Goal: Transaction & Acquisition: Purchase product/service

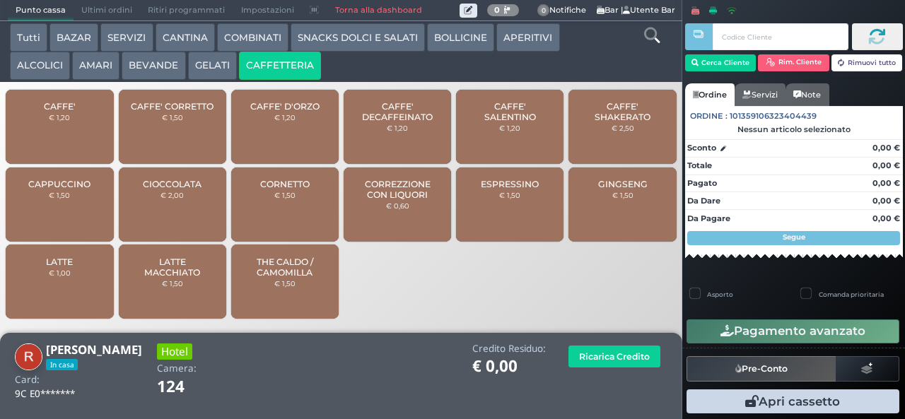
click at [395, 210] on small "€ 0,60" at bounding box center [397, 206] width 23 height 8
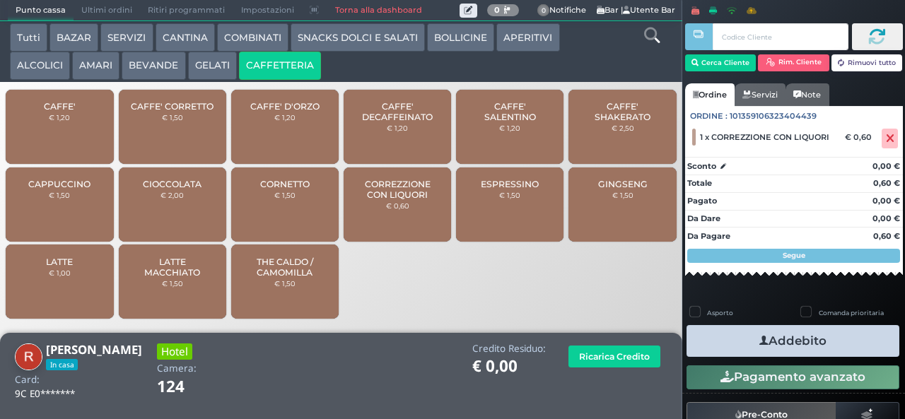
click at [740, 344] on button "Addebito" at bounding box center [793, 341] width 213 height 32
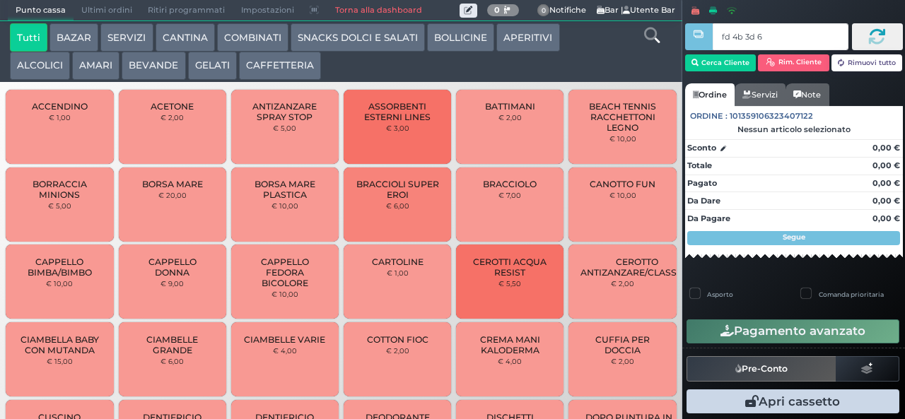
type input "fd 4b 3d 67"
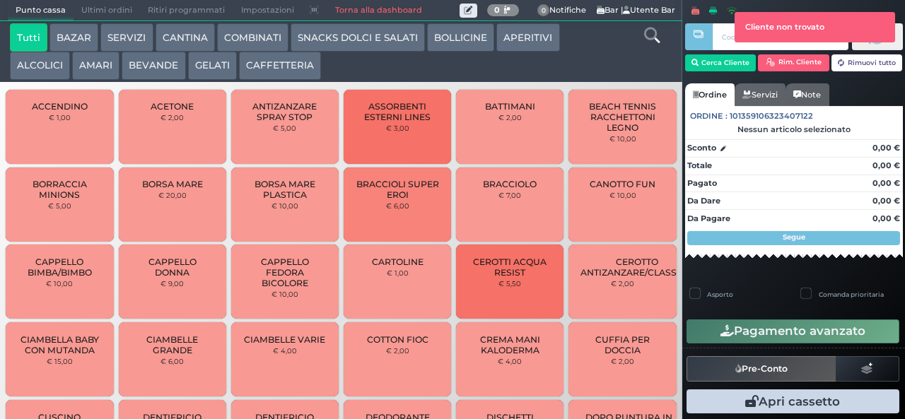
click at [698, 64] on div at bounding box center [698, 199] width 3 height 399
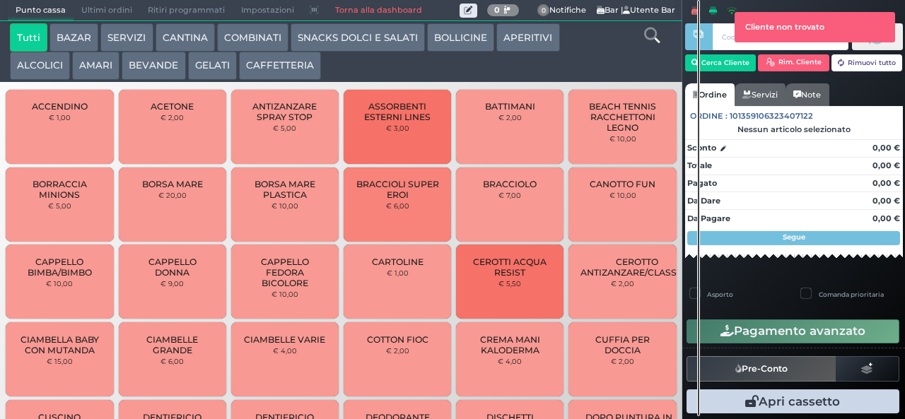
click at [699, 68] on div at bounding box center [698, 208] width 3 height 416
click at [699, 58] on div at bounding box center [698, 208] width 3 height 416
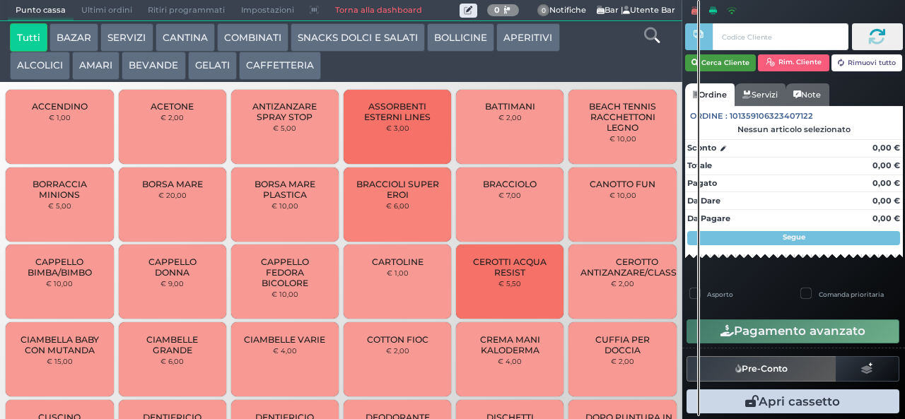
click at [713, 62] on button "Cerca Cliente" at bounding box center [720, 62] width 71 height 17
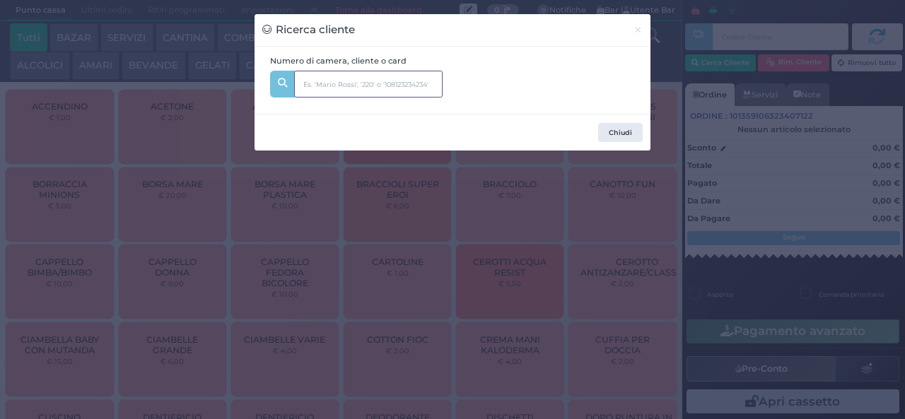
click at [303, 83] on input "text" at bounding box center [368, 84] width 148 height 27
type input "111"
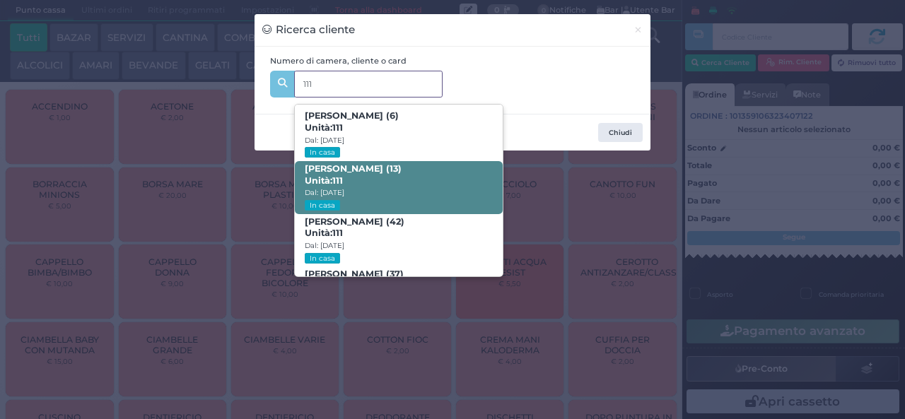
click at [332, 163] on b "Manolo Storelli (13) Unità: 111" at bounding box center [353, 174] width 97 height 23
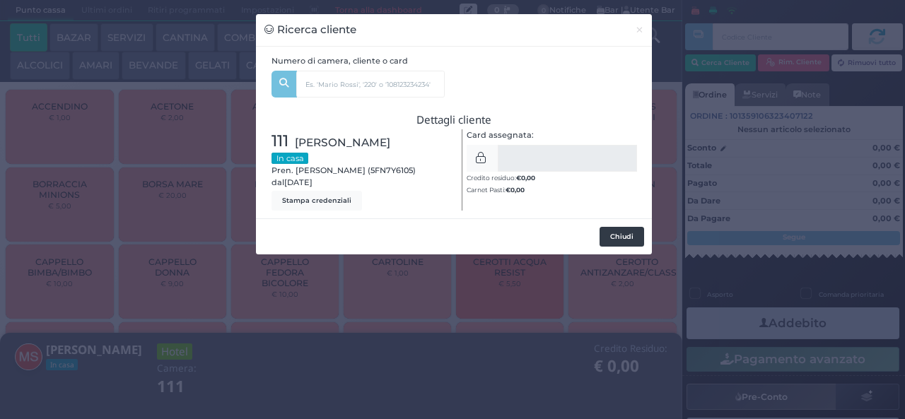
click at [607, 238] on button "Chiudi" at bounding box center [622, 237] width 45 height 20
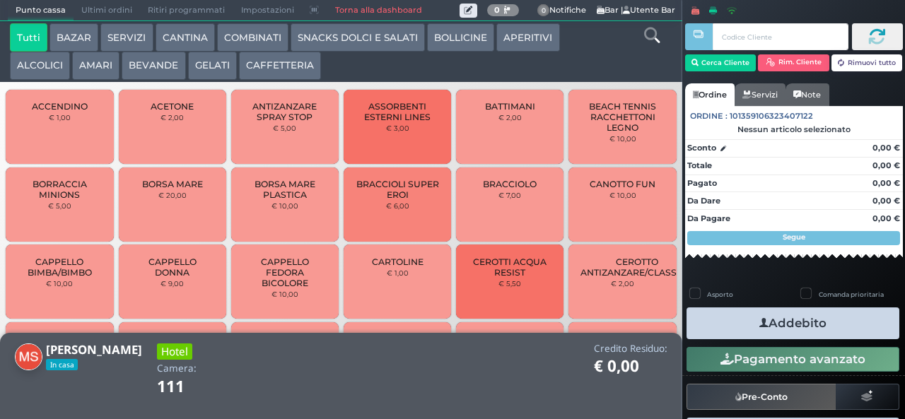
click at [90, 70] on button "AMARI" at bounding box center [95, 66] width 47 height 28
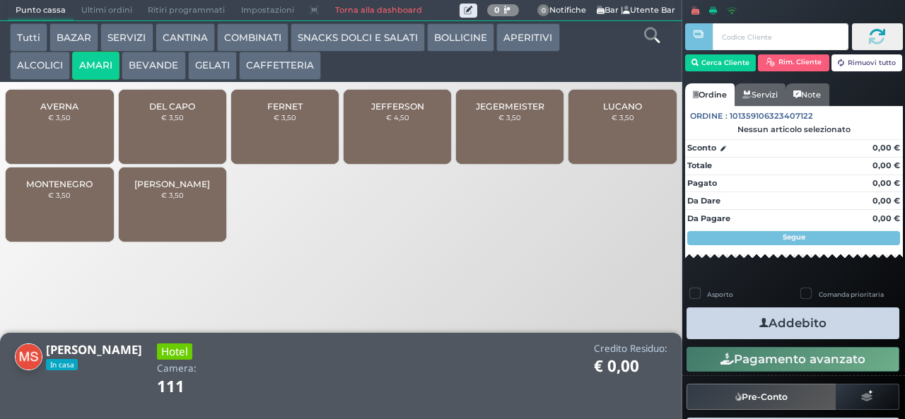
click at [171, 144] on div "DEL CAPO € 3,50" at bounding box center [172, 127] width 107 height 74
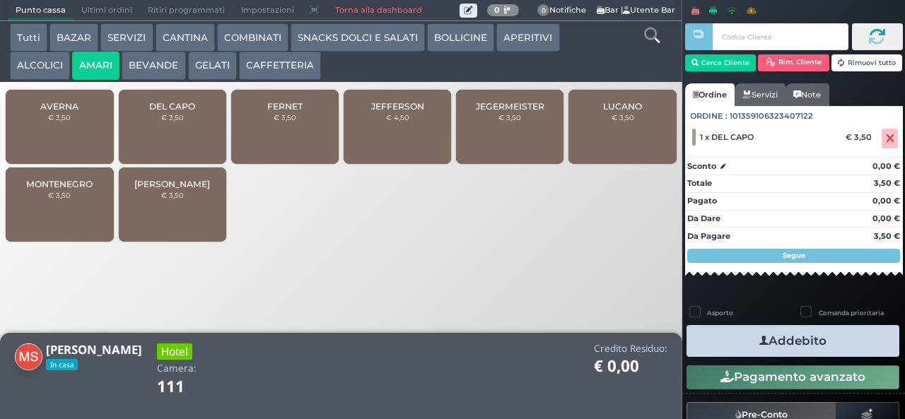
click at [165, 112] on span "DEL CAPO" at bounding box center [172, 106] width 46 height 11
click at [723, 348] on button "Addebito" at bounding box center [793, 341] width 213 height 32
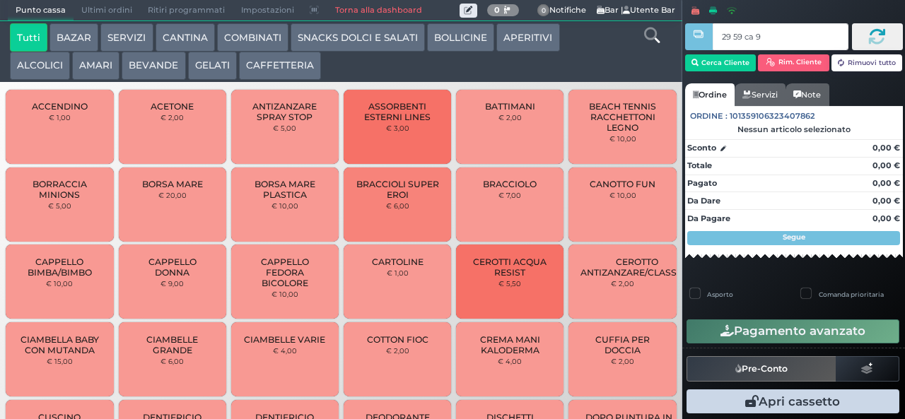
type input "29 59 ca 95"
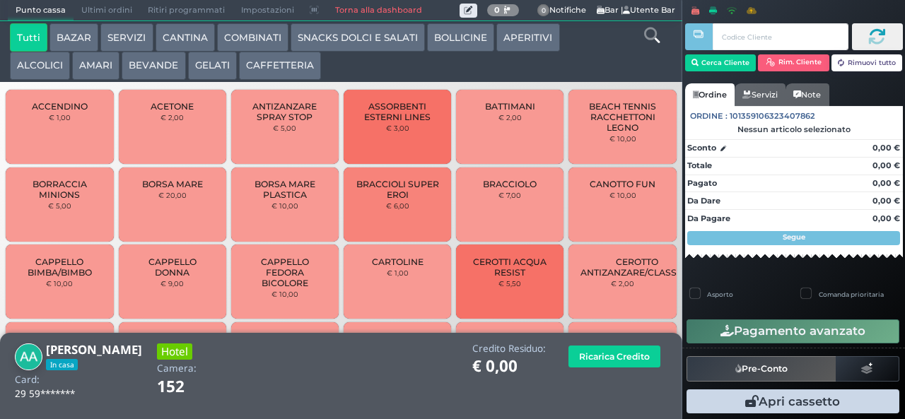
click at [15, 74] on button "ALCOLICI" at bounding box center [40, 66] width 60 height 28
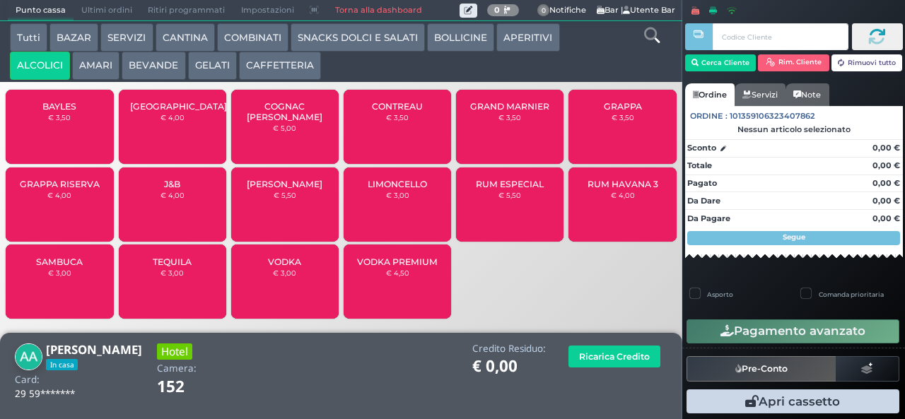
click at [377, 189] on span "LIMONCELLO" at bounding box center [397, 184] width 59 height 11
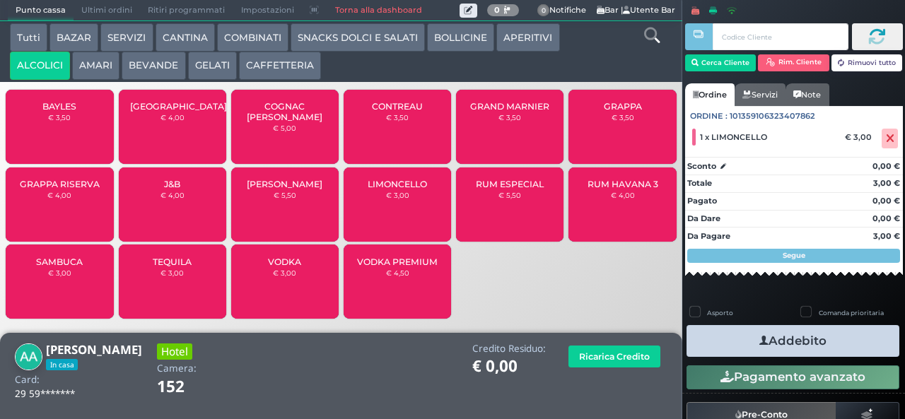
click at [720, 342] on button "Addebito" at bounding box center [793, 341] width 213 height 32
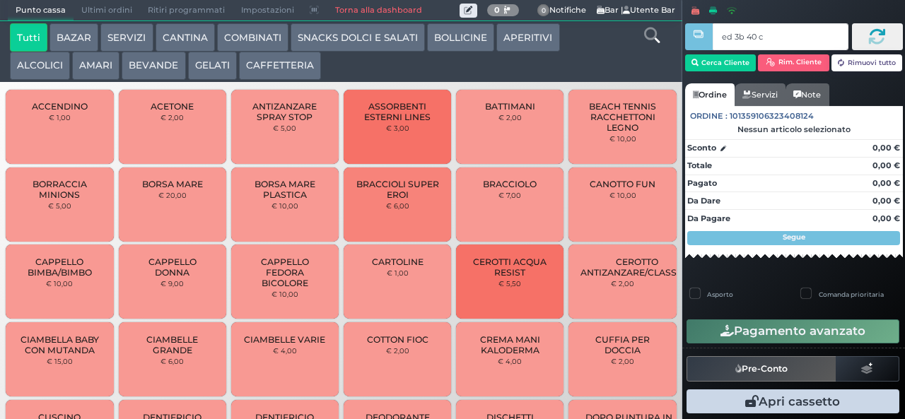
type input "ed 3b 40 c3"
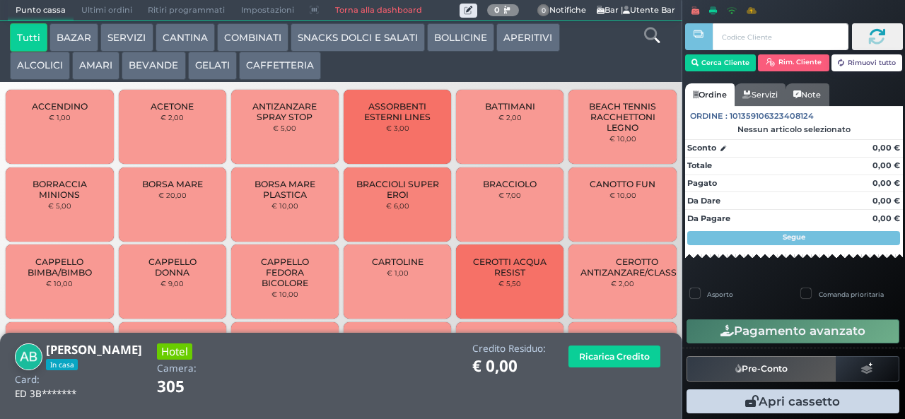
click at [256, 52] on button "CAFFETTERIA" at bounding box center [280, 66] width 82 height 28
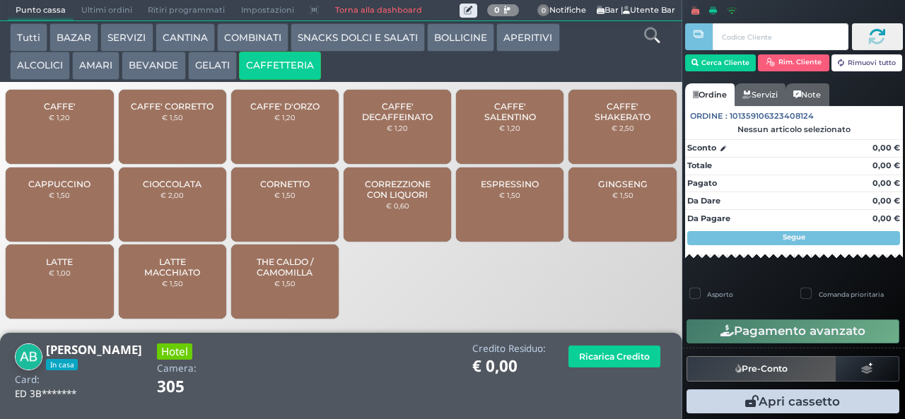
click at [88, 68] on button "AMARI" at bounding box center [95, 66] width 47 height 28
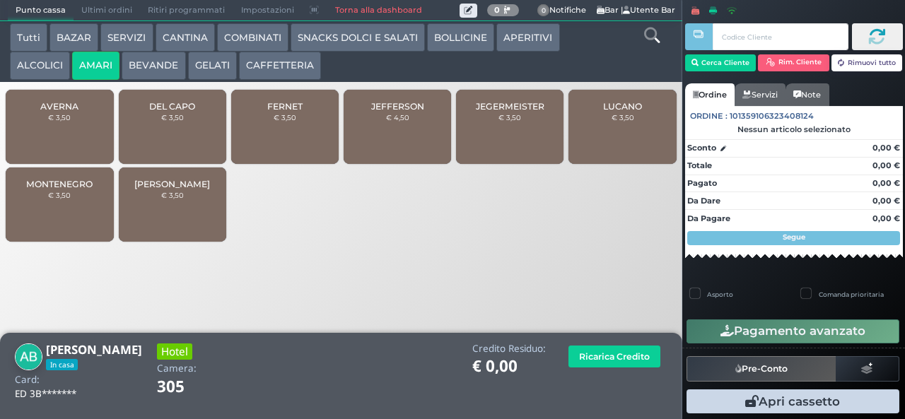
click at [256, 132] on div "FERNET € 3,50" at bounding box center [284, 127] width 107 height 74
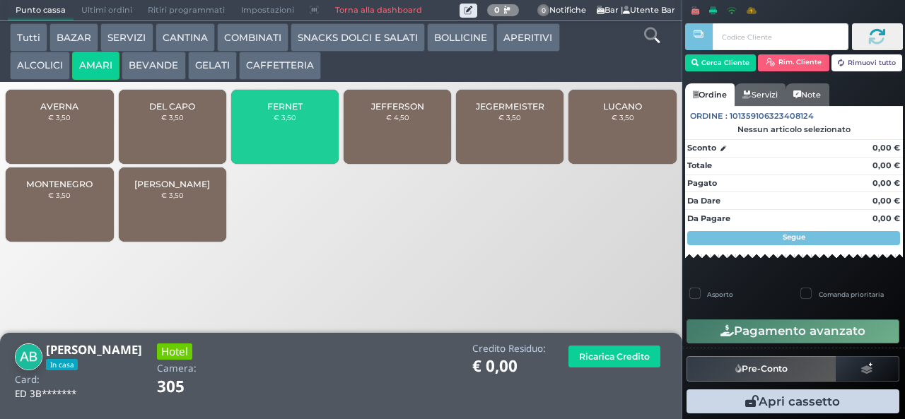
click at [258, 136] on div "FERNET € 3,50" at bounding box center [284, 127] width 107 height 74
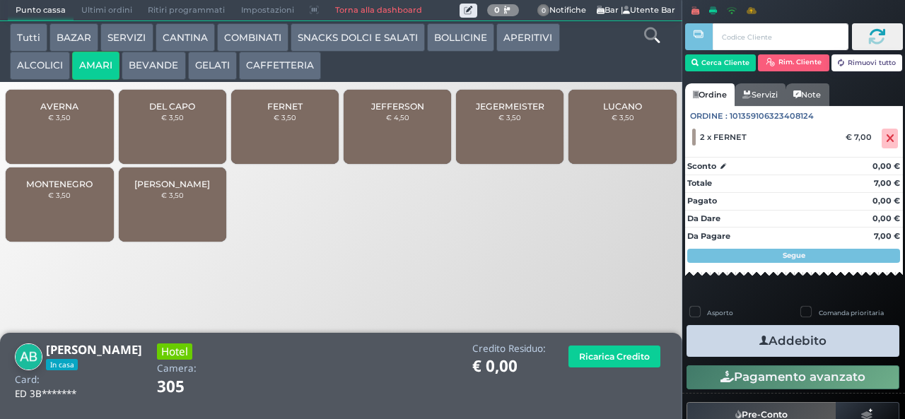
click at [776, 339] on button "Addebito" at bounding box center [793, 341] width 213 height 32
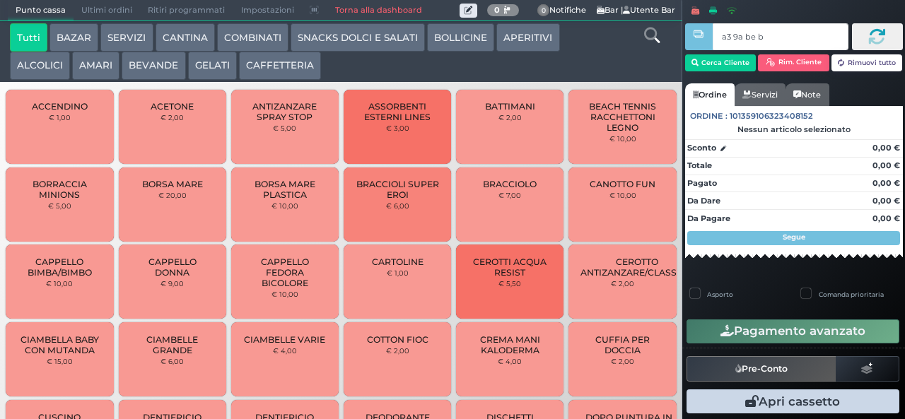
type input "a3 9a be b9"
click at [0, 0] on div at bounding box center [0, 0] width 0 height 0
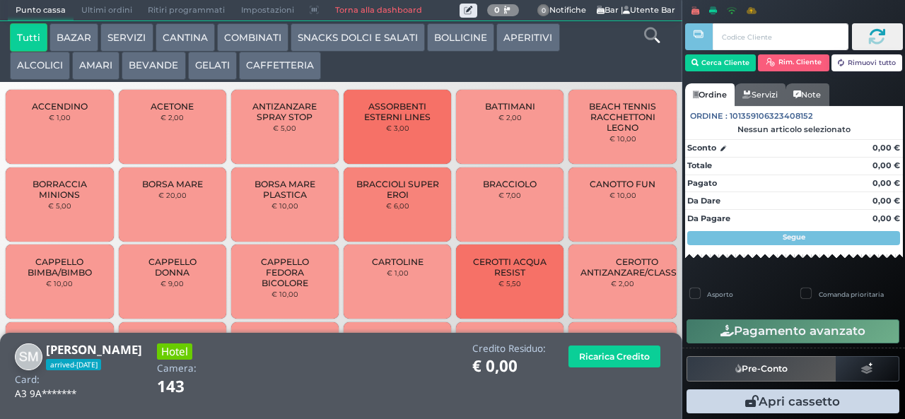
click at [101, 62] on button "AMARI" at bounding box center [95, 66] width 47 height 28
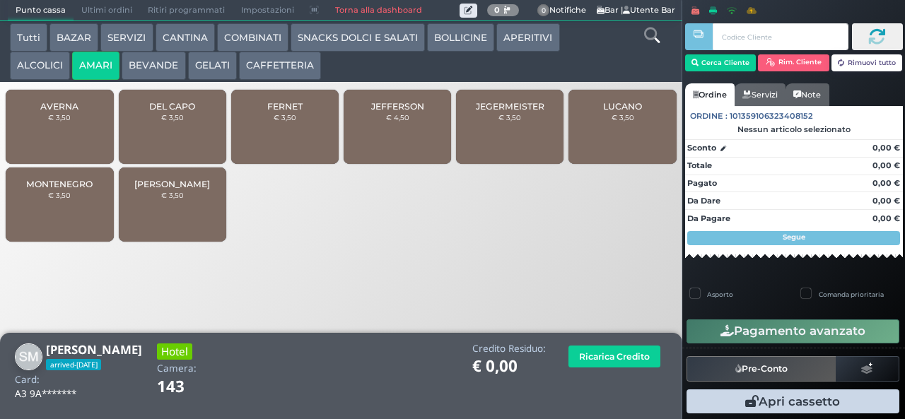
click at [177, 112] on span "DEL CAPO" at bounding box center [172, 106] width 46 height 11
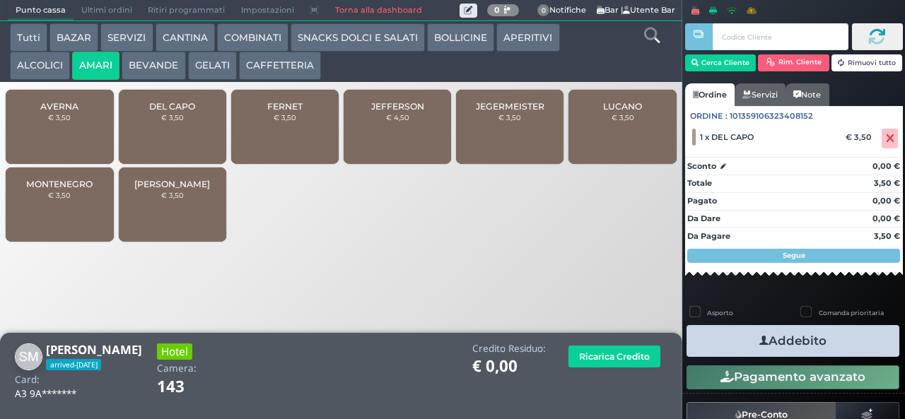
click at [44, 74] on button "ALCOLICI" at bounding box center [40, 66] width 60 height 28
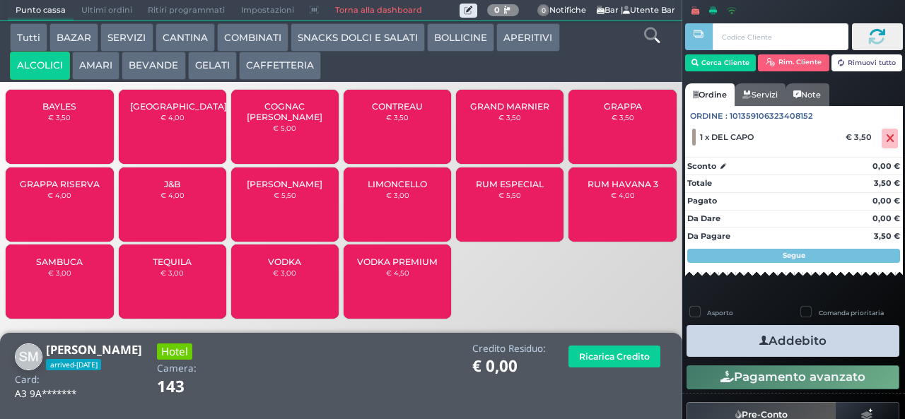
click at [76, 226] on div "GRAPPA RISERVA € 4,00" at bounding box center [59, 205] width 107 height 74
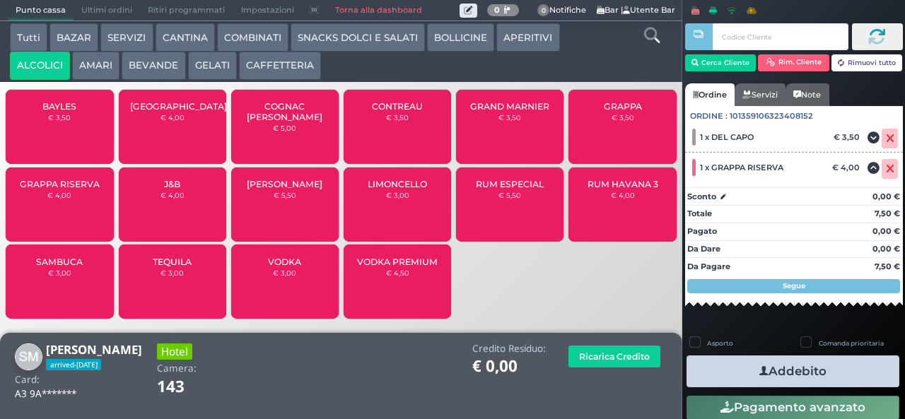
click at [759, 371] on icon "button" at bounding box center [763, 371] width 9 height 15
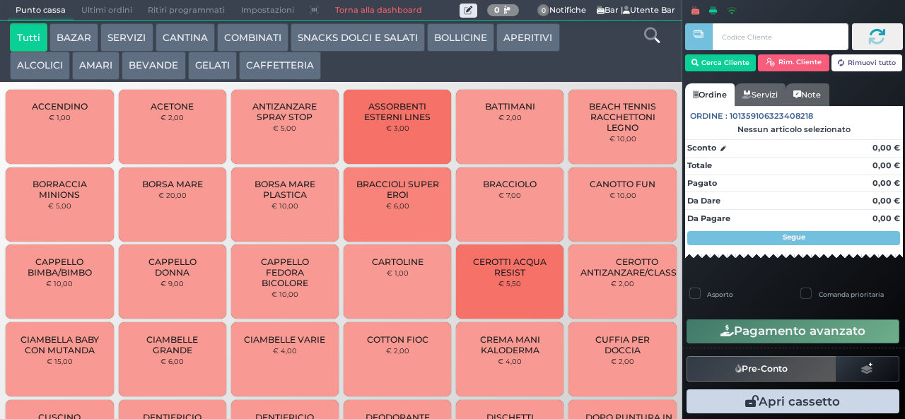
click at [79, 42] on button "BAZAR" at bounding box center [73, 37] width 49 height 28
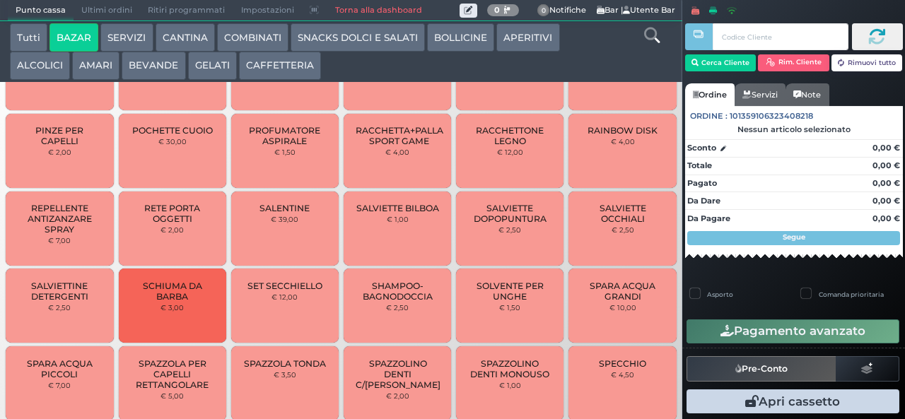
scroll to position [965, 0]
click at [49, 23] on button "BAZAR" at bounding box center [73, 37] width 49 height 28
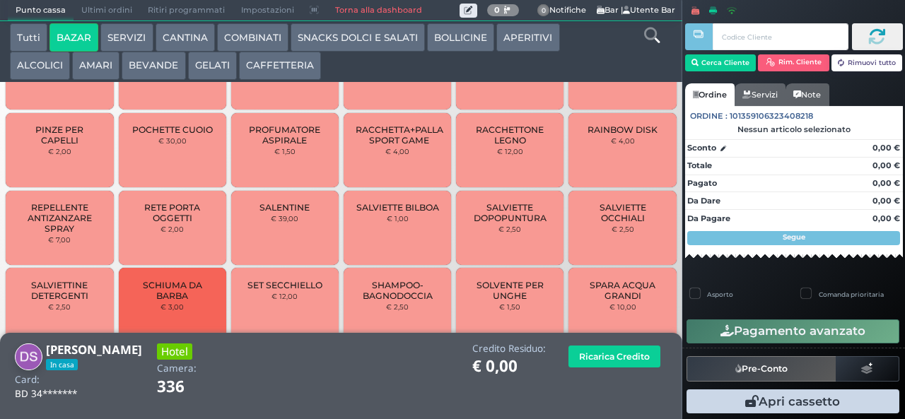
click at [271, 286] on span "SET SECCHIELLO" at bounding box center [284, 285] width 75 height 11
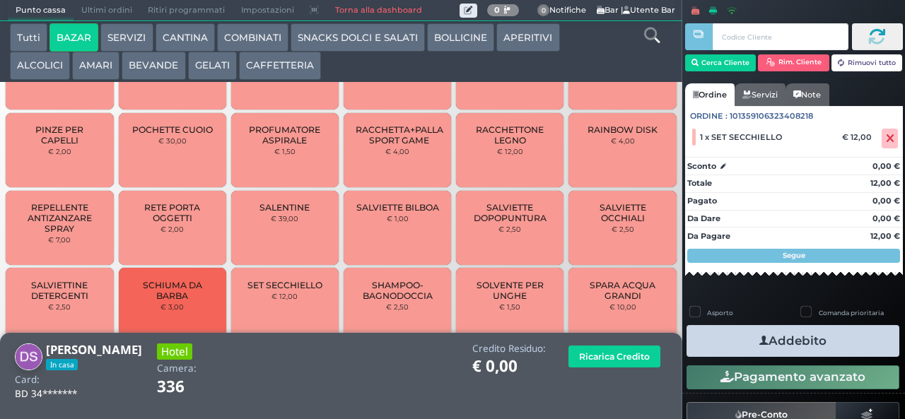
click at [738, 333] on button "Addebito" at bounding box center [793, 341] width 213 height 32
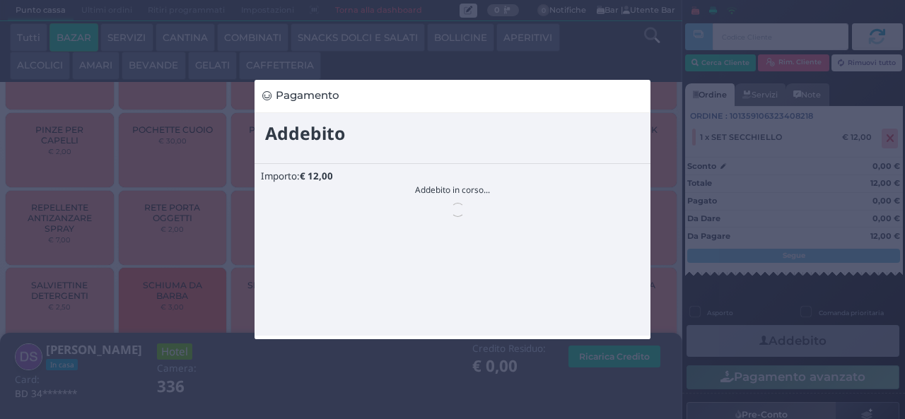
scroll to position [0, 0]
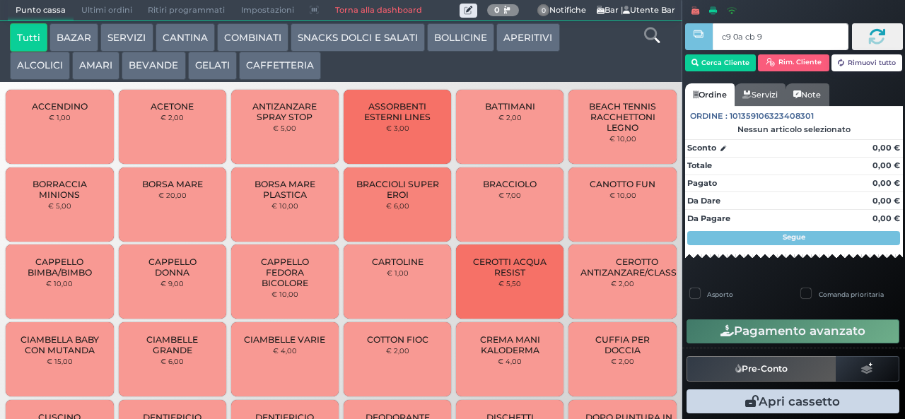
type input "c9 0a cb 94"
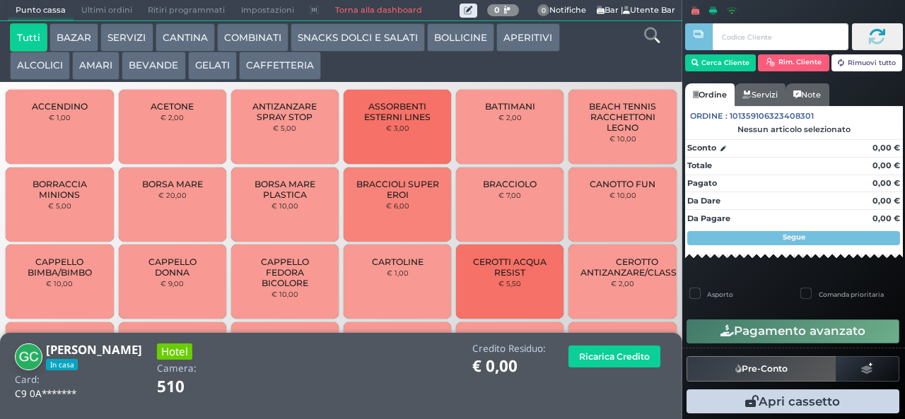
click at [29, 69] on button "ALCOLICI" at bounding box center [40, 66] width 60 height 28
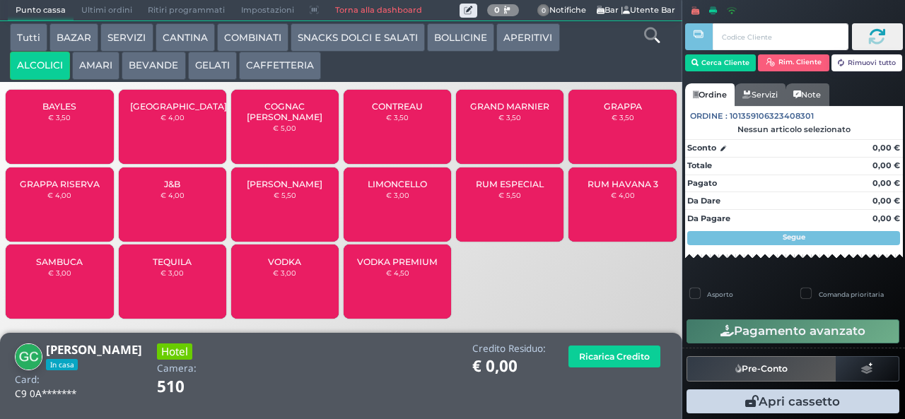
click at [92, 76] on button "AMARI" at bounding box center [95, 66] width 47 height 28
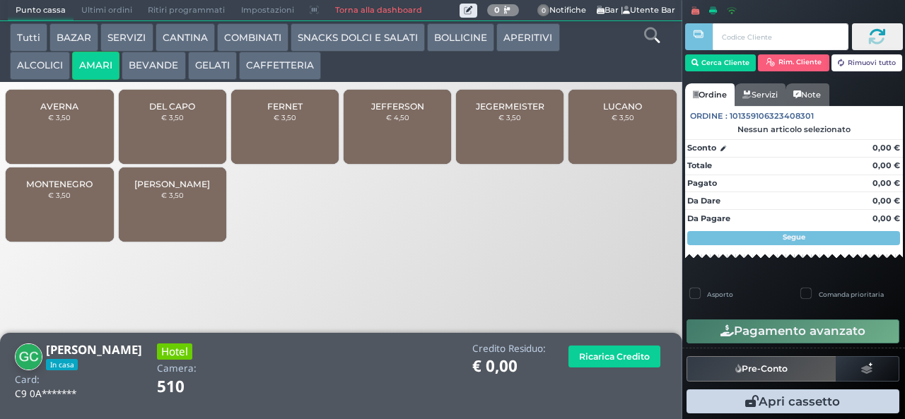
click at [387, 143] on div "JEFFERSON € 4,50" at bounding box center [397, 127] width 107 height 74
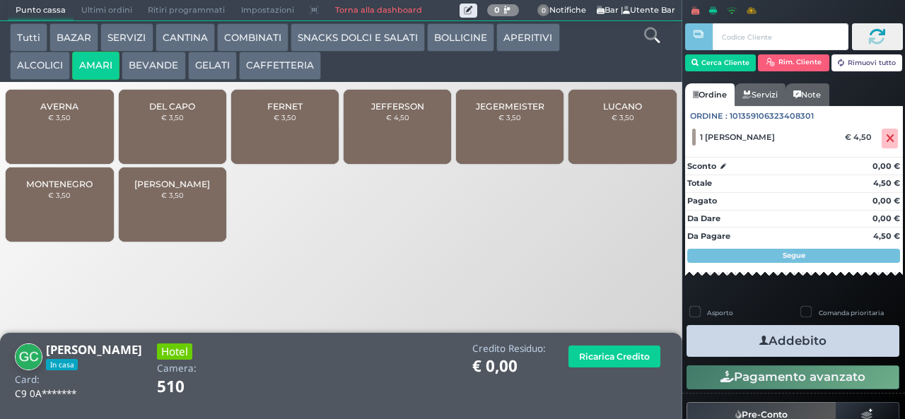
click at [717, 335] on button "Addebito" at bounding box center [793, 341] width 213 height 32
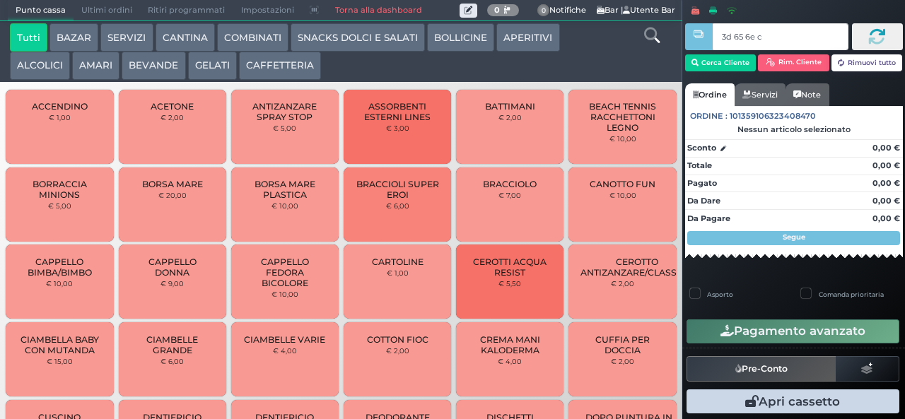
type input "3d 65 6e c3"
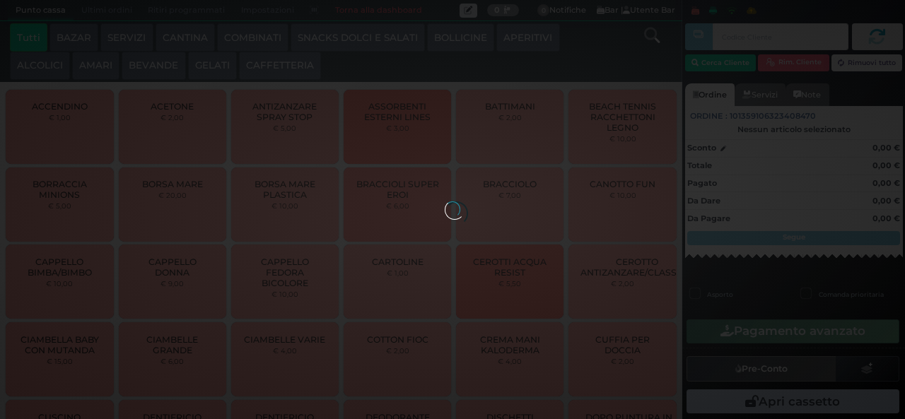
click at [445, 202] on div at bounding box center [453, 210] width 16 height 16
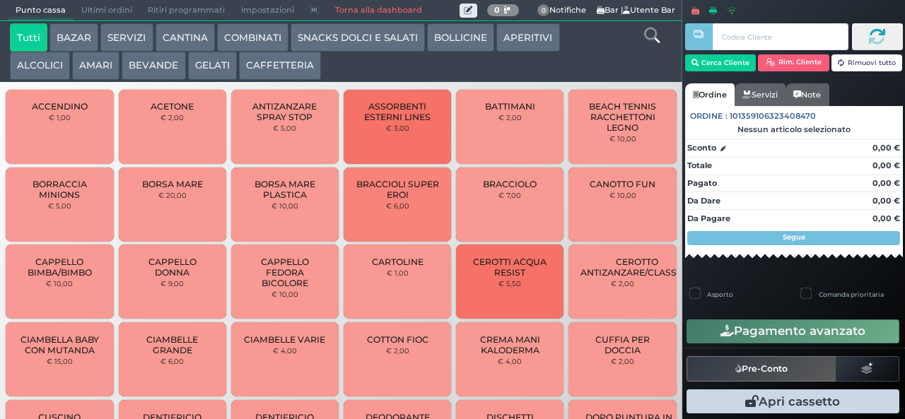
click at [0, 0] on div at bounding box center [0, 0] width 0 height 0
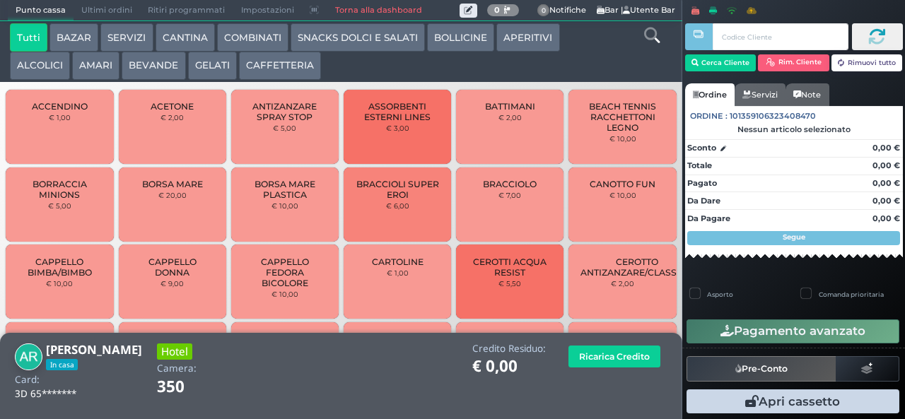
click at [231, 66] on button "GELATI" at bounding box center [212, 66] width 49 height 28
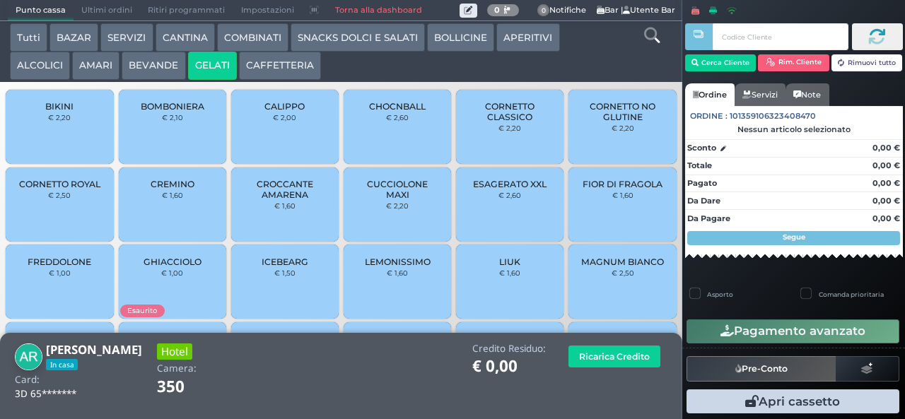
click at [276, 200] on span "CROCCANTE AMARENA" at bounding box center [285, 189] width 84 height 21
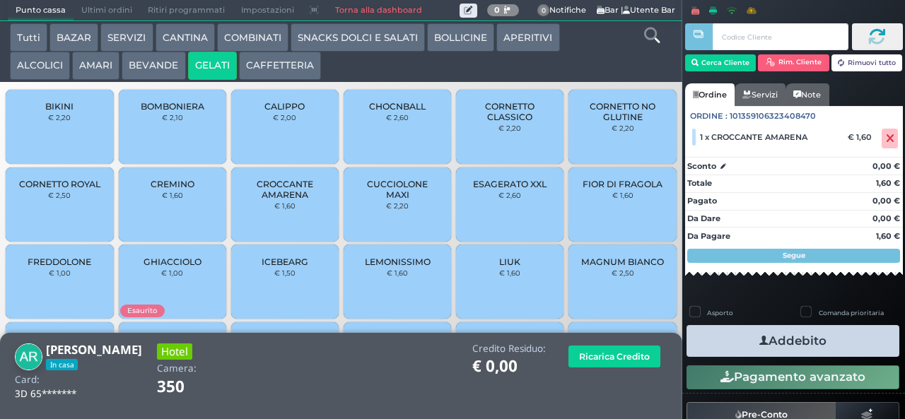
scroll to position [94, 0]
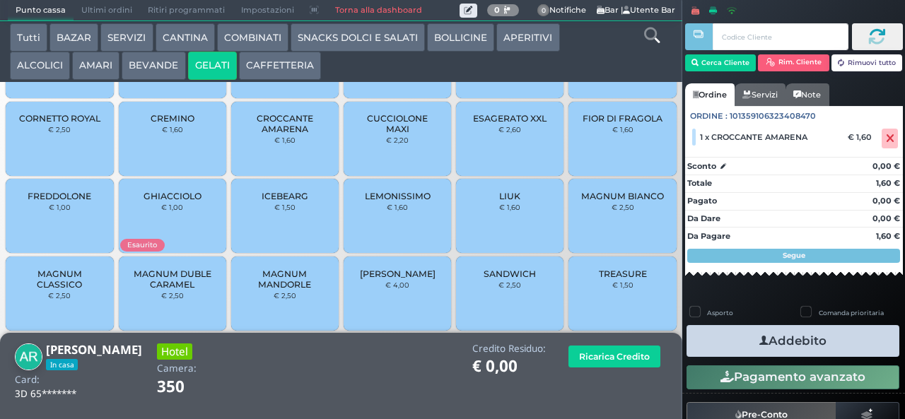
click at [61, 290] on span "MAGNUM CLASSICO" at bounding box center [60, 279] width 84 height 21
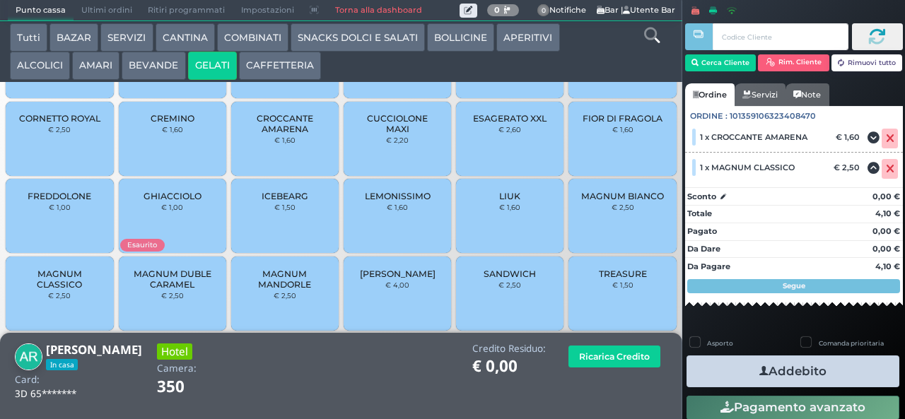
click at [759, 371] on icon "button" at bounding box center [763, 371] width 9 height 15
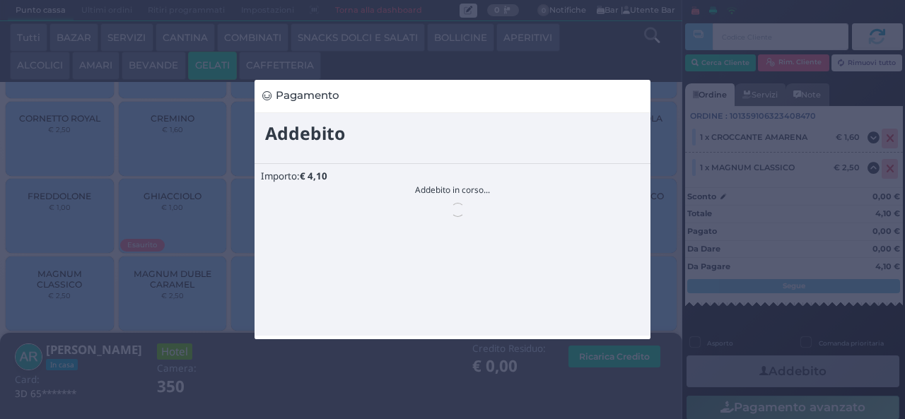
scroll to position [0, 0]
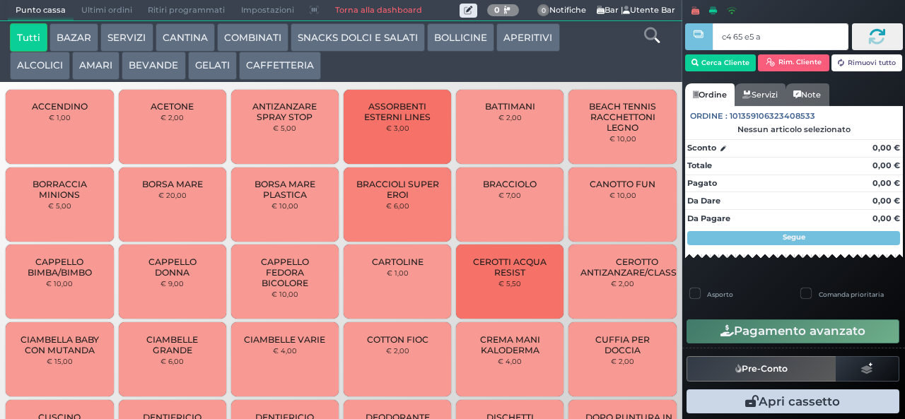
type input "c4 65 e5 af"
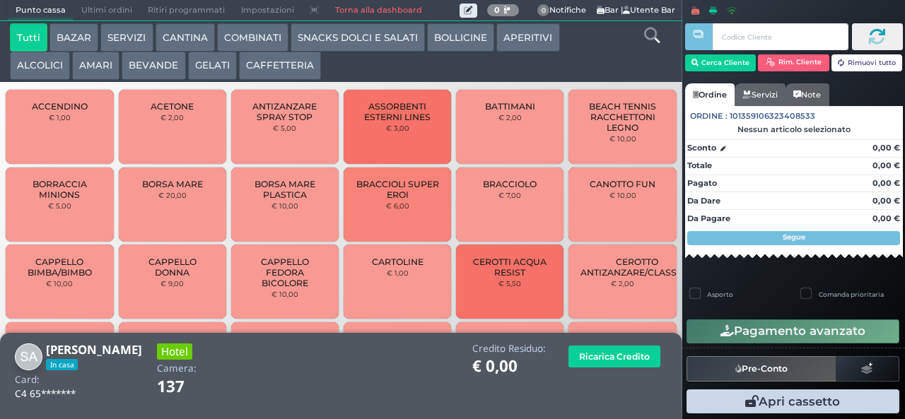
click at [30, 68] on button "ALCOLICI" at bounding box center [40, 66] width 60 height 28
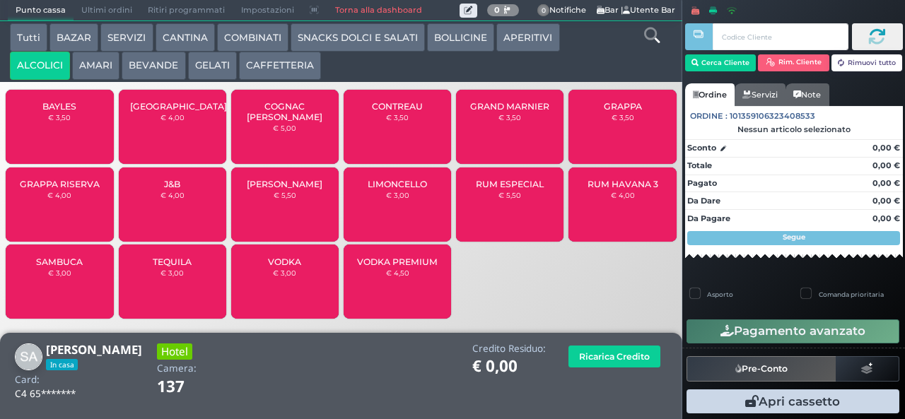
click at [45, 189] on span "GRAPPA RISERVA" at bounding box center [60, 184] width 80 height 11
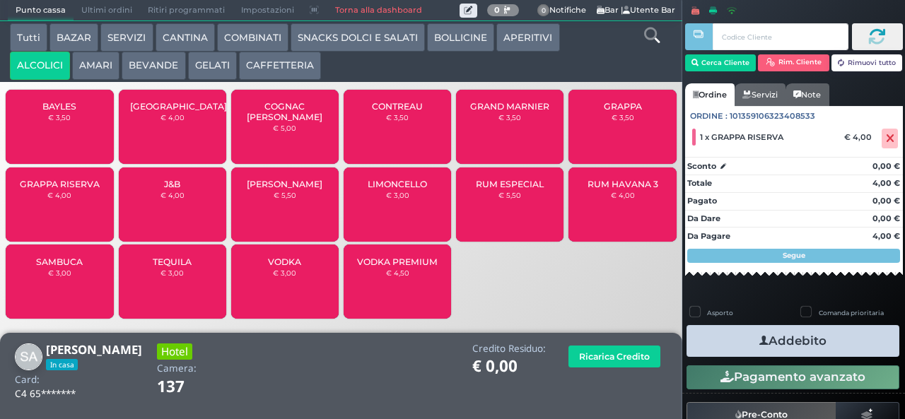
click at [721, 335] on button "Addebito" at bounding box center [793, 341] width 213 height 32
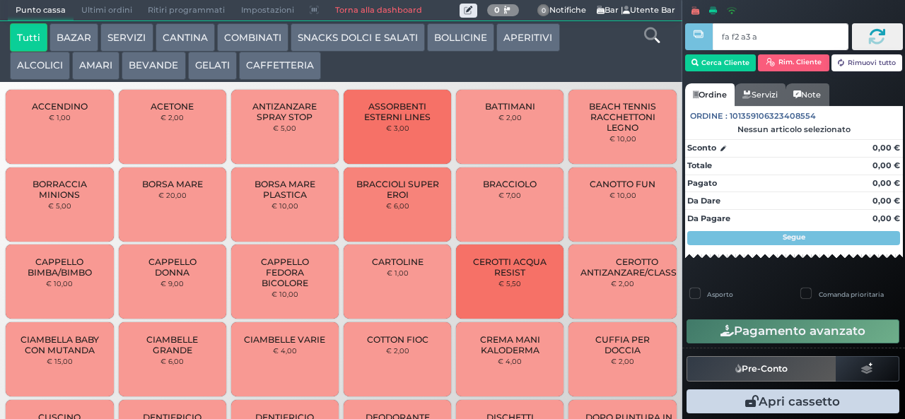
type input "fa f2 a3 a4"
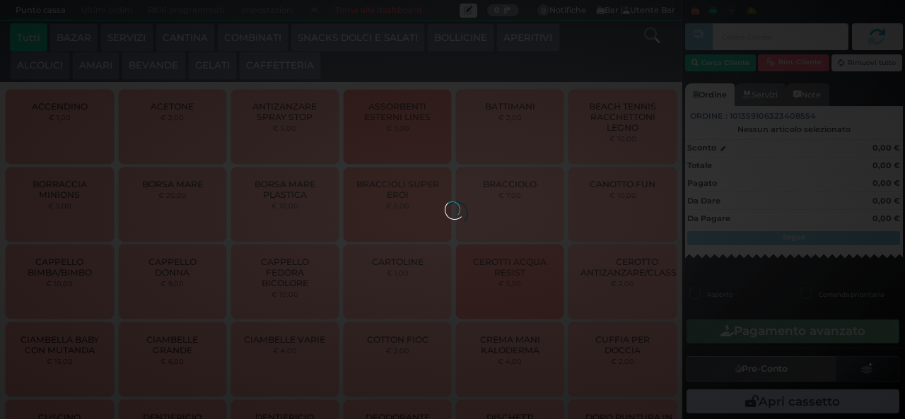
click at [445, 202] on div at bounding box center [453, 210] width 16 height 16
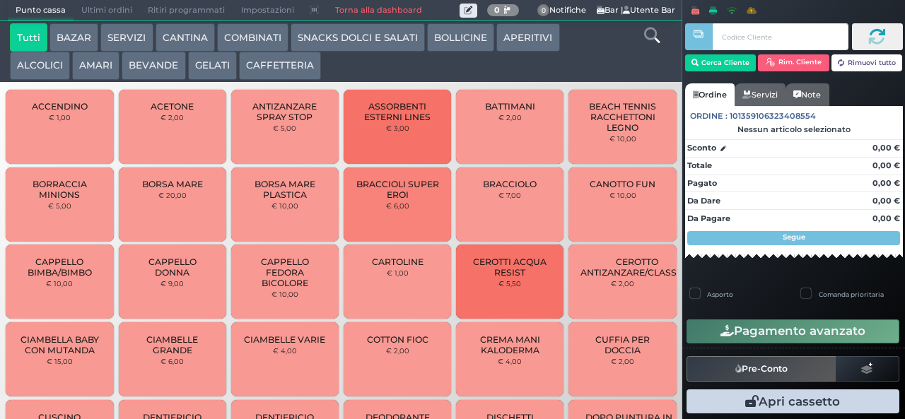
click at [96, 62] on button "AMARI" at bounding box center [95, 66] width 47 height 28
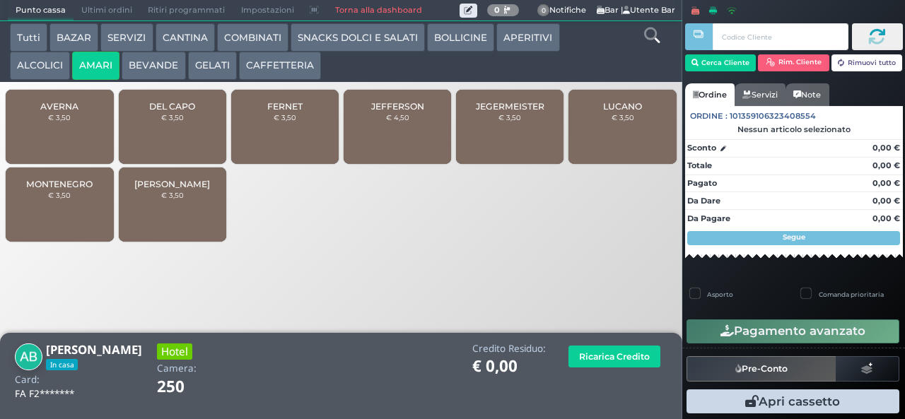
click at [303, 146] on div "FERNET € 3,50" at bounding box center [284, 127] width 107 height 74
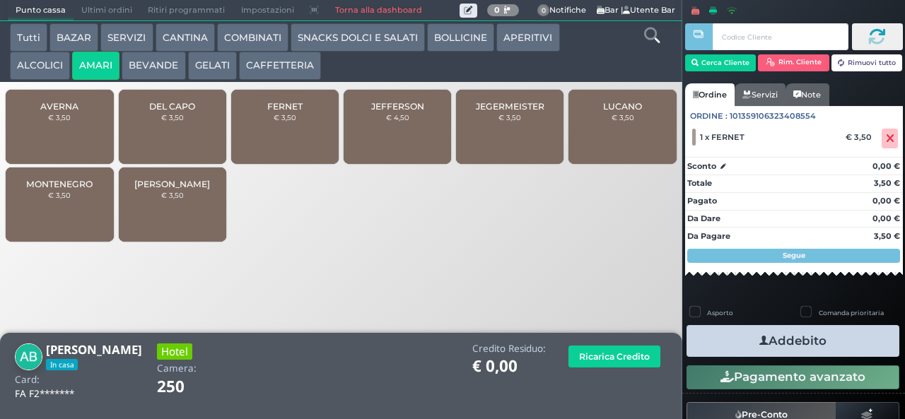
click at [781, 344] on button "Addebito" at bounding box center [793, 341] width 213 height 32
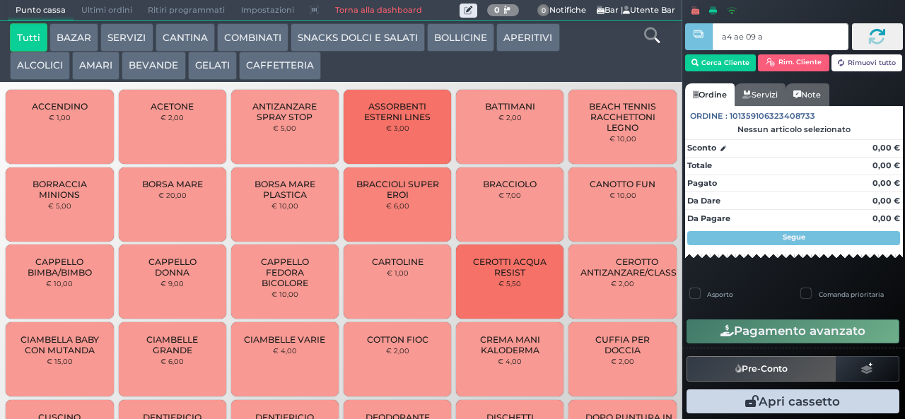
type input "a4 ae 09 af"
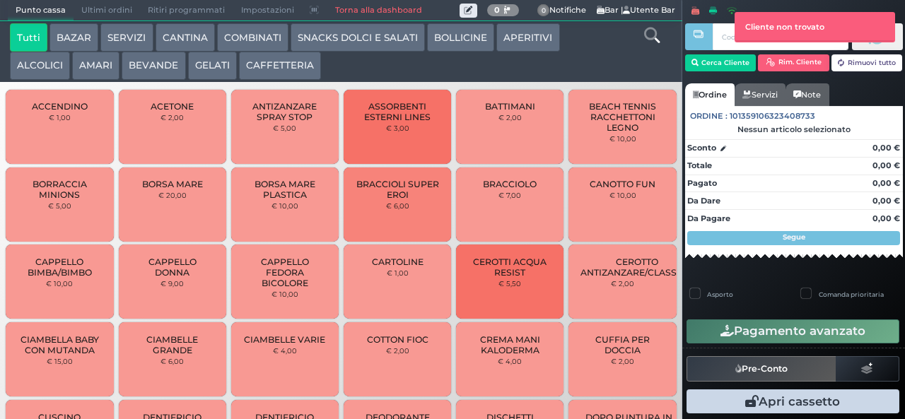
click at [100, 69] on button "AMARI" at bounding box center [95, 66] width 47 height 28
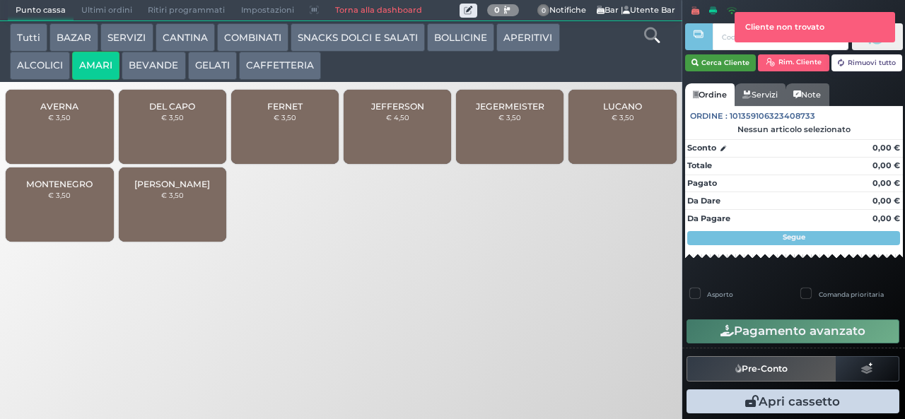
click at [722, 62] on button "Cerca Cliente" at bounding box center [720, 62] width 71 height 17
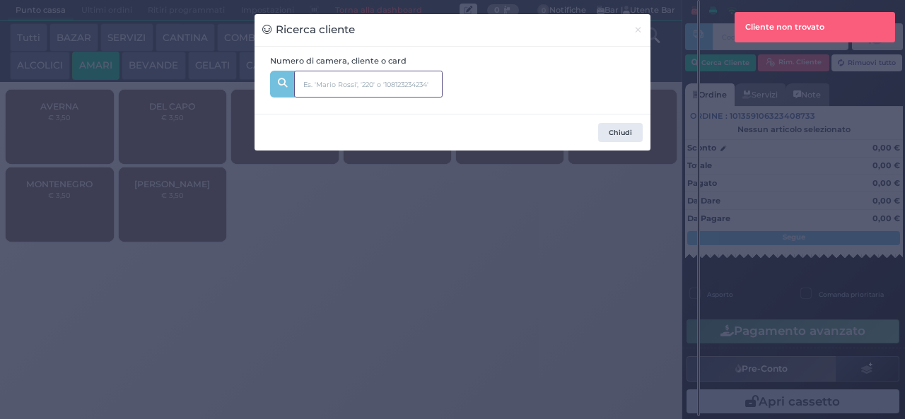
click at [360, 85] on input "text" at bounding box center [368, 84] width 148 height 27
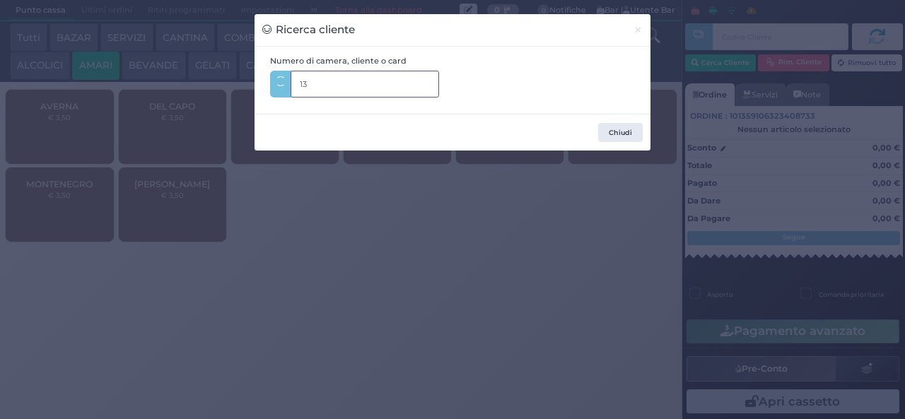
type input "139"
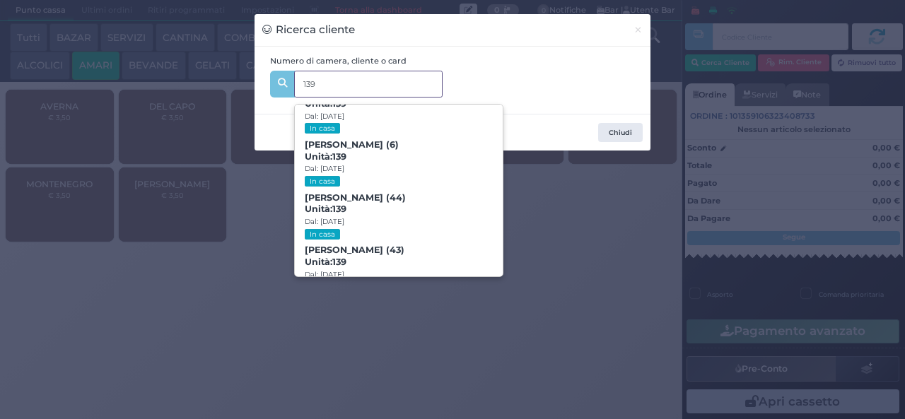
scroll to position [64, 0]
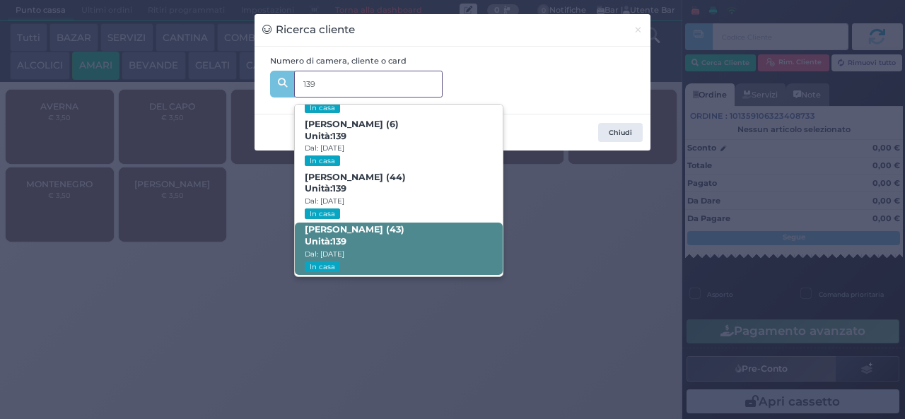
click at [387, 238] on span "Laura Cascioli (43) Unità: 139 Dal: 17/08/2025 In casa" at bounding box center [398, 249] width 207 height 53
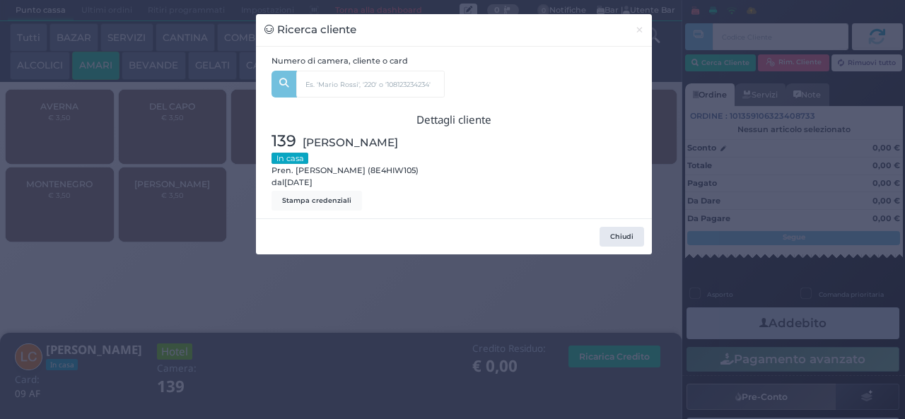
click at [291, 325] on div "Ricerca cliente × Numero di camera, cliente o card 139 Manuel Rita (11) Unità: …" at bounding box center [452, 209] width 905 height 419
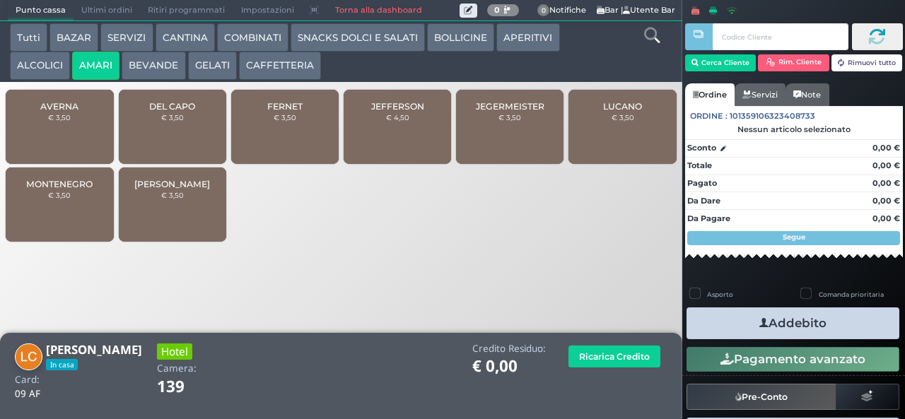
click at [759, 322] on icon "button" at bounding box center [763, 323] width 9 height 15
click at [407, 112] on span "JEFFERSON" at bounding box center [397, 106] width 53 height 11
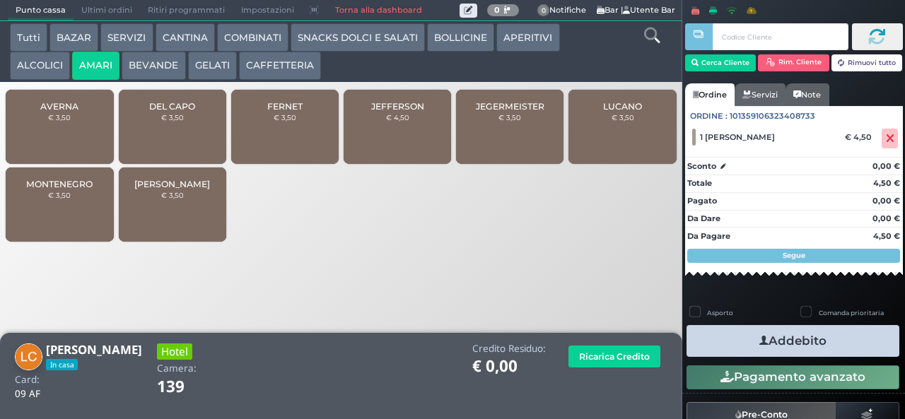
click at [759, 340] on icon "button" at bounding box center [763, 341] width 9 height 15
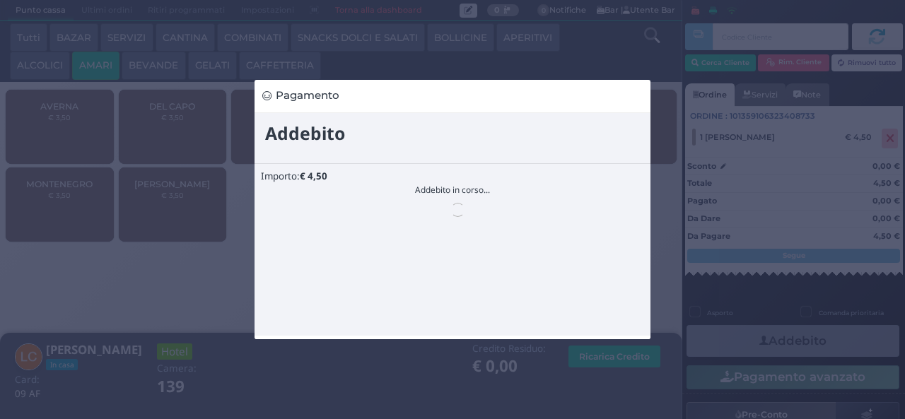
scroll to position [0, 0]
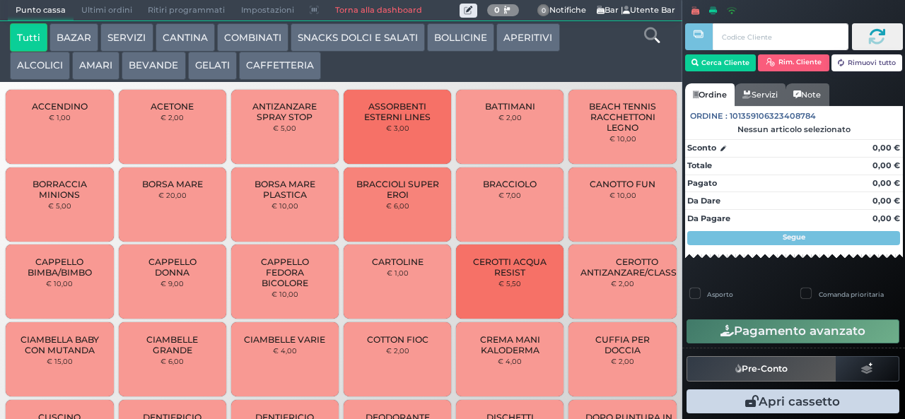
click at [75, 33] on button "BAZAR" at bounding box center [73, 37] width 49 height 28
click at [49, 23] on button "BAZAR" at bounding box center [73, 37] width 49 height 28
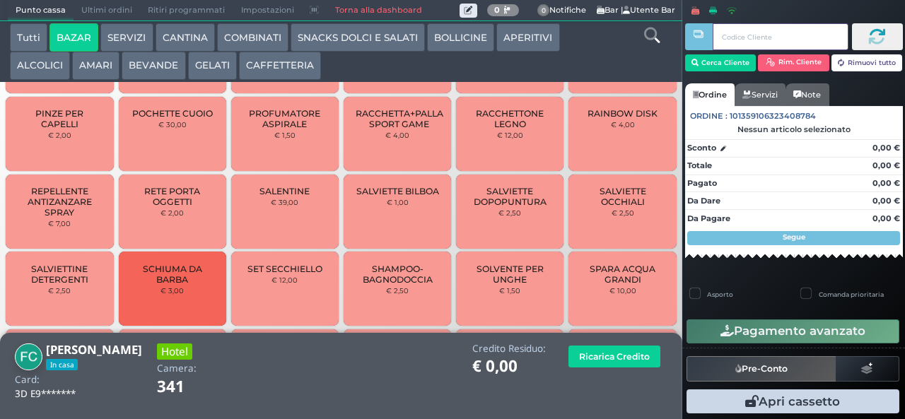
scroll to position [991, 0]
click at [272, 189] on span "SALENTINE" at bounding box center [285, 190] width 50 height 11
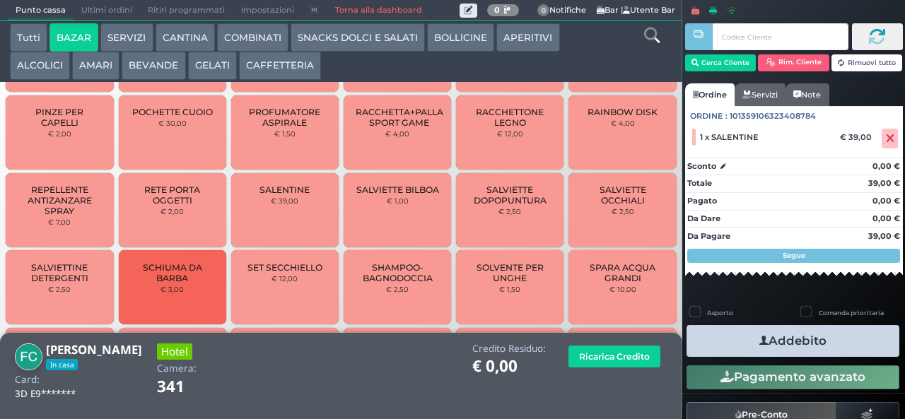
click at [721, 348] on button "Addebito" at bounding box center [793, 341] width 213 height 32
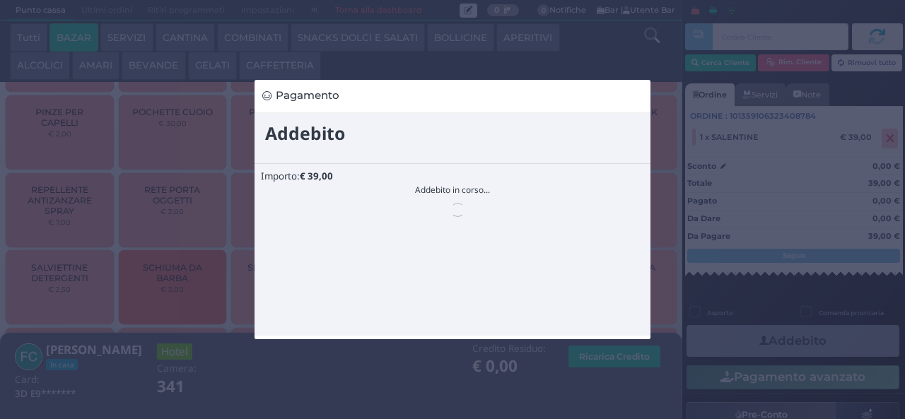
scroll to position [0, 0]
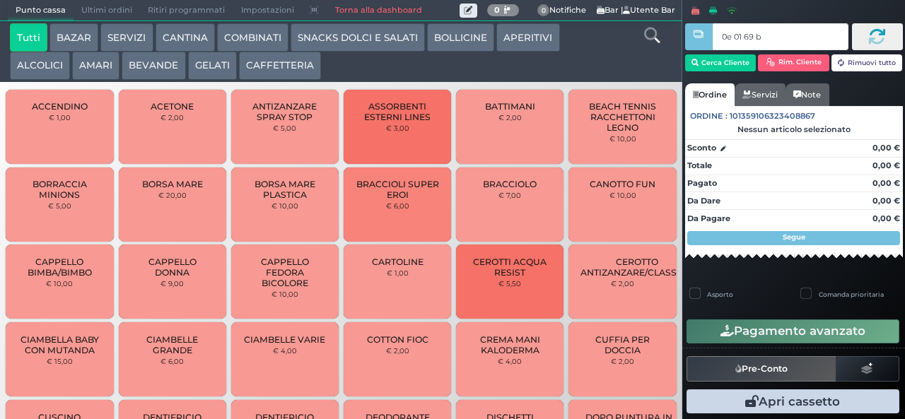
type input "0e 01 69 b9"
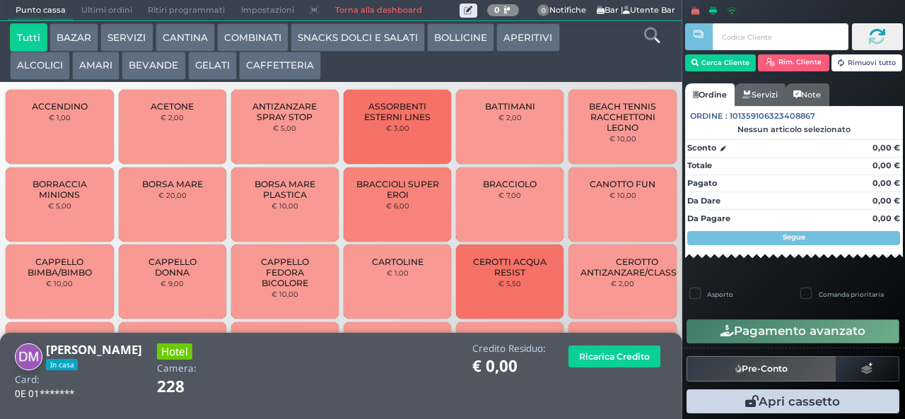
click at [38, 70] on button "ALCOLICI" at bounding box center [40, 66] width 60 height 28
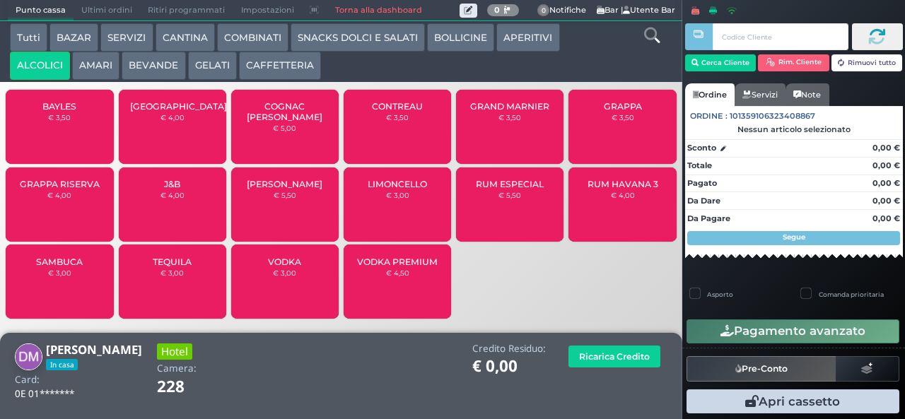
click at [52, 112] on span "BAYLES" at bounding box center [59, 106] width 34 height 11
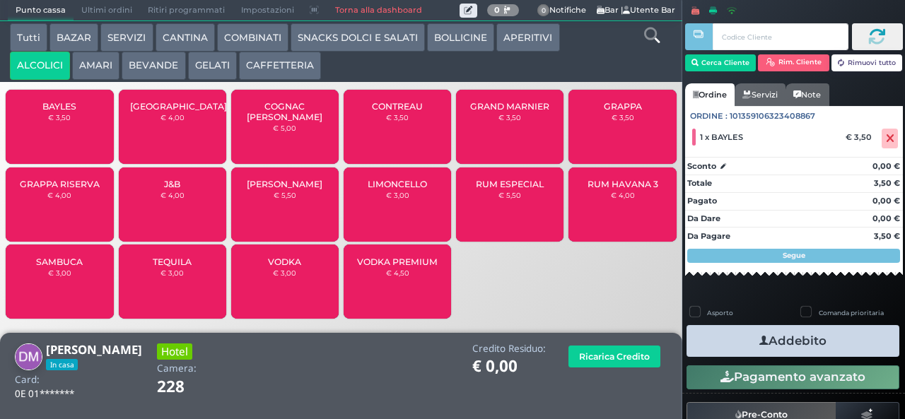
click at [98, 66] on button "AMARI" at bounding box center [95, 66] width 47 height 28
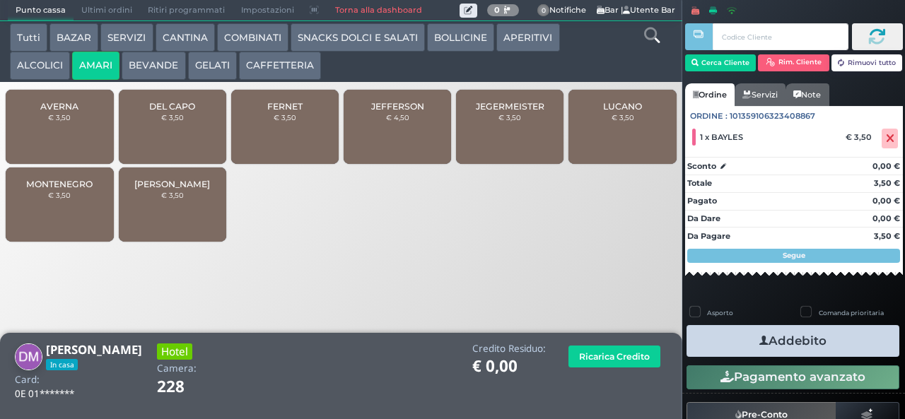
click at [45, 189] on span "MONTENEGRO" at bounding box center [59, 184] width 66 height 11
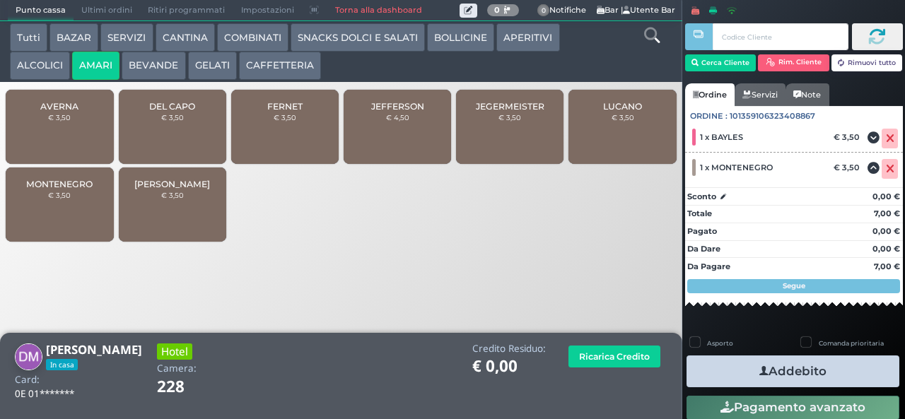
click at [737, 373] on button "Addebito" at bounding box center [793, 372] width 213 height 32
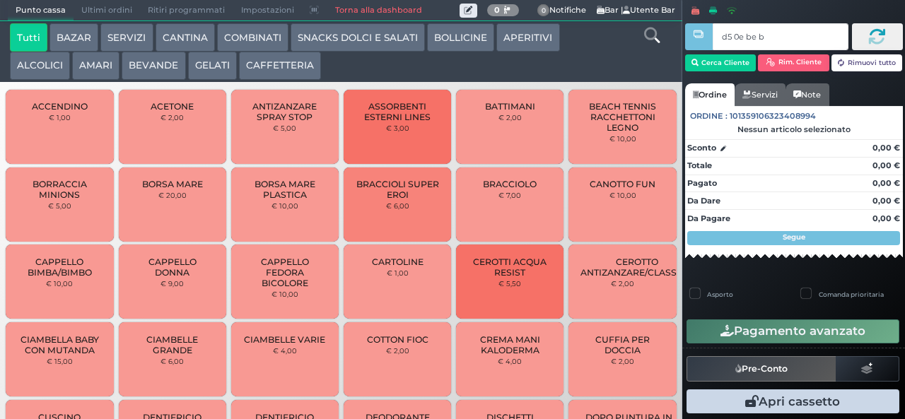
type input "d5 0e be b9"
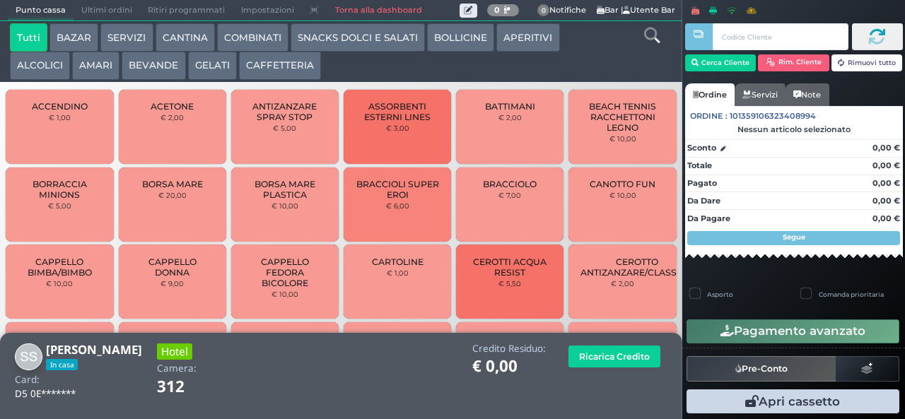
click at [320, 35] on button "SNACKS DOLCI E SALATI" at bounding box center [358, 37] width 134 height 28
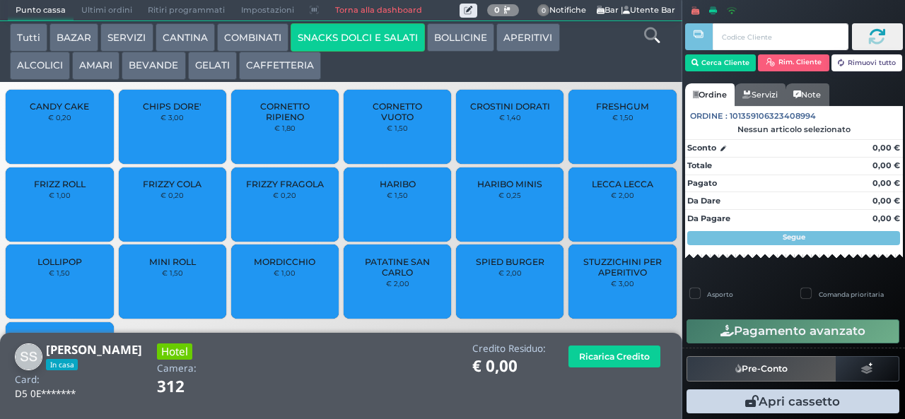
click at [64, 267] on span "LOLLIPOP" at bounding box center [59, 262] width 45 height 11
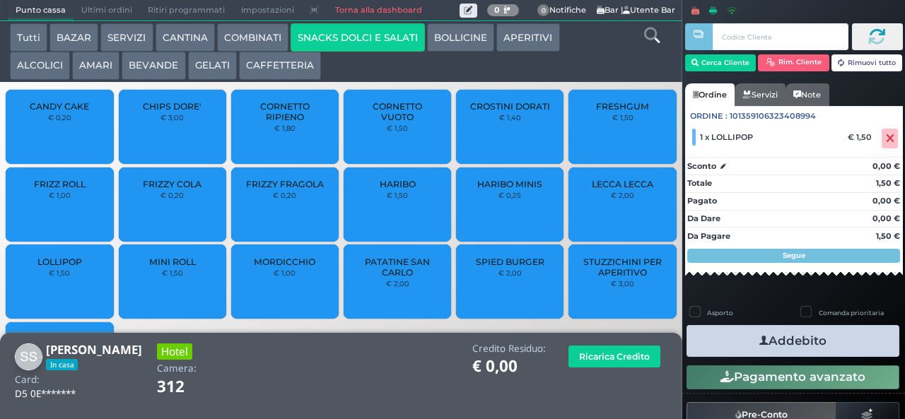
click at [737, 341] on button "Addebito" at bounding box center [793, 341] width 213 height 32
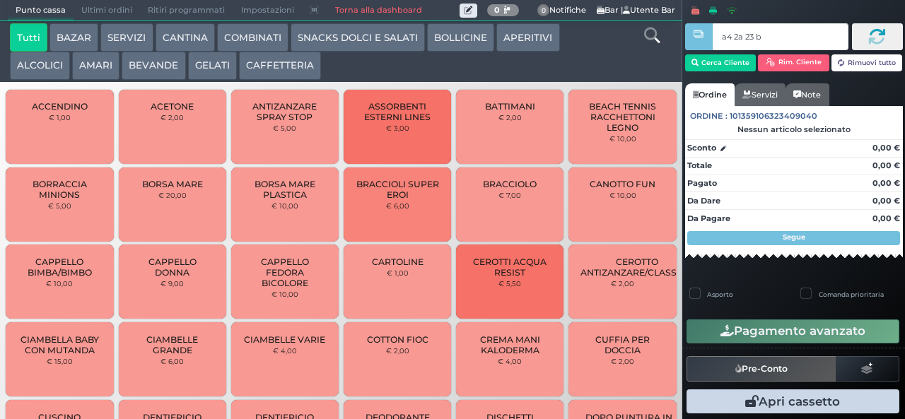
type input "a4 2a 23 b3"
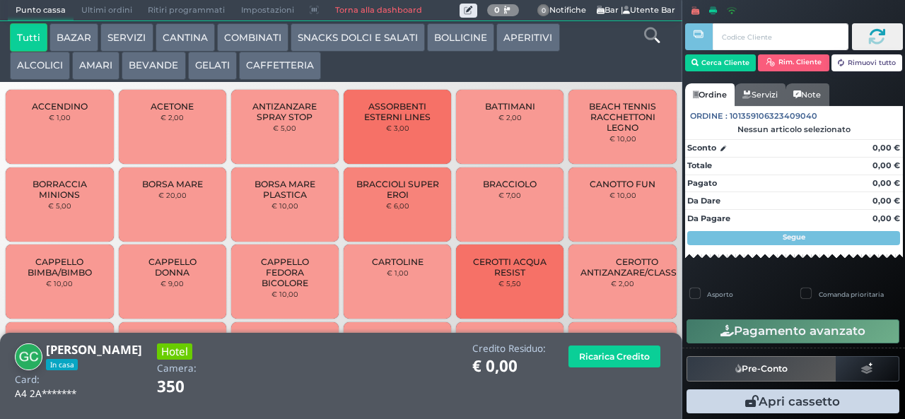
click at [92, 72] on button "AMARI" at bounding box center [95, 66] width 47 height 28
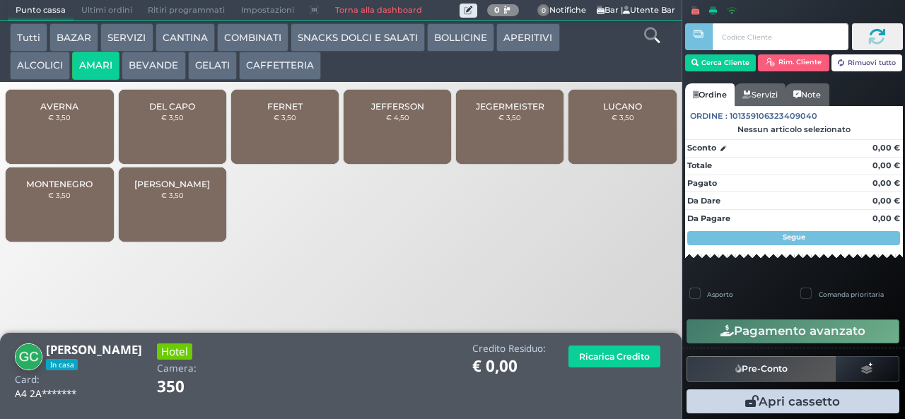
click at [54, 189] on span "MONTENEGRO" at bounding box center [59, 184] width 66 height 11
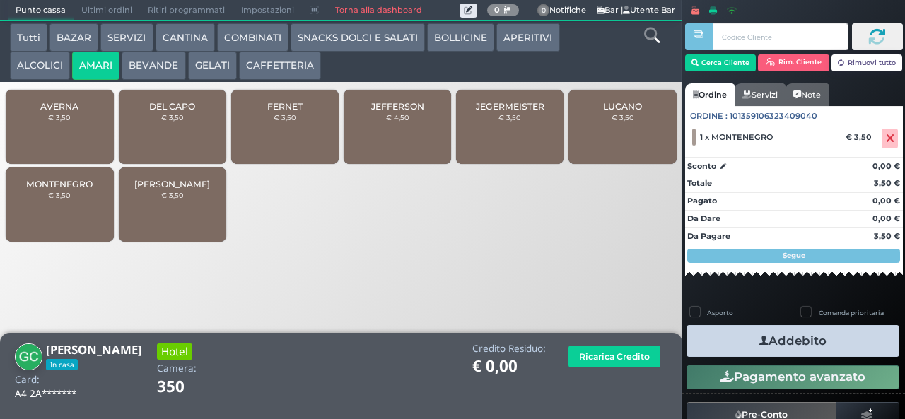
click at [740, 333] on button "Addebito" at bounding box center [793, 341] width 213 height 32
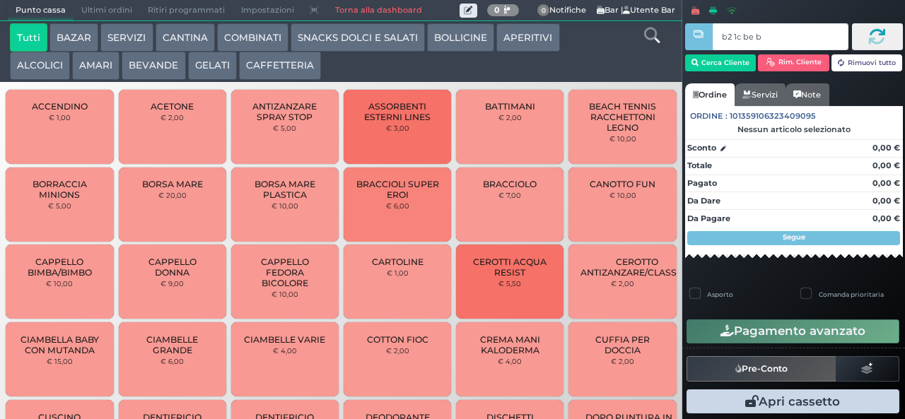
type input "b2 1c be b9"
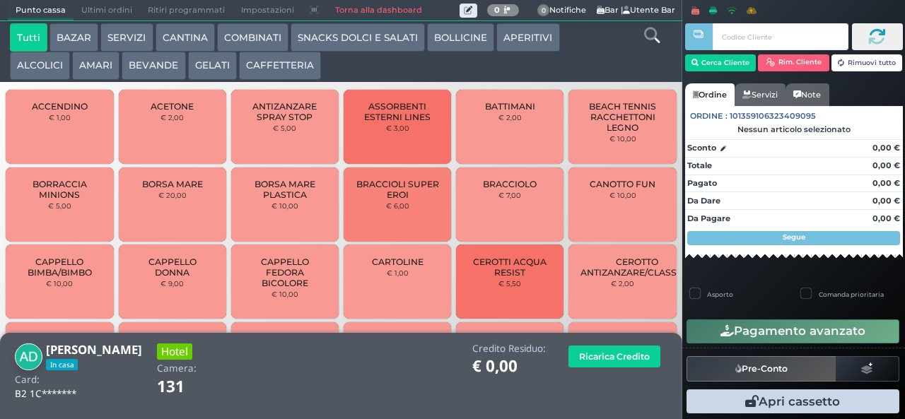
click at [86, 70] on button "AMARI" at bounding box center [95, 66] width 47 height 28
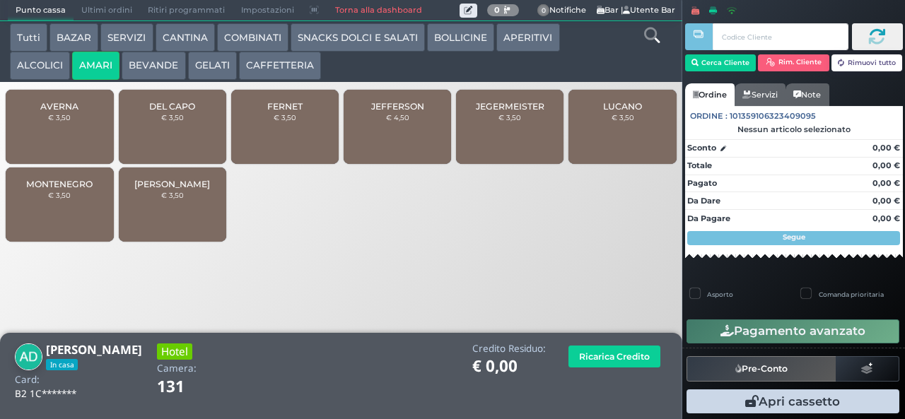
click at [163, 122] on small "€ 3,50" at bounding box center [172, 117] width 23 height 8
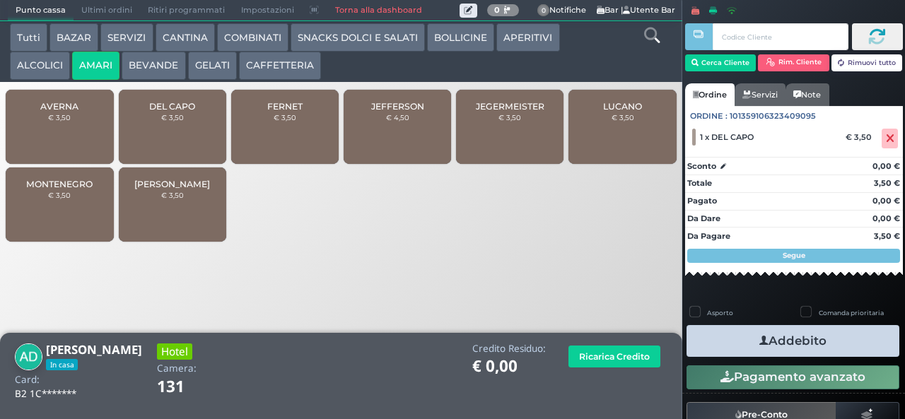
click at [725, 332] on button "Addebito" at bounding box center [793, 341] width 213 height 32
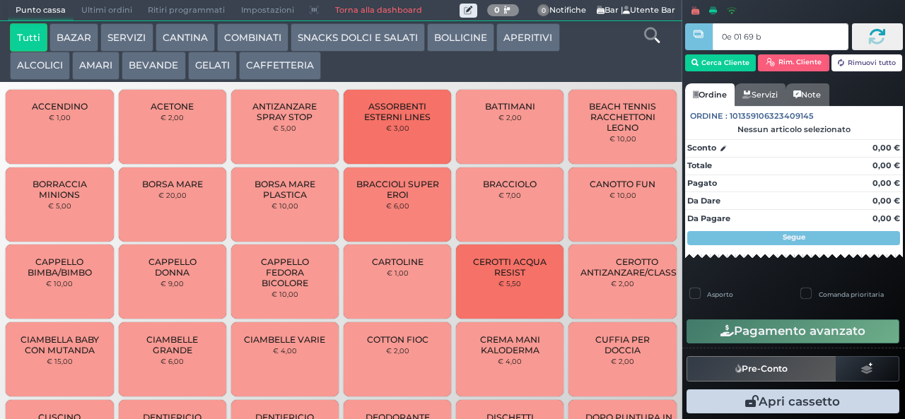
type input "0e 01 69 b9"
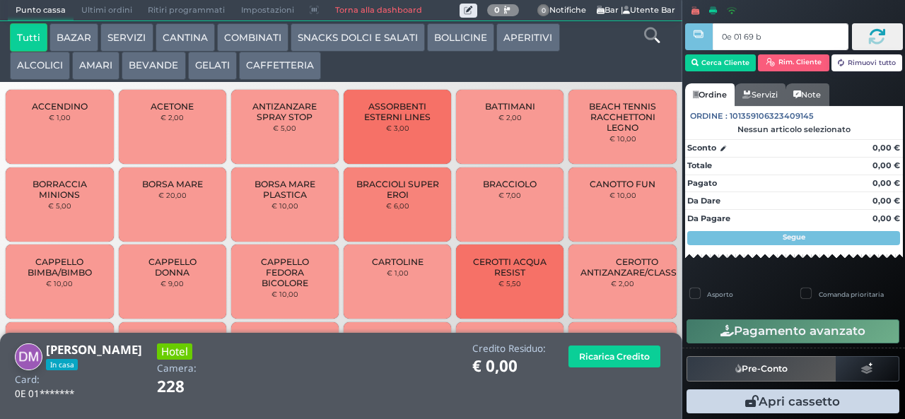
type input "0e 01 69 b9"
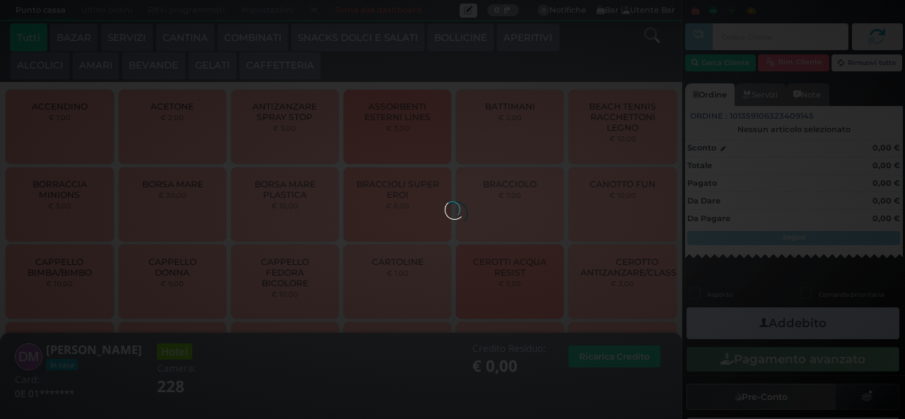
click at [460, 202] on div at bounding box center [453, 210] width 16 height 16
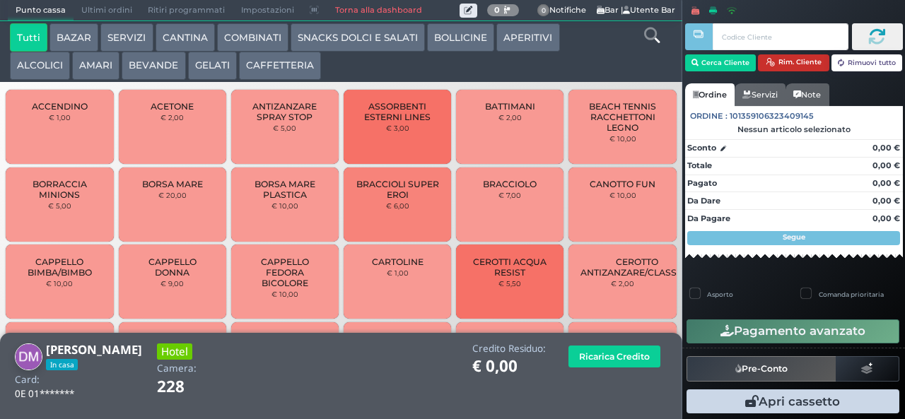
click at [766, 65] on icon "button" at bounding box center [770, 62] width 9 height 9
click at [167, 76] on button "BEVANDE" at bounding box center [154, 66] width 64 height 28
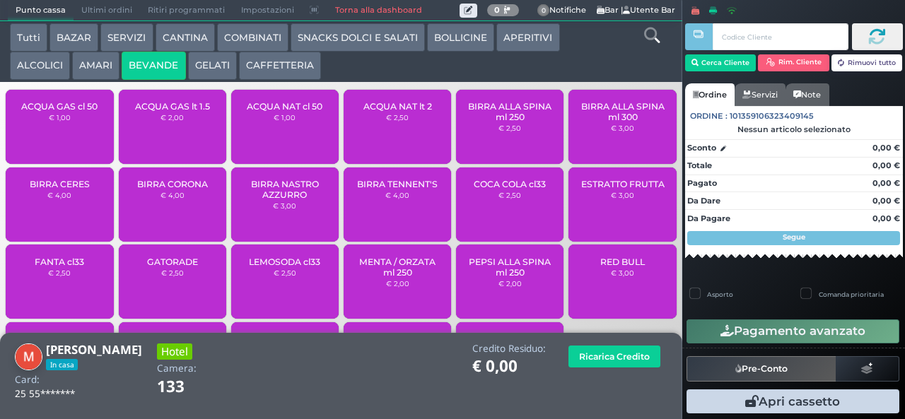
click at [395, 216] on div "BIRRA TENNENT'S € 4,00" at bounding box center [397, 205] width 107 height 74
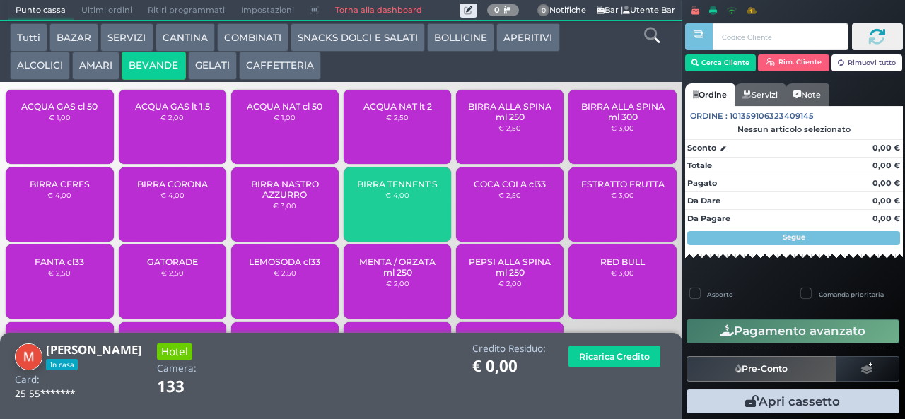
click at [389, 216] on div "BIRRA TENNENT'S € 4,00" at bounding box center [397, 205] width 107 height 74
click at [387, 199] on small "€ 4,00" at bounding box center [397, 195] width 24 height 8
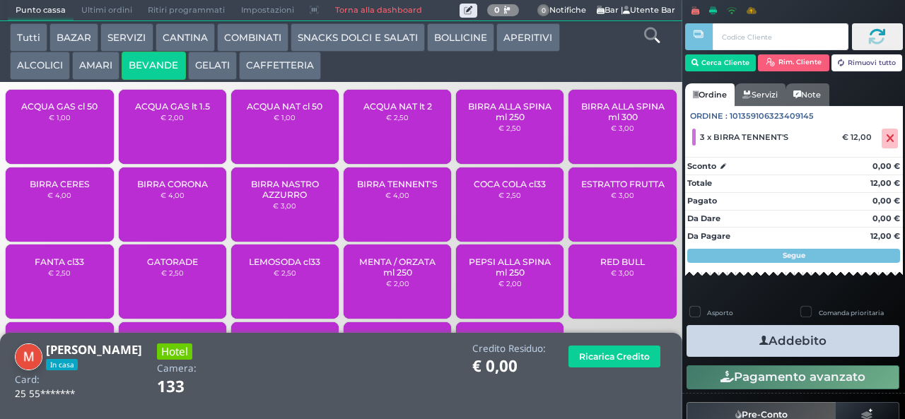
click at [759, 345] on icon "button" at bounding box center [763, 341] width 9 height 15
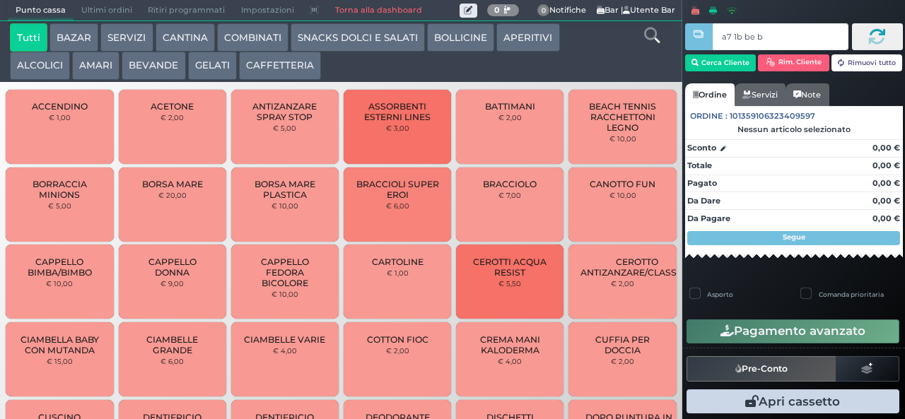
type input "a7 1b be b9"
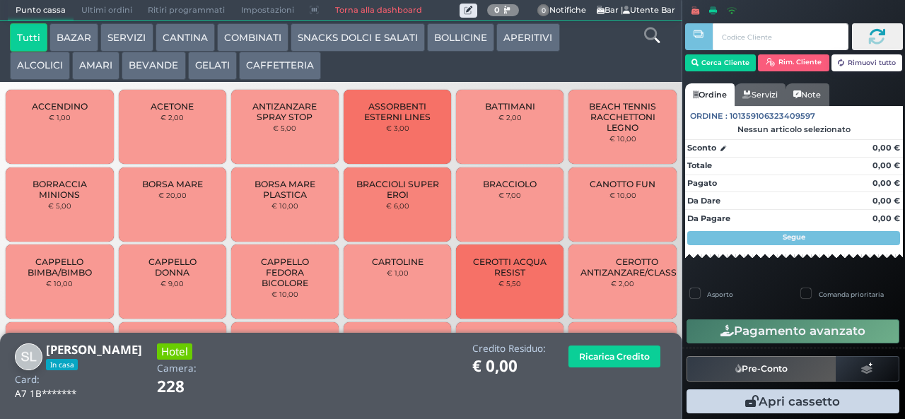
click at [26, 71] on button "ALCOLICI" at bounding box center [40, 66] width 60 height 28
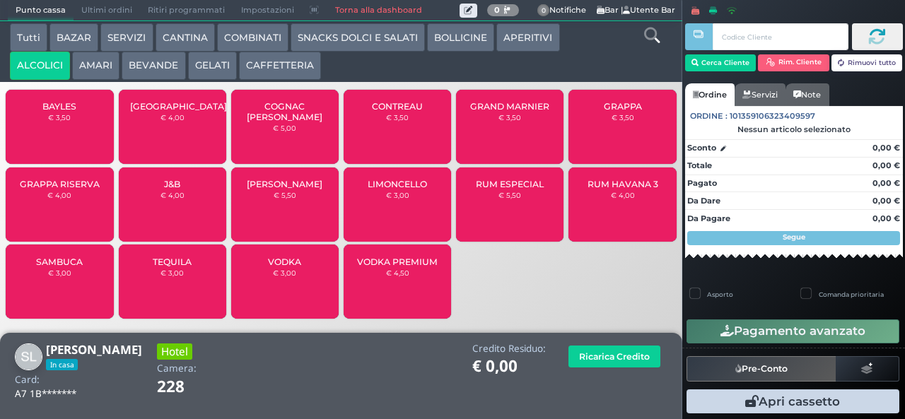
click at [52, 112] on span "BAYLES" at bounding box center [59, 106] width 34 height 11
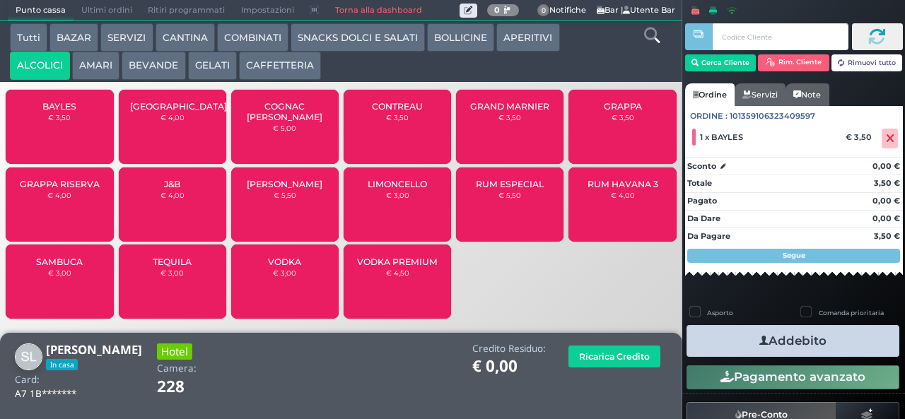
click at [719, 346] on button "Addebito" at bounding box center [793, 341] width 213 height 32
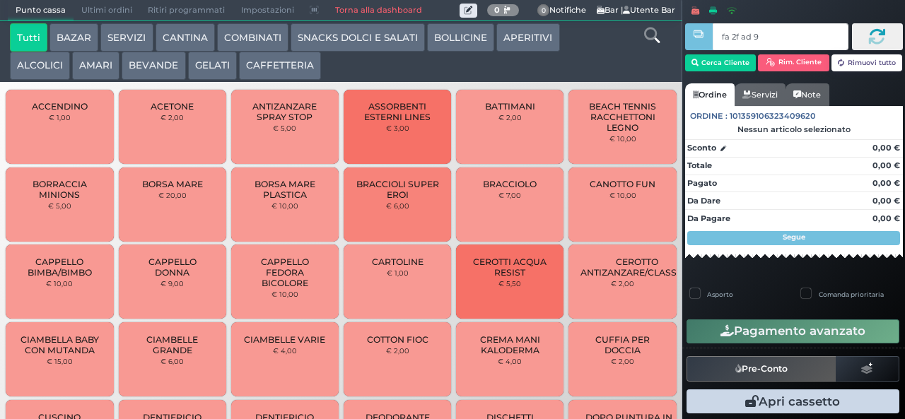
type input "fa 2f ad 9a"
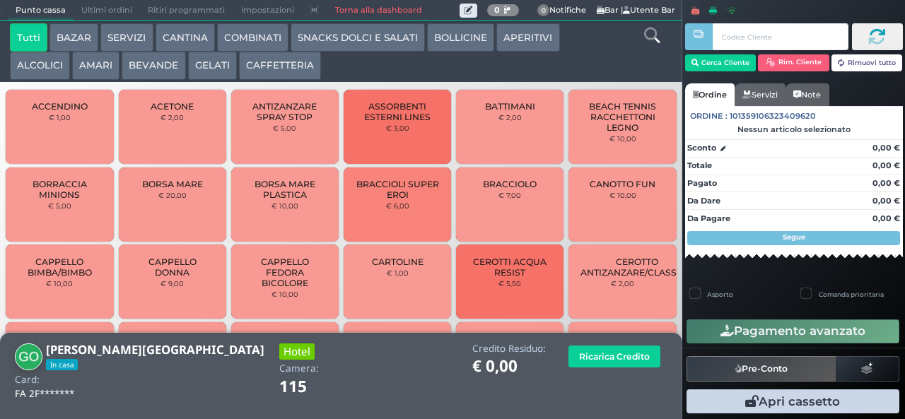
click at [44, 66] on button "ALCOLICI" at bounding box center [40, 66] width 60 height 28
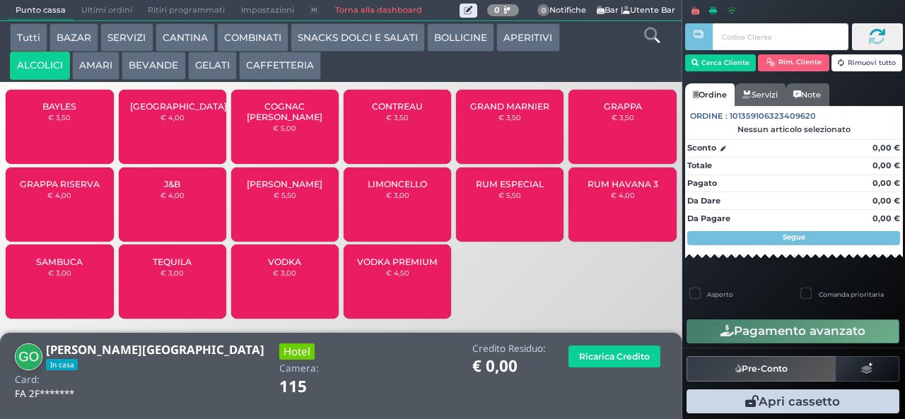
click at [95, 70] on button "AMARI" at bounding box center [95, 66] width 47 height 28
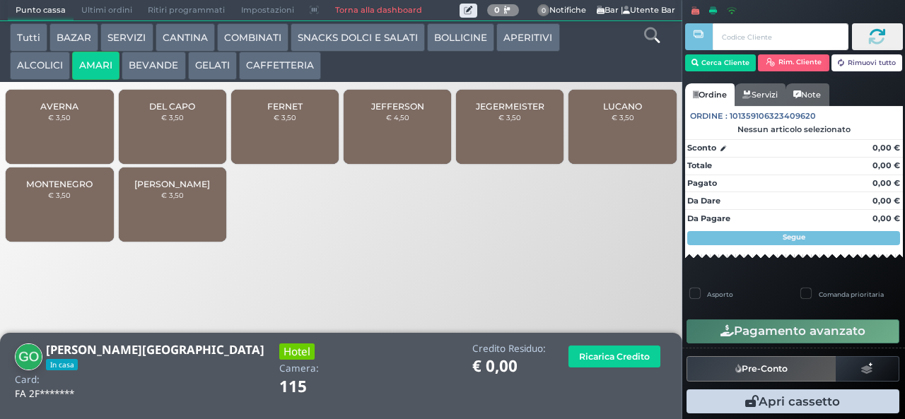
click at [168, 111] on span "DEL CAPO" at bounding box center [172, 106] width 46 height 11
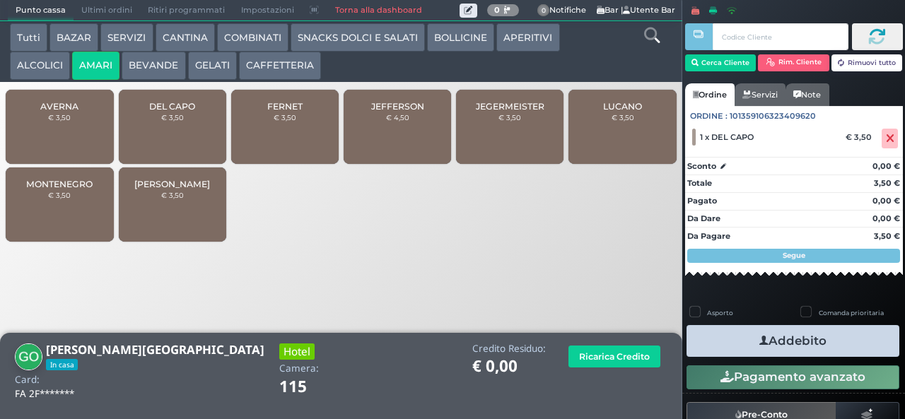
click at [30, 69] on button "ALCOLICI" at bounding box center [40, 66] width 60 height 28
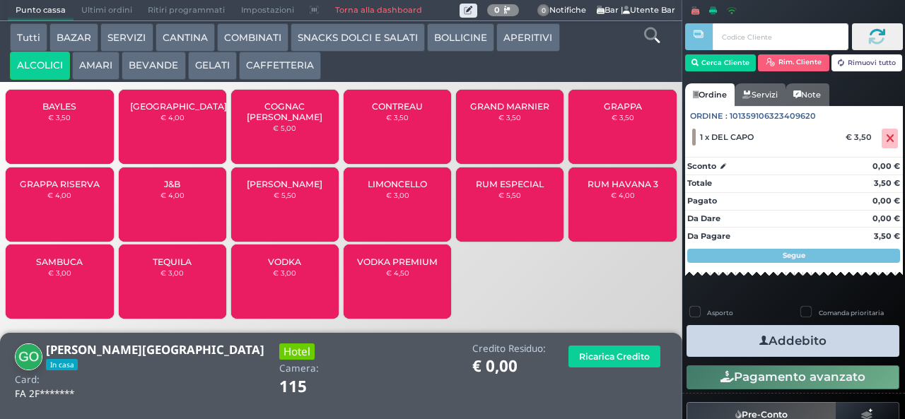
click at [84, 71] on button "AMARI" at bounding box center [95, 66] width 47 height 28
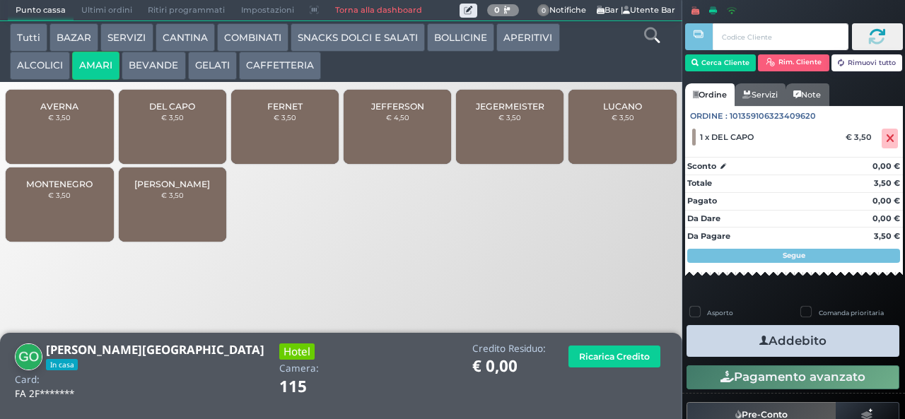
click at [267, 112] on span "FERNET" at bounding box center [284, 106] width 35 height 11
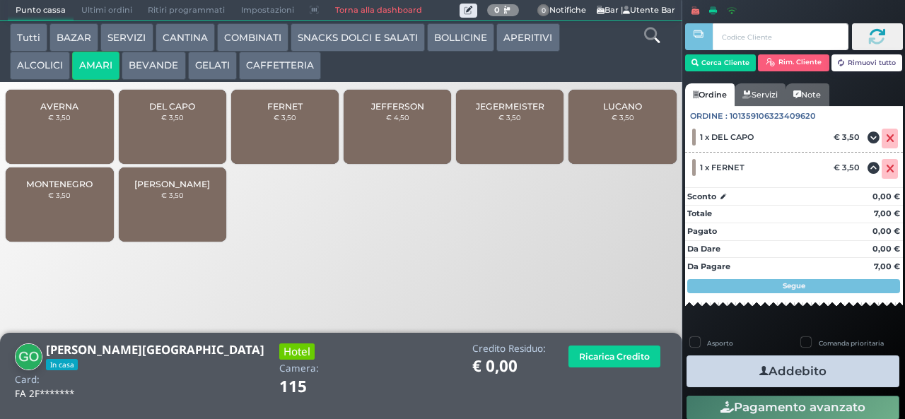
click at [276, 112] on span "FERNET" at bounding box center [284, 106] width 35 height 11
click at [759, 371] on icon "button" at bounding box center [763, 371] width 9 height 15
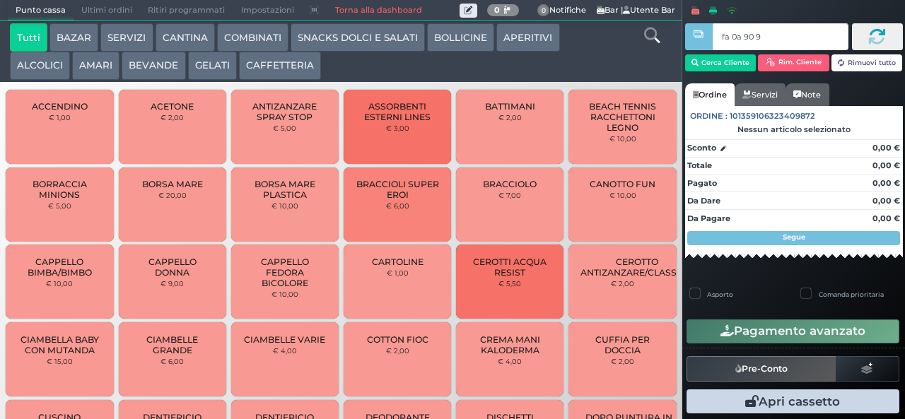
type input "fa 0a 90 9a"
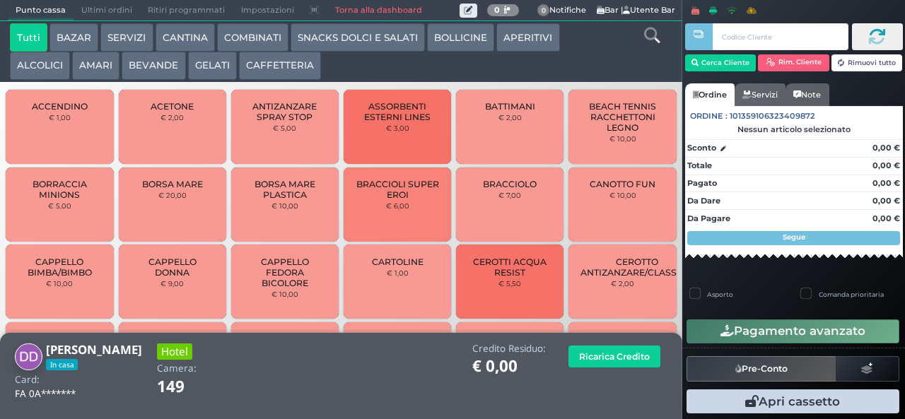
click at [279, 69] on button "CAFFETTERIA" at bounding box center [280, 66] width 82 height 28
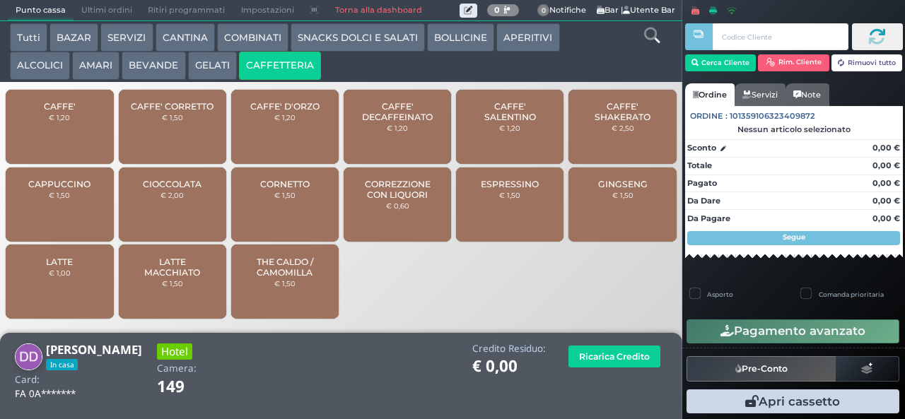
click at [608, 216] on div "GINGSENG € 1,50" at bounding box center [621, 205] width 107 height 74
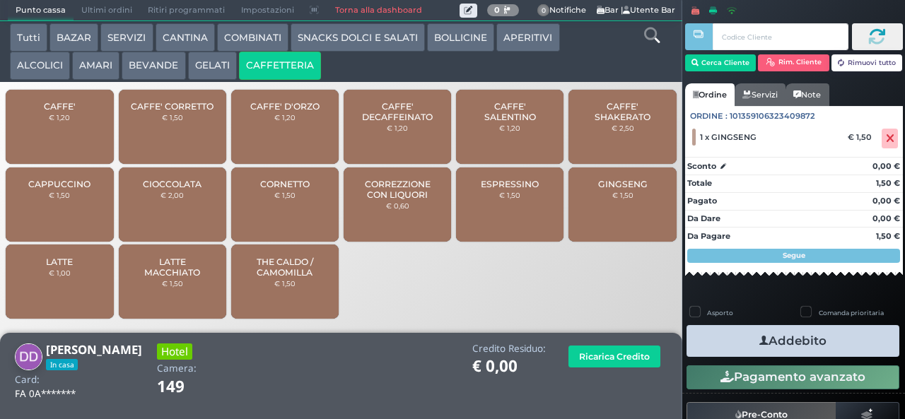
click at [781, 339] on button "Addebito" at bounding box center [793, 341] width 213 height 32
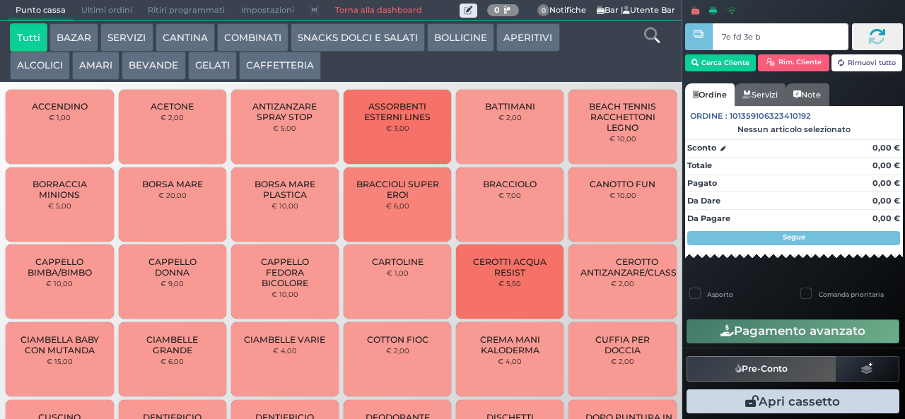
type input "7e fd 3e b9"
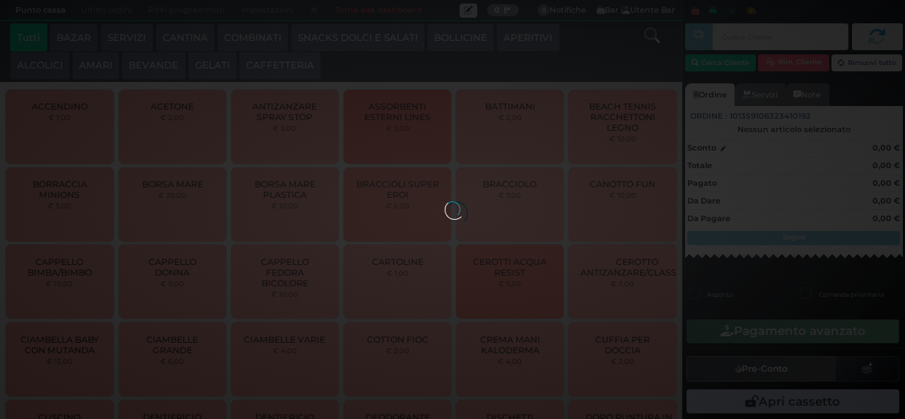
click at [96, 69] on button "AMARI" at bounding box center [95, 66] width 47 height 28
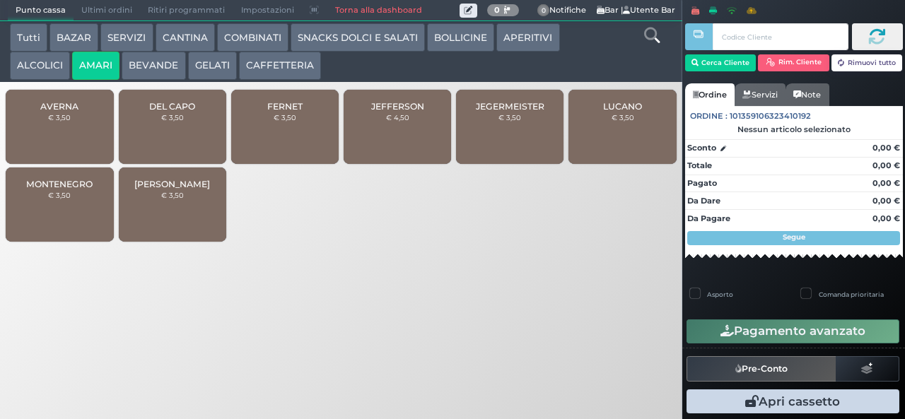
click at [54, 189] on span "MONTENEGRO" at bounding box center [59, 184] width 66 height 11
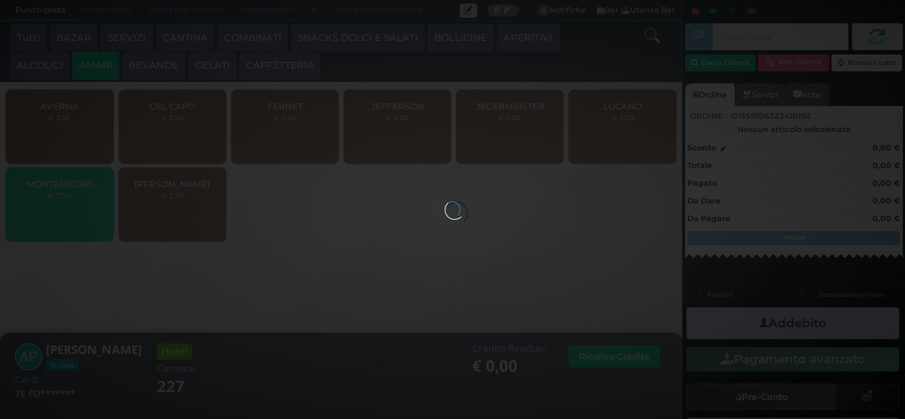
click at [445, 202] on div at bounding box center [453, 210] width 16 height 16
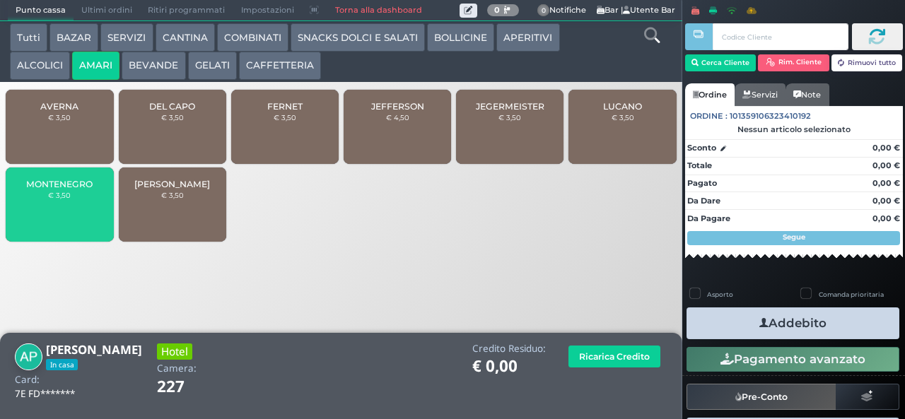
click at [43, 68] on button "ALCOLICI" at bounding box center [40, 66] width 60 height 28
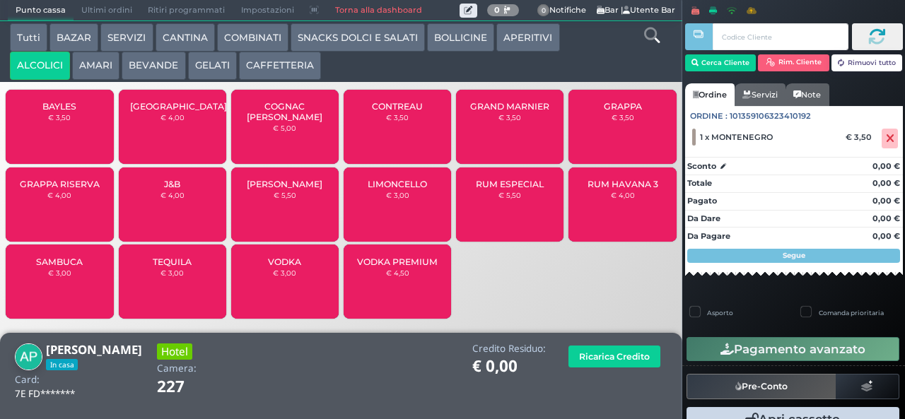
click at [57, 112] on span "BAYLES" at bounding box center [59, 106] width 34 height 11
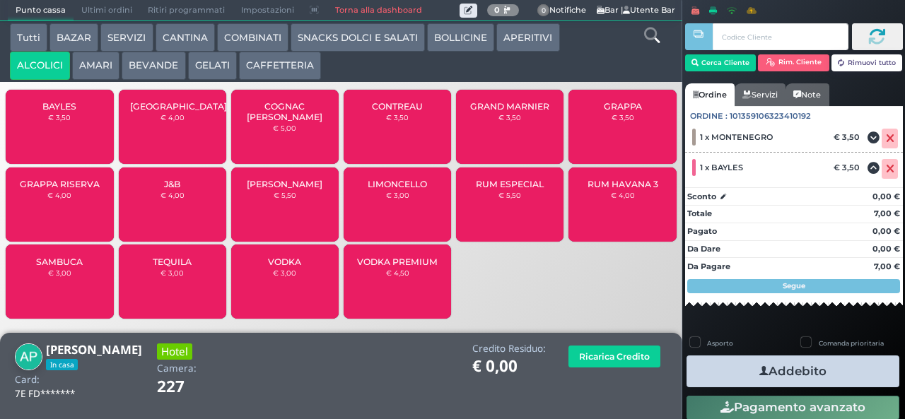
click at [759, 371] on icon "button" at bounding box center [763, 371] width 9 height 15
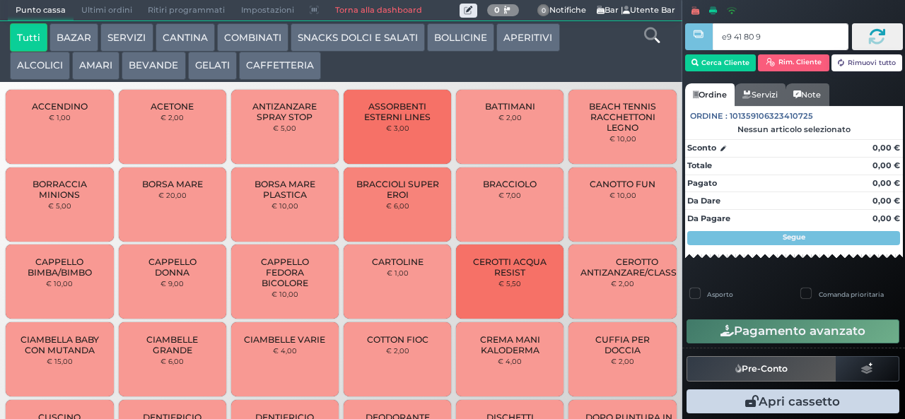
type input "e9 41 80 94"
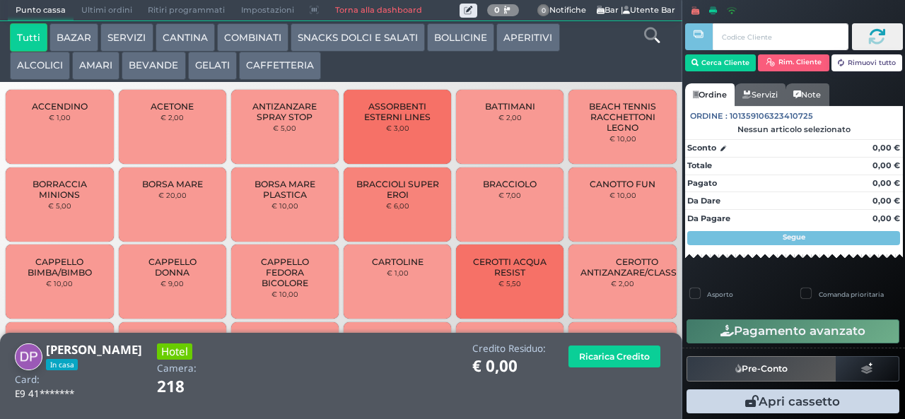
click at [93, 63] on button "AMARI" at bounding box center [95, 66] width 47 height 28
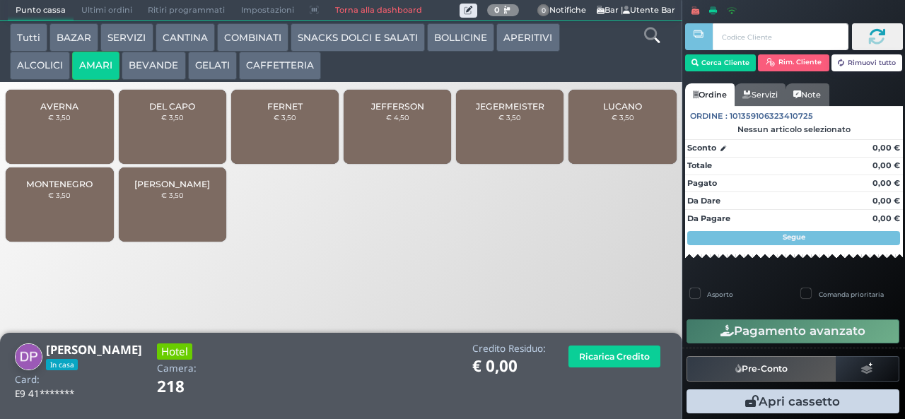
click at [29, 78] on button "ALCOLICI" at bounding box center [40, 66] width 60 height 28
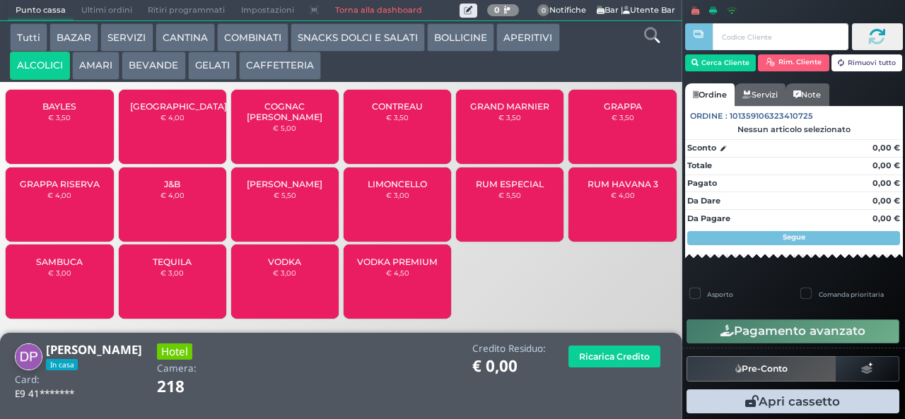
click at [93, 71] on button "AMARI" at bounding box center [95, 66] width 47 height 28
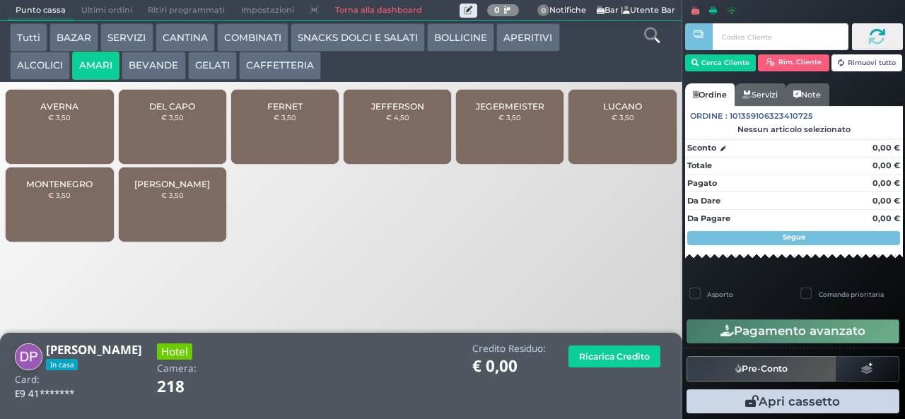
click at [50, 120] on div "AVERNA € 3,50" at bounding box center [59, 127] width 107 height 74
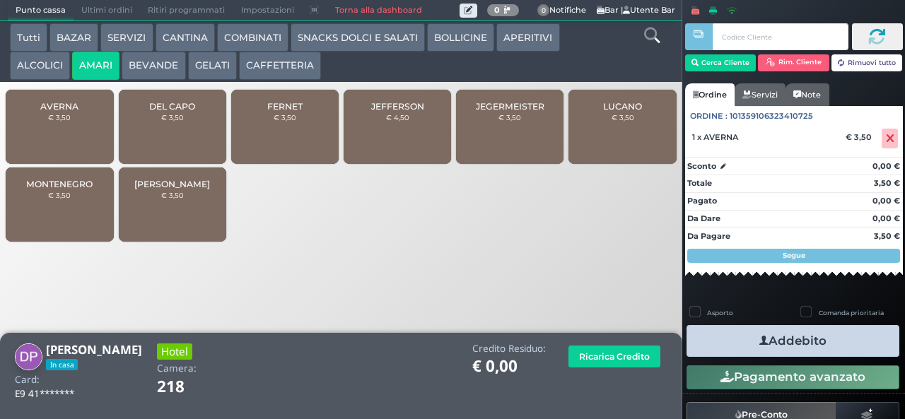
click at [734, 342] on button "Addebito" at bounding box center [793, 341] width 213 height 32
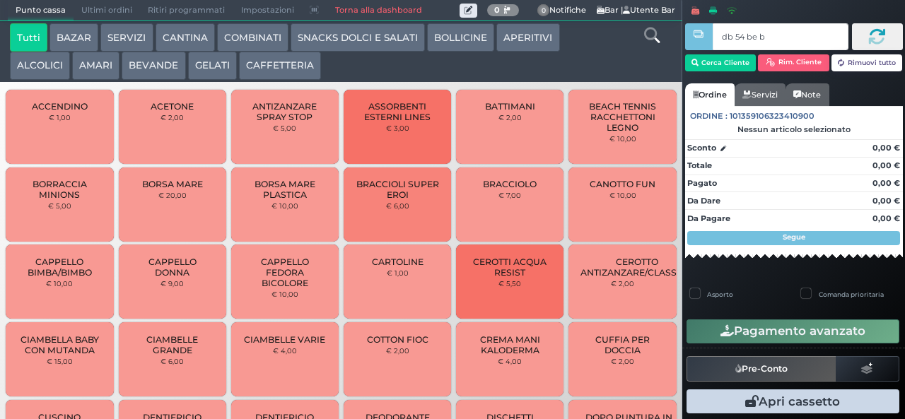
type input "db 54 be b9"
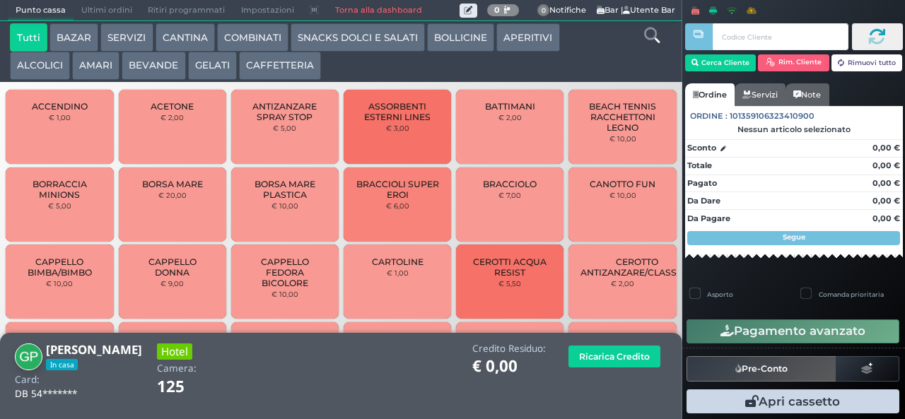
click at [98, 66] on button "AMARI" at bounding box center [95, 66] width 47 height 28
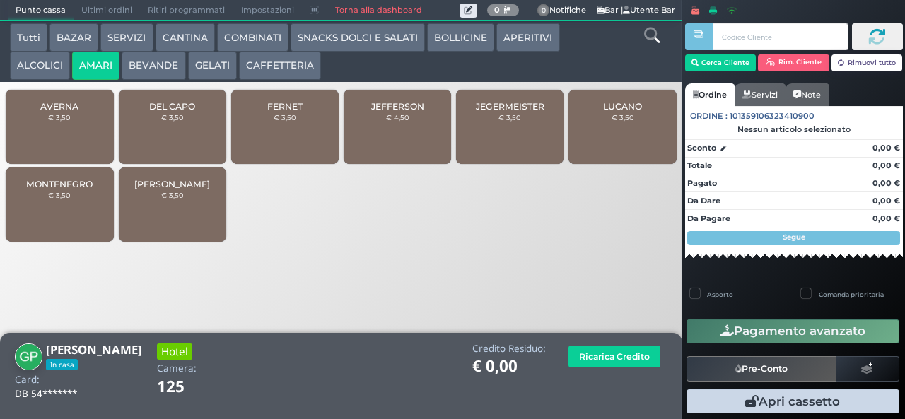
click at [609, 112] on span "LUCANO" at bounding box center [622, 106] width 39 height 11
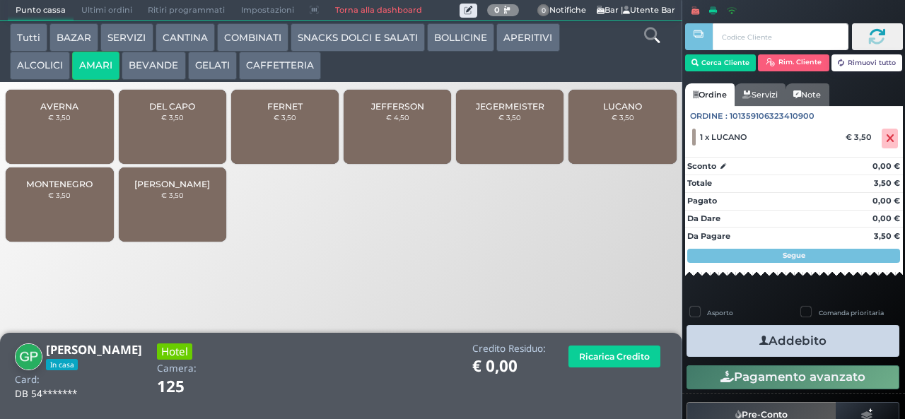
click at [610, 112] on span "LUCANO" at bounding box center [622, 106] width 39 height 11
click at [723, 343] on button "Addebito" at bounding box center [793, 341] width 213 height 32
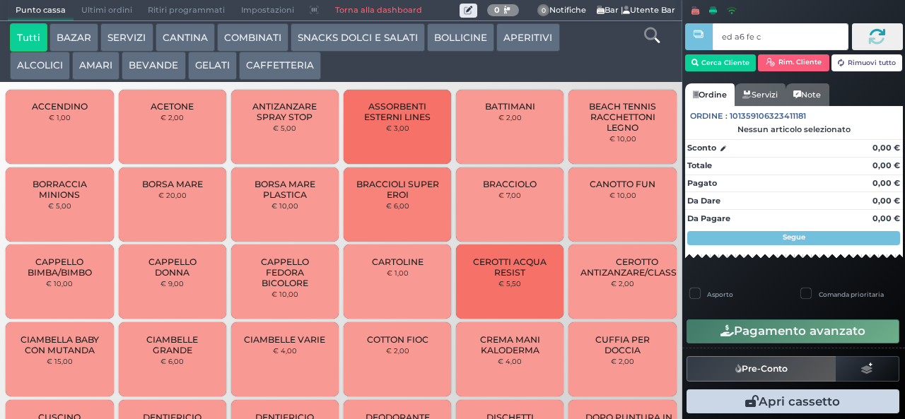
type input "ed a6 fe c2"
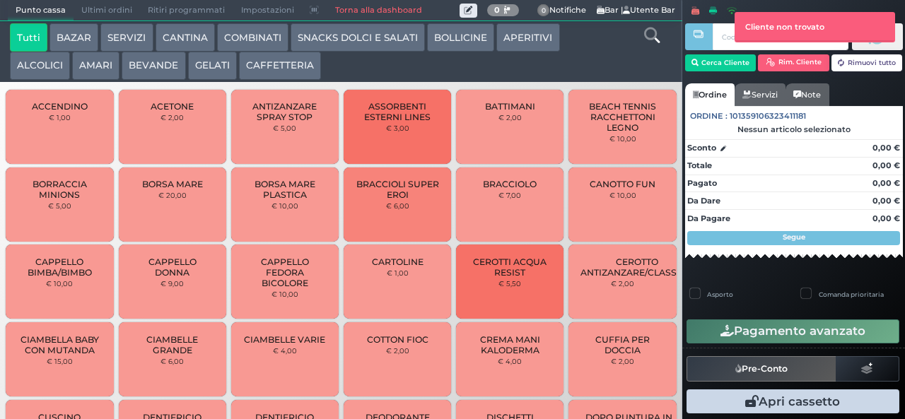
click at [310, 40] on button "SNACKS DOLCI E SALATI" at bounding box center [358, 37] width 134 height 28
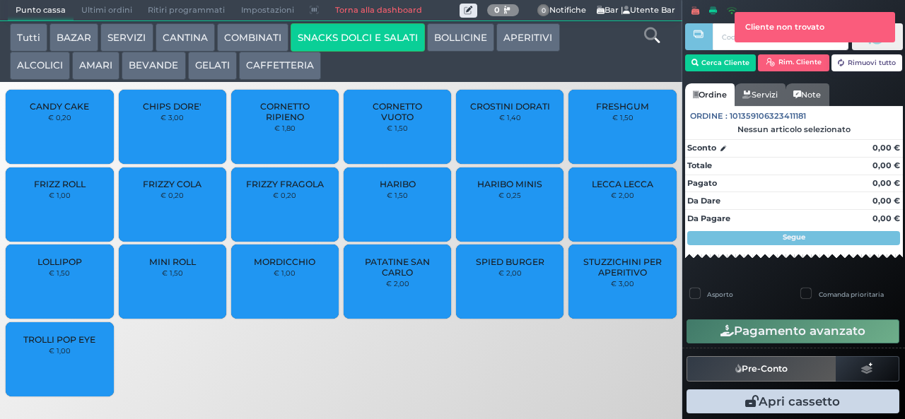
click at [598, 112] on span "FRESHGUM" at bounding box center [622, 106] width 53 height 11
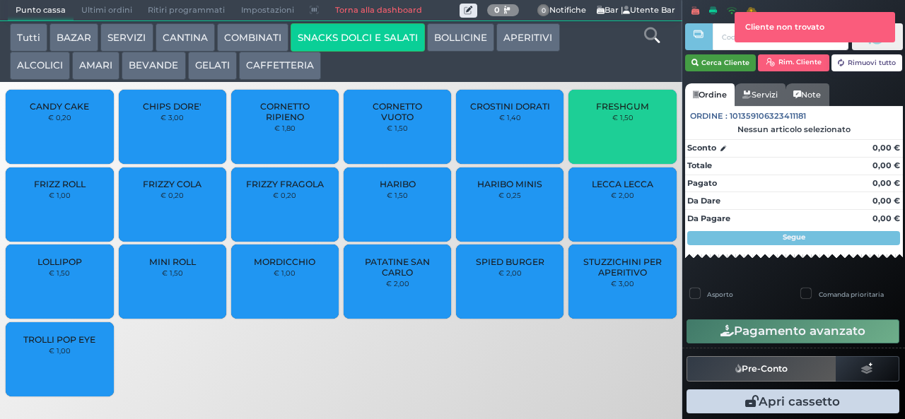
click at [717, 61] on button "Cerca Cliente" at bounding box center [720, 62] width 71 height 17
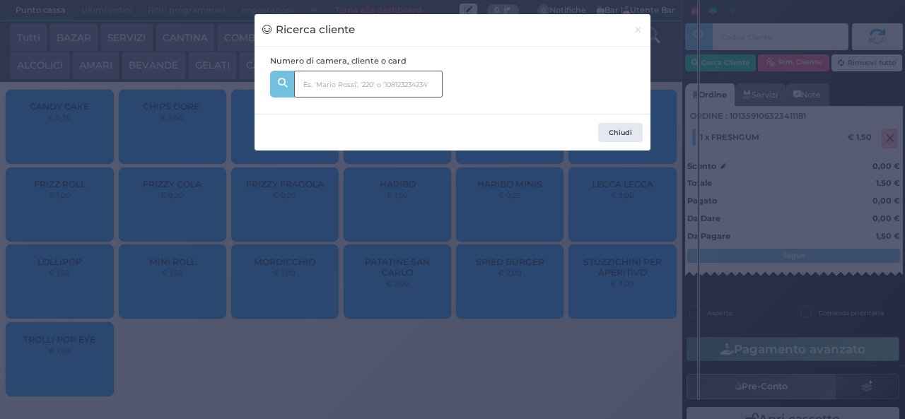
click at [382, 84] on input "text" at bounding box center [368, 84] width 148 height 27
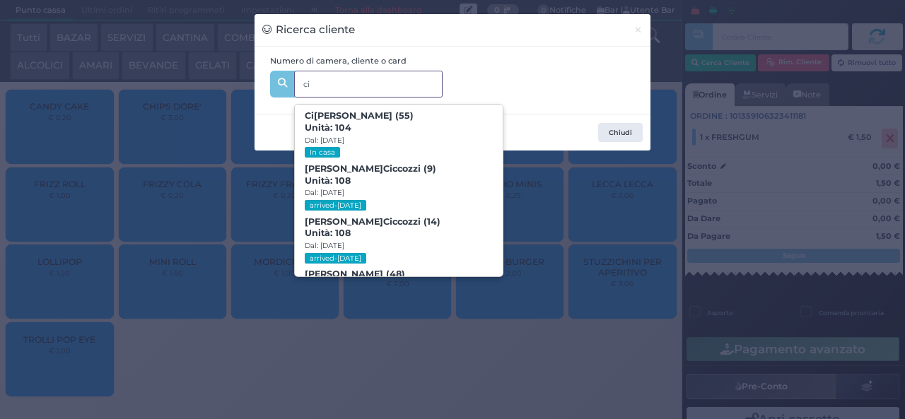
type input "c"
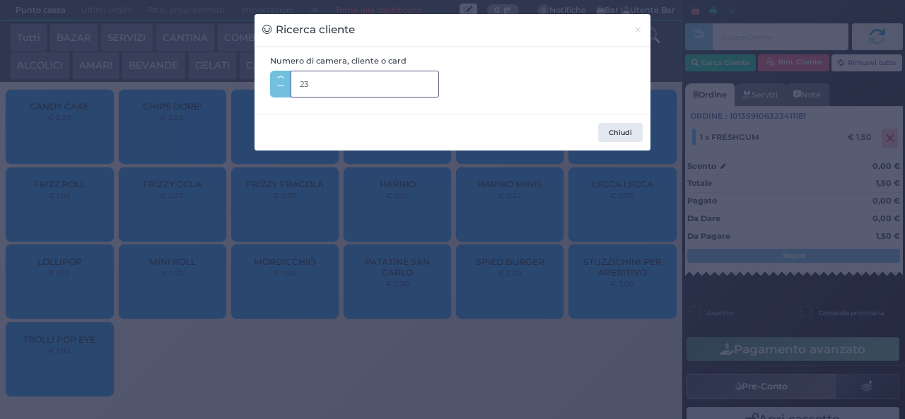
type input "231"
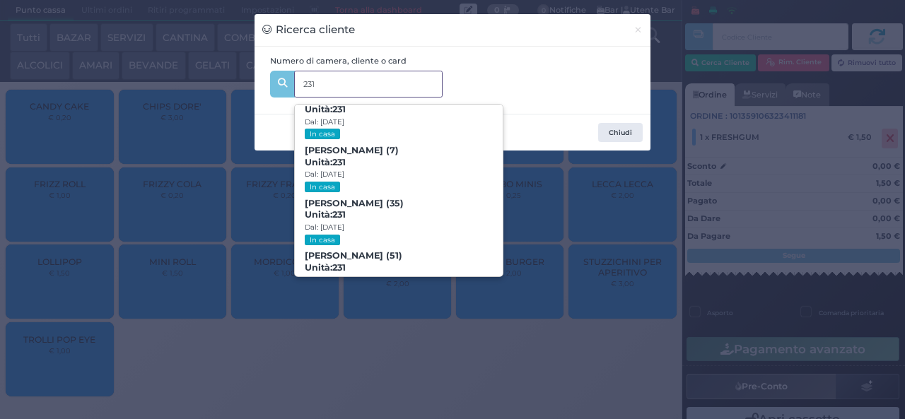
scroll to position [64, 0]
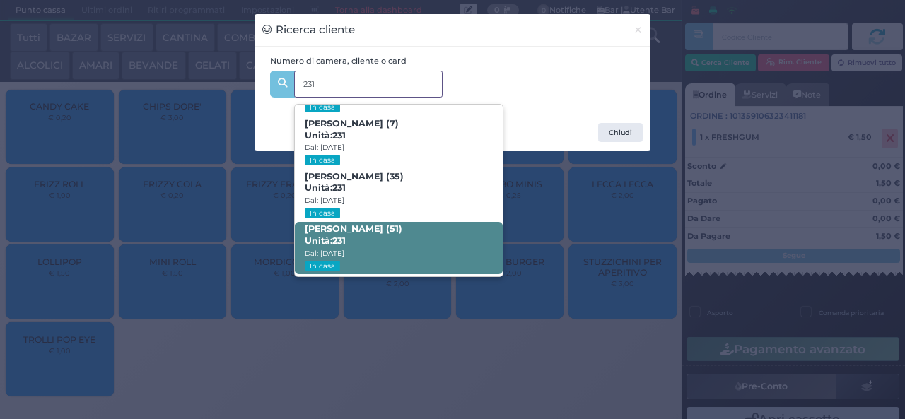
click at [341, 266] on span "Maurizio Cimmino (51) Unità: 231 Dal: 17/08/2025 In casa" at bounding box center [398, 248] width 207 height 53
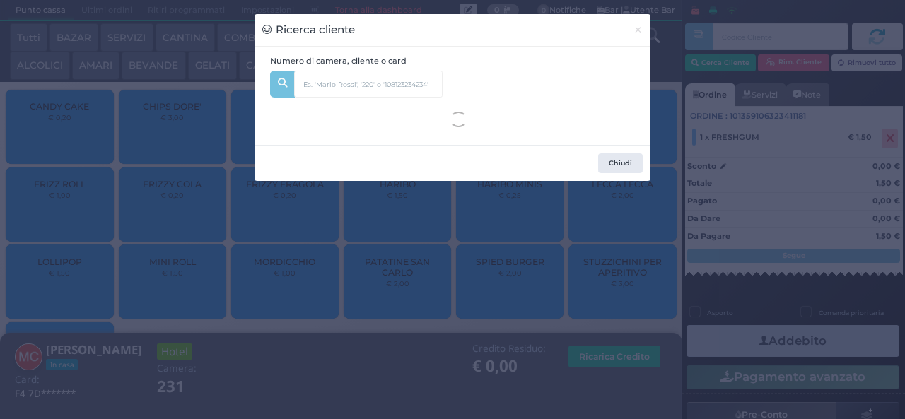
click at [160, 326] on div "Ricerca cliente × Numero di camera, cliente o card 231 Daniel Cimmino (3) Unità…" at bounding box center [452, 209] width 905 height 419
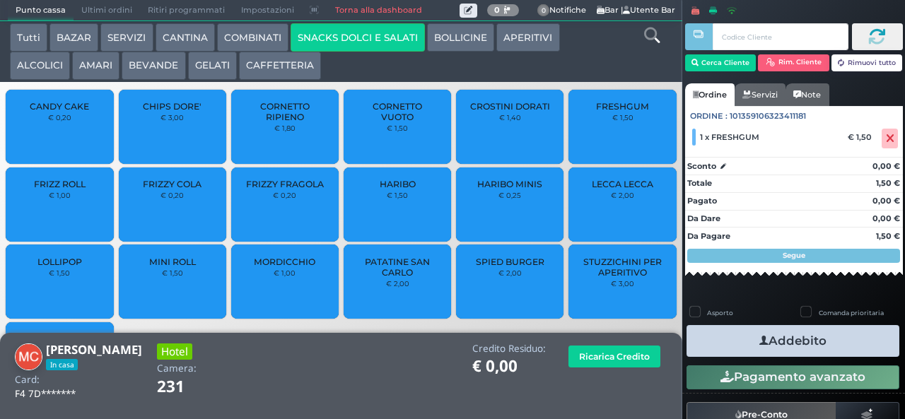
click at [712, 346] on button "Addebito" at bounding box center [793, 341] width 213 height 32
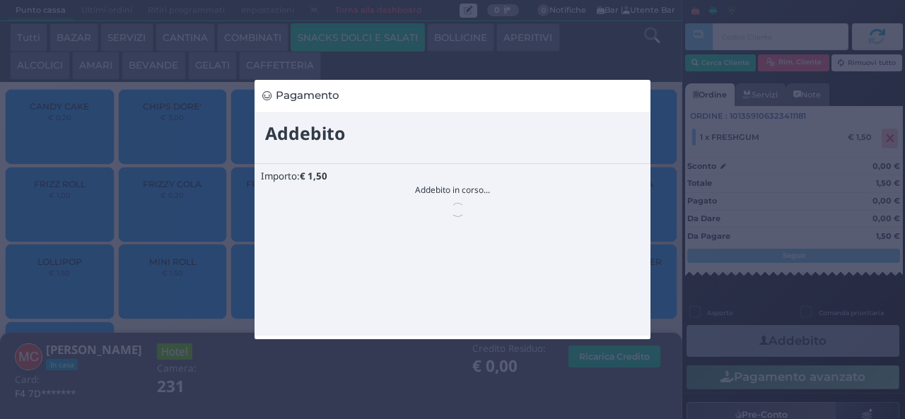
scroll to position [0, 0]
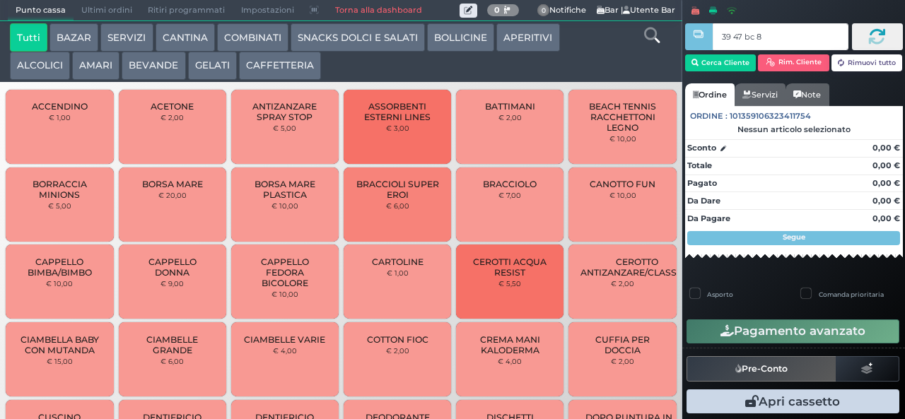
type input "39 47 bc 8b"
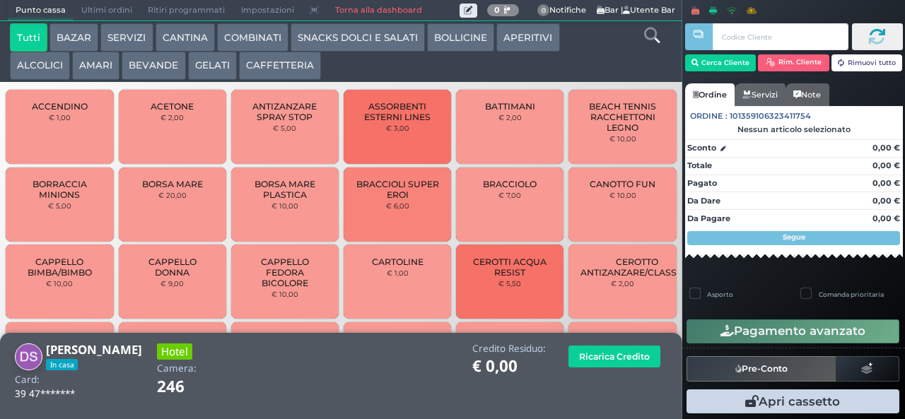
click at [317, 35] on button "SNACKS DOLCI E SALATI" at bounding box center [358, 37] width 134 height 28
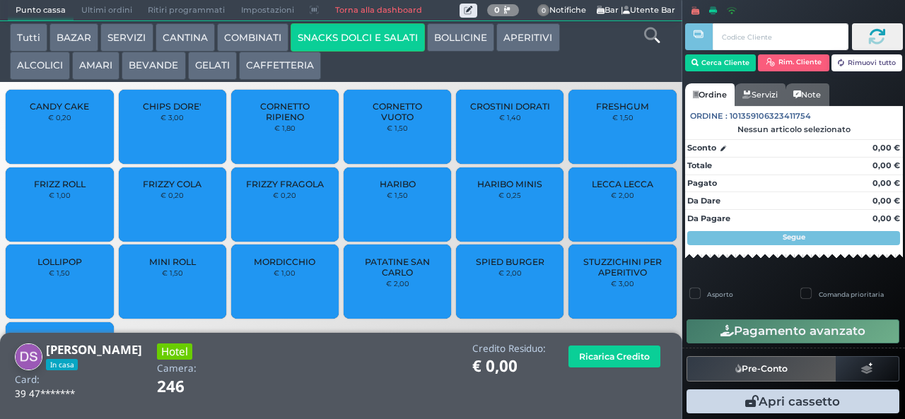
click at [141, 210] on div "FRIZZY COLA € 0,20" at bounding box center [172, 205] width 107 height 74
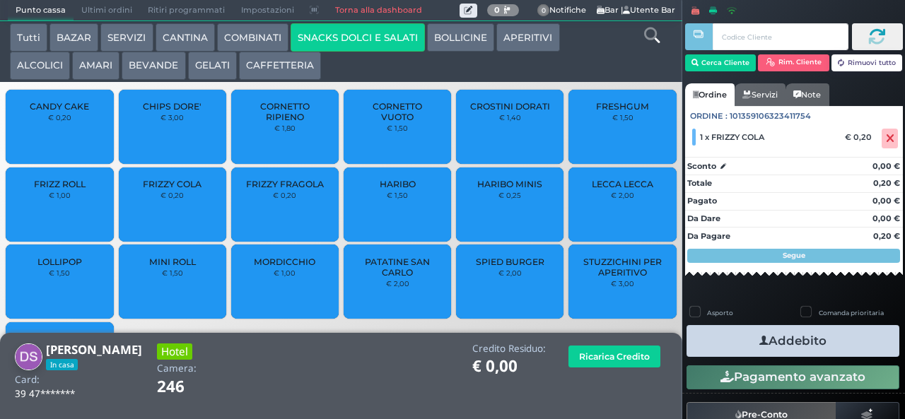
click at [141, 74] on button "BEVANDE" at bounding box center [154, 66] width 64 height 28
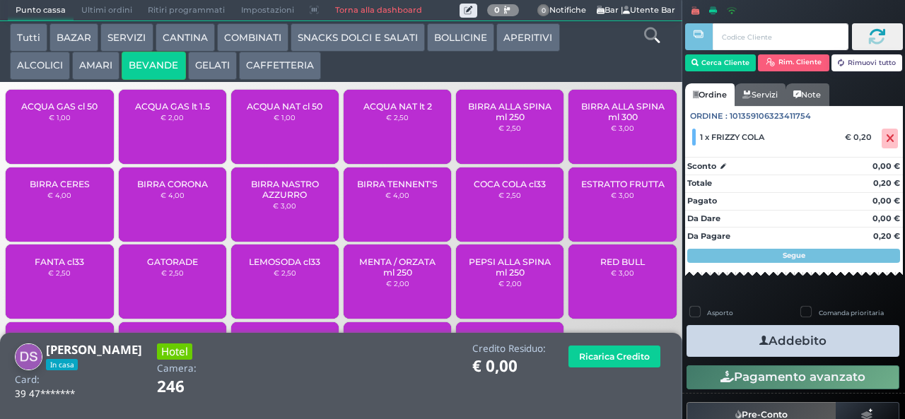
click at [274, 122] on small "€ 1,00" at bounding box center [285, 117] width 22 height 8
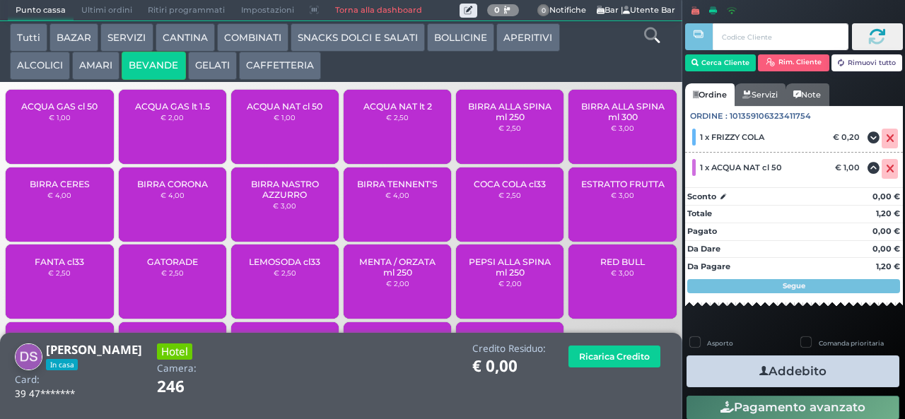
click at [735, 366] on button "Addebito" at bounding box center [793, 372] width 213 height 32
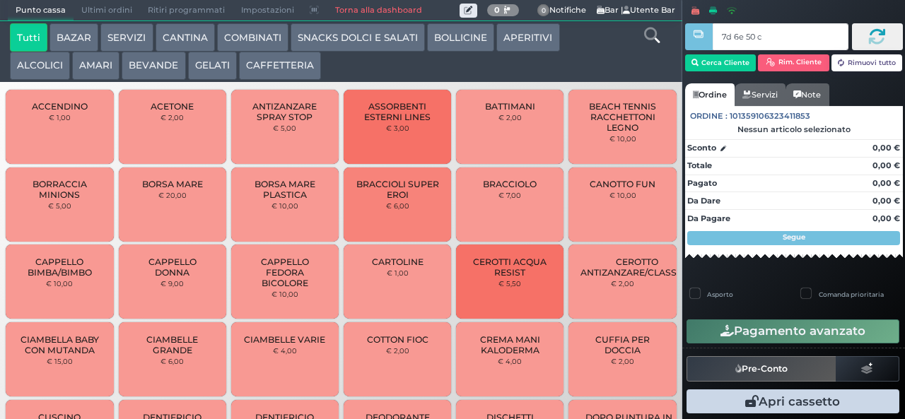
type input "7d 6e 50 c3"
click at [0, 0] on div at bounding box center [0, 0] width 0 height 0
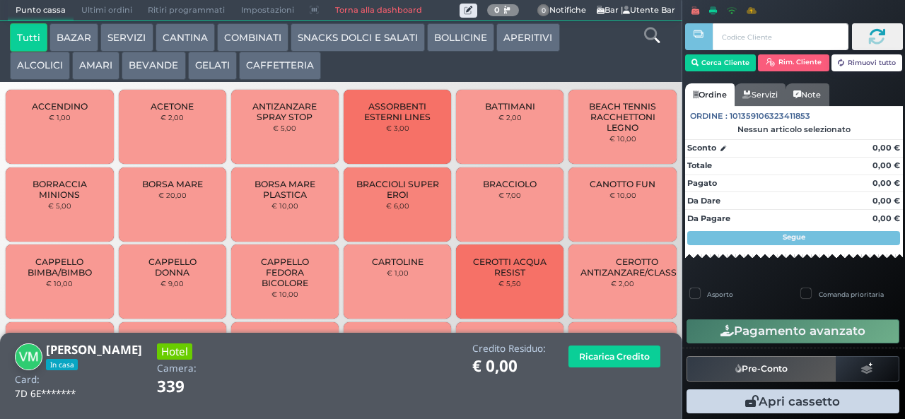
click at [533, 48] on button "APERITIVI" at bounding box center [527, 37] width 63 height 28
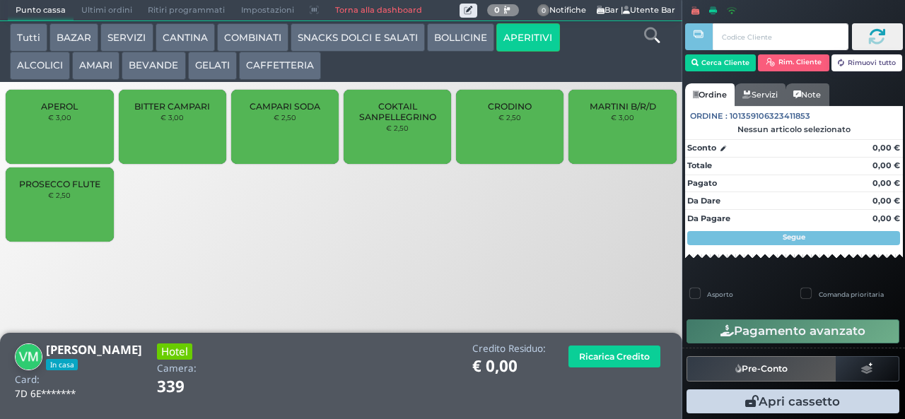
click at [81, 230] on div "PROSECCO FLUTE € 2,50" at bounding box center [59, 205] width 107 height 74
click at [78, 225] on div "PROSECCO FLUTE € 2,50" at bounding box center [59, 205] width 107 height 74
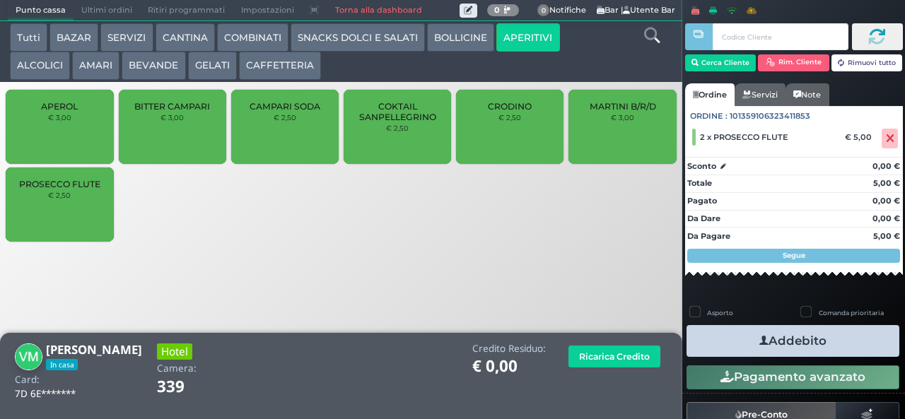
click at [759, 335] on icon "button" at bounding box center [763, 341] width 9 height 15
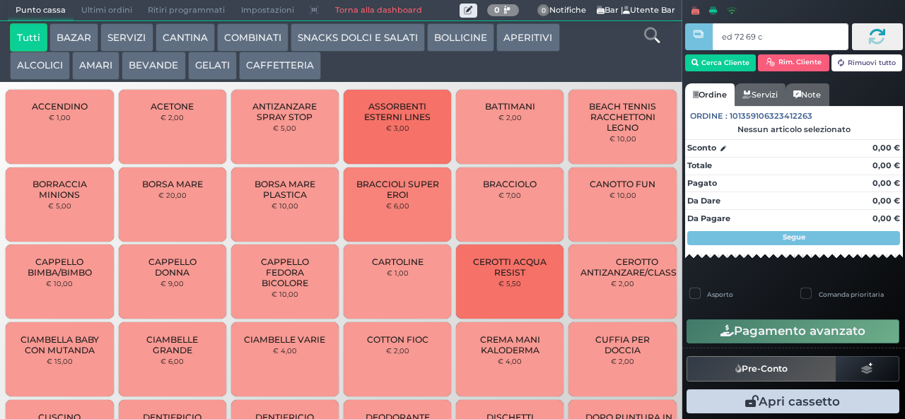
type input "ed 72 69 c3"
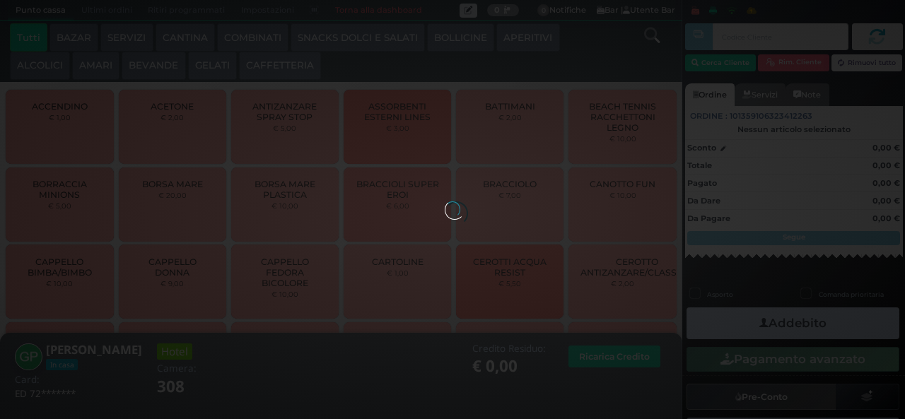
click at [337, 42] on button "SNACKS DOLCI E SALATI" at bounding box center [358, 37] width 134 height 28
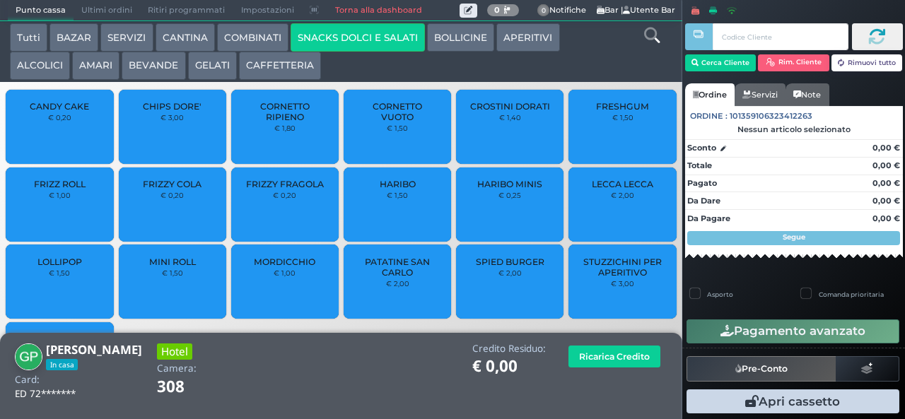
click at [382, 311] on div "PATATINE SAN CARLO € 2,00" at bounding box center [397, 282] width 107 height 74
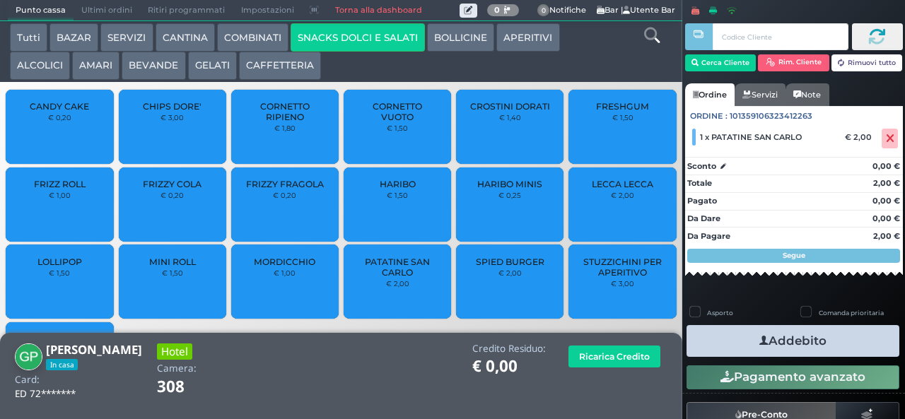
click at [759, 340] on icon "button" at bounding box center [763, 341] width 9 height 15
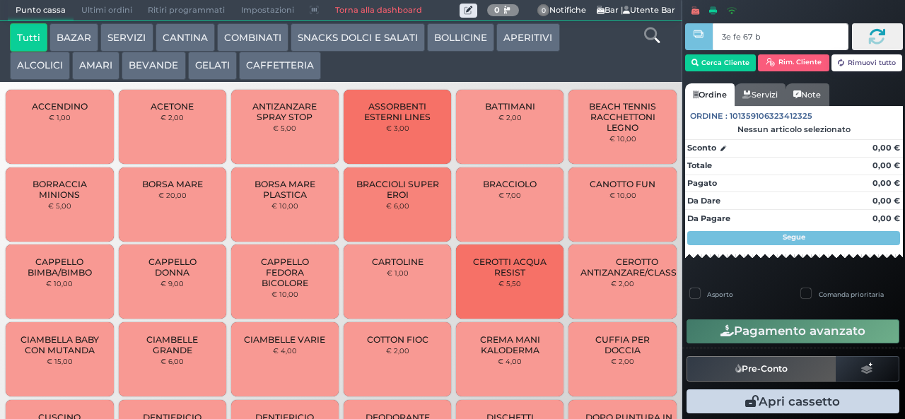
type input "3e fe 67 b9"
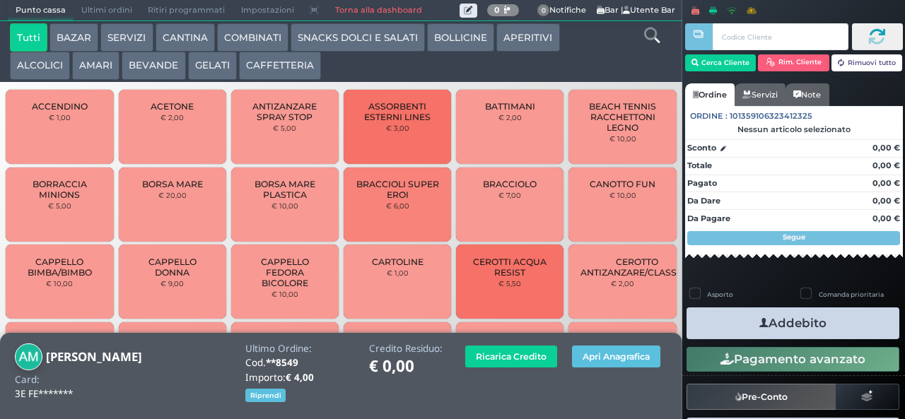
click at [348, 35] on button "SNACKS DOLCI E SALATI" at bounding box center [358, 37] width 134 height 28
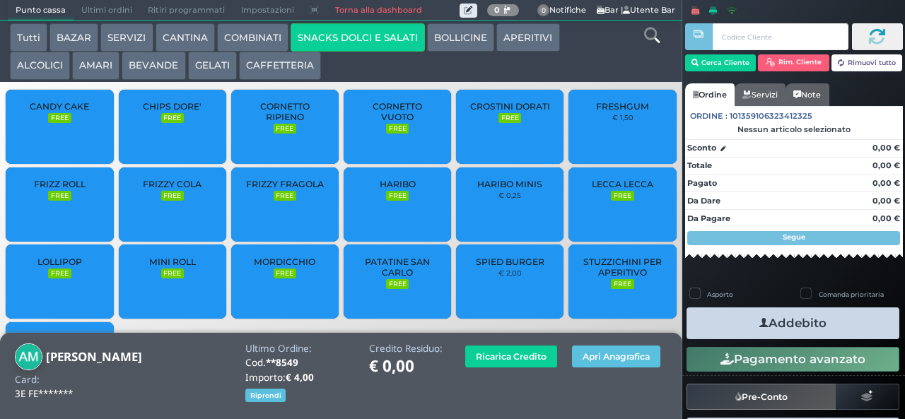
click at [57, 267] on span "LOLLIPOP" at bounding box center [59, 262] width 45 height 11
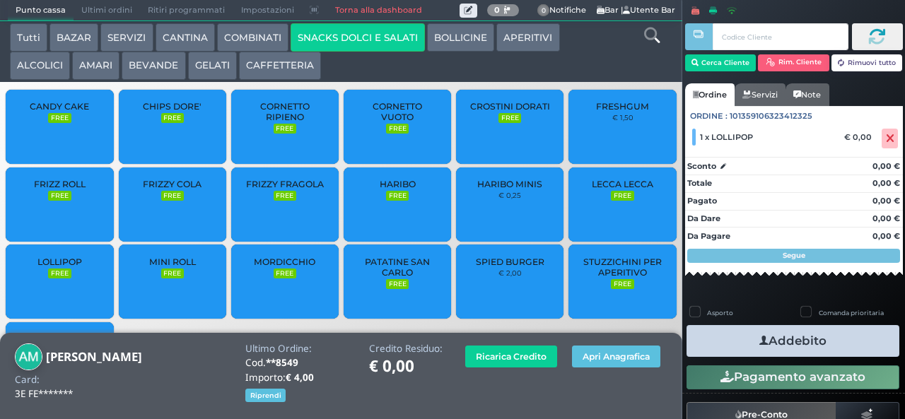
click at [759, 340] on icon "button" at bounding box center [763, 341] width 9 height 15
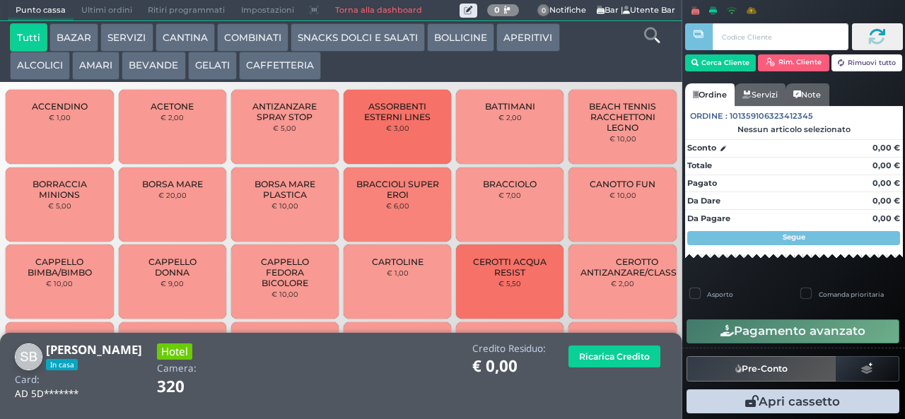
click at [254, 75] on button "CAFFETTERIA" at bounding box center [280, 66] width 82 height 28
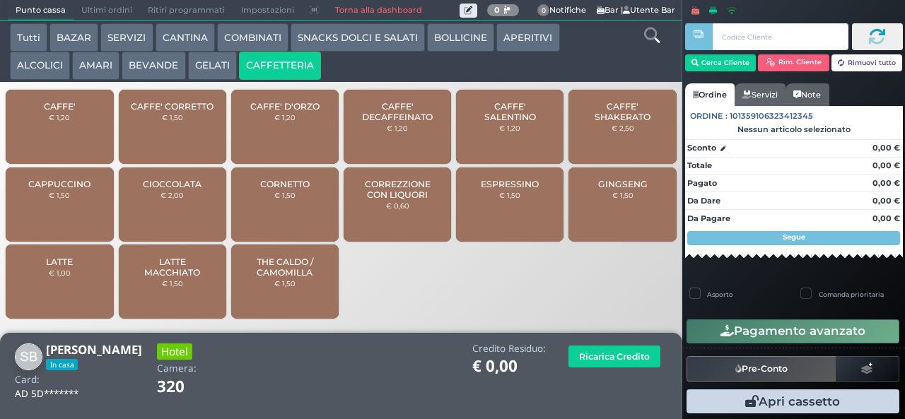
click at [494, 122] on span "CAFFE' SALENTINO" at bounding box center [510, 111] width 84 height 21
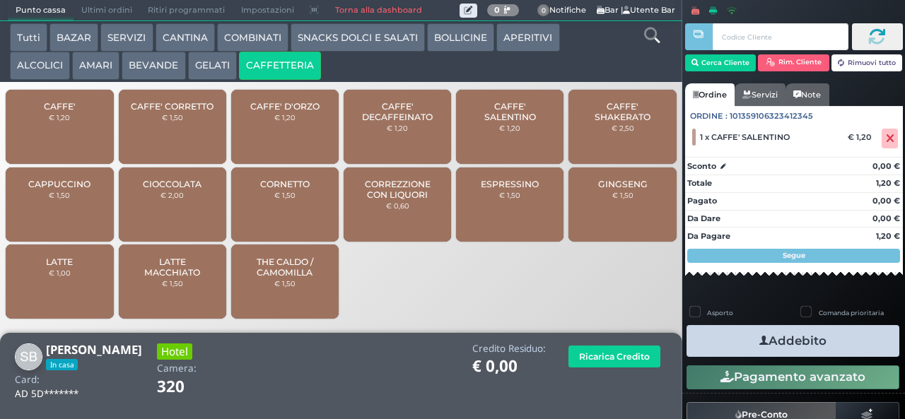
click at [492, 122] on span "CAFFE' SALENTINO" at bounding box center [510, 111] width 84 height 21
click at [733, 354] on button "Addebito" at bounding box center [793, 341] width 213 height 32
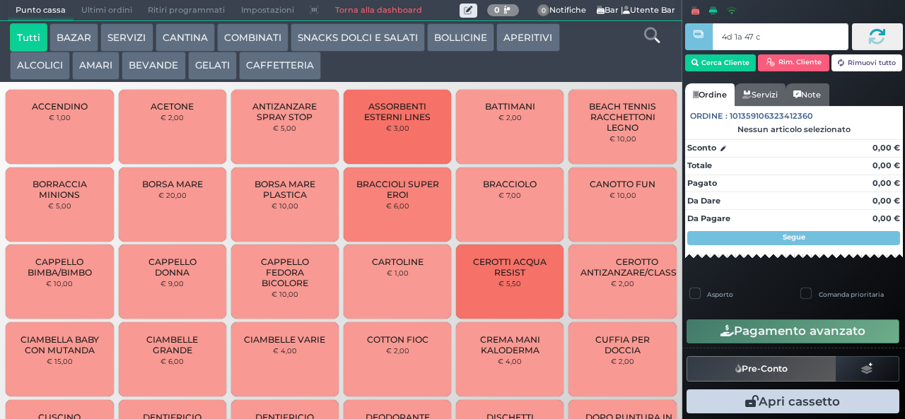
type input "4d 1a 47 c3"
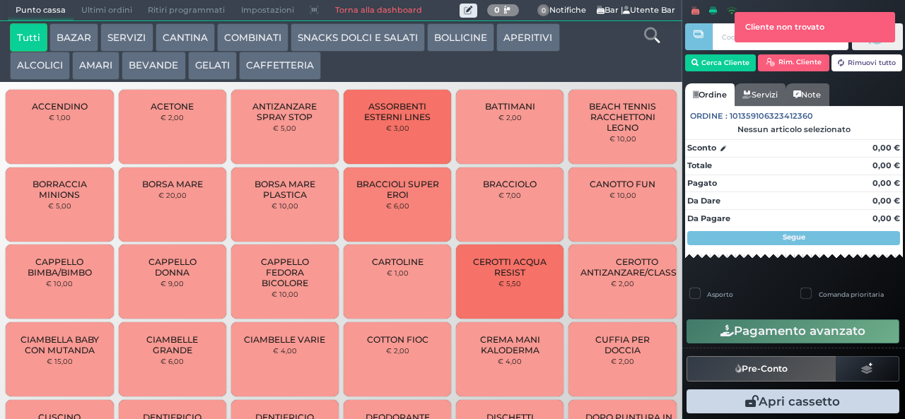
click at [699, 62] on div at bounding box center [698, 199] width 3 height 399
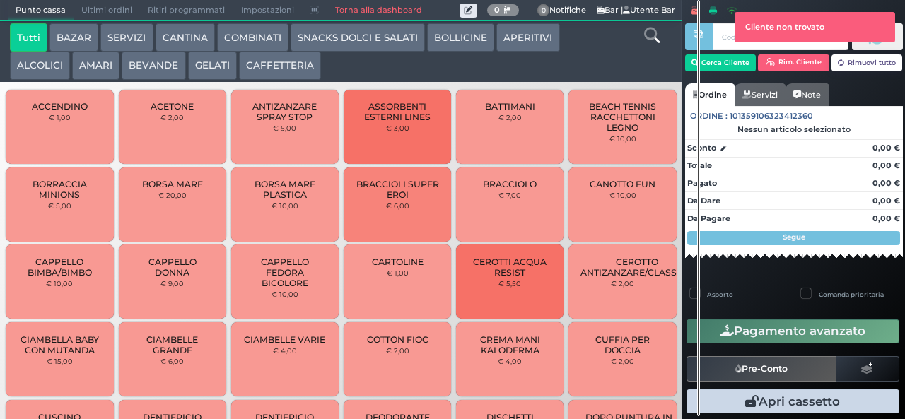
click at [699, 59] on div at bounding box center [698, 208] width 3 height 416
click at [699, 64] on div at bounding box center [698, 208] width 3 height 416
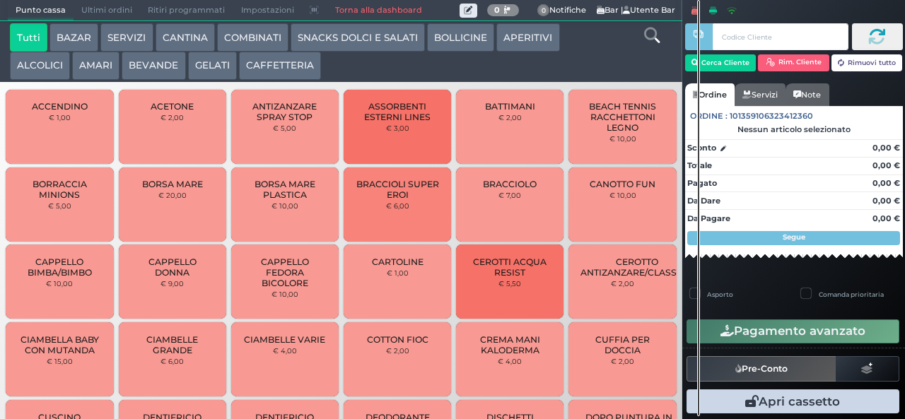
click at [699, 66] on div at bounding box center [698, 208] width 3 height 416
click at [692, 64] on icon "button" at bounding box center [695, 63] width 7 height 12
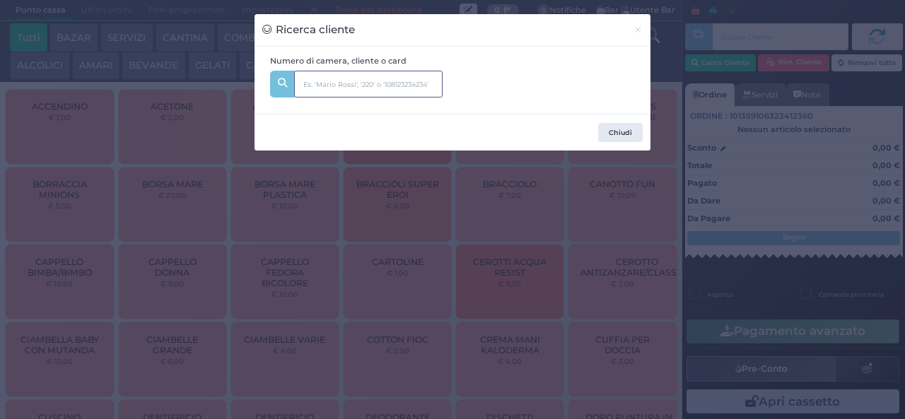
click at [320, 84] on input "text" at bounding box center [368, 84] width 148 height 27
type input "334"
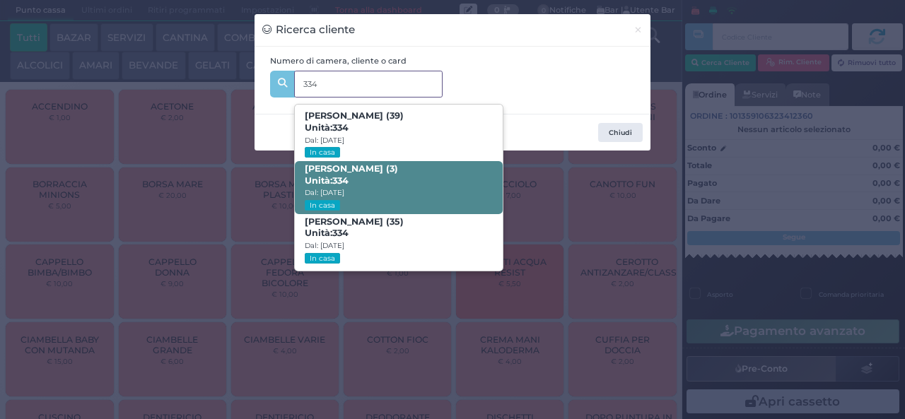
click at [321, 180] on span "Unità: 334" at bounding box center [327, 181] width 44 height 12
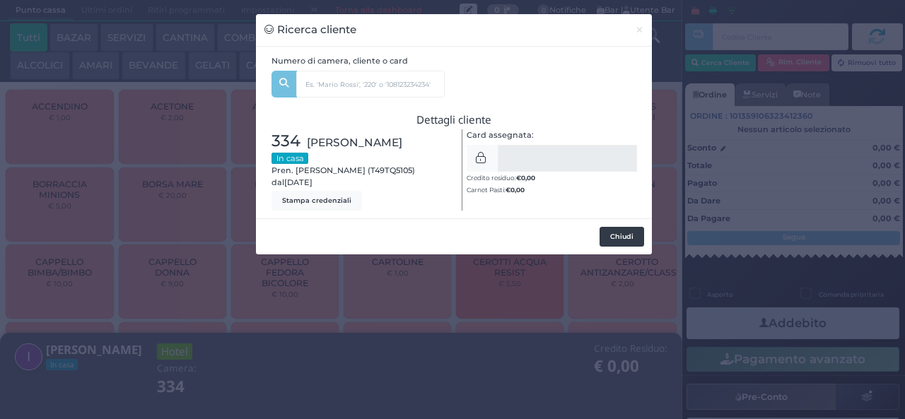
click at [607, 240] on button "Chiudi" at bounding box center [622, 237] width 45 height 20
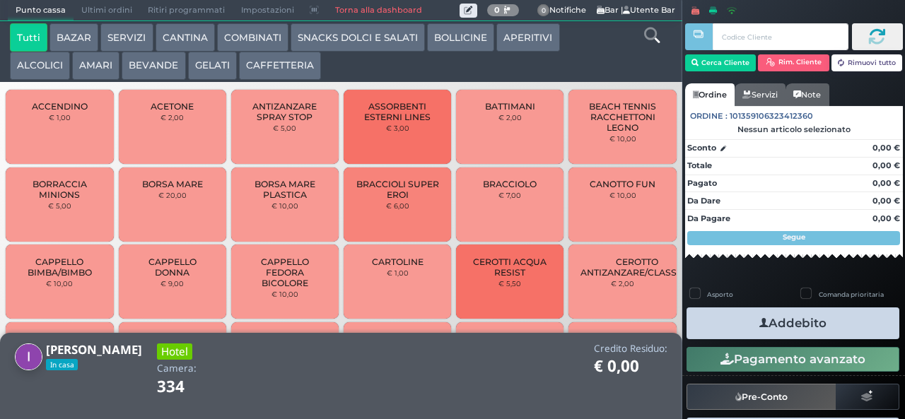
click at [78, 71] on button "AMARI" at bounding box center [95, 66] width 47 height 28
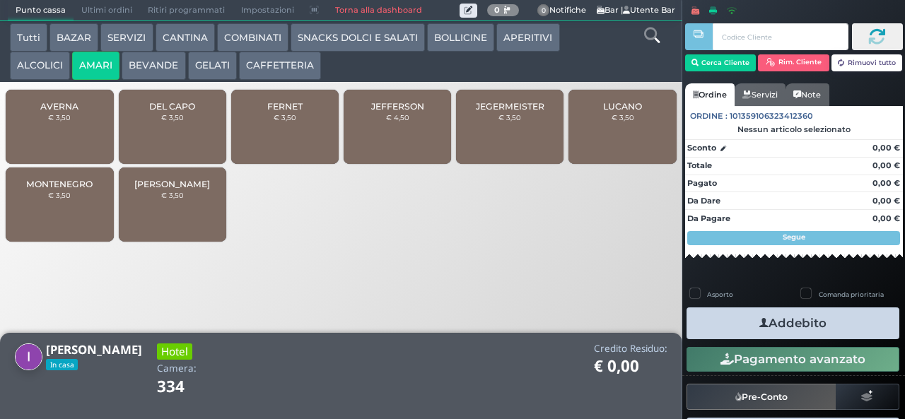
click at [20, 69] on button "ALCOLICI" at bounding box center [40, 66] width 60 height 28
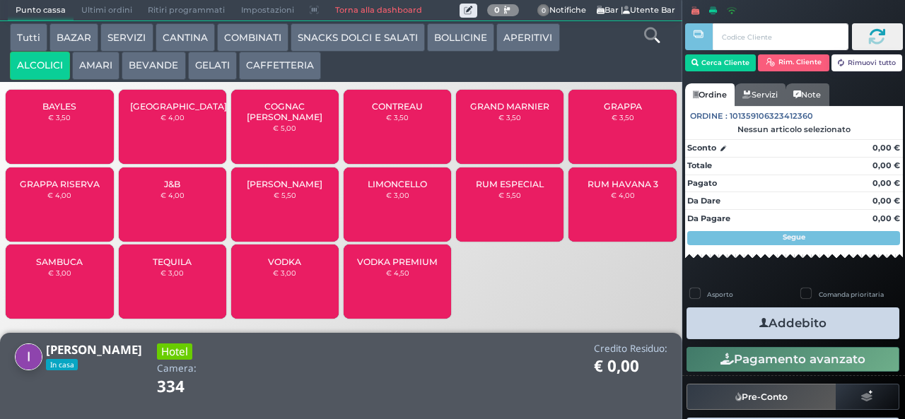
click at [71, 267] on span "SAMBUCA" at bounding box center [59, 262] width 47 height 11
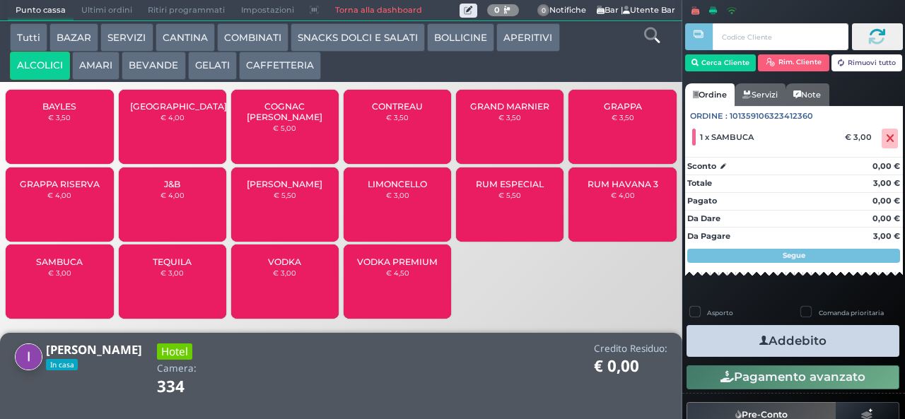
click at [738, 336] on button "Addebito" at bounding box center [793, 341] width 213 height 32
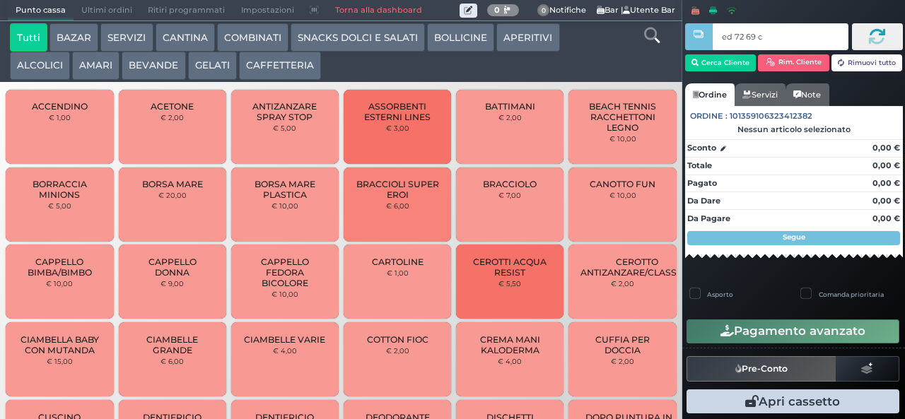
type input "ed 72 69 c3"
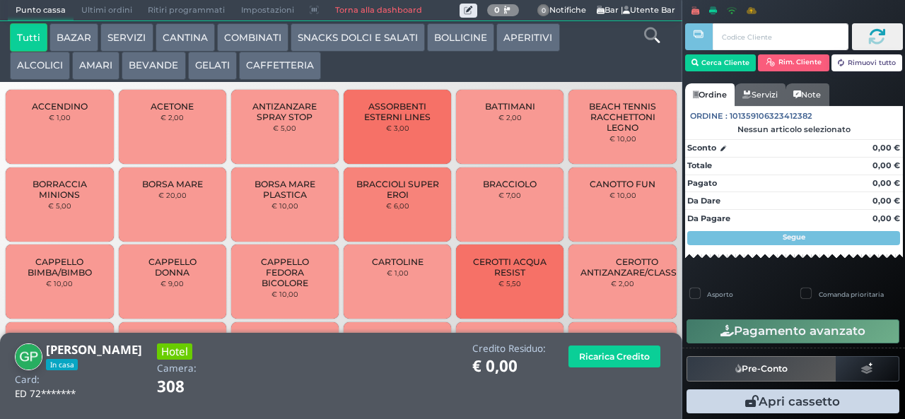
click at [209, 79] on button "GELATI" at bounding box center [212, 66] width 49 height 28
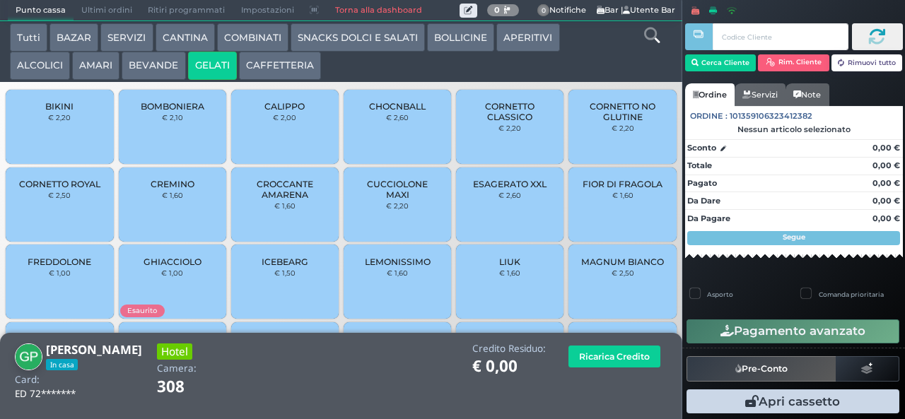
click at [539, 122] on span "CORNETTO CLASSICO" at bounding box center [510, 111] width 84 height 21
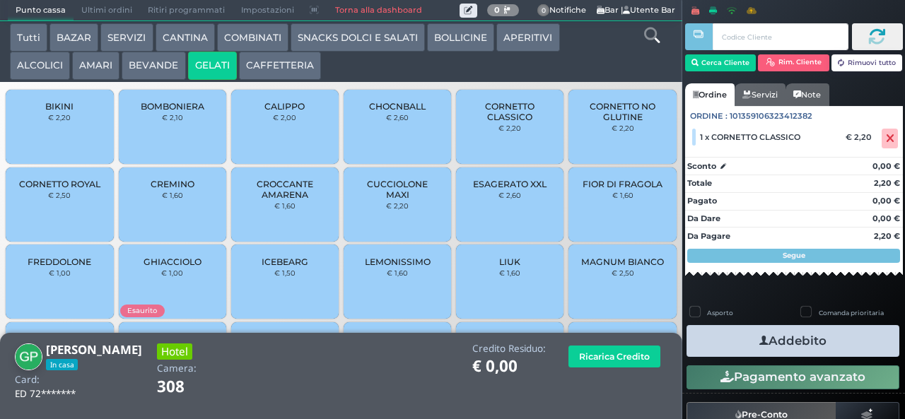
click at [759, 336] on icon "button" at bounding box center [763, 341] width 9 height 15
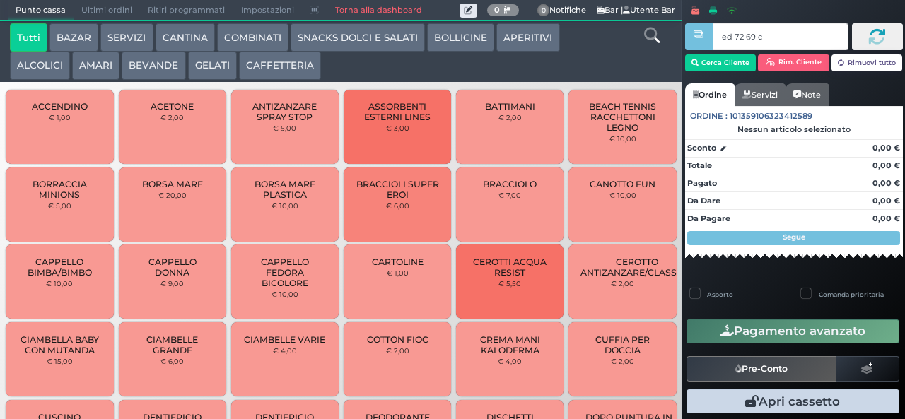
type input "ed 72 69 c3"
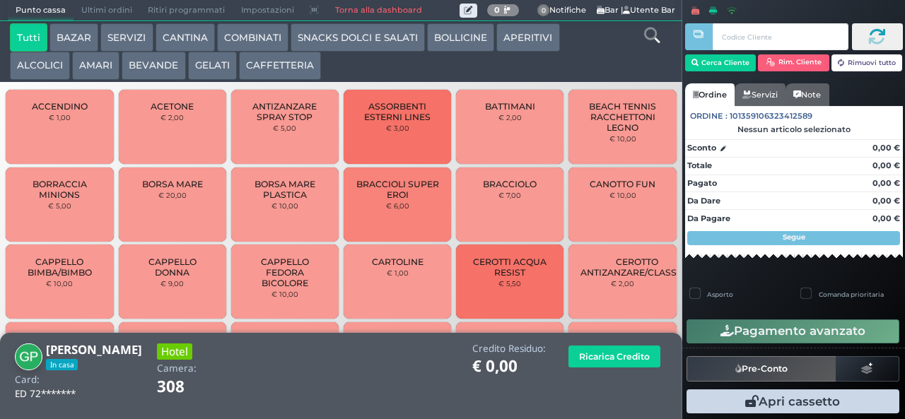
click at [205, 67] on button "GELATI" at bounding box center [212, 66] width 49 height 28
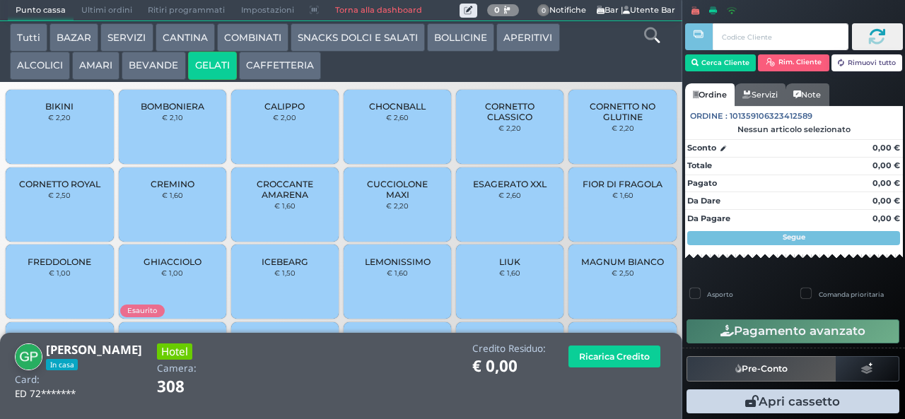
click at [484, 122] on span "CORNETTO CLASSICO" at bounding box center [510, 111] width 84 height 21
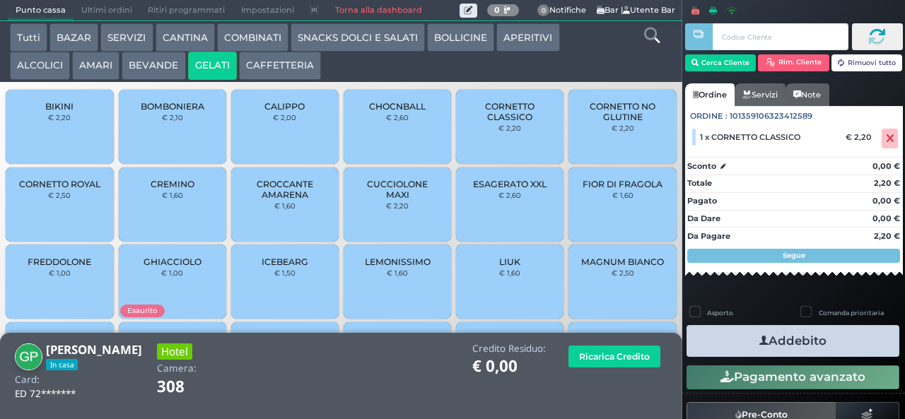
click at [721, 344] on button "Addebito" at bounding box center [793, 341] width 213 height 32
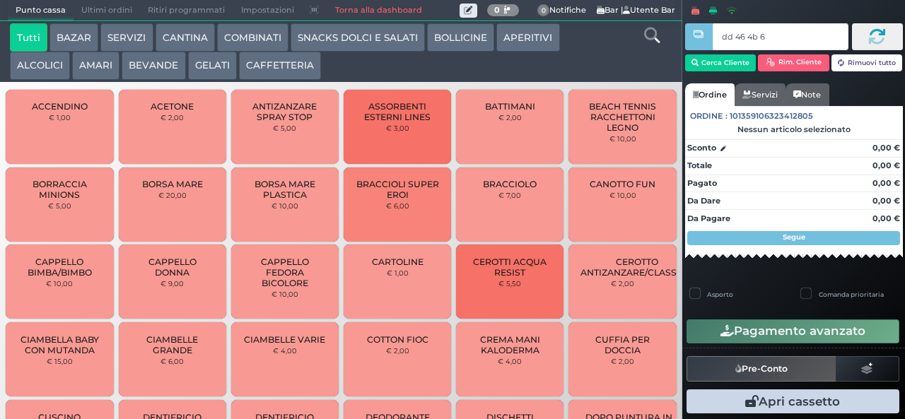
type input "dd 46 4b 67"
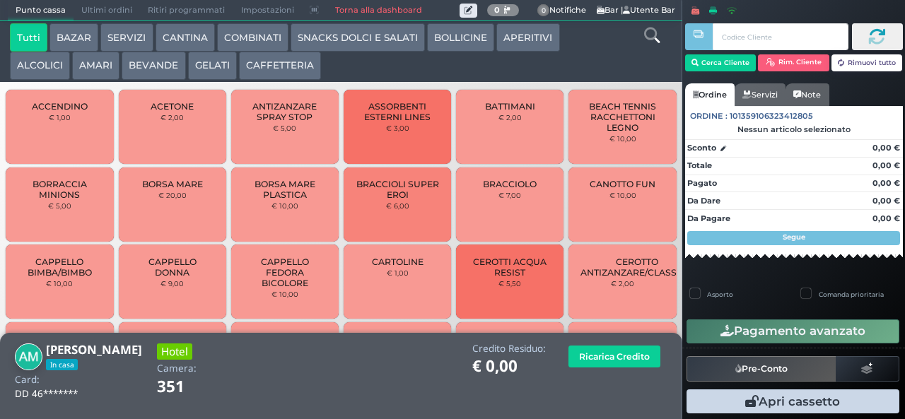
click at [135, 65] on button "BEVANDE" at bounding box center [154, 66] width 64 height 28
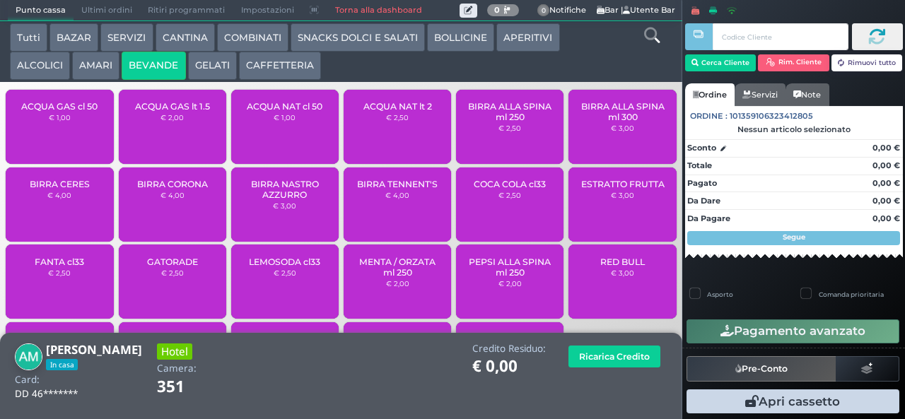
click at [507, 45] on button "APERITIVI" at bounding box center [527, 37] width 63 height 28
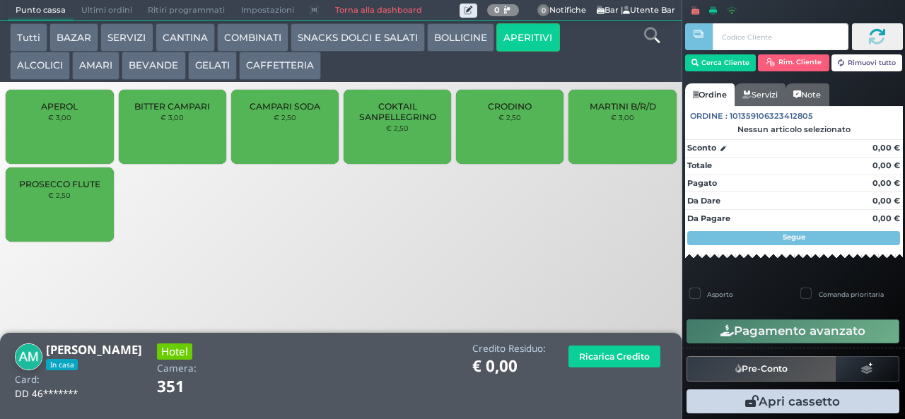
click at [500, 112] on span "CRODINO" at bounding box center [510, 106] width 44 height 11
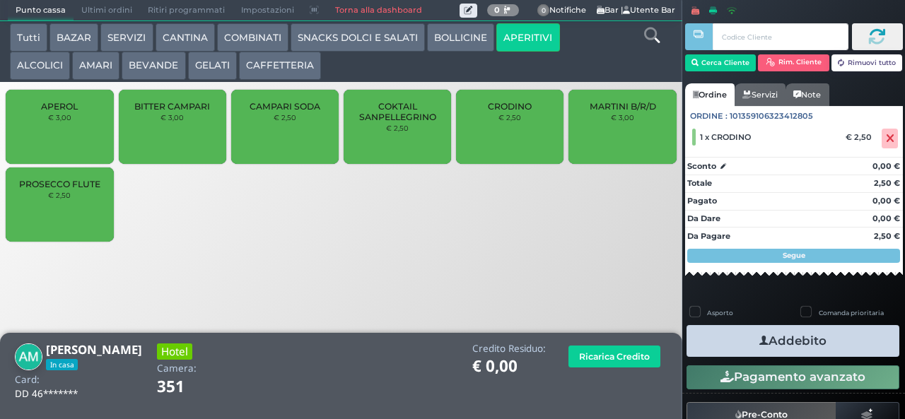
click at [245, 42] on button "COMBINATI" at bounding box center [252, 37] width 71 height 28
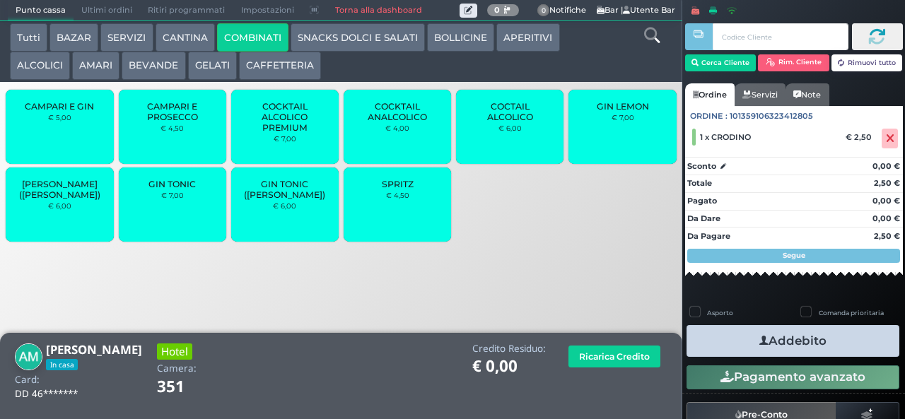
click at [159, 218] on div "GIN TONIC € 7,00" at bounding box center [172, 205] width 107 height 74
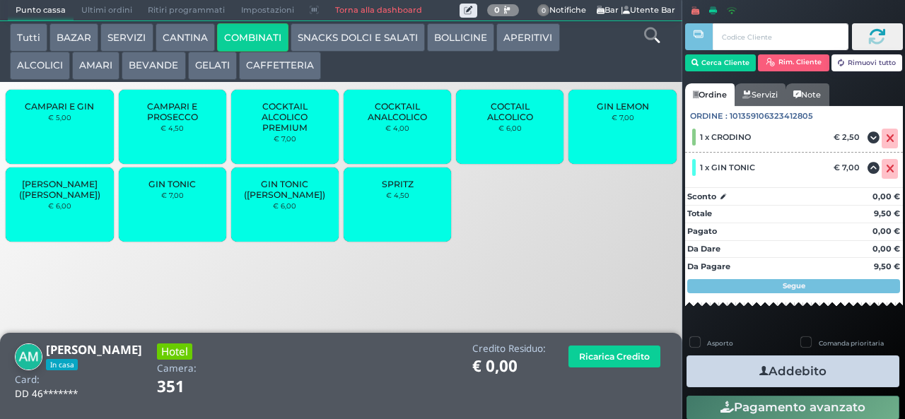
click at [162, 218] on div "GIN TONIC € 7,00" at bounding box center [172, 205] width 107 height 74
click at [723, 376] on button "Addebito" at bounding box center [793, 372] width 213 height 32
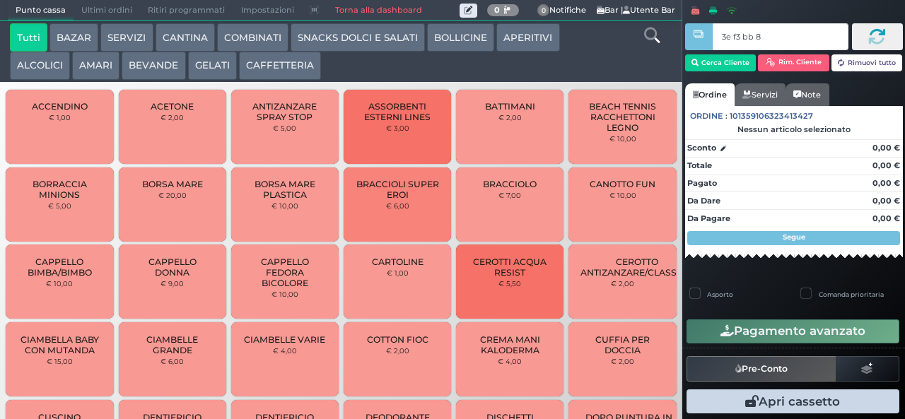
type input "3e f3 bb 8b"
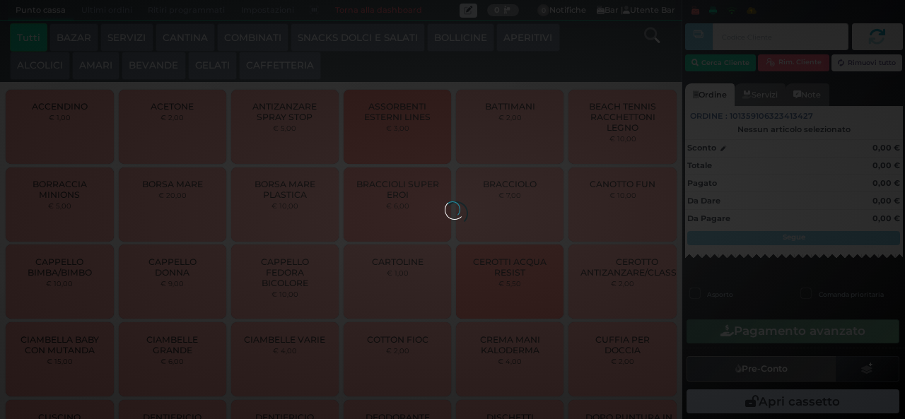
click at [368, 42] on button "SNACKS DOLCI E SALATI" at bounding box center [358, 37] width 134 height 28
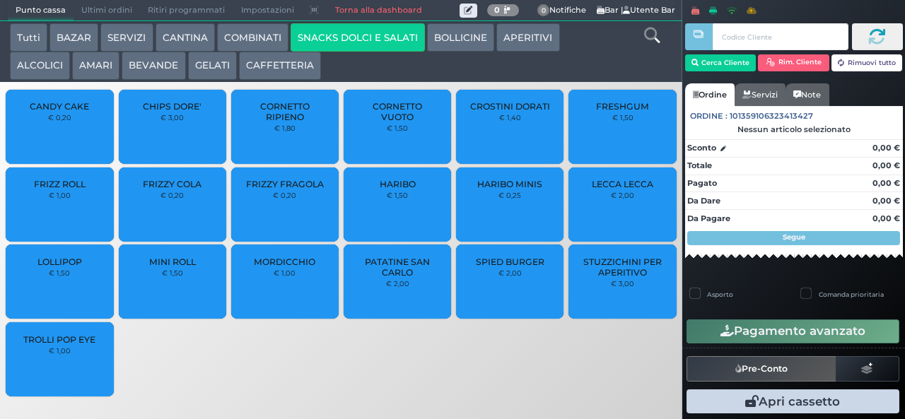
click at [0, 0] on div at bounding box center [0, 0] width 0 height 0
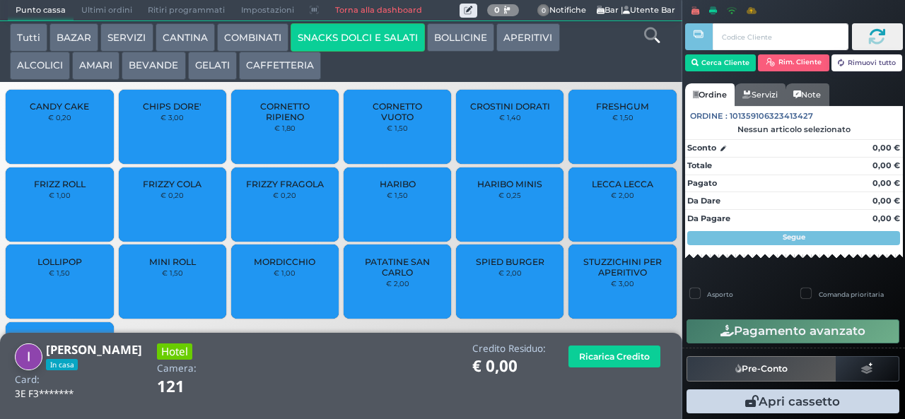
click at [508, 136] on div "CROSTINI DORATI € 1,40" at bounding box center [509, 127] width 107 height 74
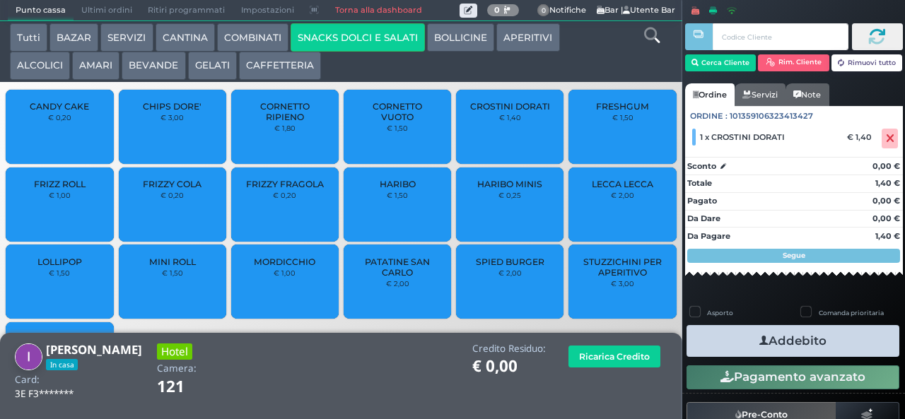
click at [761, 335] on icon "button" at bounding box center [763, 341] width 9 height 15
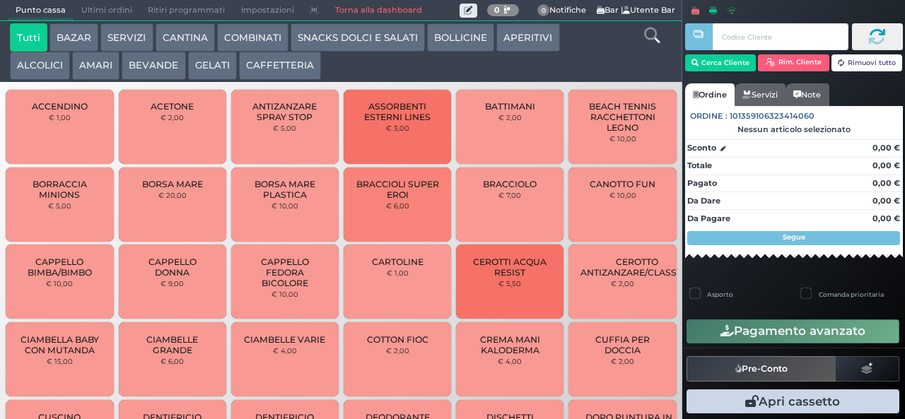
click at [76, 42] on button "BAZAR" at bounding box center [73, 37] width 49 height 28
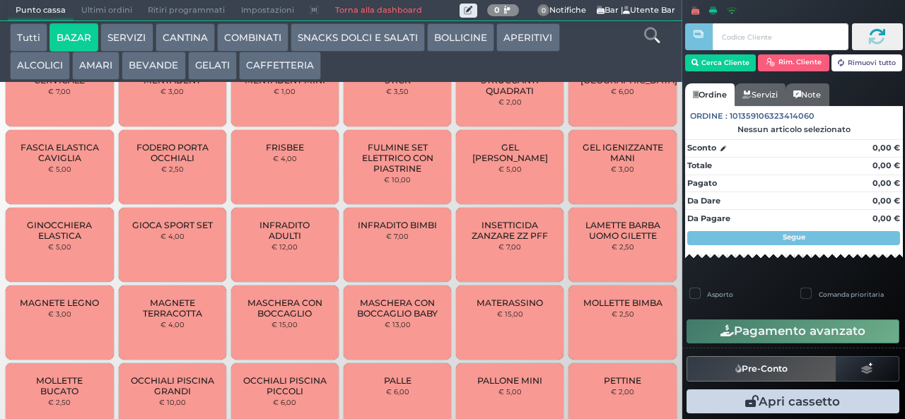
scroll to position [505, 0]
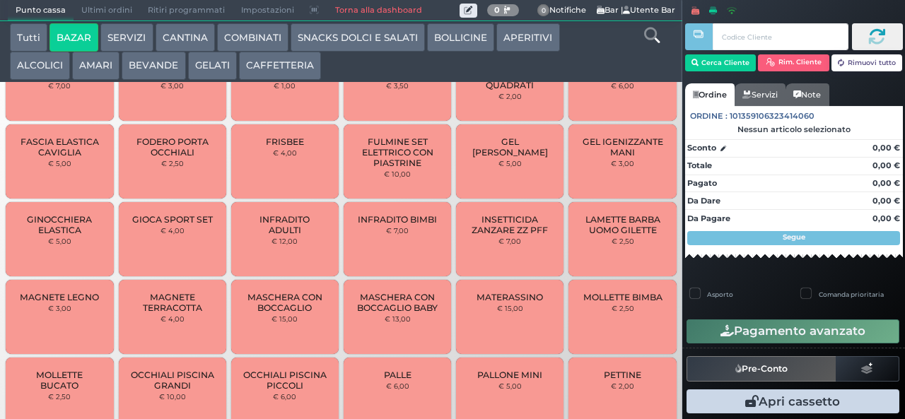
click at [652, 35] on icon at bounding box center [652, 36] width 16 height 16
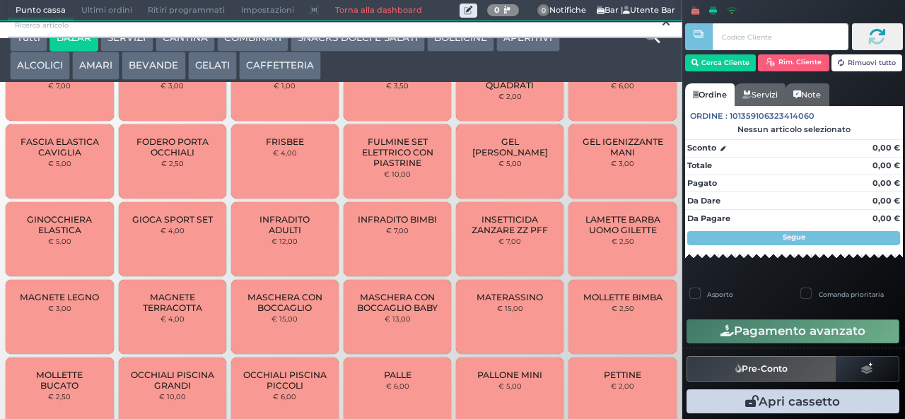
scroll to position [0, 0]
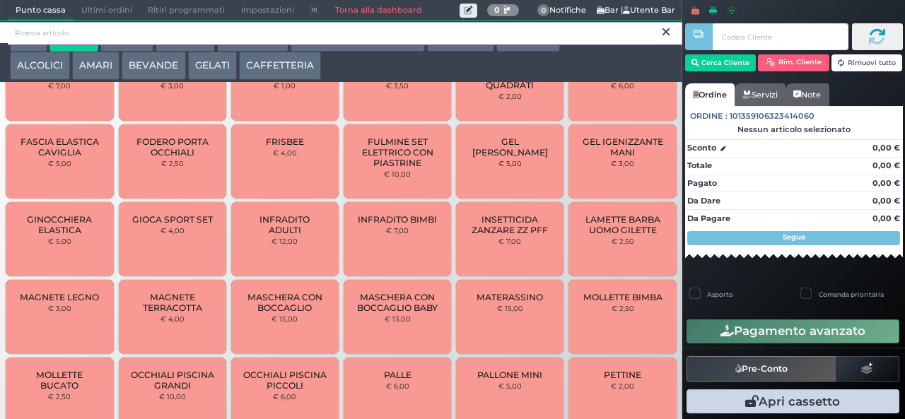
click at [30, 40] on input "search" at bounding box center [345, 33] width 675 height 25
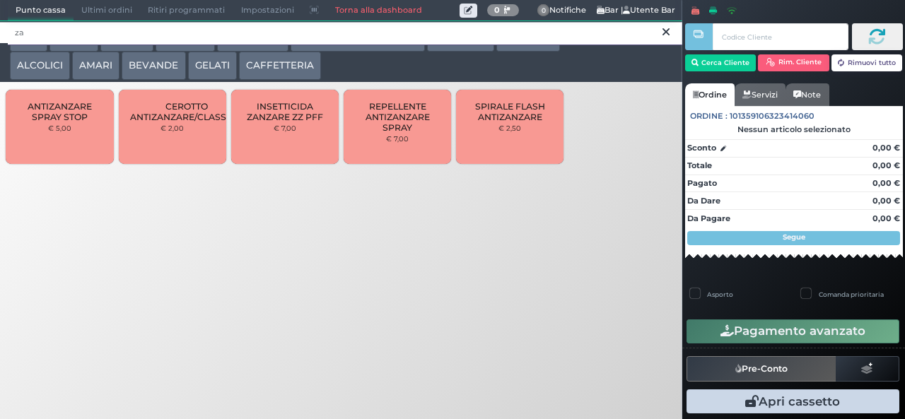
type input "z"
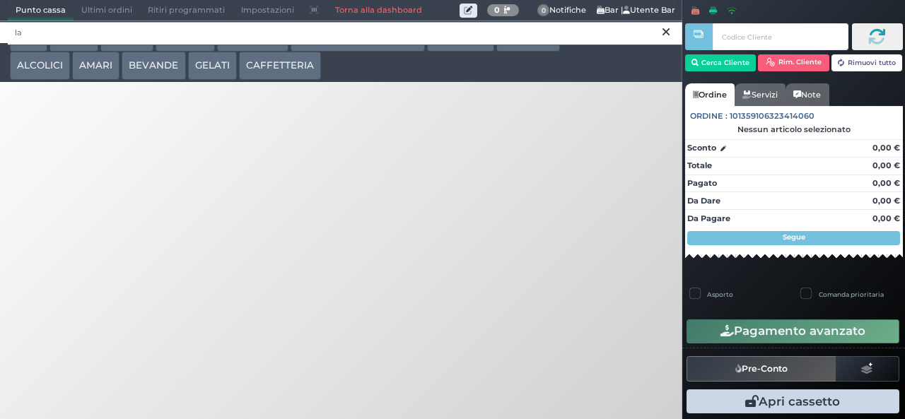
type input "l"
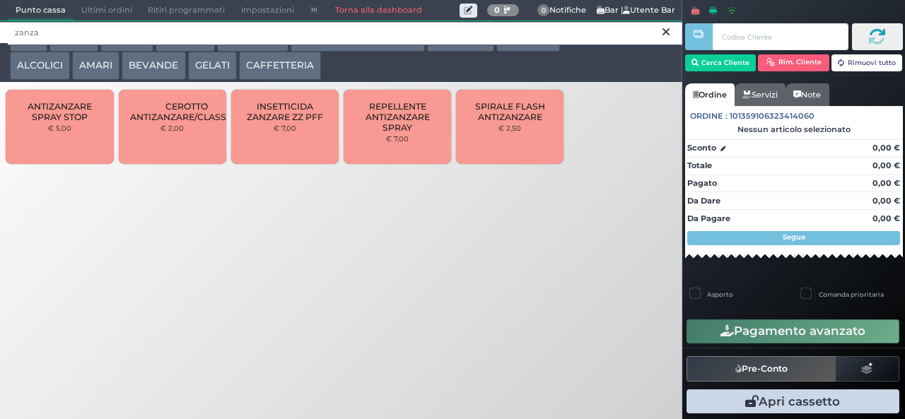
click at [71, 45] on input "zanza" at bounding box center [345, 33] width 675 height 25
type input "z"
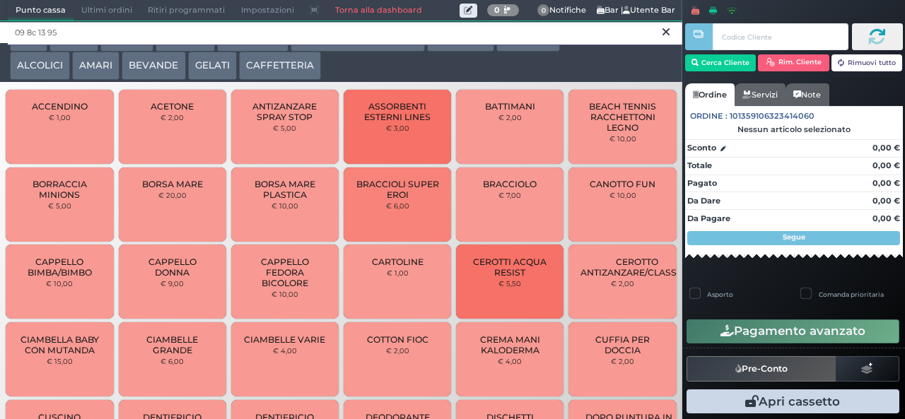
type input "09 8c 13 95"
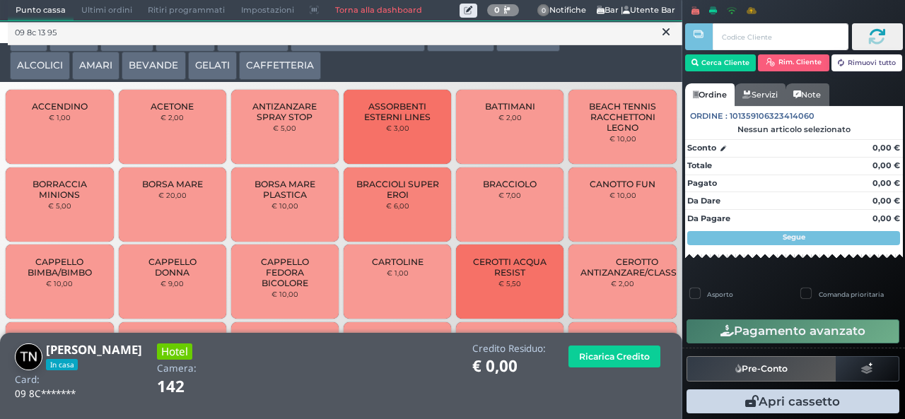
click at [147, 62] on button "BEVANDE" at bounding box center [154, 66] width 64 height 28
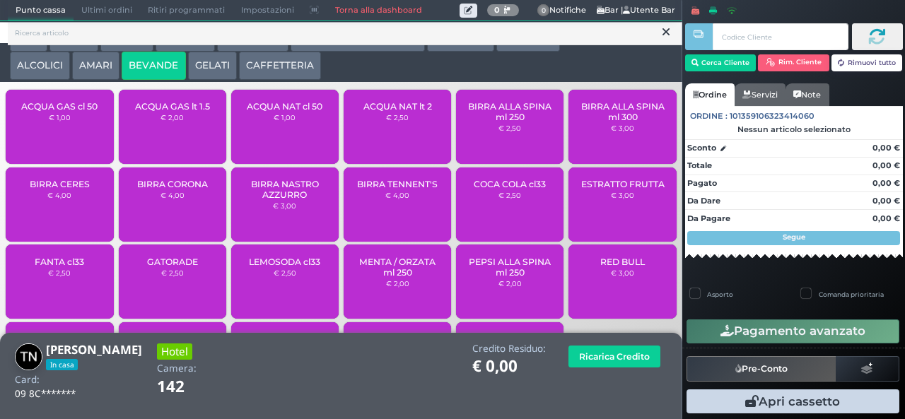
click at [87, 61] on button "AMARI" at bounding box center [95, 66] width 47 height 28
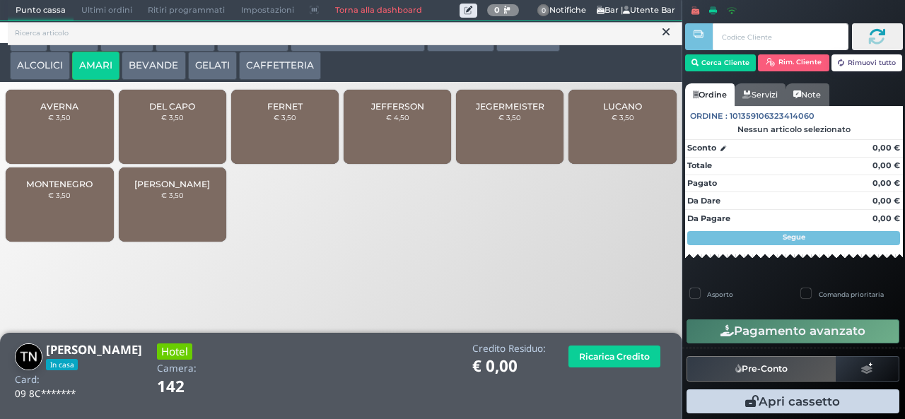
click at [666, 33] on icon at bounding box center [666, 32] width 7 height 14
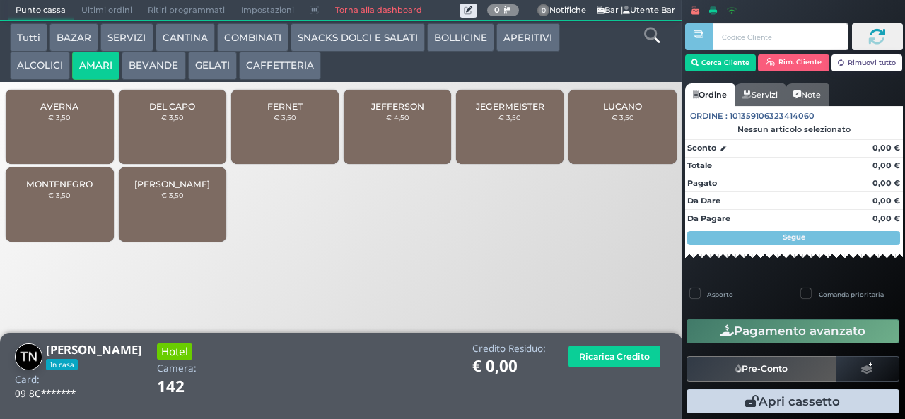
click at [233, 42] on button "COMBINATI" at bounding box center [252, 37] width 71 height 28
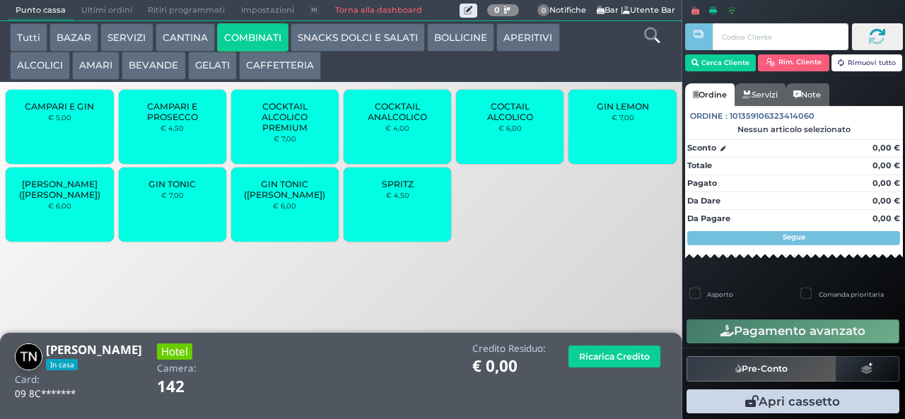
click at [157, 189] on span "GIN TONIC" at bounding box center [171, 184] width 47 height 11
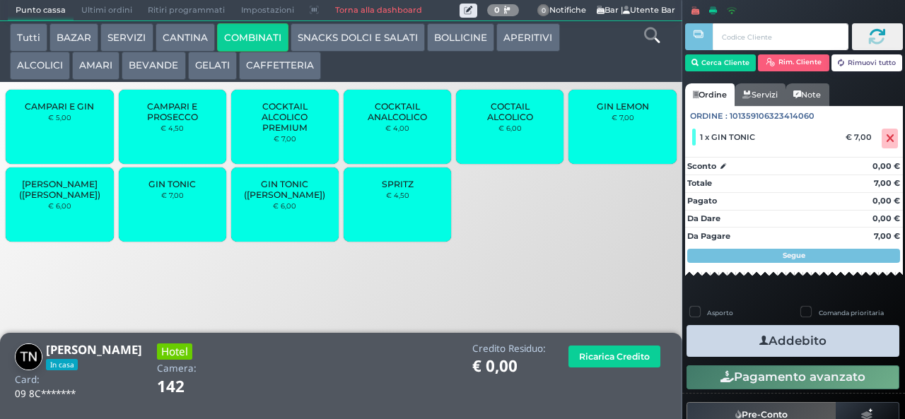
click at [512, 46] on button "APERITIVI" at bounding box center [527, 37] width 63 height 28
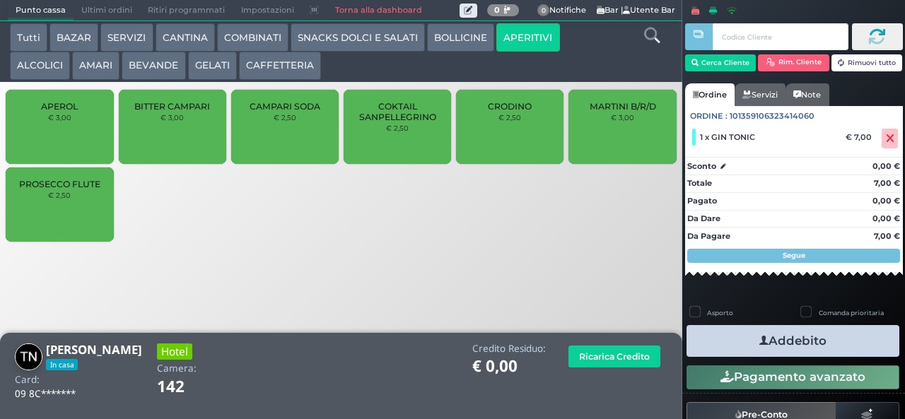
click at [117, 40] on button "SERVIZI" at bounding box center [126, 37] width 52 height 28
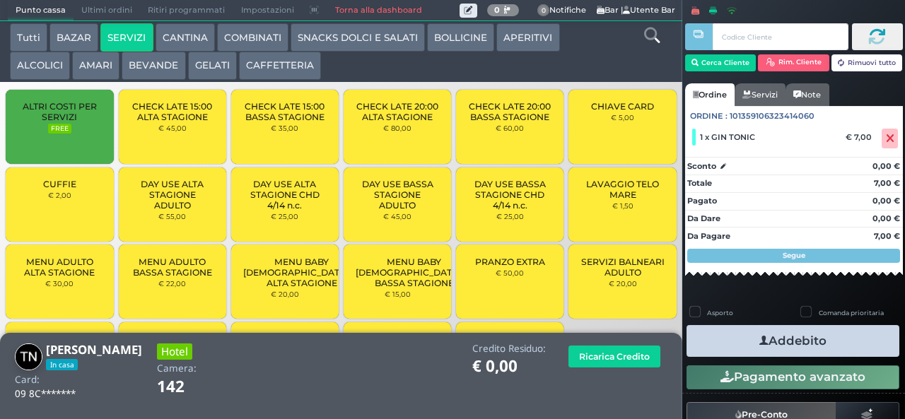
click at [173, 40] on button "CANTINA" at bounding box center [185, 37] width 59 height 28
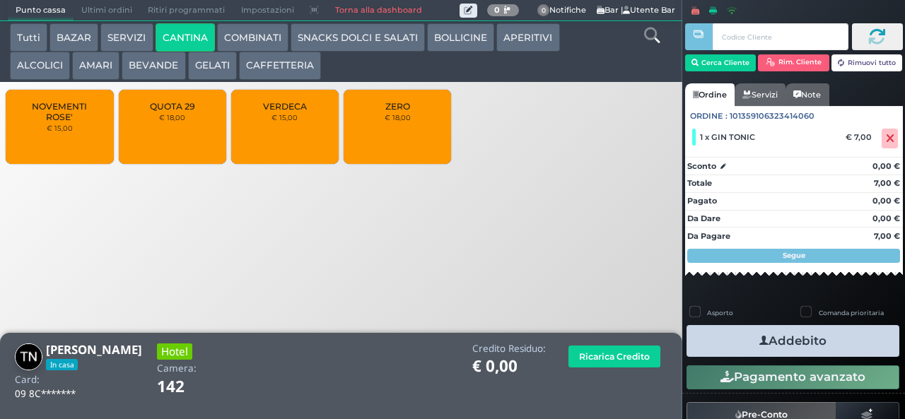
click at [239, 42] on button "COMBINATI" at bounding box center [252, 37] width 71 height 28
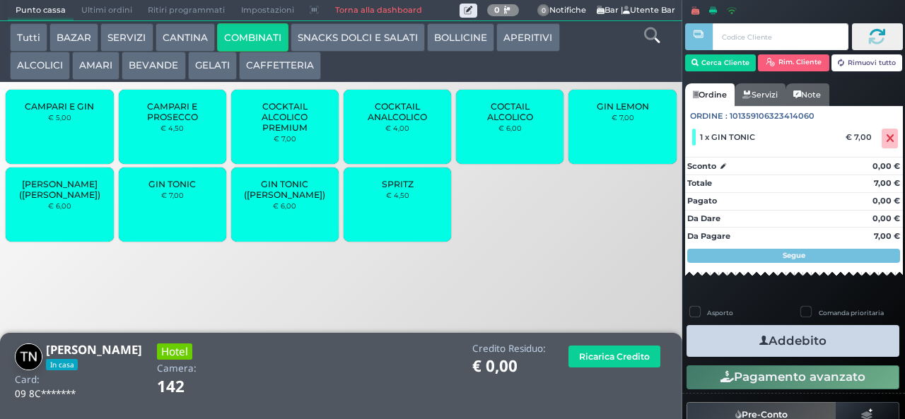
click at [397, 189] on span "SPRITZ" at bounding box center [398, 184] width 32 height 11
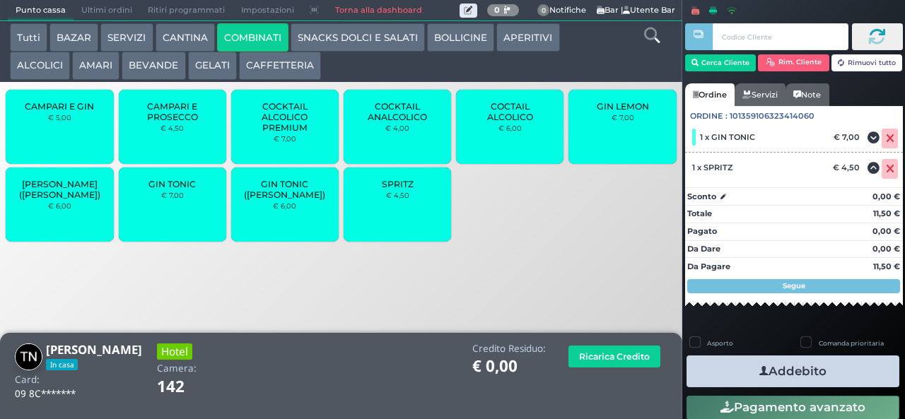
click at [31, 74] on button "ALCOLICI" at bounding box center [40, 66] width 60 height 28
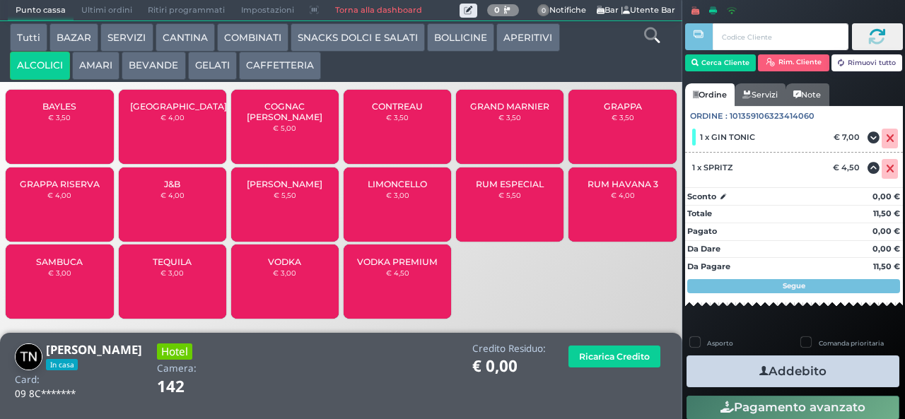
click at [48, 112] on span "BAYLES" at bounding box center [59, 106] width 34 height 11
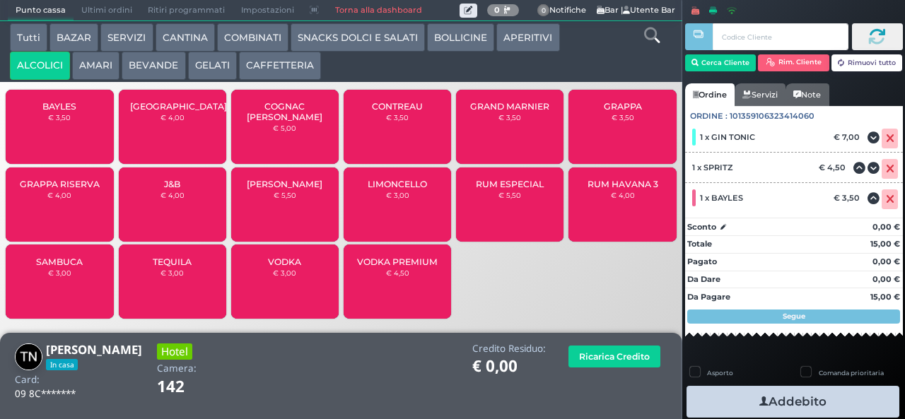
click at [52, 112] on span "BAYLES" at bounding box center [59, 106] width 34 height 11
click at [759, 400] on icon "button" at bounding box center [763, 402] width 9 height 15
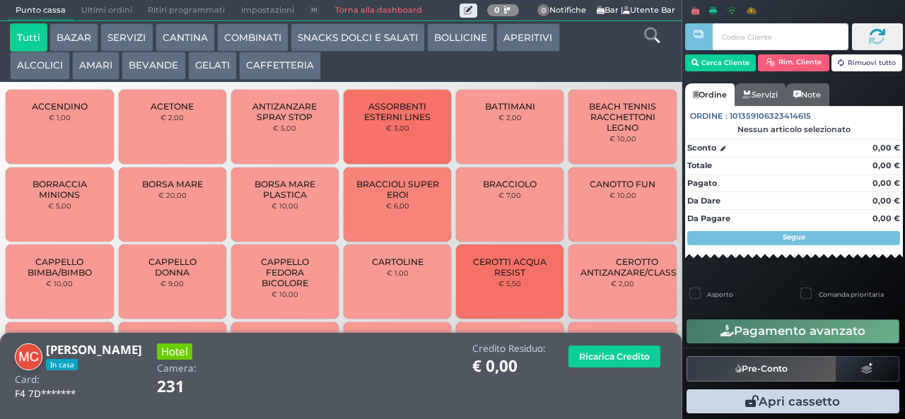
click at [365, 35] on button "SNACKS DOLCI E SALATI" at bounding box center [358, 37] width 134 height 28
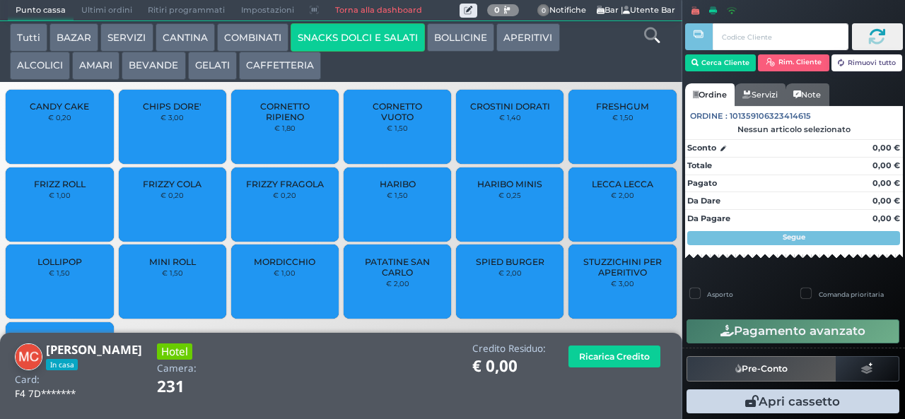
click at [156, 134] on div "CHIPS DORE' € 3,00" at bounding box center [172, 127] width 107 height 74
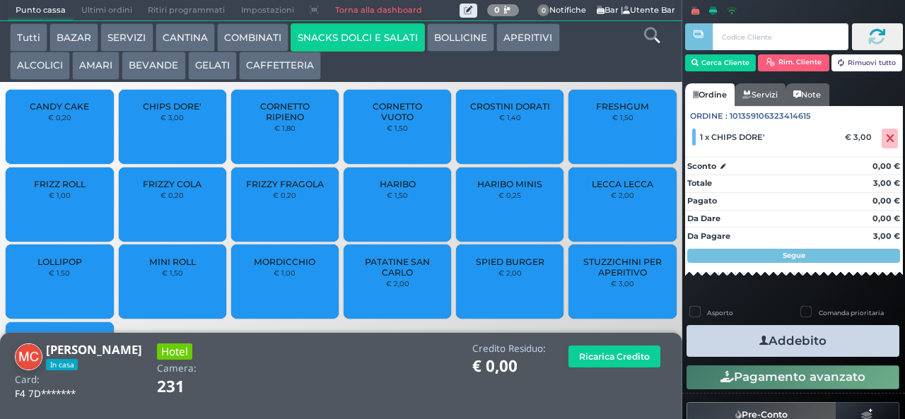
click at [211, 70] on button "GELATI" at bounding box center [212, 66] width 49 height 28
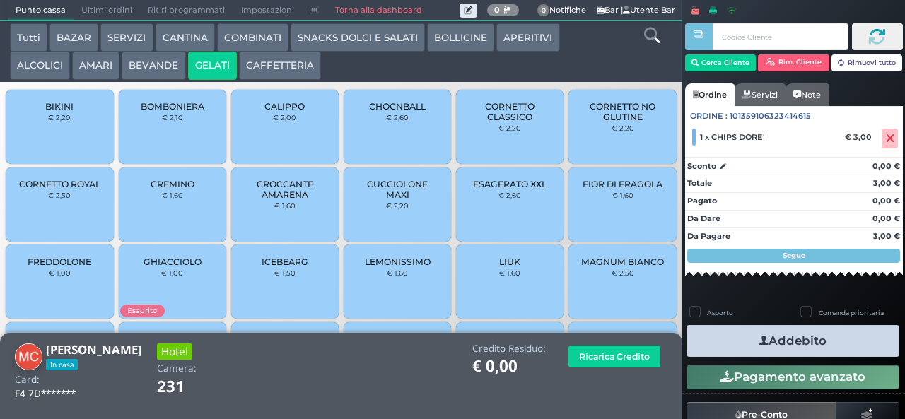
scroll to position [94, 0]
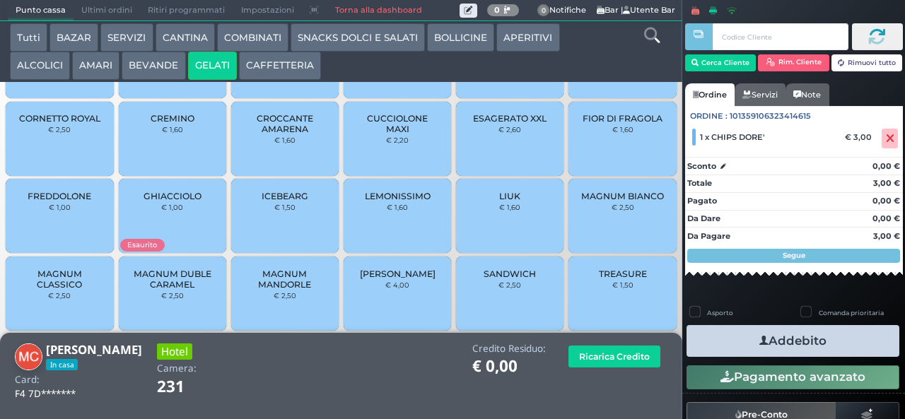
click at [619, 277] on span "TREASURE" at bounding box center [623, 274] width 48 height 11
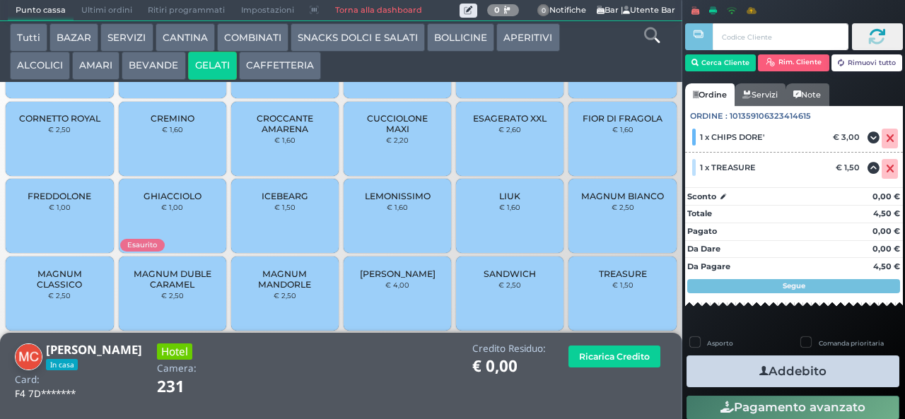
click at [759, 369] on icon "button" at bounding box center [763, 371] width 9 height 15
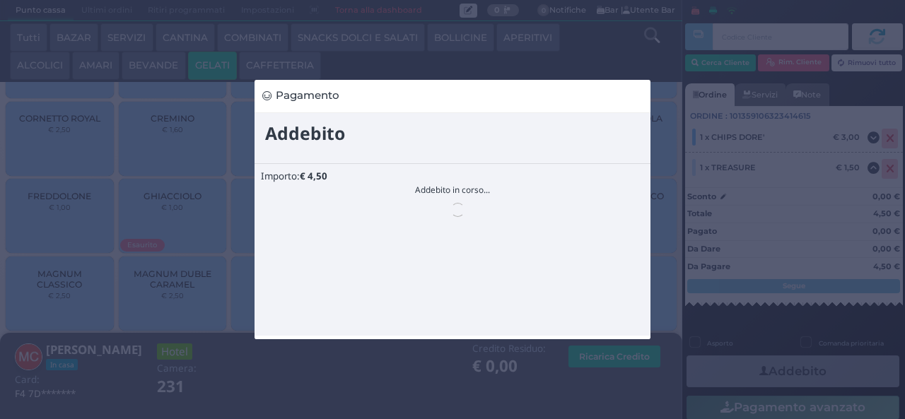
scroll to position [0, 0]
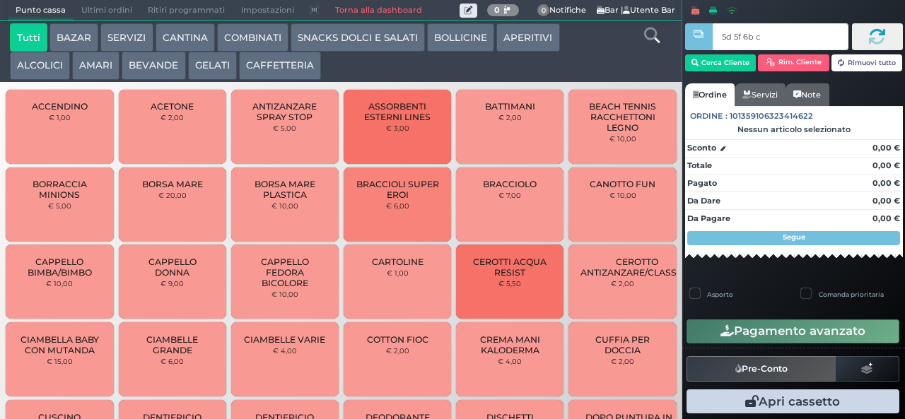
type input "5d 5f 6b c3"
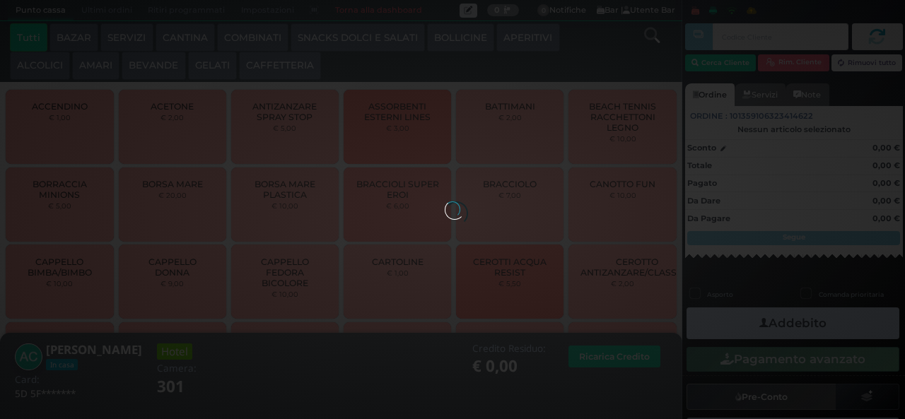
click at [141, 72] on button "BEVANDE" at bounding box center [154, 66] width 64 height 28
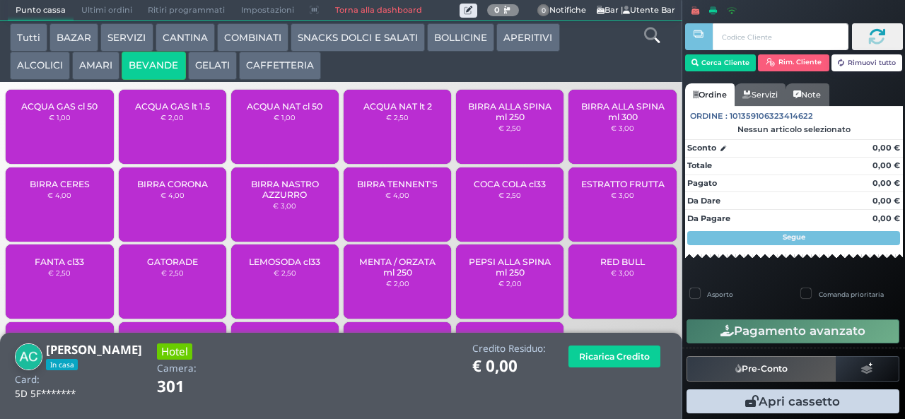
click at [259, 139] on div "ACQUA NAT cl 50 € 1,00" at bounding box center [284, 127] width 107 height 74
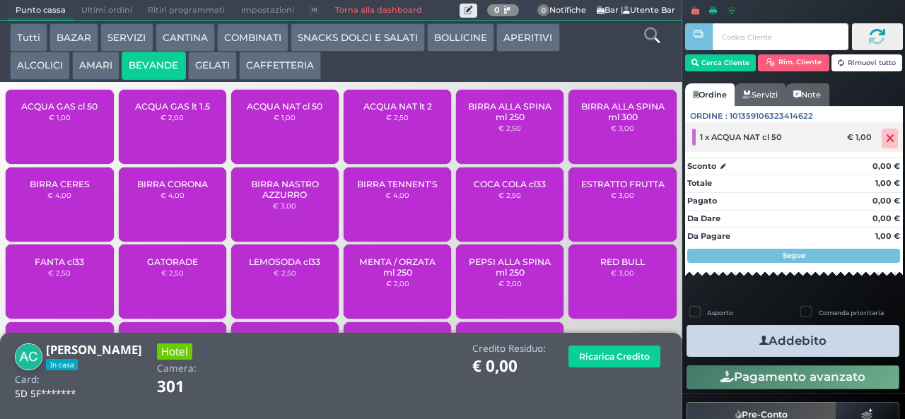
click at [886, 139] on icon at bounding box center [890, 139] width 8 height 1
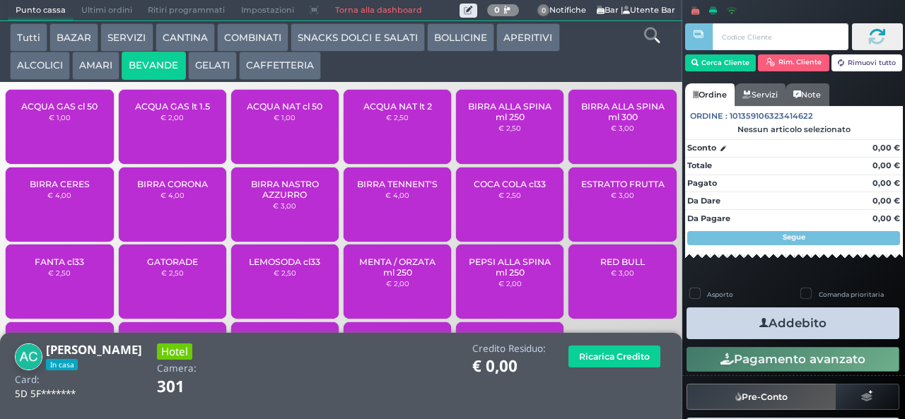
click at [40, 112] on span "ACQUA GAS cl 50" at bounding box center [59, 106] width 76 height 11
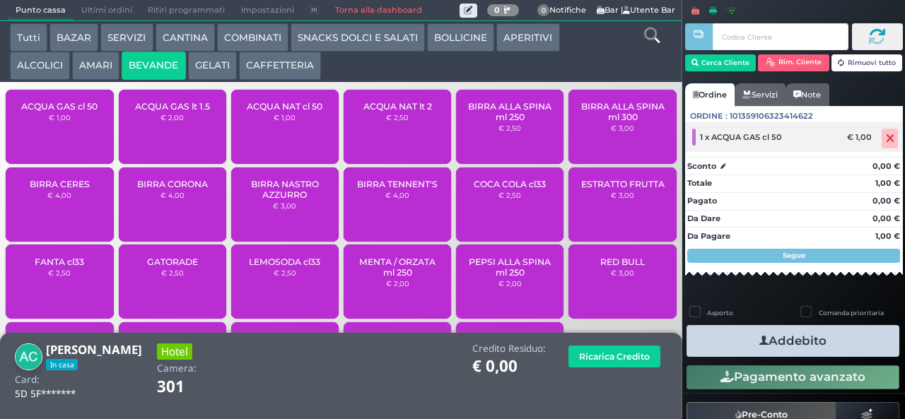
click at [882, 144] on span at bounding box center [890, 139] width 16 height 20
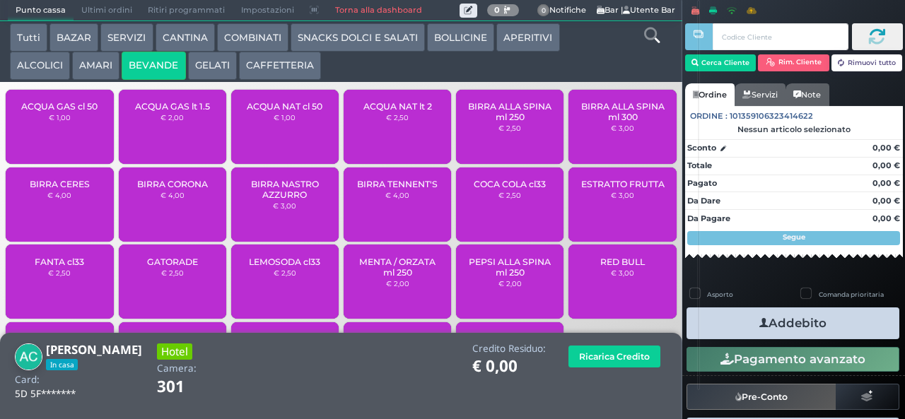
click at [373, 112] on span "ACQUA NAT lt 2" at bounding box center [397, 106] width 69 height 11
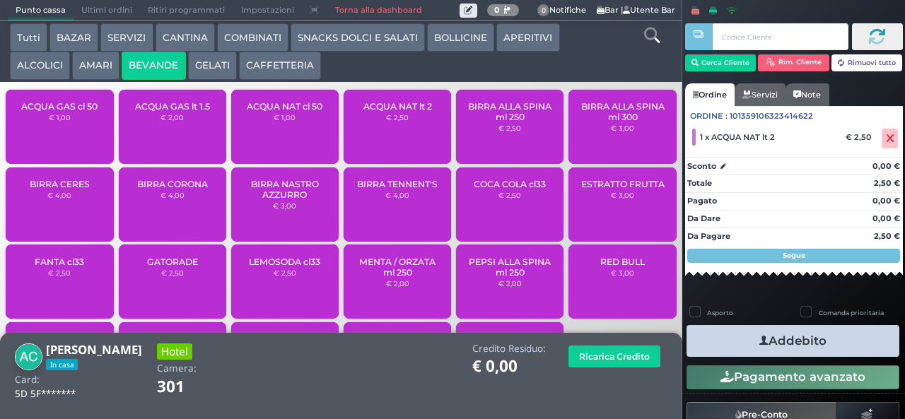
click at [733, 332] on button "Addebito" at bounding box center [793, 341] width 213 height 32
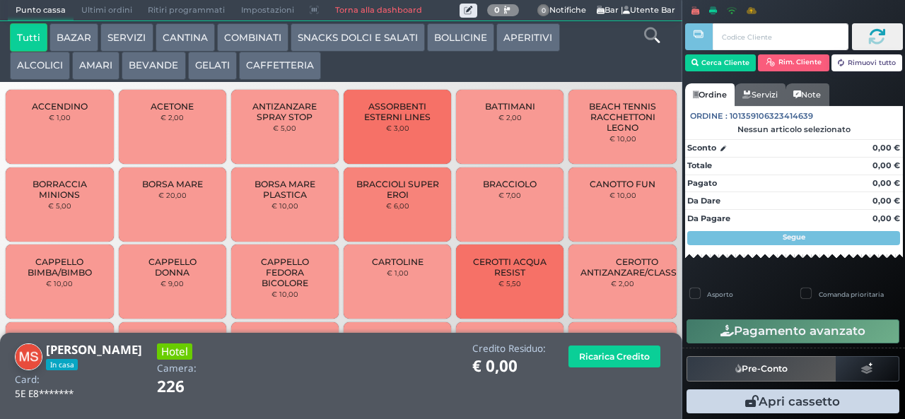
click at [204, 75] on button "GELATI" at bounding box center [212, 66] width 49 height 28
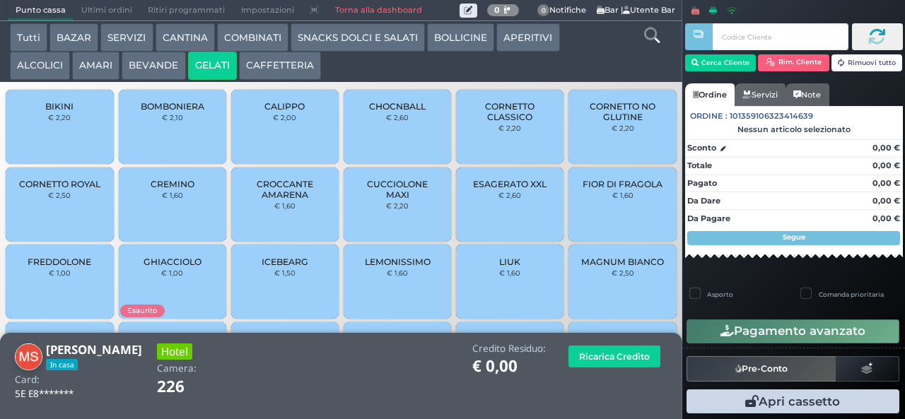
click at [369, 112] on span "CHOCNBALL" at bounding box center [397, 106] width 57 height 11
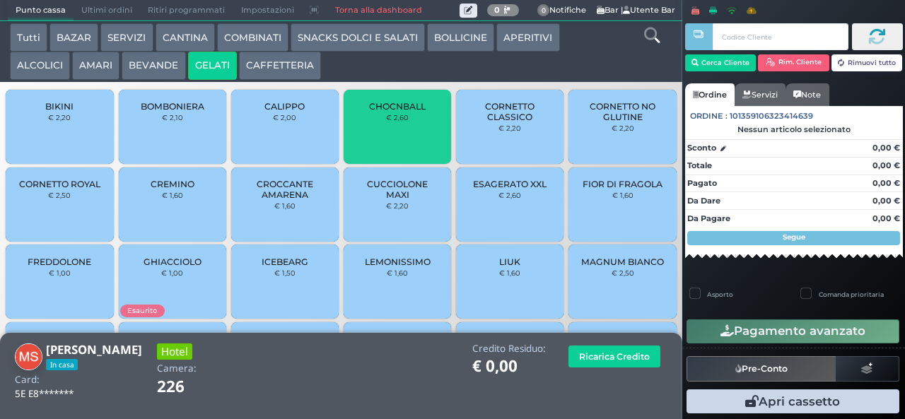
click at [369, 112] on span "CHOCNBALL" at bounding box center [397, 106] width 57 height 11
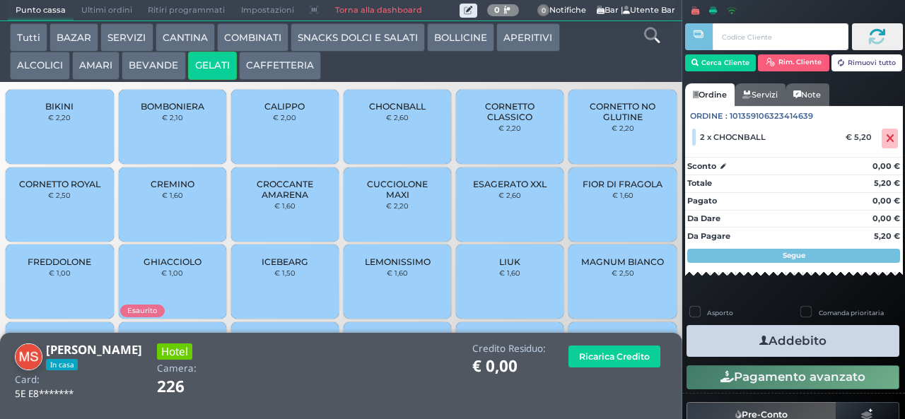
click at [101, 66] on button "AMARI" at bounding box center [95, 66] width 47 height 28
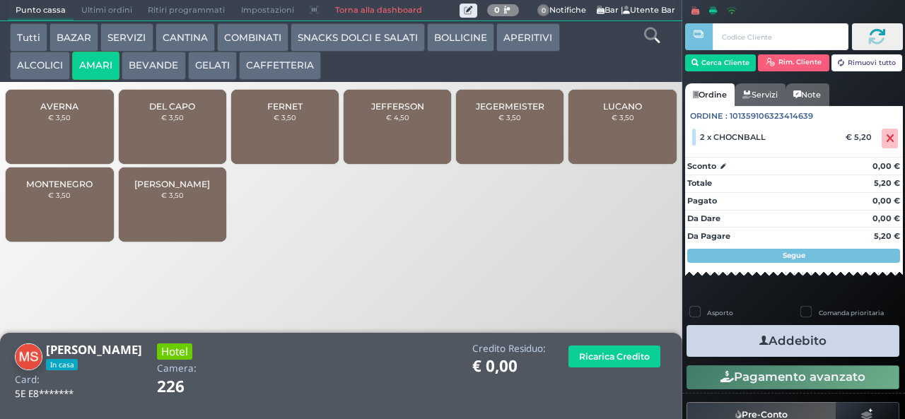
click at [163, 199] on small "€ 3,50" at bounding box center [172, 195] width 23 height 8
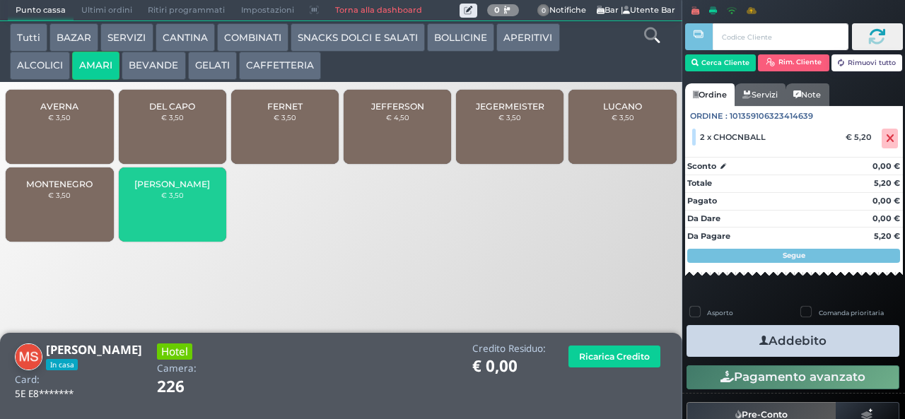
click at [180, 189] on span "[PERSON_NAME]" at bounding box center [172, 184] width 76 height 11
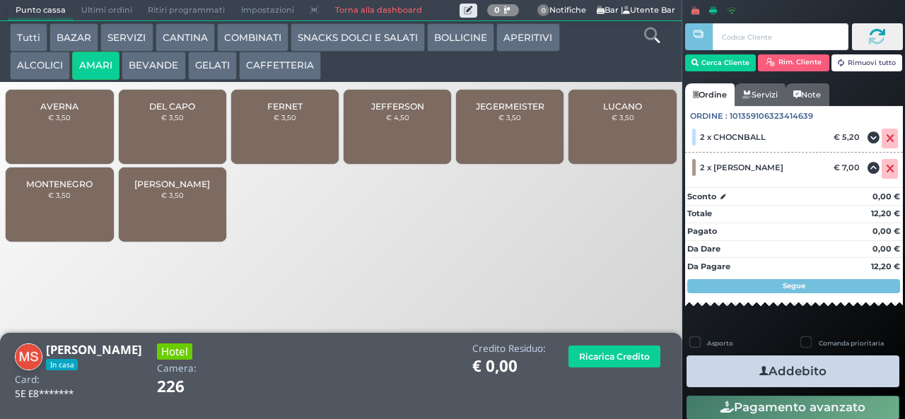
click at [759, 371] on icon "button" at bounding box center [763, 371] width 9 height 15
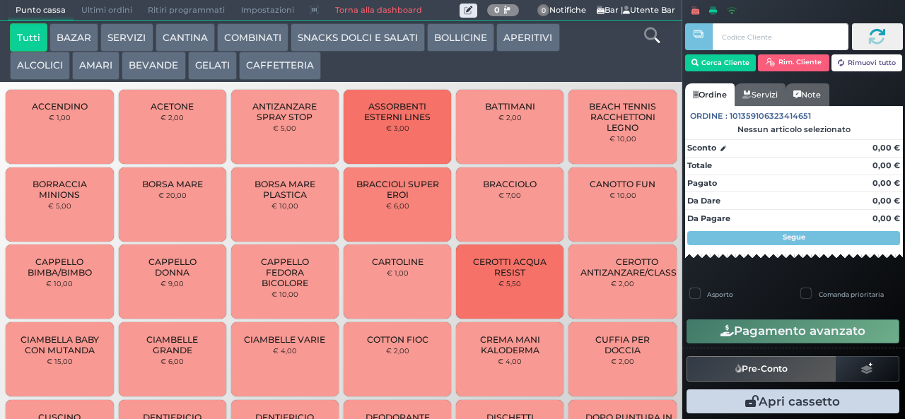
click at [75, 35] on button "BAZAR" at bounding box center [73, 37] width 49 height 28
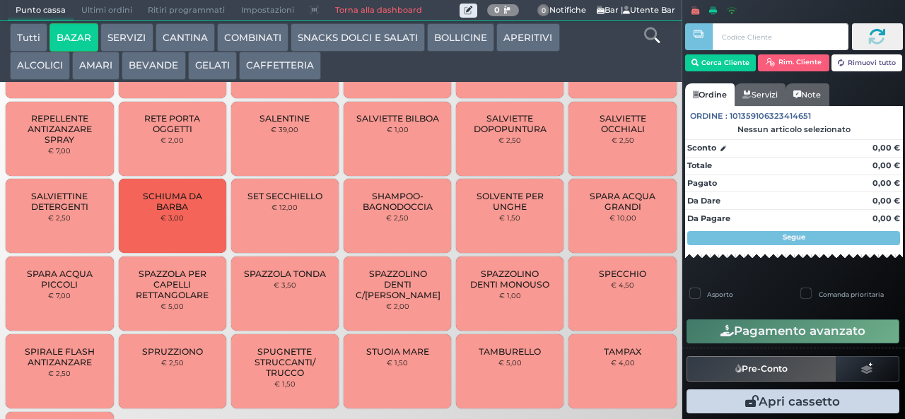
scroll to position [1090, 0]
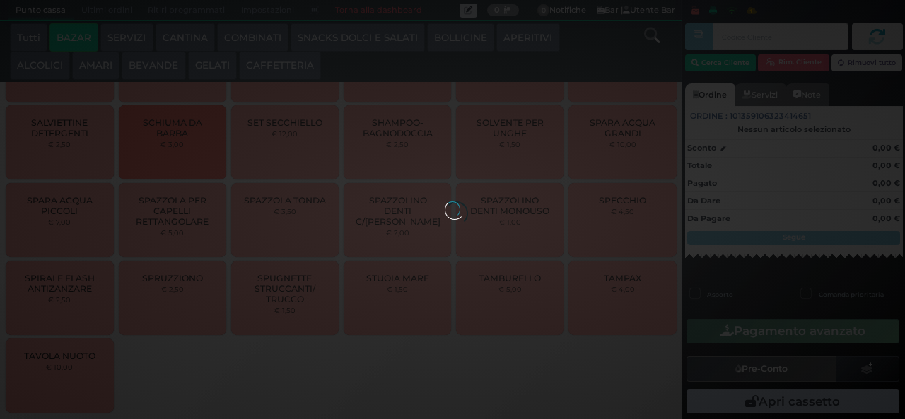
click at [445, 202] on div at bounding box center [453, 210] width 16 height 16
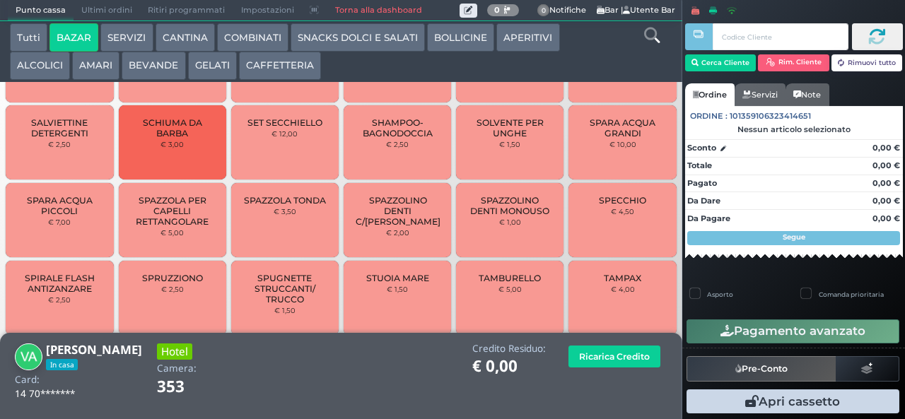
click at [208, 64] on button "GELATI" at bounding box center [212, 66] width 49 height 28
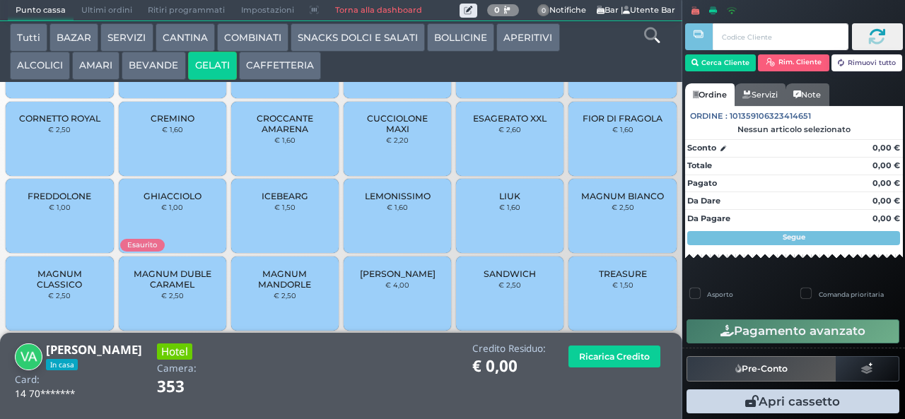
click at [610, 279] on span "TREASURE" at bounding box center [623, 274] width 48 height 11
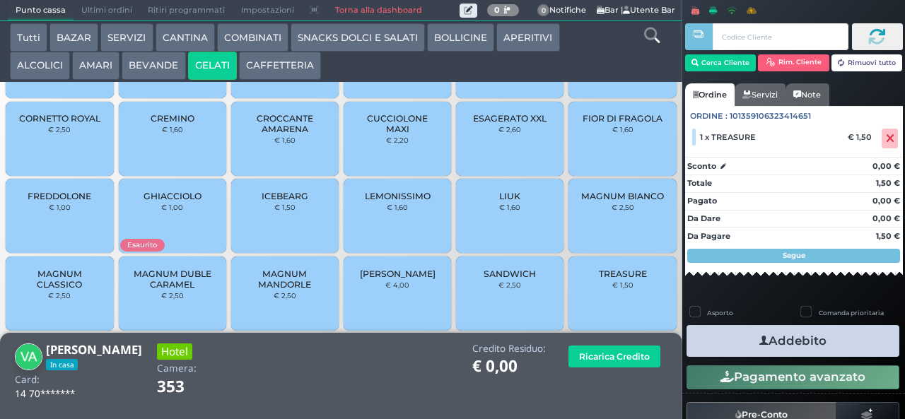
click at [361, 46] on button "SNACKS DOLCI E SALATI" at bounding box center [358, 37] width 134 height 28
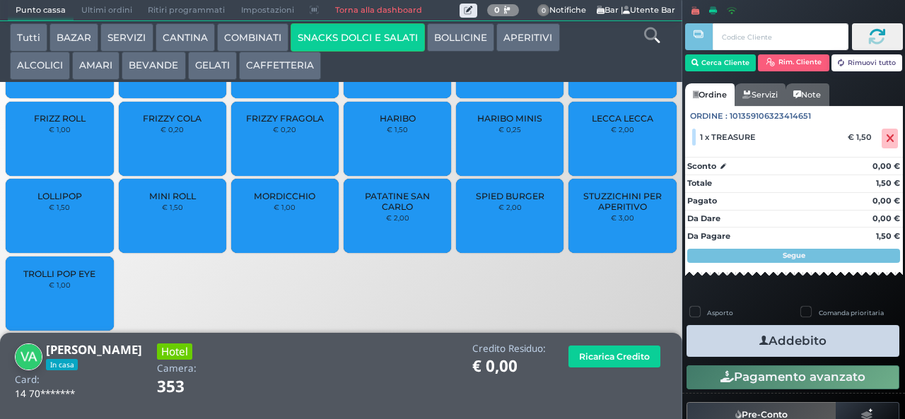
click at [148, 231] on div "MINI ROLL € 1,50" at bounding box center [172, 216] width 107 height 74
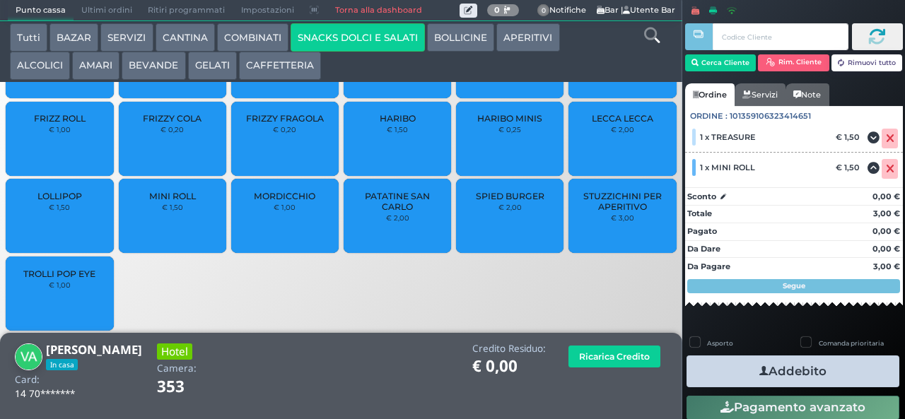
click at [755, 359] on button "Addebito" at bounding box center [793, 372] width 213 height 32
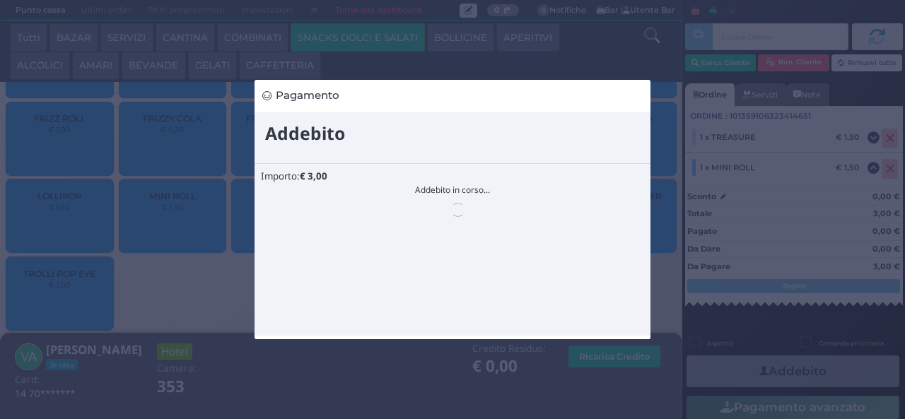
scroll to position [0, 0]
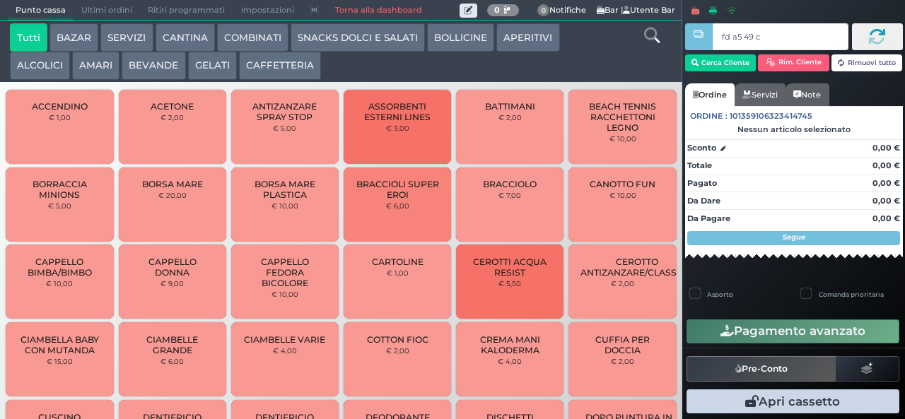
type input "fd a5 49 c3"
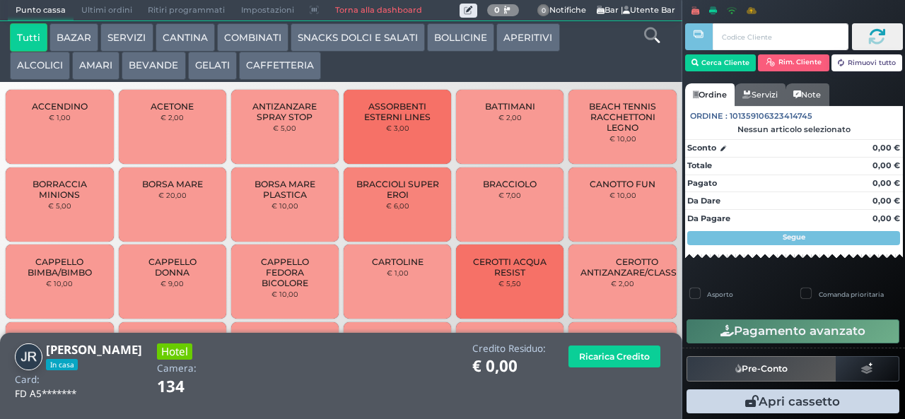
click at [262, 66] on button "CAFFETTERIA" at bounding box center [280, 66] width 82 height 28
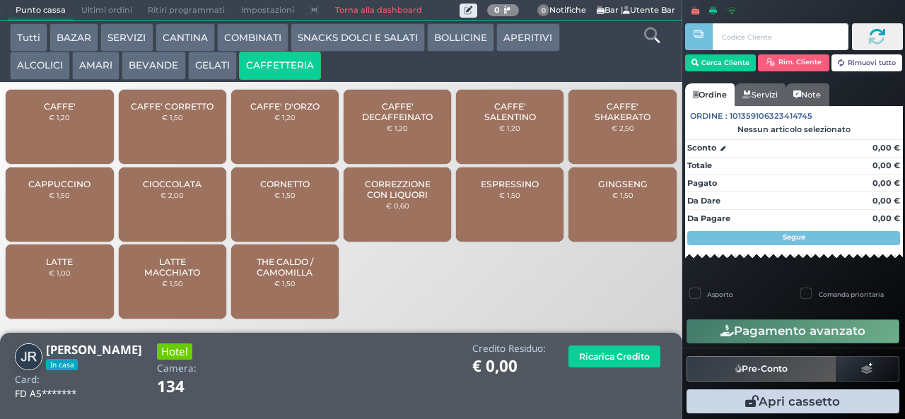
click at [499, 122] on span "CAFFE' SALENTINO" at bounding box center [510, 111] width 84 height 21
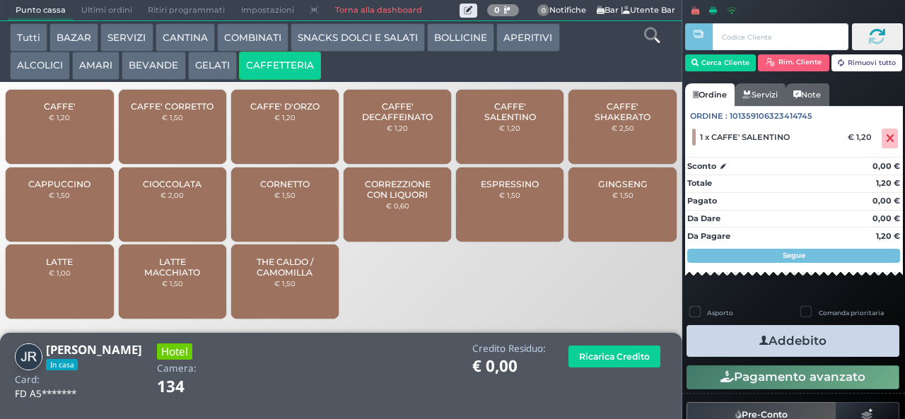
click at [500, 122] on span "CAFFE' SALENTINO" at bounding box center [510, 111] width 84 height 21
click at [719, 341] on button "Addebito" at bounding box center [793, 341] width 213 height 32
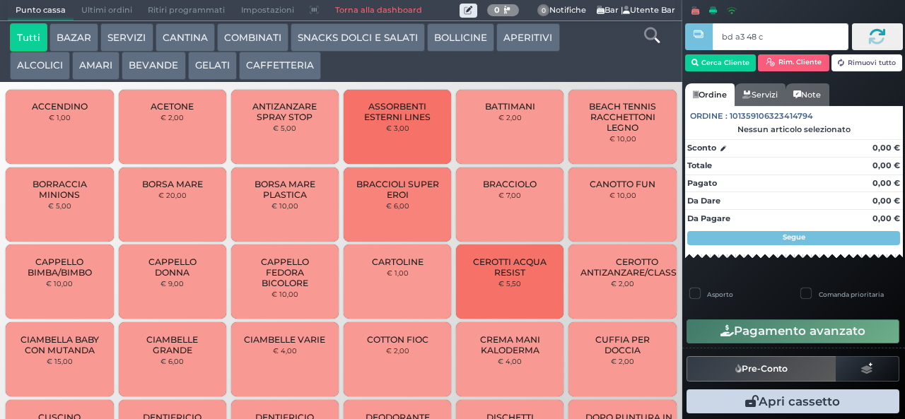
type input "bd a3 48 c3"
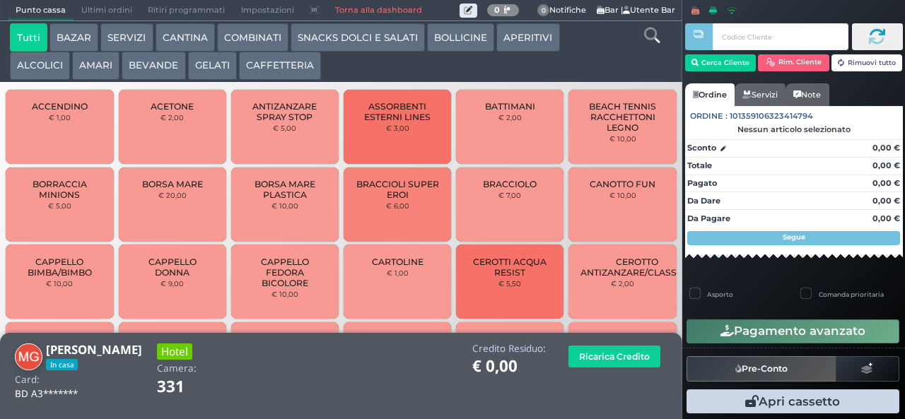
click at [207, 69] on button "GELATI" at bounding box center [212, 66] width 49 height 28
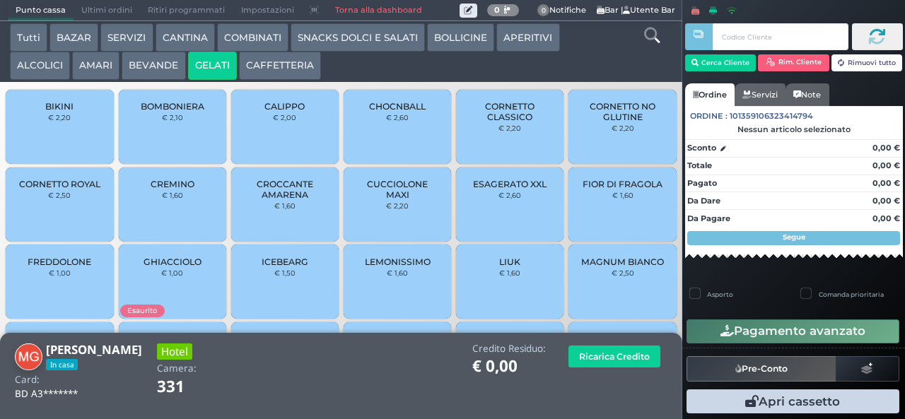
click at [482, 122] on span "CORNETTO CLASSICO" at bounding box center [510, 111] width 84 height 21
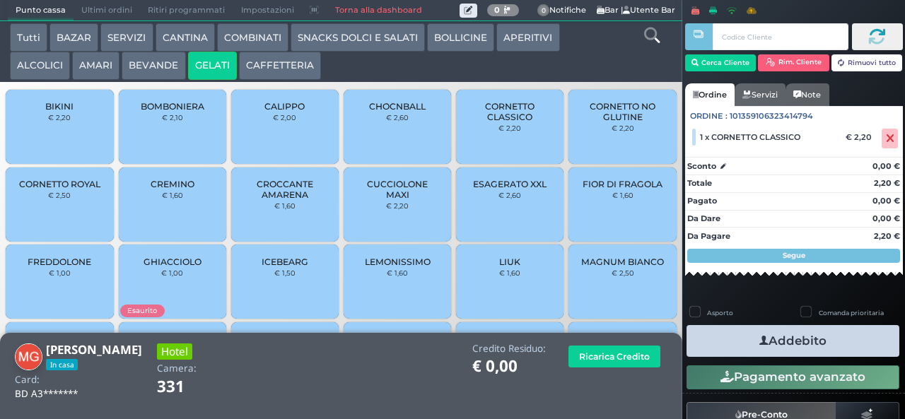
click at [492, 122] on span "CORNETTO CLASSICO" at bounding box center [510, 111] width 84 height 21
click at [95, 69] on button "AMARI" at bounding box center [95, 66] width 47 height 28
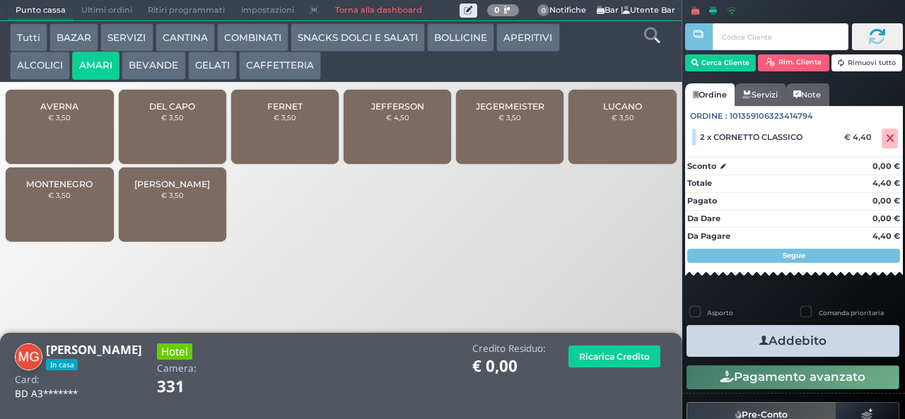
click at [56, 214] on div "MONTENEGRO € 3,50" at bounding box center [59, 205] width 107 height 74
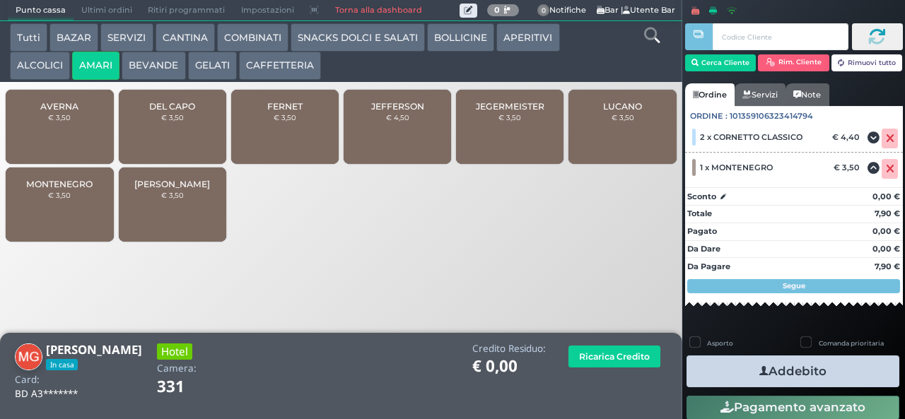
click at [737, 375] on button "Addebito" at bounding box center [793, 372] width 213 height 32
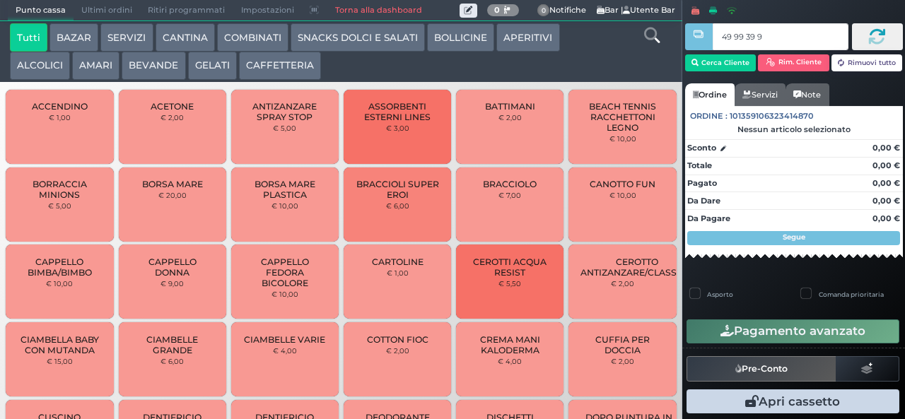
type input "49 99 39 95"
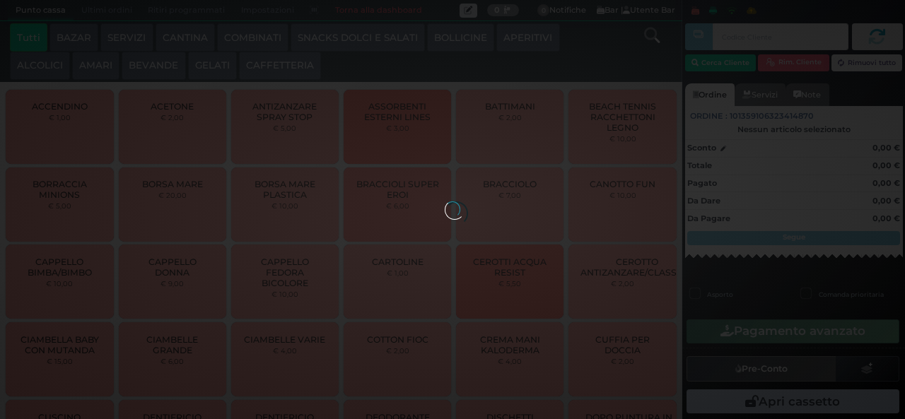
click at [445, 202] on div at bounding box center [453, 210] width 16 height 16
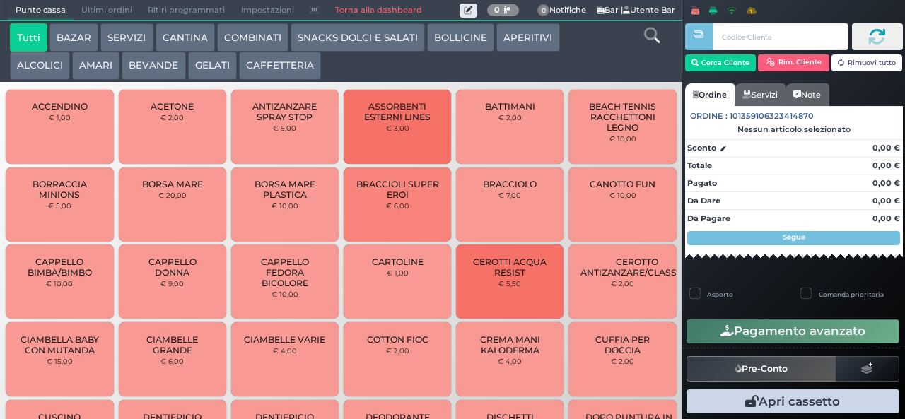
click at [194, 56] on button "GELATI" at bounding box center [212, 66] width 49 height 28
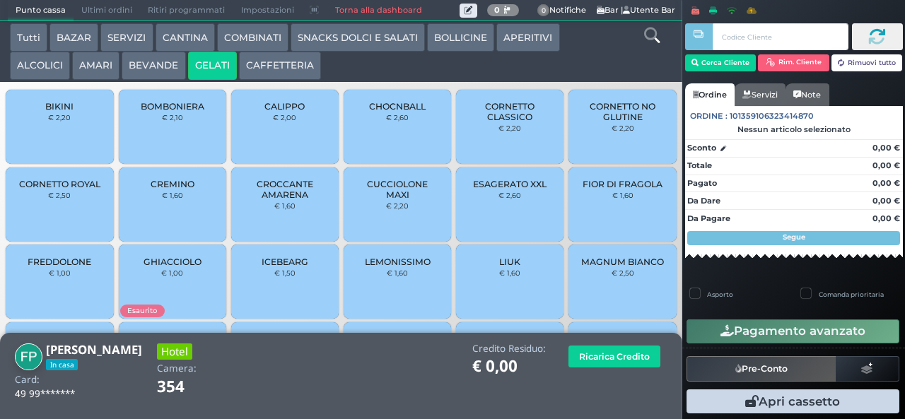
scroll to position [94, 0]
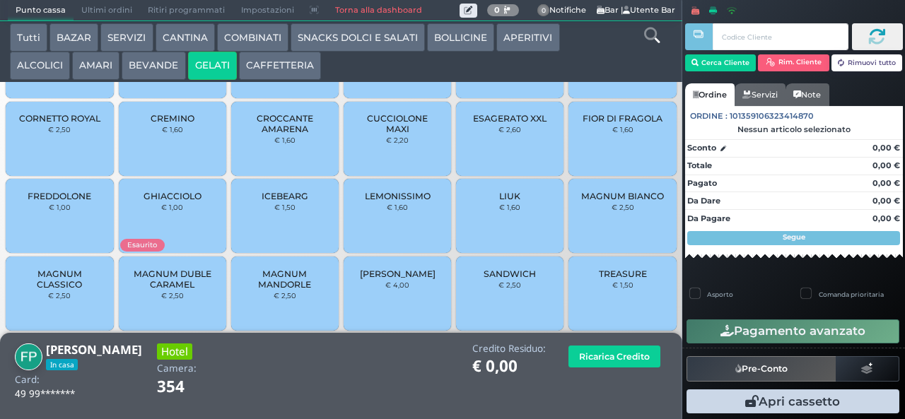
click at [609, 279] on span "TREASURE" at bounding box center [623, 274] width 48 height 11
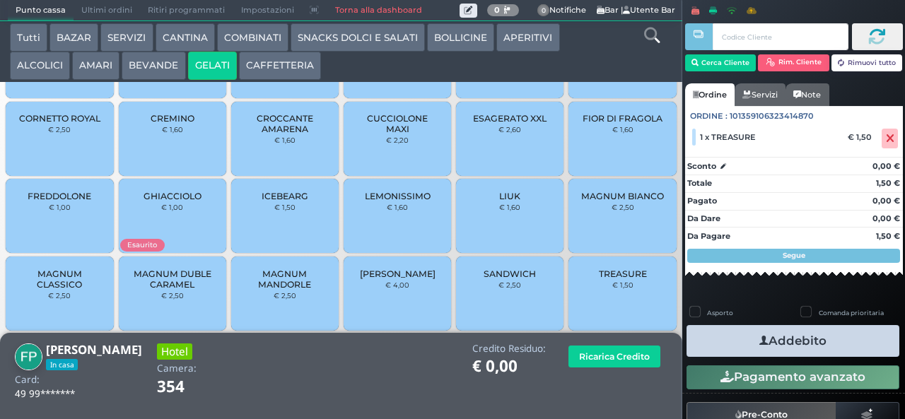
click at [759, 336] on icon "button" at bounding box center [763, 341] width 9 height 15
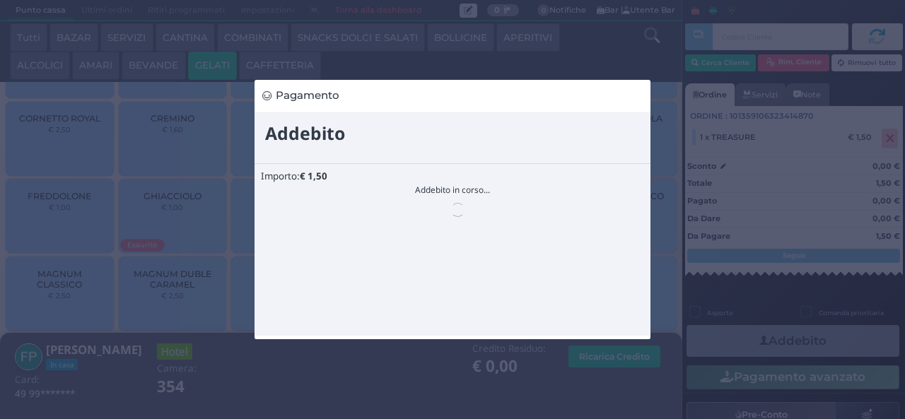
scroll to position [0, 0]
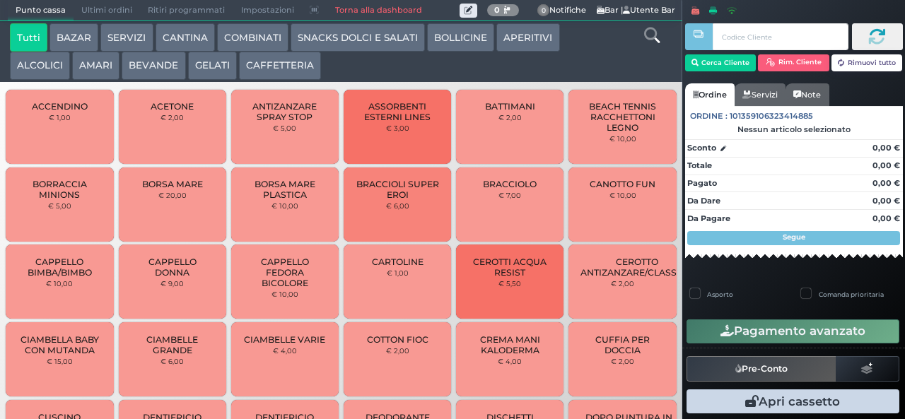
click at [79, 42] on button "BAZAR" at bounding box center [73, 37] width 49 height 28
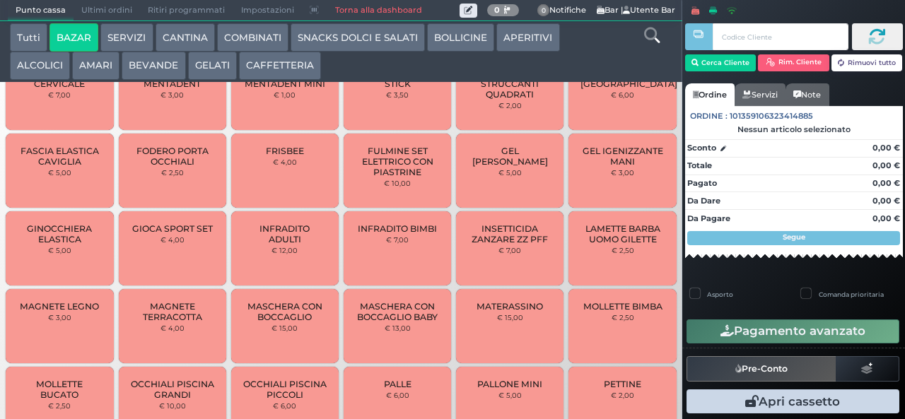
scroll to position [491, 0]
click at [395, 178] on span "FULMINE SET ELETTRICO CON PIASTRINE" at bounding box center [398, 162] width 84 height 32
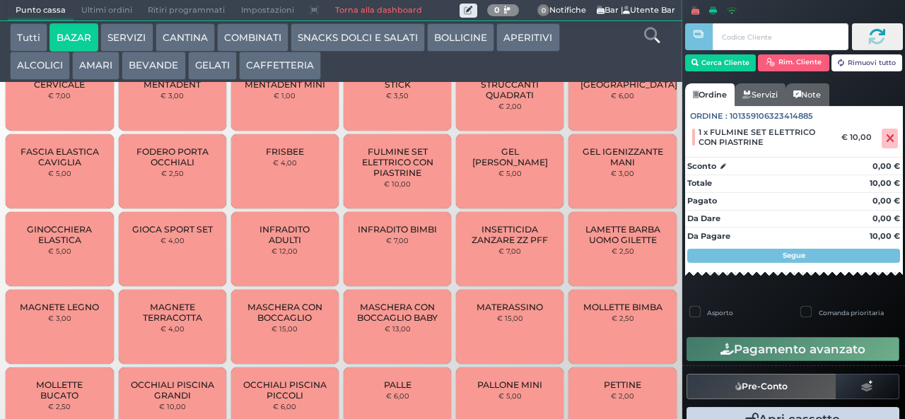
click at [383, 177] on span "FULMINE SET ELETTRICO CON PIASTRINE" at bounding box center [398, 162] width 84 height 32
click at [886, 139] on icon at bounding box center [890, 139] width 8 height 1
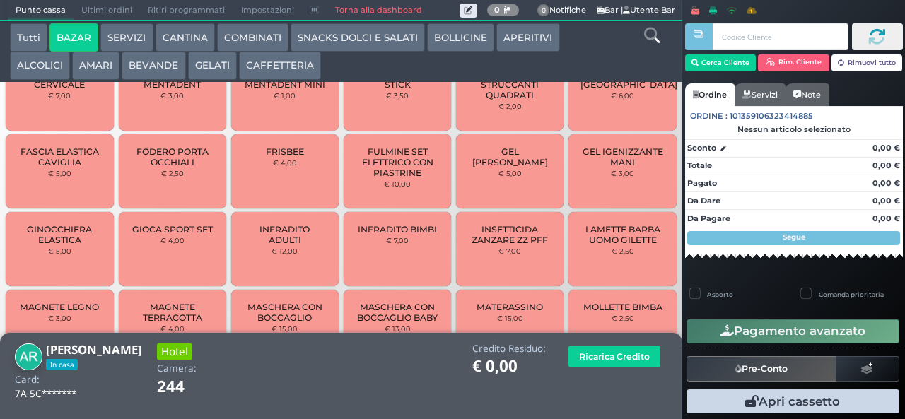
click at [209, 69] on button "GELATI" at bounding box center [212, 66] width 49 height 28
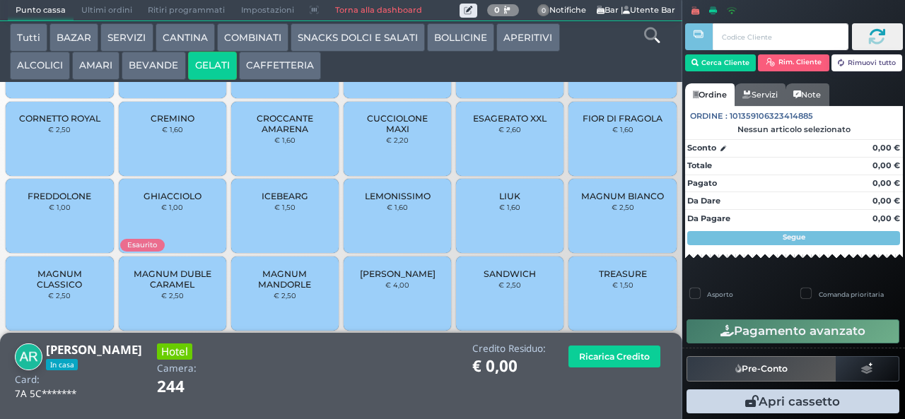
scroll to position [0, 0]
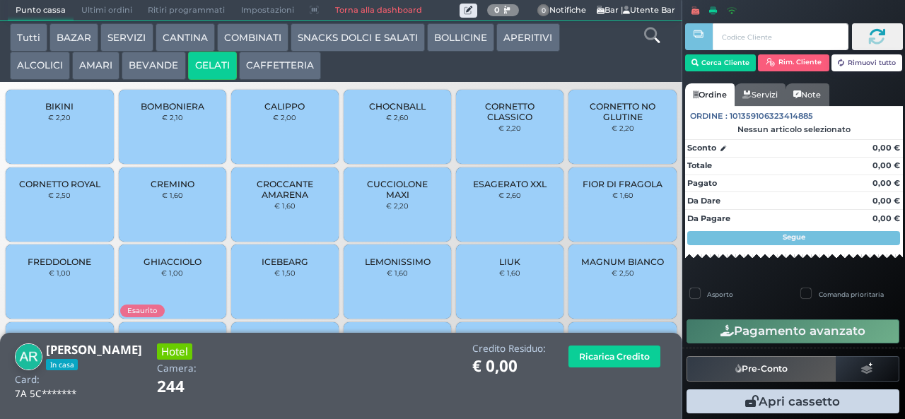
click at [494, 122] on span "CORNETTO CLASSICO" at bounding box center [510, 111] width 84 height 21
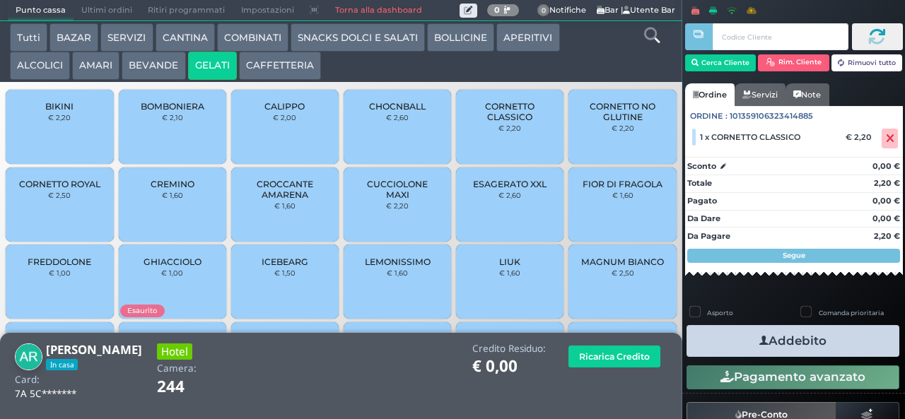
click at [759, 340] on icon "button" at bounding box center [763, 341] width 9 height 15
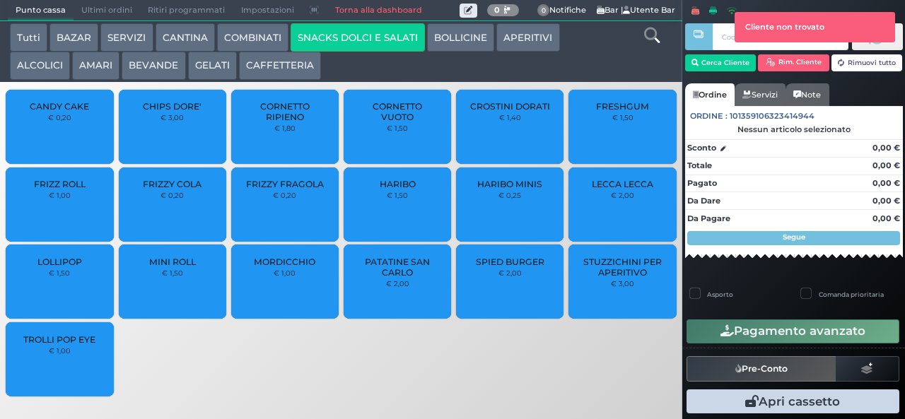
click at [509, 112] on span "CROSTINI DORATI" at bounding box center [510, 106] width 80 height 11
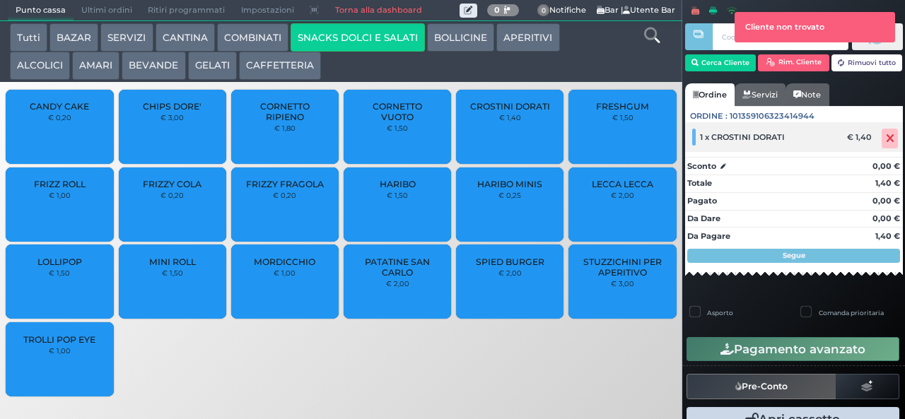
click at [886, 139] on icon at bounding box center [890, 139] width 8 height 1
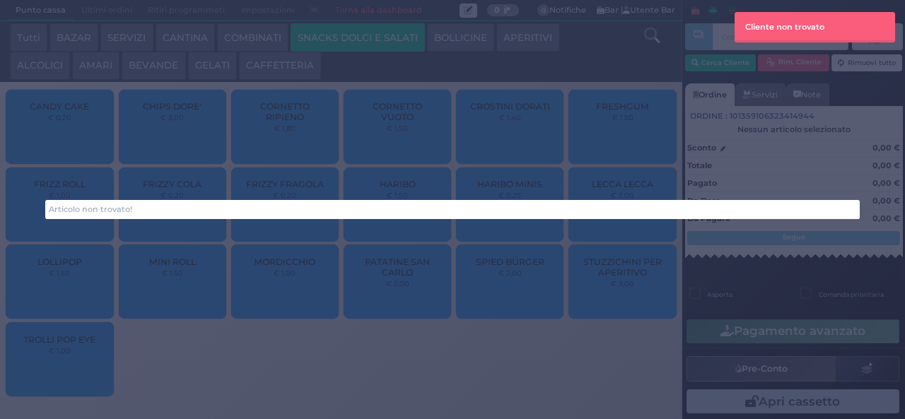
click at [363, 360] on div "Articolo non trovato!" at bounding box center [452, 209] width 905 height 419
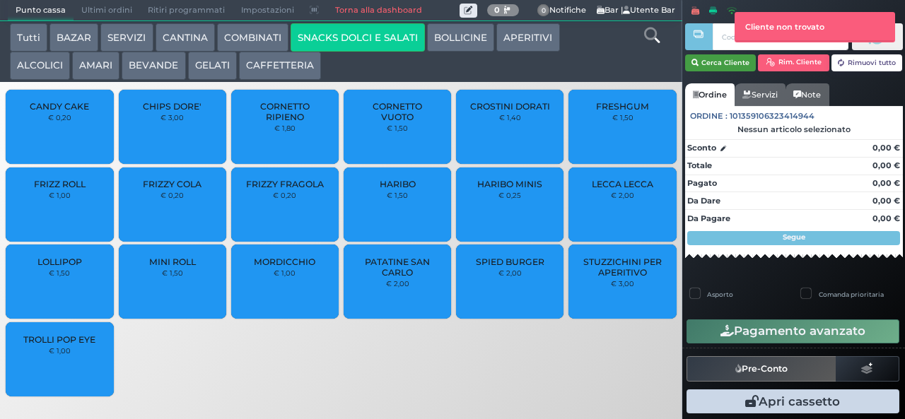
click at [714, 64] on button "Cerca Cliente" at bounding box center [720, 62] width 71 height 17
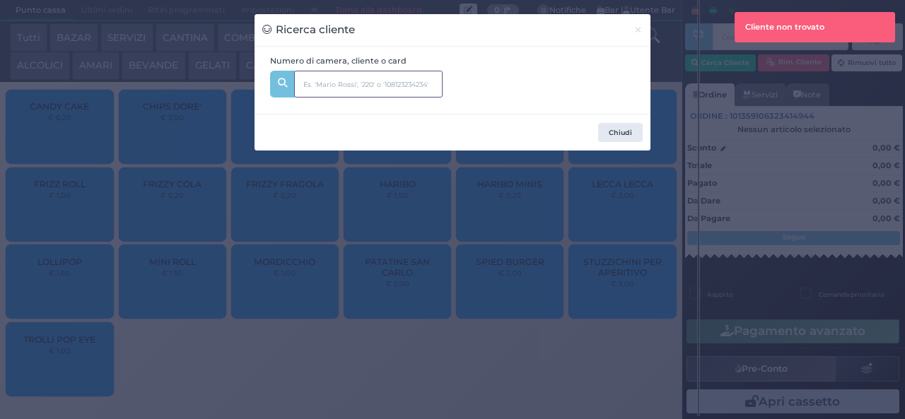
click at [348, 86] on input "text" at bounding box center [368, 84] width 148 height 27
type input "106"
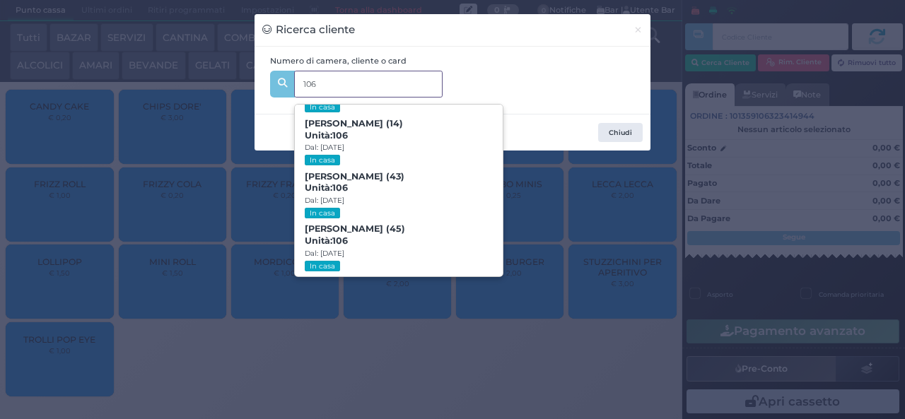
scroll to position [64, 0]
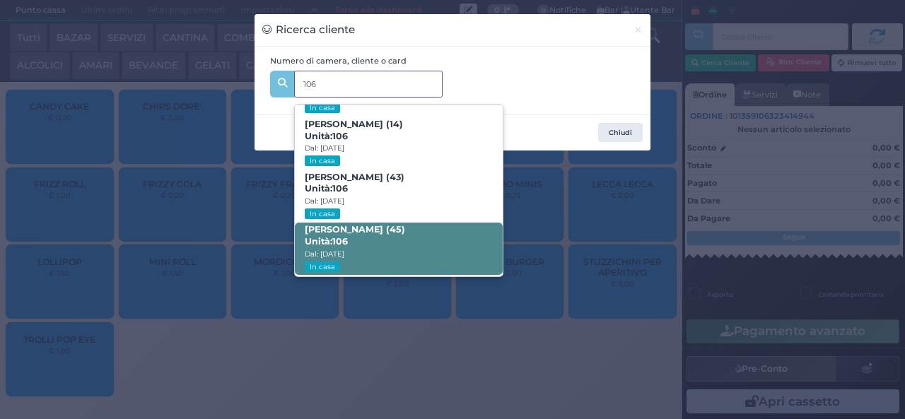
click at [379, 247] on span "Giulio Marano (45) Unità: 106 Dal: 16/08/2025 In casa" at bounding box center [398, 249] width 207 height 53
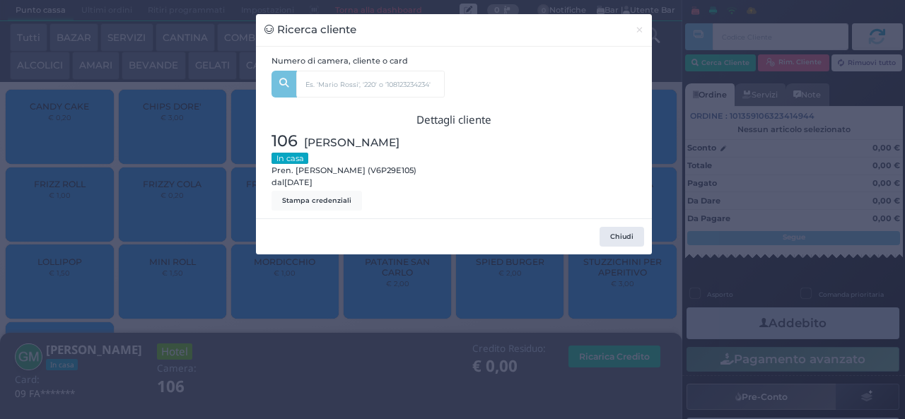
click at [295, 308] on div "Ricerca cliente × Numero di camera, cliente o card 106 Benedetta Marano (7) Uni…" at bounding box center [452, 209] width 905 height 419
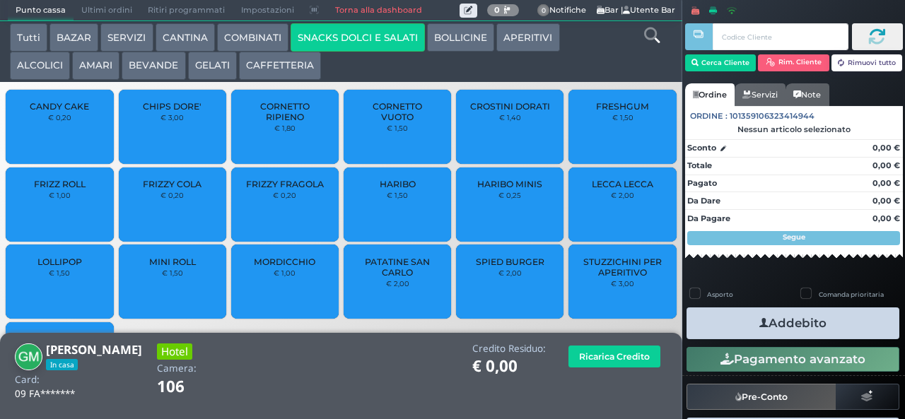
click at [479, 133] on div "CROSTINI DORATI € 1,40" at bounding box center [509, 127] width 107 height 74
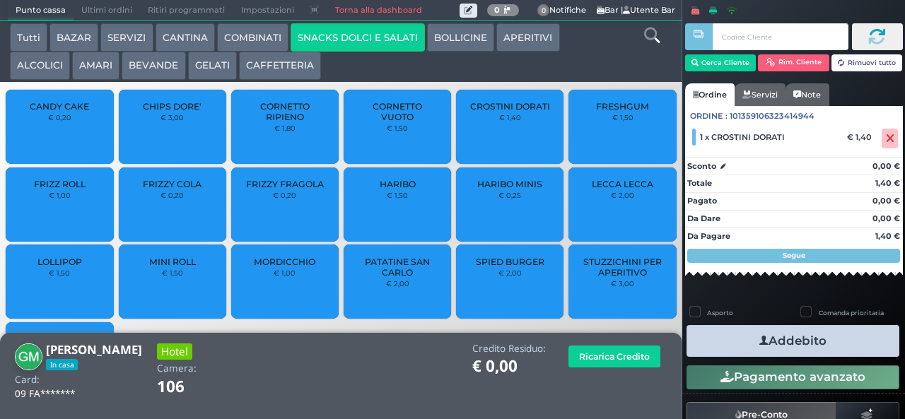
click at [759, 340] on icon "button" at bounding box center [763, 341] width 9 height 15
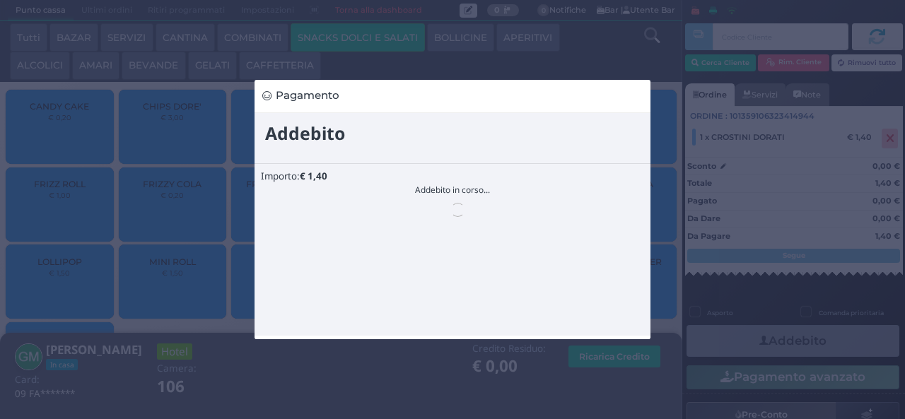
scroll to position [0, 0]
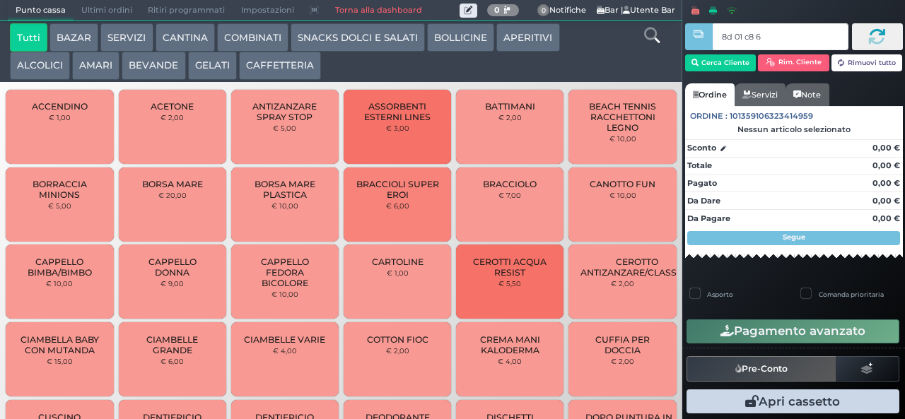
type input "8d 01 c8 65"
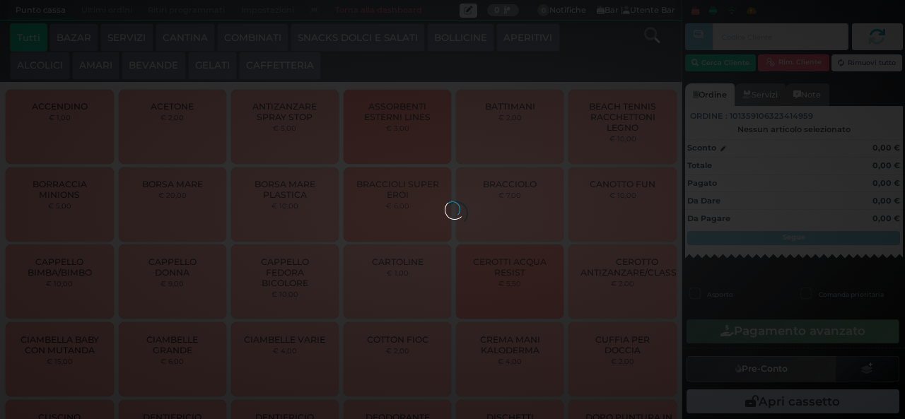
click at [445, 202] on div at bounding box center [453, 210] width 16 height 16
click at [161, 65] on button "BEVANDE" at bounding box center [154, 66] width 64 height 28
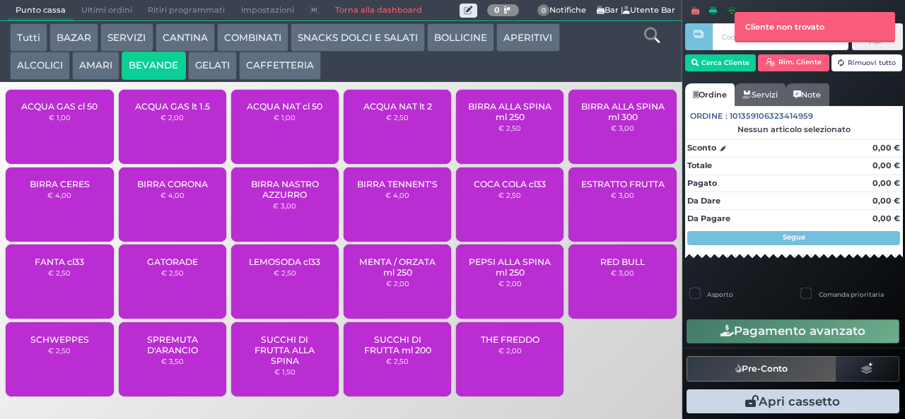
click at [158, 62] on button "BEVANDE" at bounding box center [154, 66] width 64 height 28
click at [400, 199] on small "€ 4,00" at bounding box center [397, 195] width 24 height 8
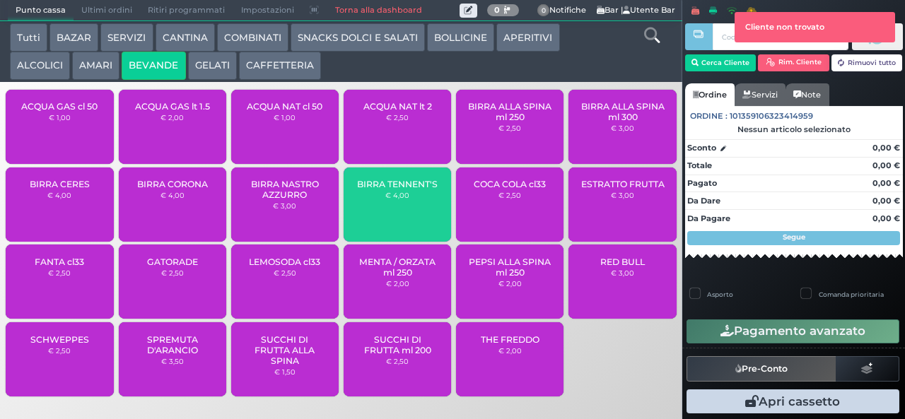
click at [395, 189] on span "BIRRA TENNENT'S" at bounding box center [397, 184] width 81 height 11
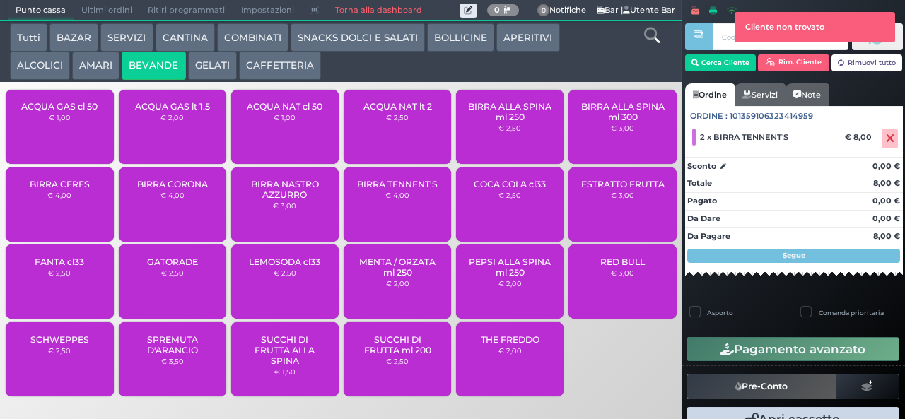
click at [62, 189] on span "BIRRA CERES" at bounding box center [60, 184] width 60 height 11
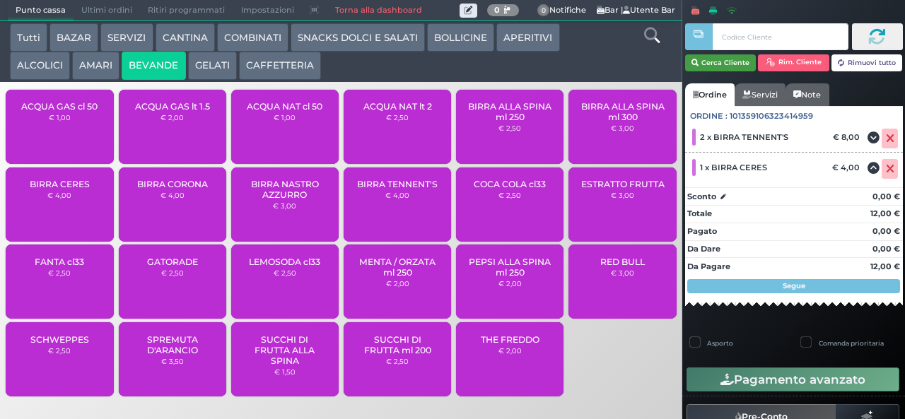
click at [693, 63] on icon "button" at bounding box center [695, 63] width 7 height 12
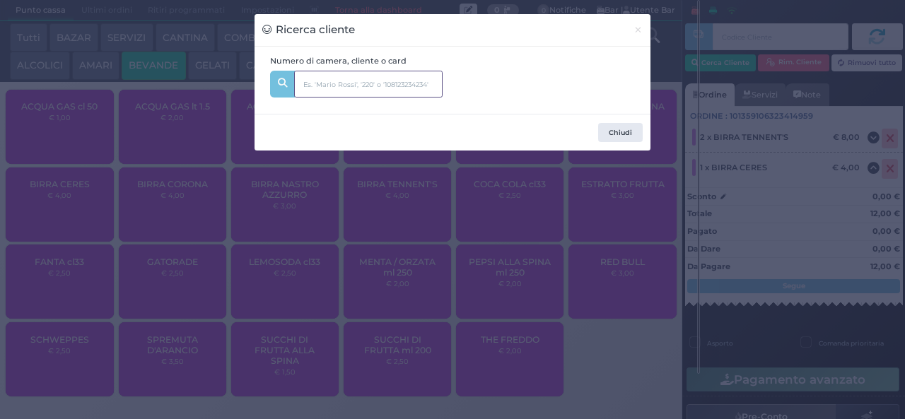
click at [373, 85] on input "text" at bounding box center [368, 84] width 148 height 27
type input "340"
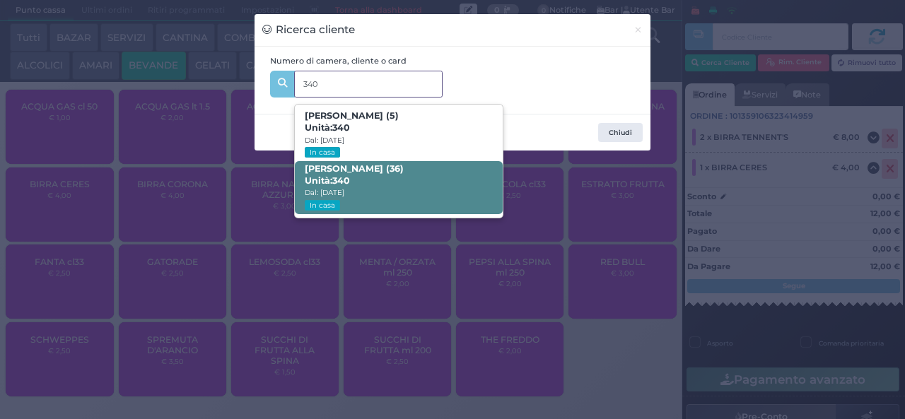
click at [410, 176] on span "Miki Cirilli (36) Unità: 340 Dal: 16/08/2025 In casa" at bounding box center [398, 187] width 207 height 53
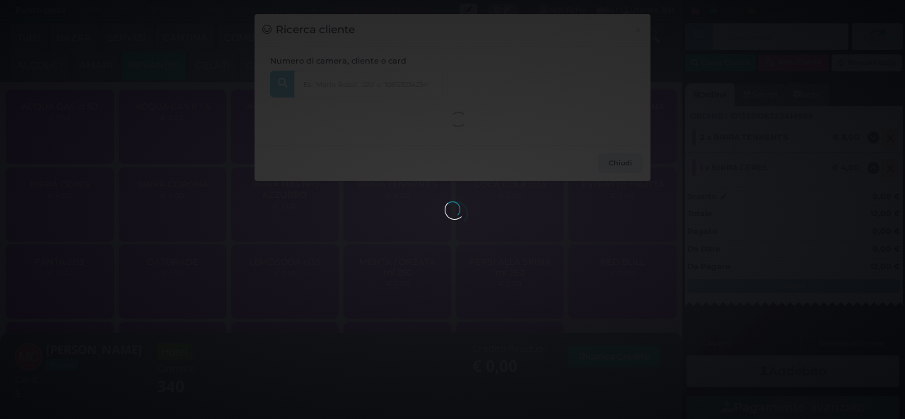
click at [383, 306] on div "Ricerca cliente × Numero di camera, cliente o card 340 Alessandro Cirilli (5) U…" at bounding box center [452, 209] width 905 height 419
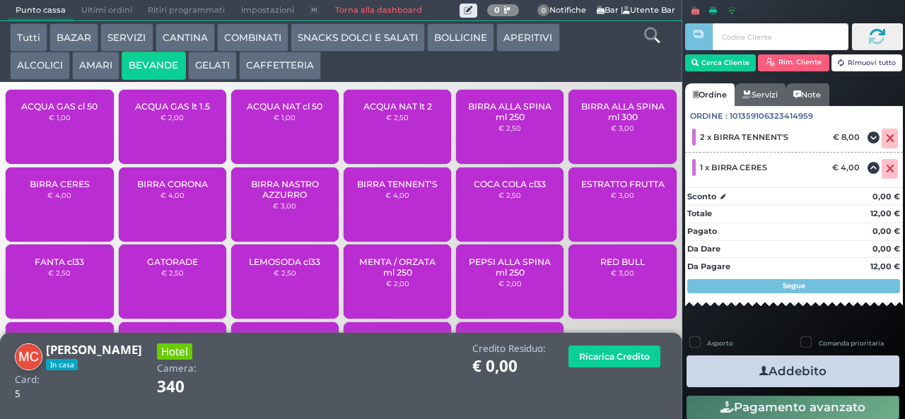
click at [759, 365] on icon "button" at bounding box center [763, 371] width 9 height 15
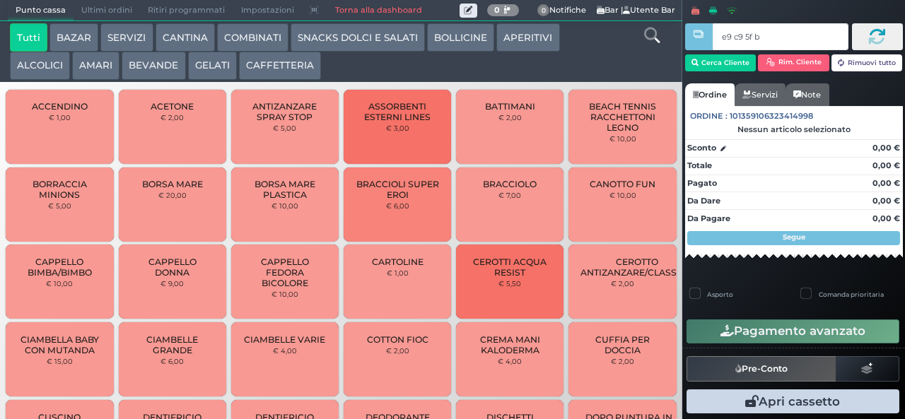
type input "e9 c9 5f bb"
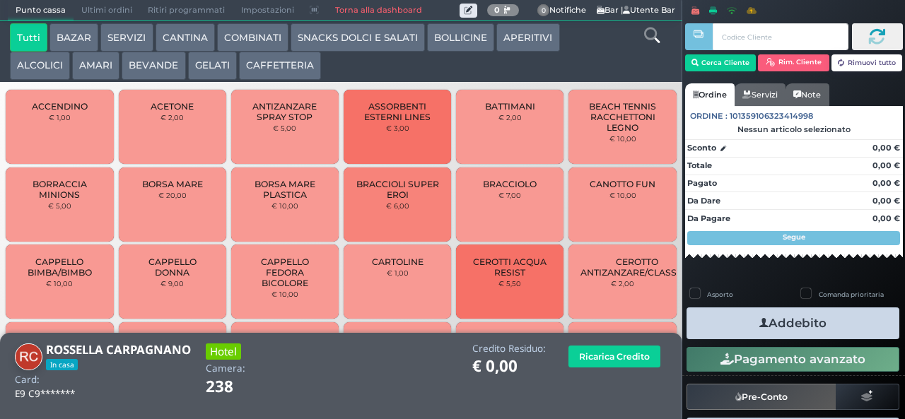
click at [75, 41] on button "BAZAR" at bounding box center [73, 37] width 49 height 28
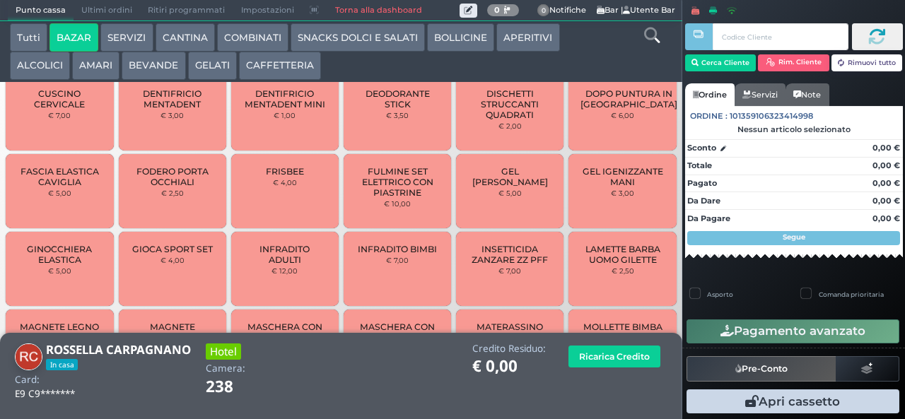
scroll to position [464, 0]
click at [654, 35] on icon at bounding box center [652, 36] width 16 height 16
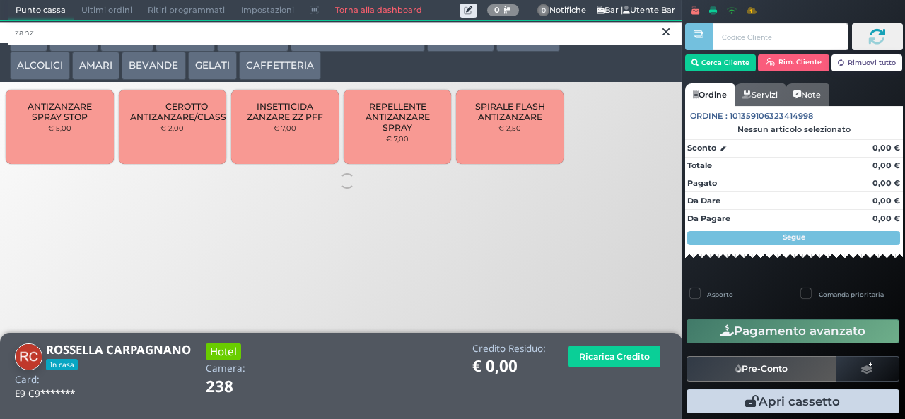
scroll to position [0, 0]
type input "z"
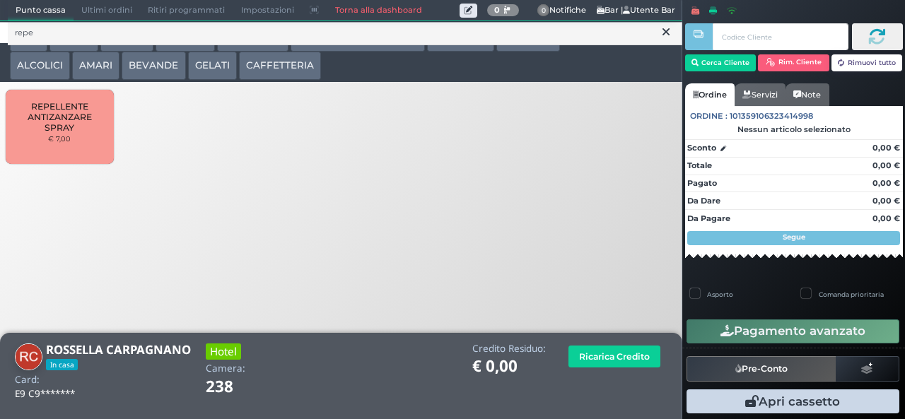
click at [52, 133] on span "REPELLENTE ANTIZANZARE SPRAY" at bounding box center [60, 117] width 84 height 32
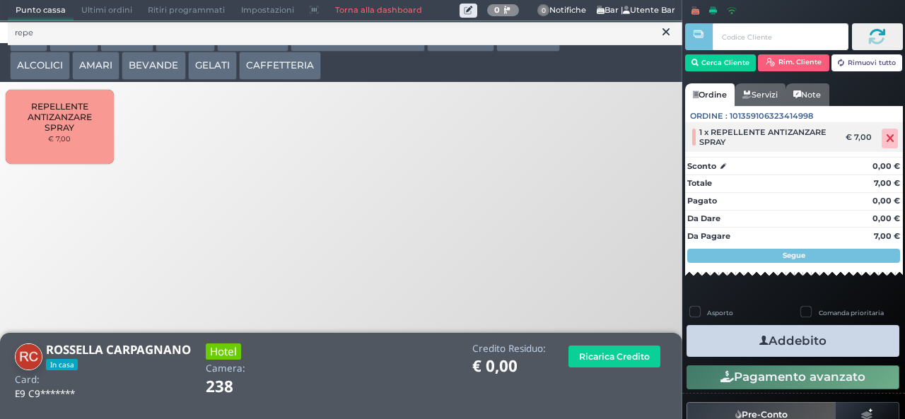
click at [886, 139] on icon at bounding box center [890, 139] width 8 height 1
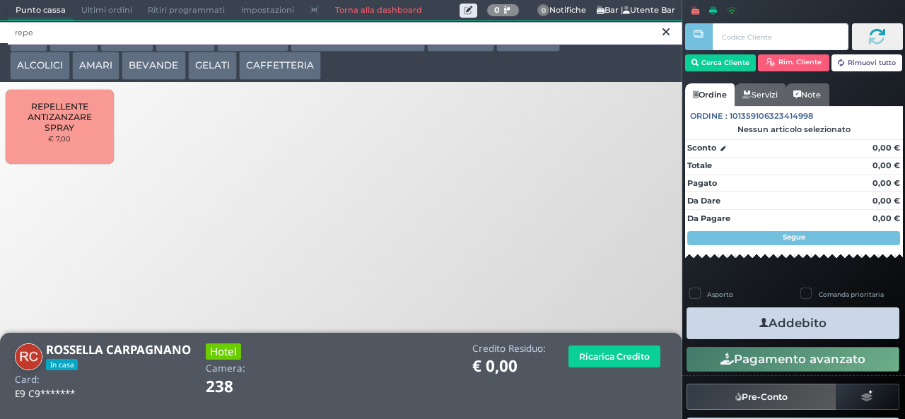
click at [62, 40] on input "repe" at bounding box center [345, 33] width 675 height 25
type input "r"
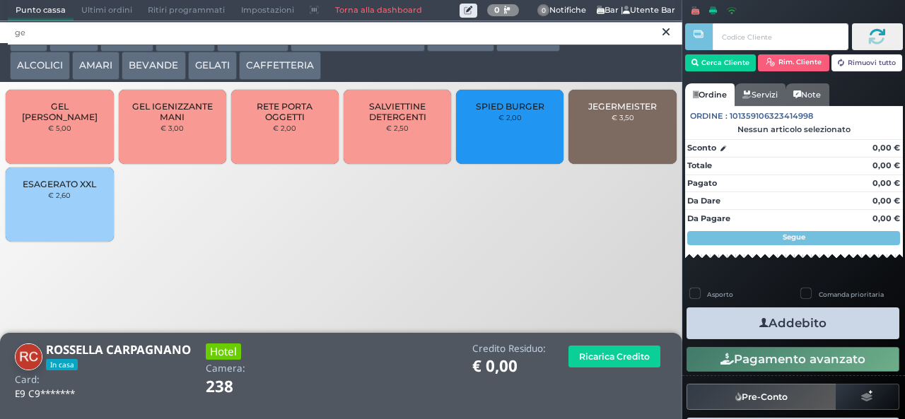
type input "g"
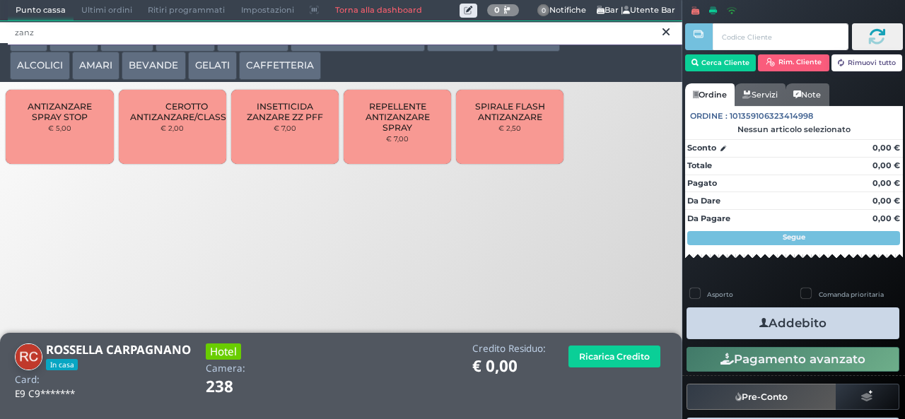
type input "zanz"
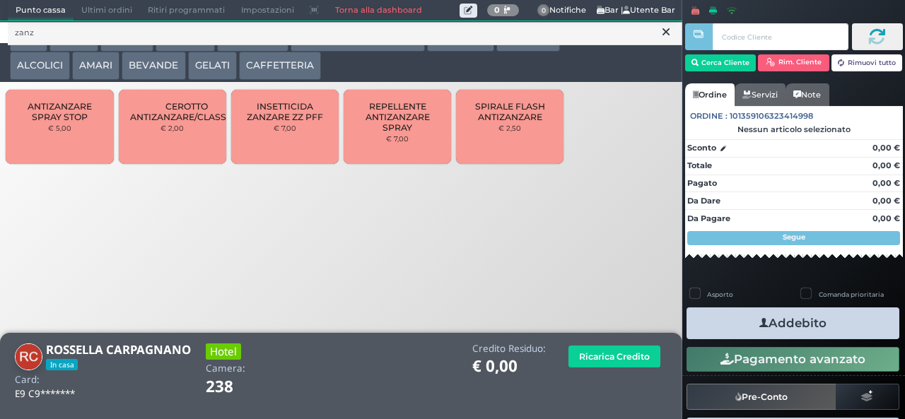
click at [406, 132] on span "REPELLENTE ANTIZANZARE SPRAY" at bounding box center [398, 117] width 84 height 32
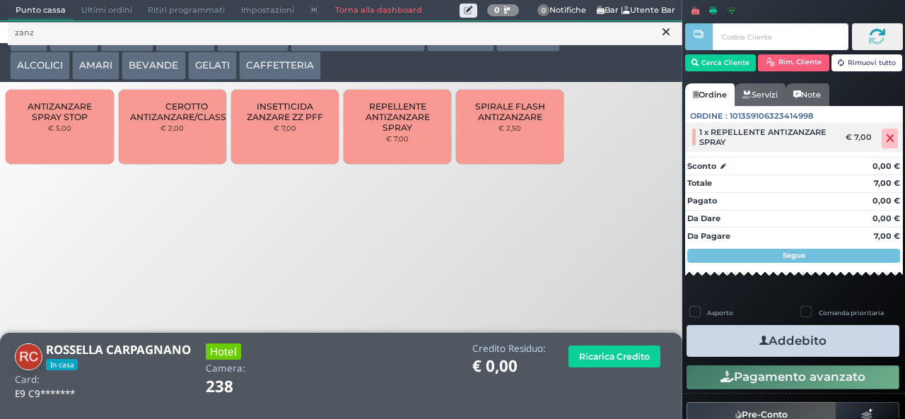
click at [886, 139] on icon at bounding box center [890, 139] width 8 height 1
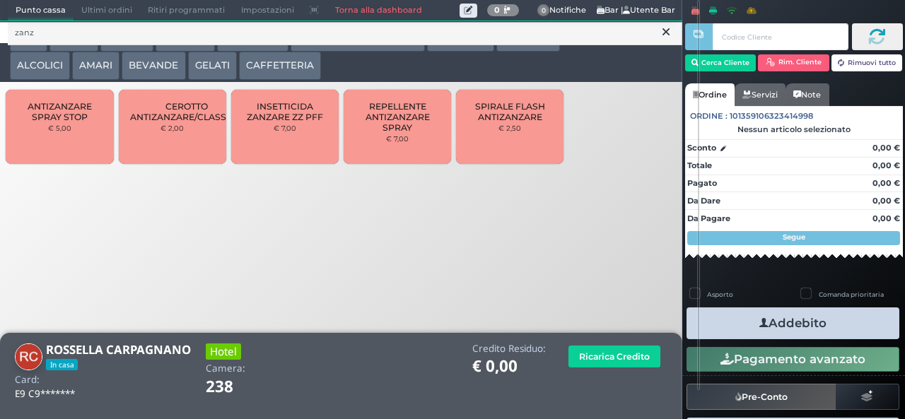
click at [69, 122] on span "ANTIZANZARE SPRAY STOP" at bounding box center [60, 111] width 84 height 21
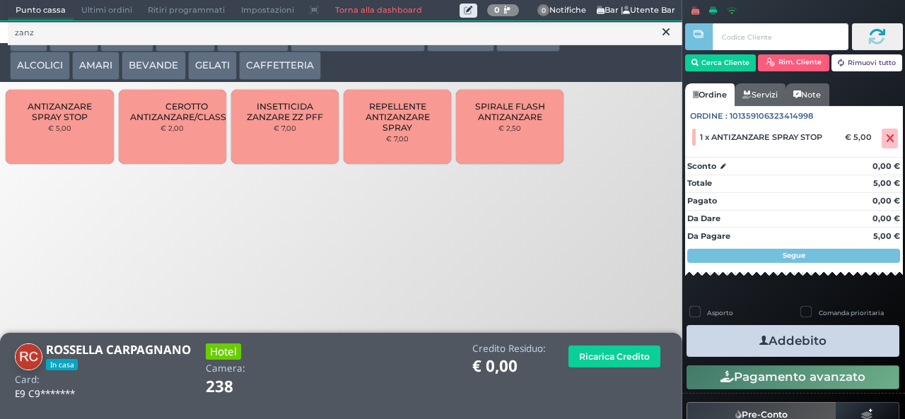
click at [724, 349] on button "Addebito" at bounding box center [793, 341] width 213 height 32
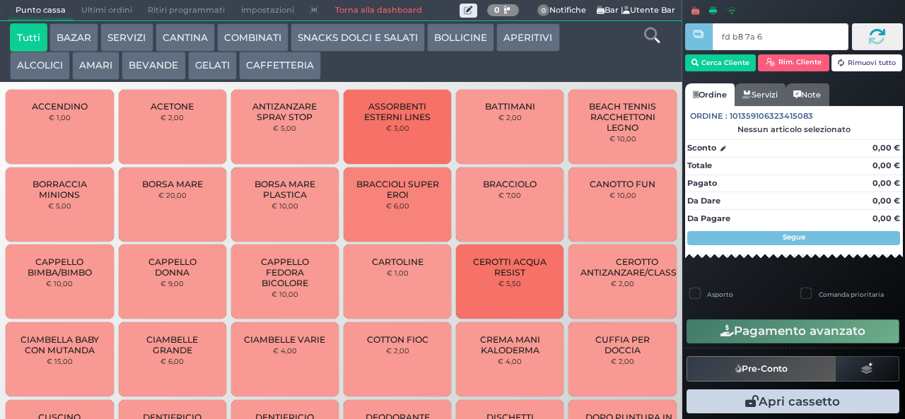
type input "fd b8 7a 66"
click at [274, 30] on button "COMBINATI" at bounding box center [252, 37] width 71 height 28
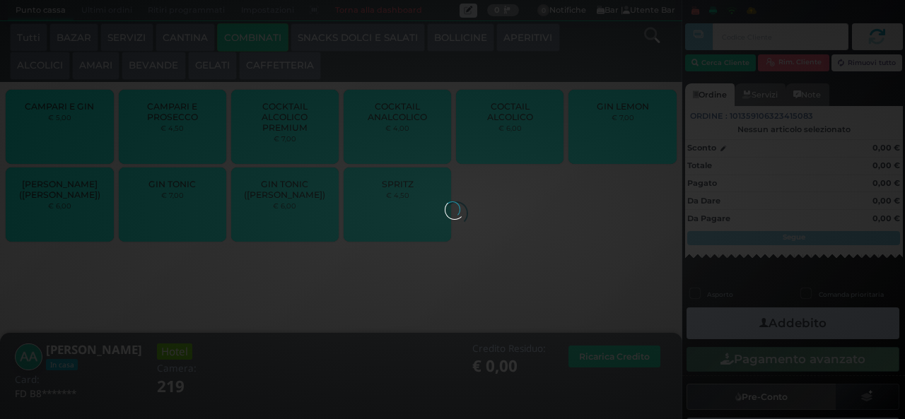
click at [252, 37] on button "COMBINATI" at bounding box center [252, 37] width 71 height 28
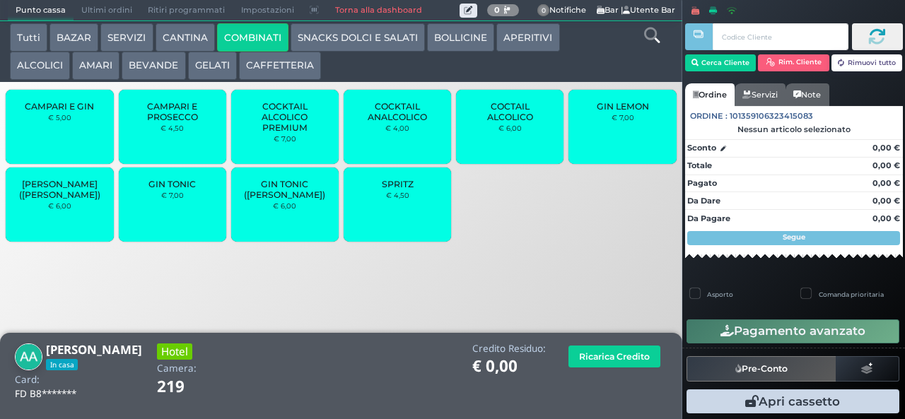
click at [293, 133] on span "COCKTAIL ALCOLICO PREMIUM" at bounding box center [285, 117] width 84 height 32
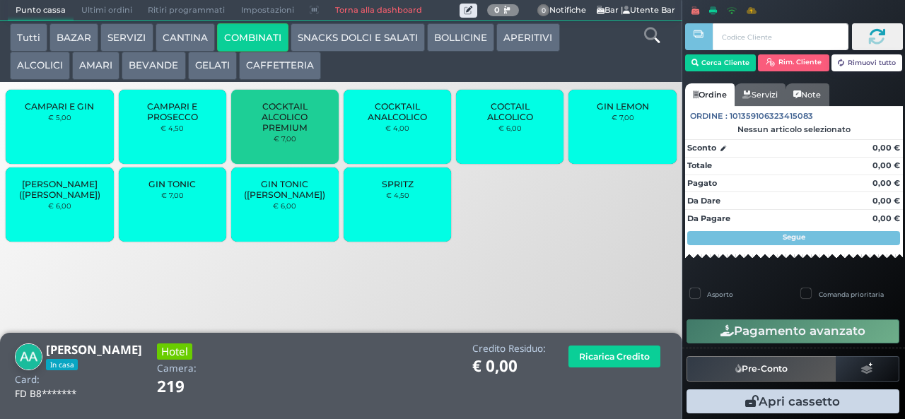
click at [294, 133] on span "COCKTAIL ALCOLICO PREMIUM" at bounding box center [285, 117] width 84 height 32
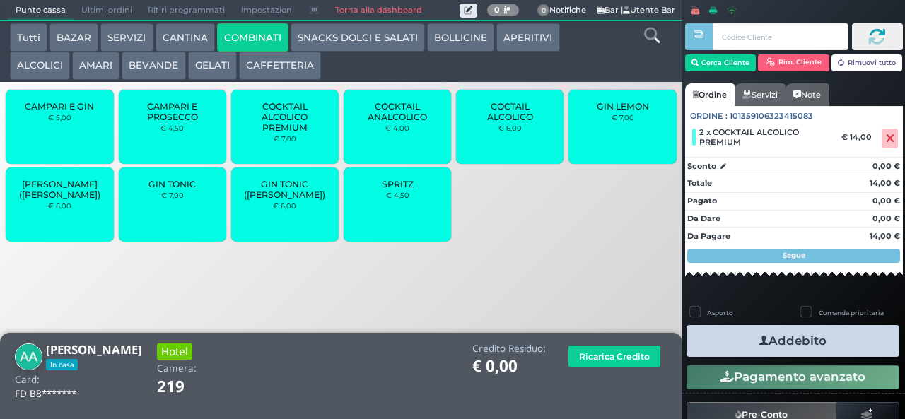
click at [96, 64] on button "AMARI" at bounding box center [95, 66] width 47 height 28
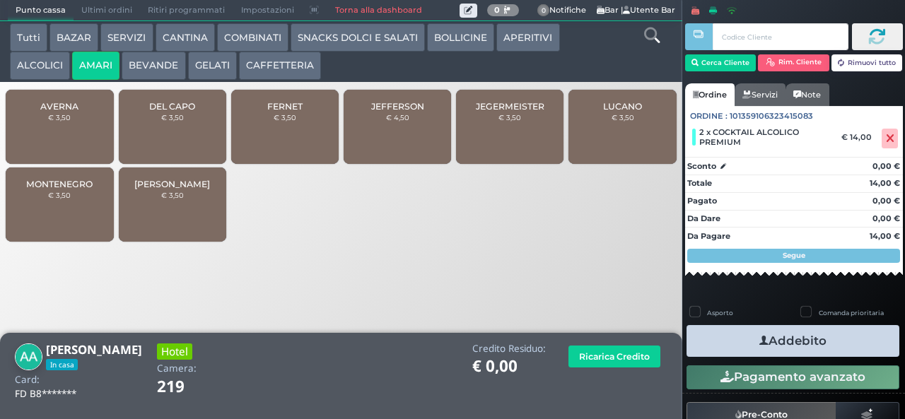
click at [47, 62] on button "ALCOLICI" at bounding box center [40, 66] width 60 height 28
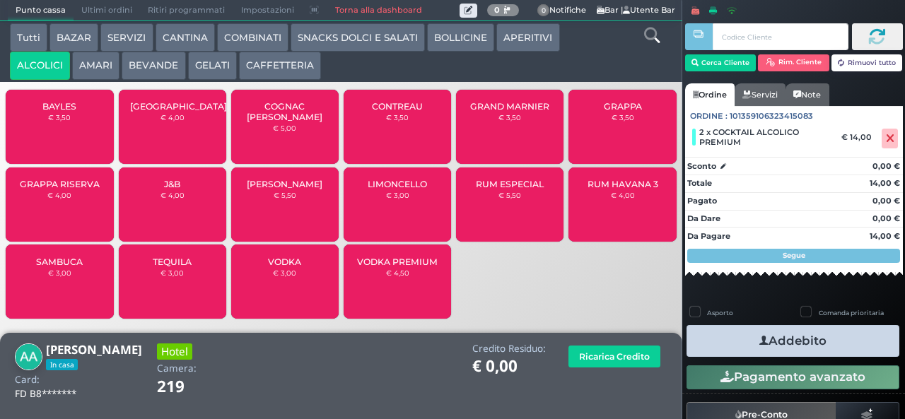
click at [151, 112] on span "[GEOGRAPHIC_DATA]" at bounding box center [178, 106] width 97 height 11
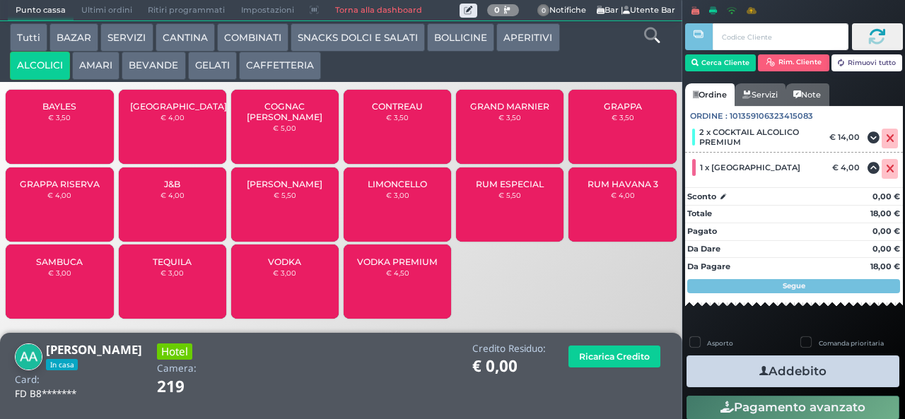
click at [757, 359] on button "Addebito" at bounding box center [793, 372] width 213 height 32
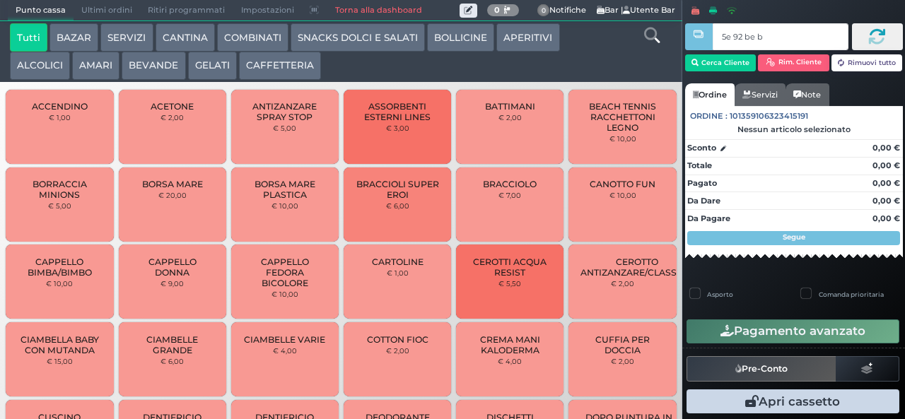
type input "5e 92 be b9"
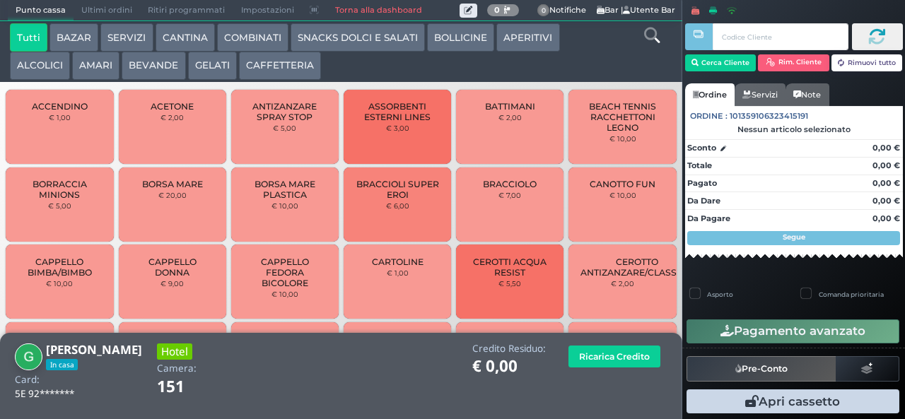
click at [328, 40] on button "SNACKS DOLCI E SALATI" at bounding box center [358, 37] width 134 height 28
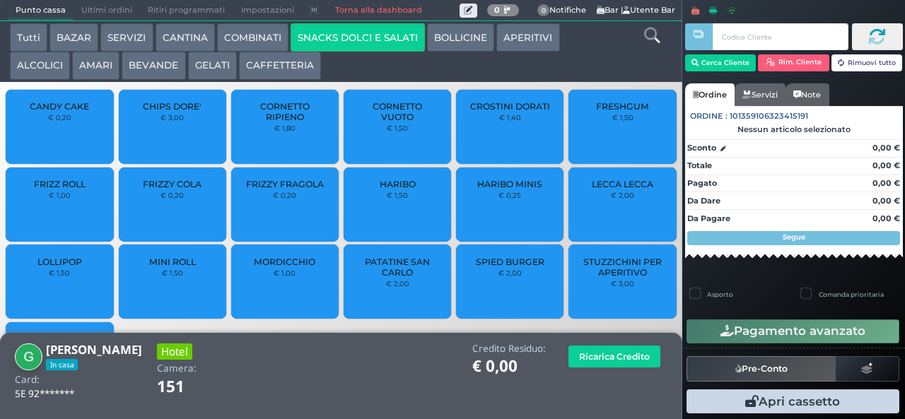
click at [371, 278] on span "PATATINE SAN CARLO" at bounding box center [398, 267] width 84 height 21
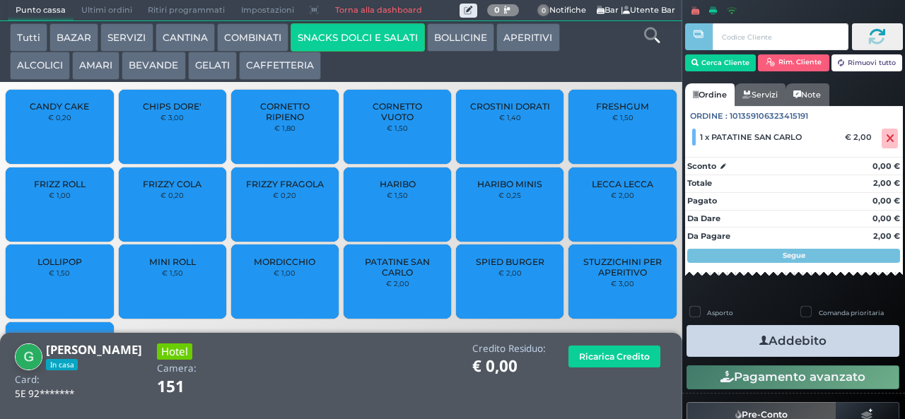
click at [721, 348] on button "Addebito" at bounding box center [793, 341] width 213 height 32
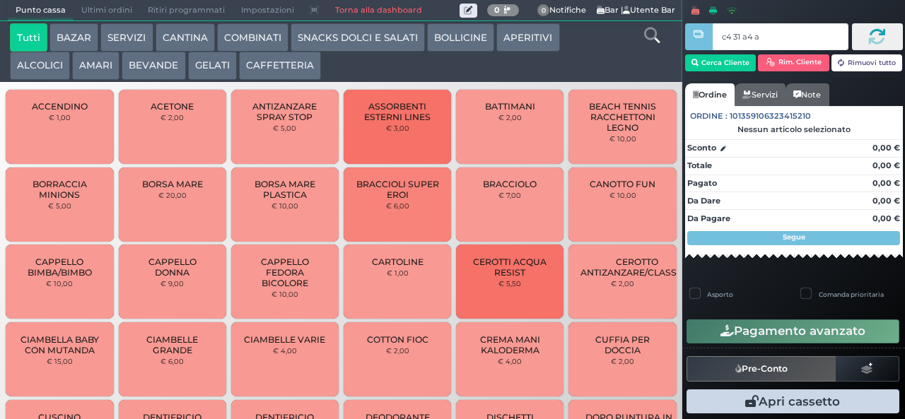
type input "c4 31 a4 af"
click at [45, 66] on button "ALCOLICI" at bounding box center [40, 66] width 60 height 28
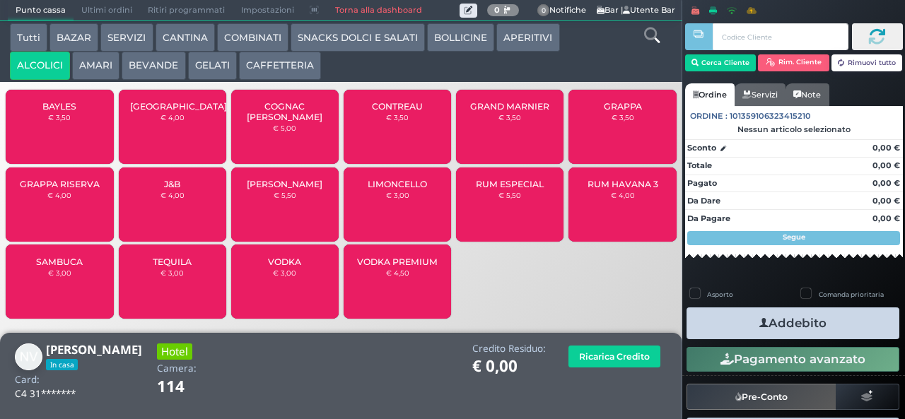
click at [75, 267] on span "SAMBUCA" at bounding box center [59, 262] width 47 height 11
click at [76, 267] on span "SAMBUCA" at bounding box center [59, 262] width 47 height 11
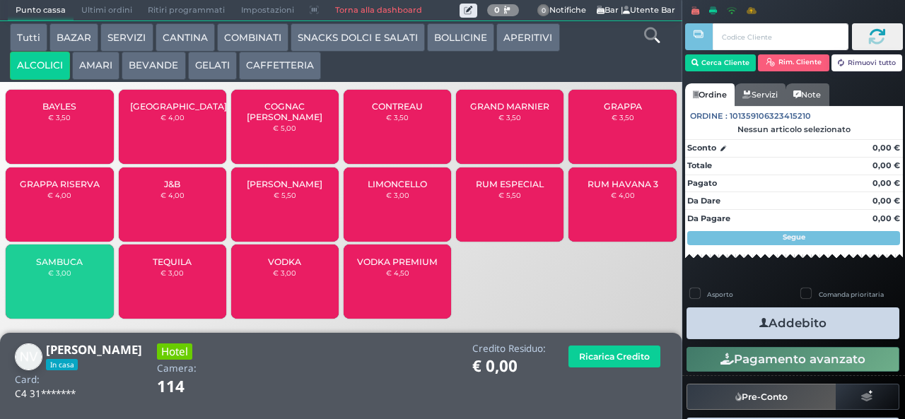
click at [72, 267] on span "SAMBUCA" at bounding box center [59, 262] width 47 height 11
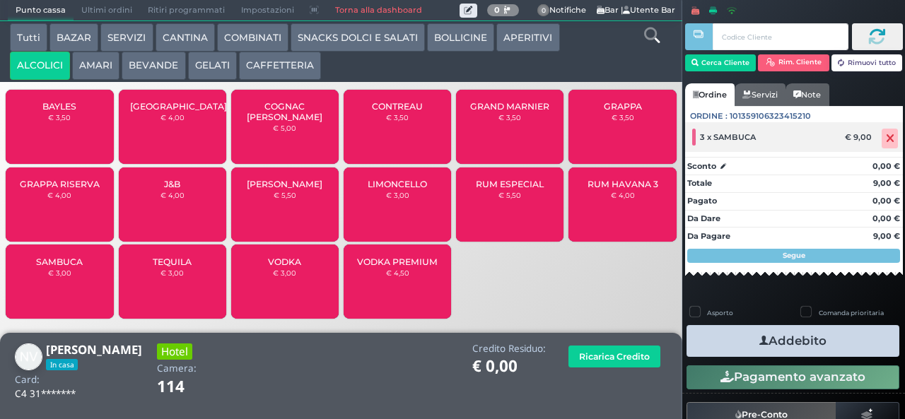
click at [886, 139] on icon at bounding box center [890, 139] width 8 height 1
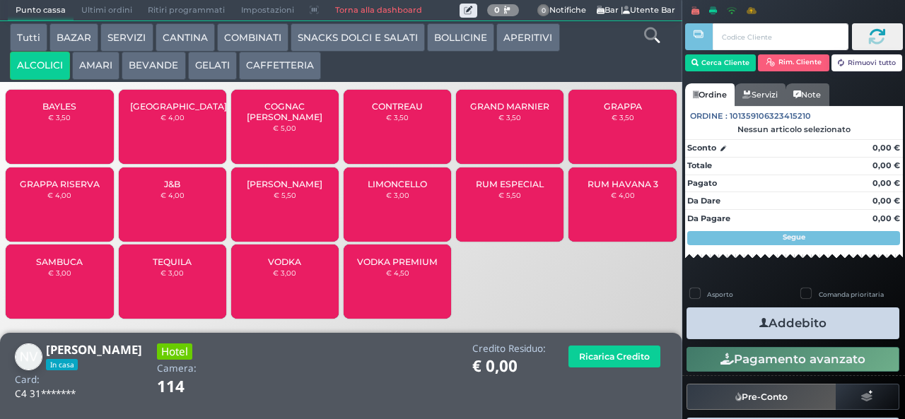
click at [57, 267] on span "SAMBUCA" at bounding box center [59, 262] width 47 height 11
click at [55, 267] on span "SAMBUCA" at bounding box center [59, 262] width 47 height 11
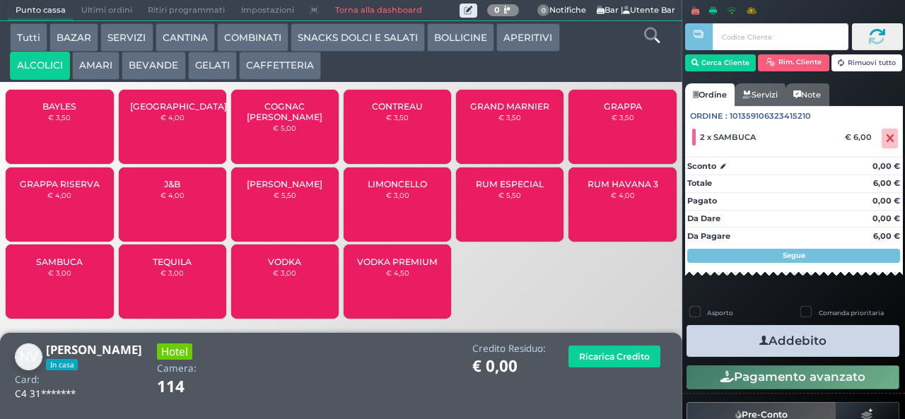
click at [759, 345] on icon "button" at bounding box center [763, 341] width 9 height 15
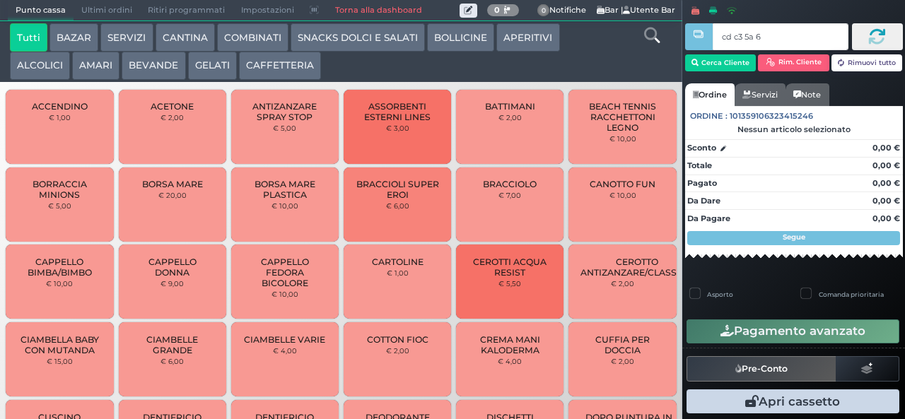
type input "cd c3 5a 66"
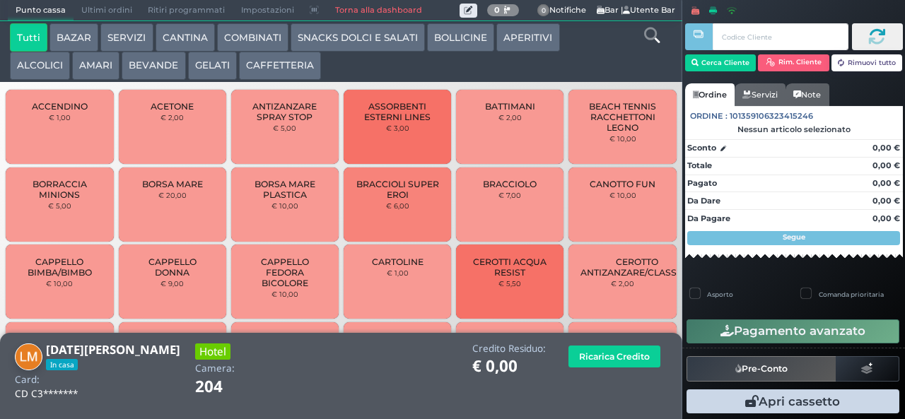
click at [325, 37] on button "SNACKS DOLCI E SALATI" at bounding box center [358, 37] width 134 height 28
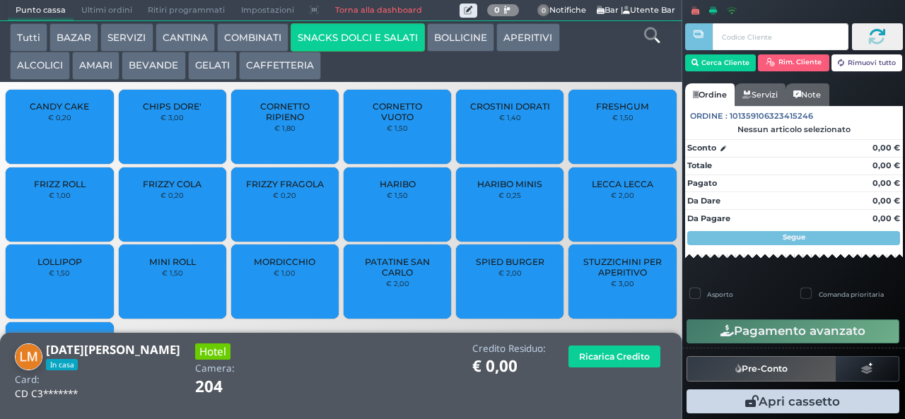
click at [209, 76] on button "GELATI" at bounding box center [212, 66] width 49 height 28
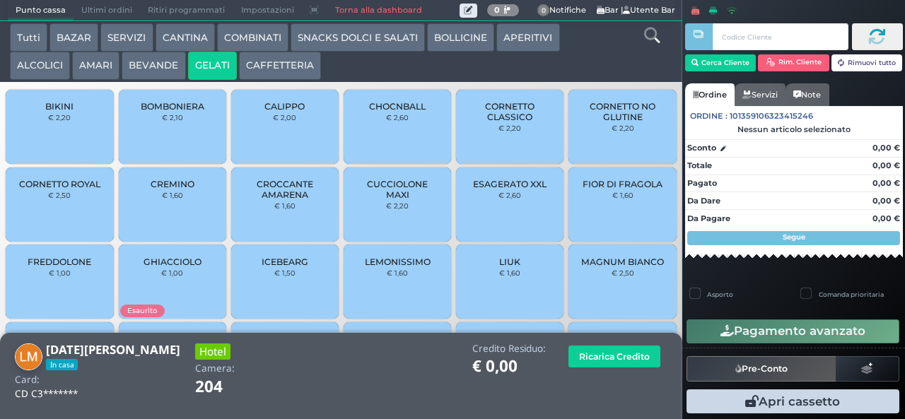
click at [482, 122] on span "CORNETTO CLASSICO" at bounding box center [510, 111] width 84 height 21
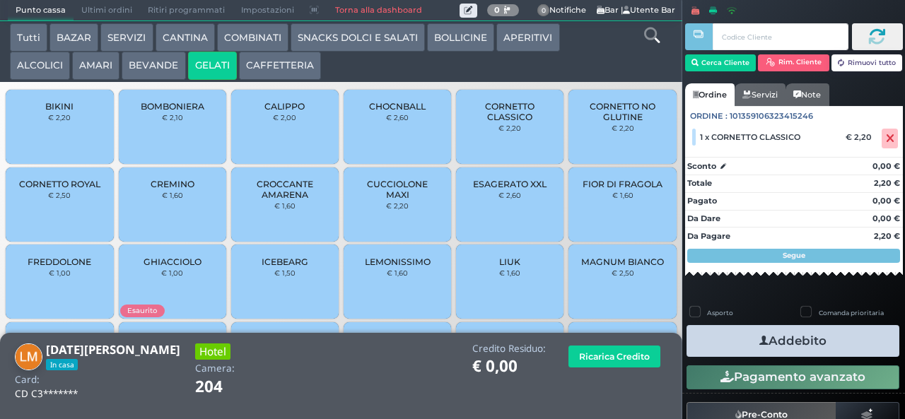
click at [485, 122] on span "CORNETTO CLASSICO" at bounding box center [510, 111] width 84 height 21
click at [720, 329] on button "Addebito" at bounding box center [793, 341] width 213 height 32
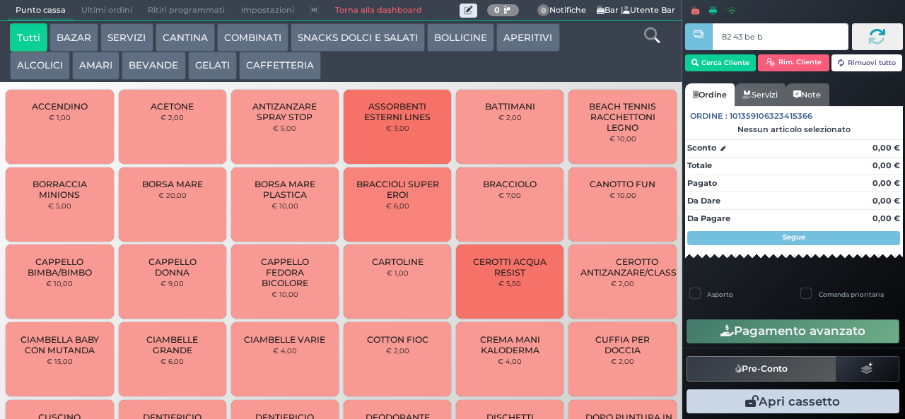
type input "82 43 be b9"
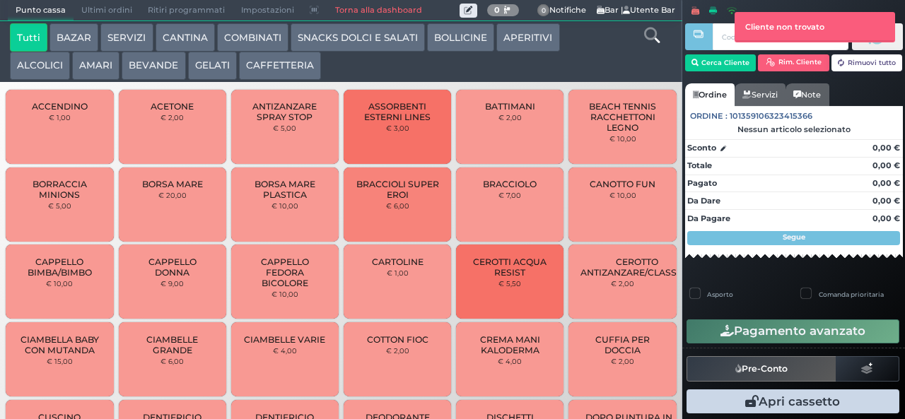
click at [252, 49] on button "COMBINATI" at bounding box center [252, 37] width 71 height 28
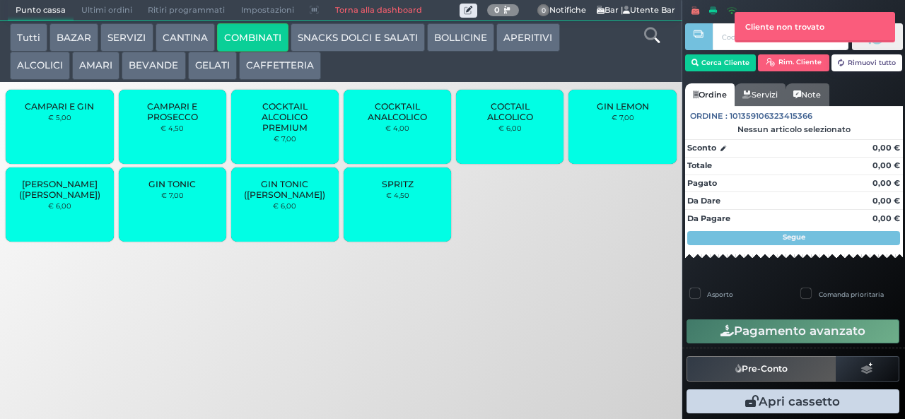
click at [390, 189] on span "SPRITZ" at bounding box center [398, 184] width 32 height 11
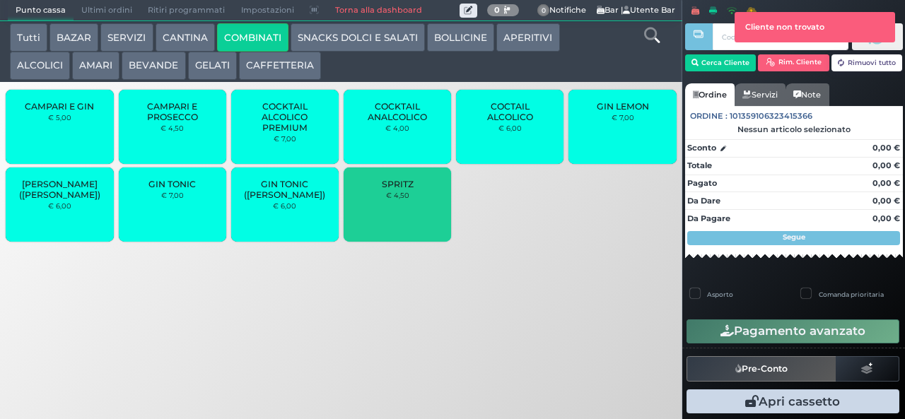
click at [699, 71] on div at bounding box center [698, 199] width 3 height 399
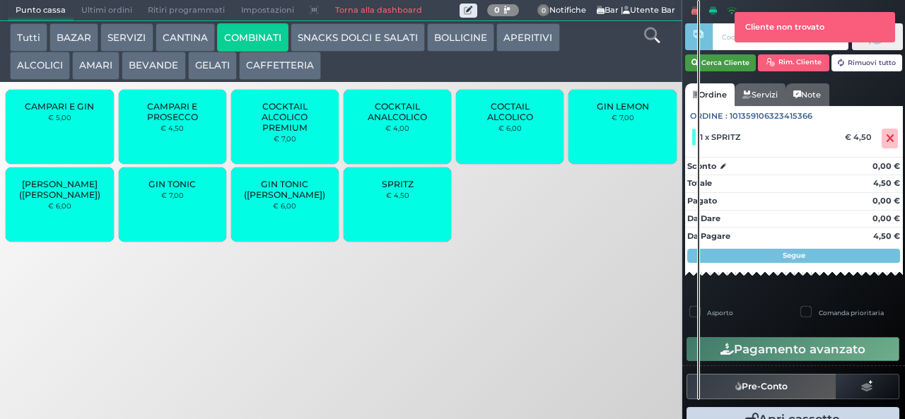
click at [723, 62] on button "Cerca Cliente" at bounding box center [720, 62] width 71 height 17
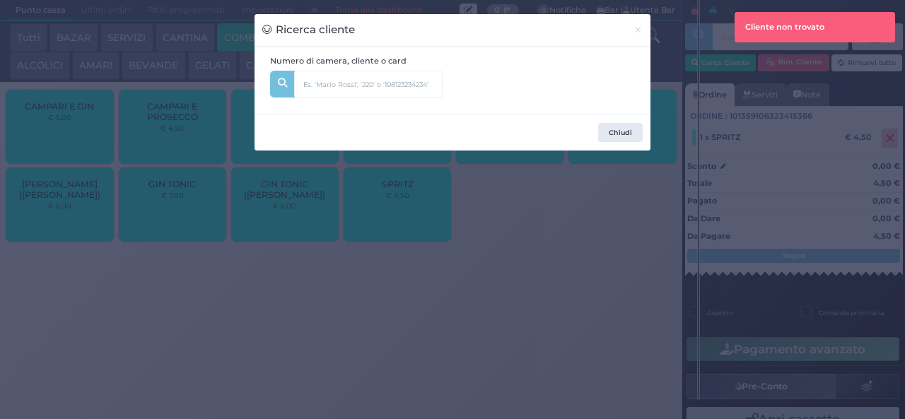
click at [447, 78] on input "text" at bounding box center [392, 79] width 196 height 17
click at [389, 84] on input "text" at bounding box center [368, 84] width 148 height 27
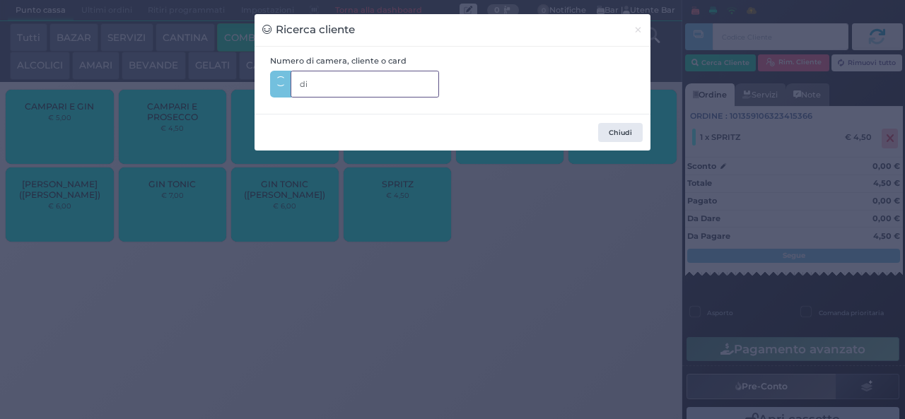
type input "d"
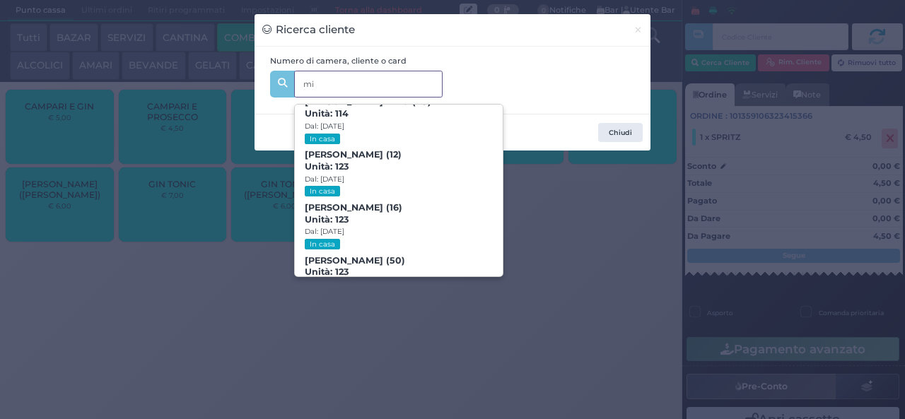
scroll to position [690, 0]
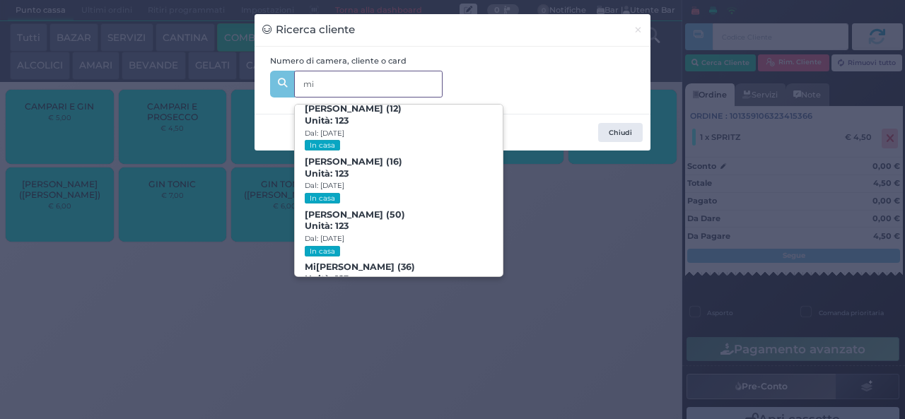
type input "m"
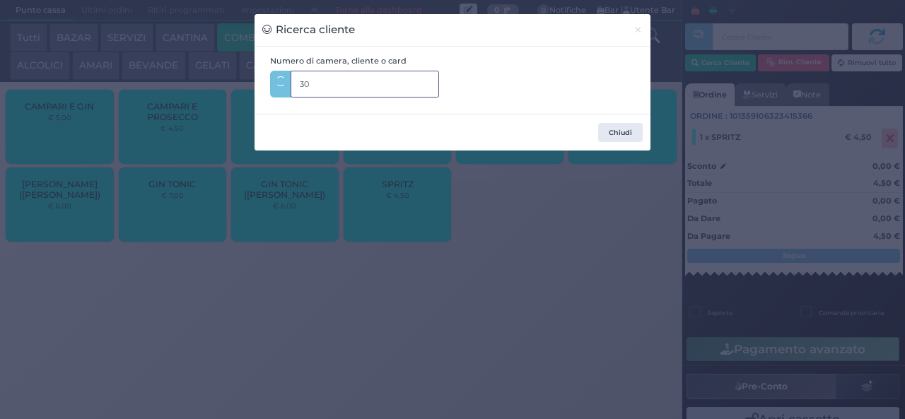
type input "303"
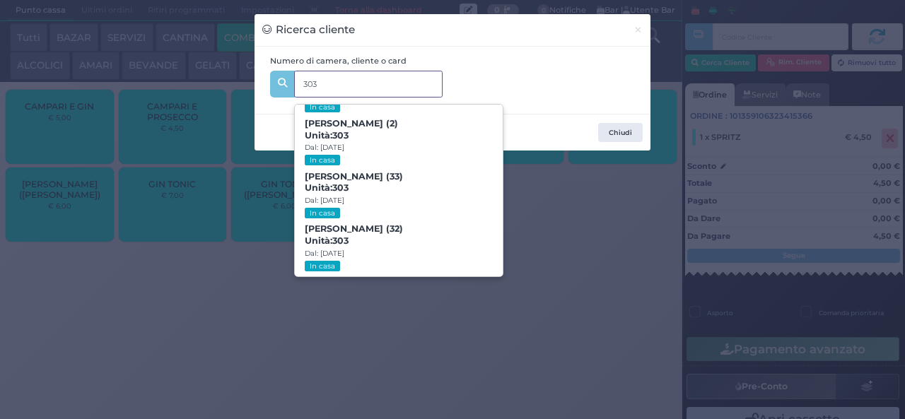
scroll to position [64, 0]
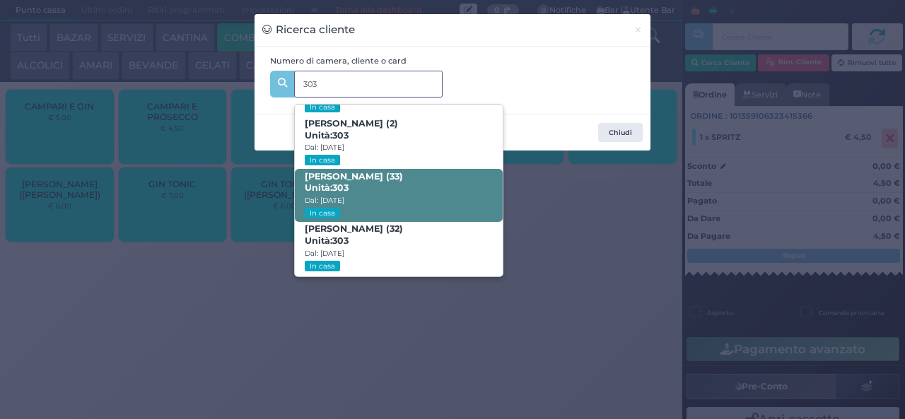
click at [403, 188] on span "Armando Di Micco (33) Unità: 303 Dal: 17/08/2025 In casa" at bounding box center [398, 195] width 207 height 53
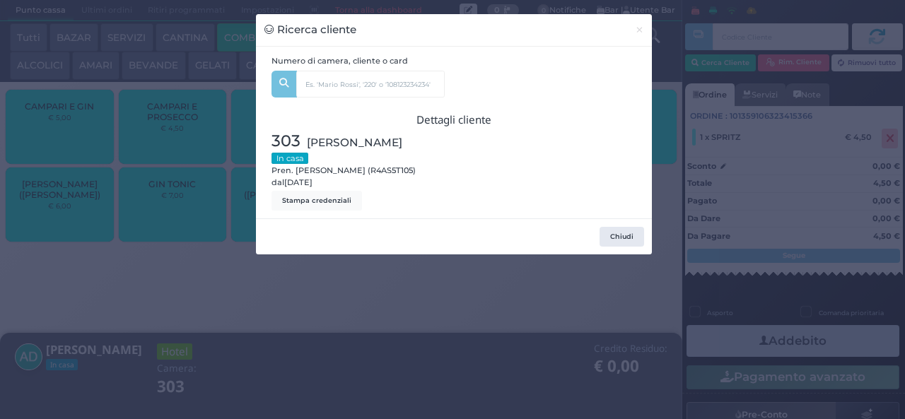
click at [365, 344] on div "Ricerca cliente × Numero di camera, cliente o card 303 Luigi De Micco (4) Unità…" at bounding box center [452, 209] width 905 height 419
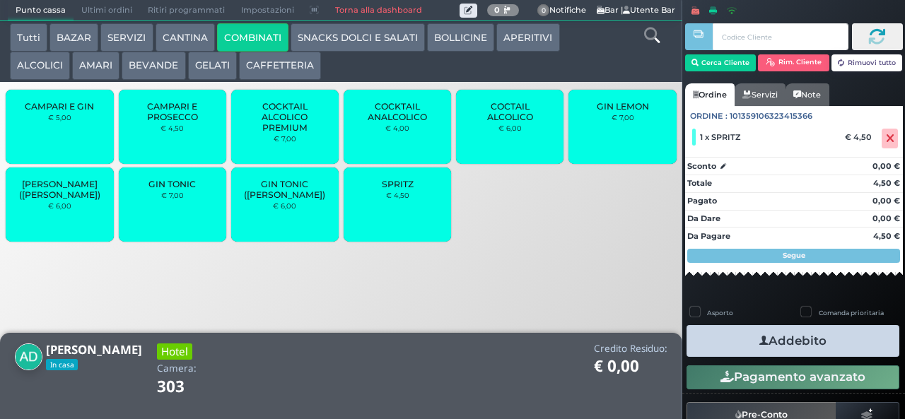
click at [779, 352] on button "Addebito" at bounding box center [793, 341] width 213 height 32
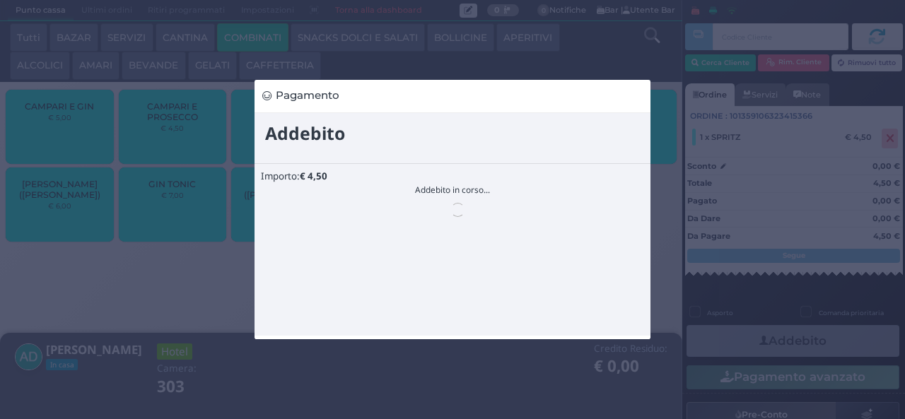
scroll to position [0, 0]
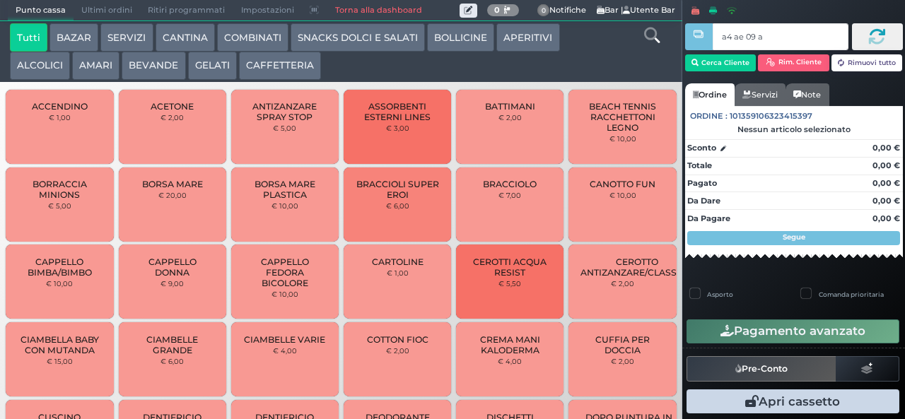
type input "a4 ae 09 af"
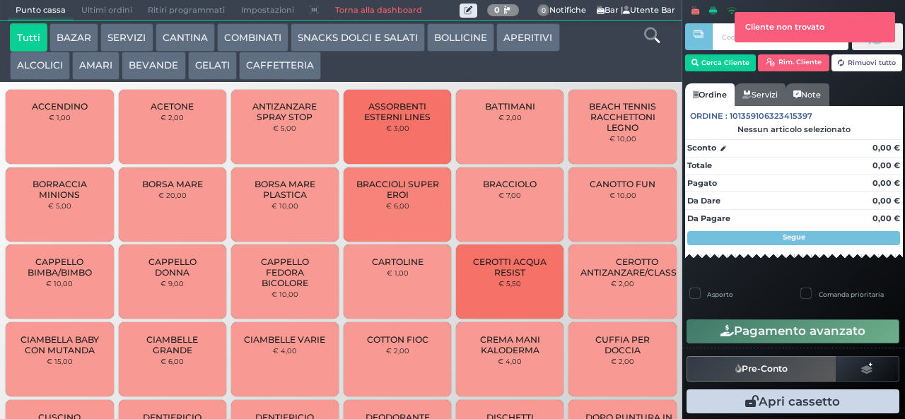
click at [697, 57] on div at bounding box center [698, 199] width 3 height 399
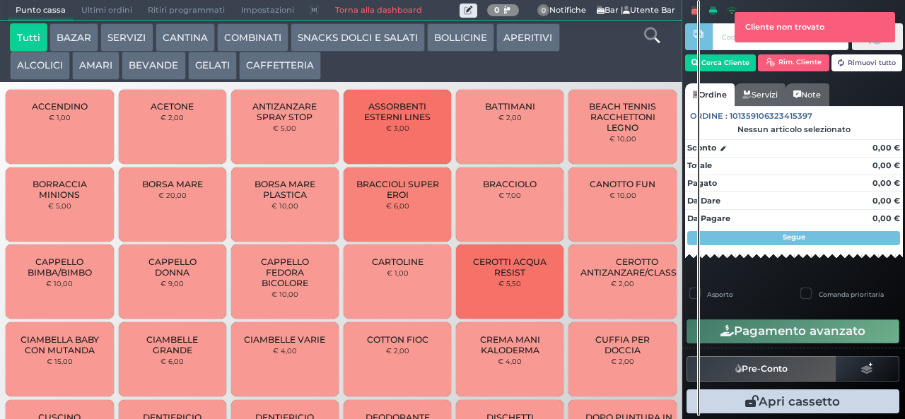
click at [699, 64] on div at bounding box center [698, 208] width 3 height 416
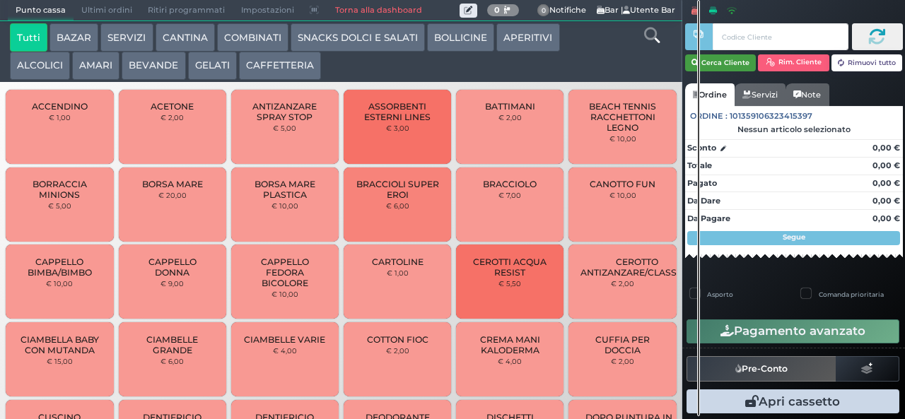
click at [720, 59] on button "Cerca Cliente" at bounding box center [720, 62] width 71 height 17
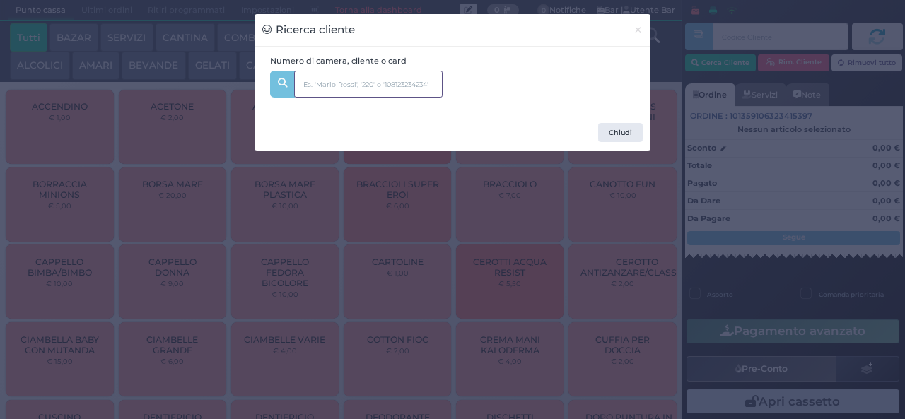
click at [315, 84] on input "text" at bounding box center [368, 84] width 148 height 27
click at [410, 96] on input "13" at bounding box center [368, 84] width 148 height 27
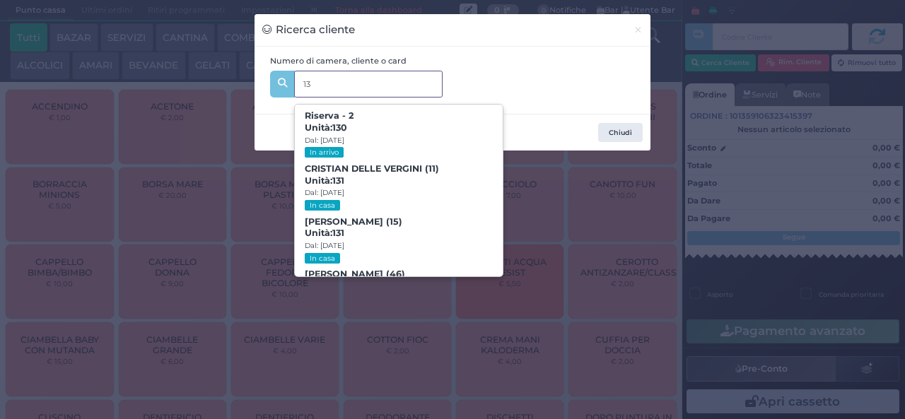
type input "139"
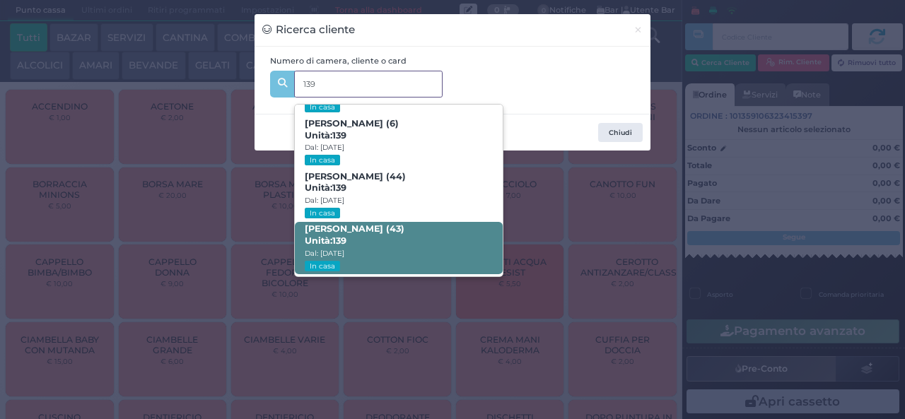
click at [339, 235] on strong "139" at bounding box center [339, 240] width 14 height 11
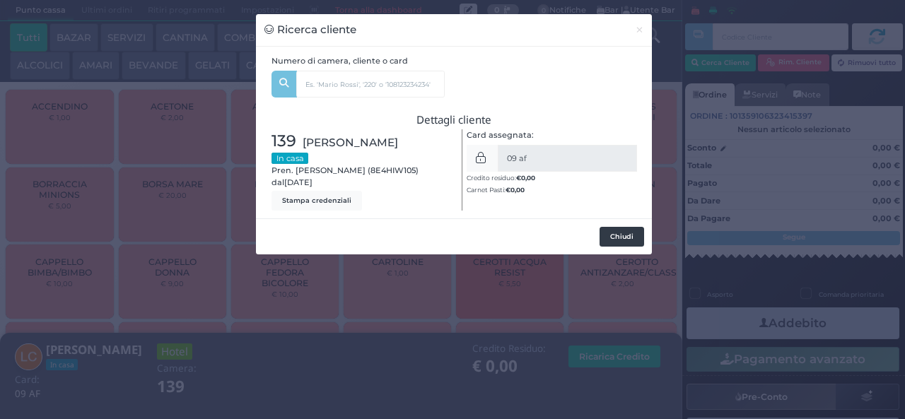
click at [611, 240] on button "Chiudi" at bounding box center [622, 237] width 45 height 20
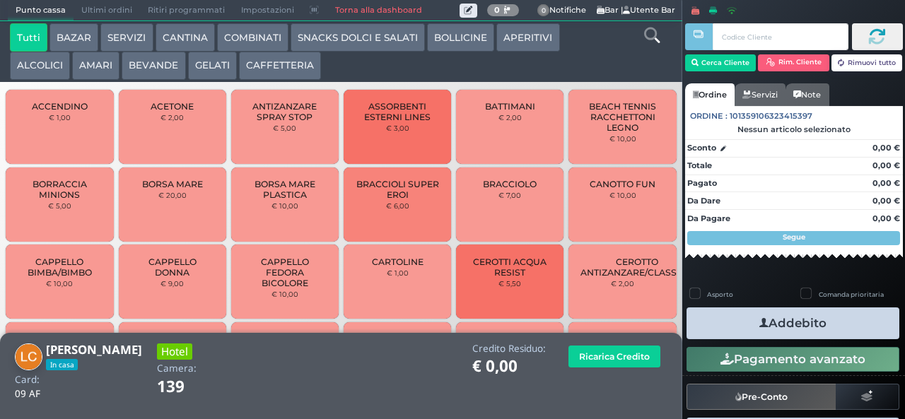
click at [315, 37] on button "SNACKS DOLCI E SALATI" at bounding box center [358, 37] width 134 height 28
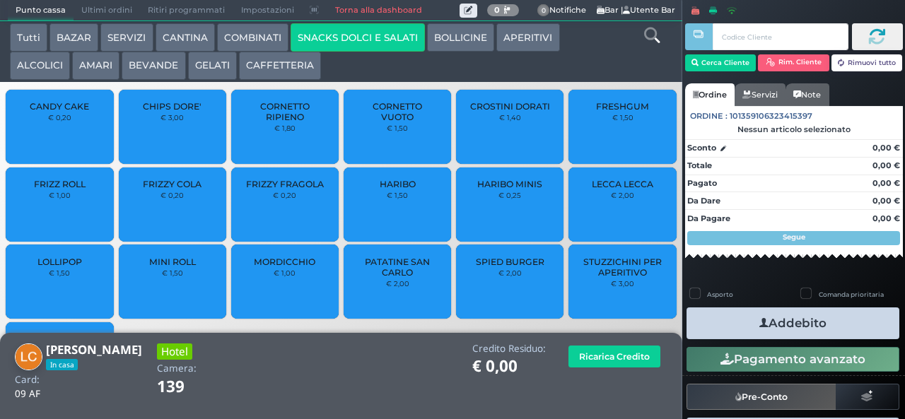
click at [47, 267] on span "LOLLIPOP" at bounding box center [59, 262] width 45 height 11
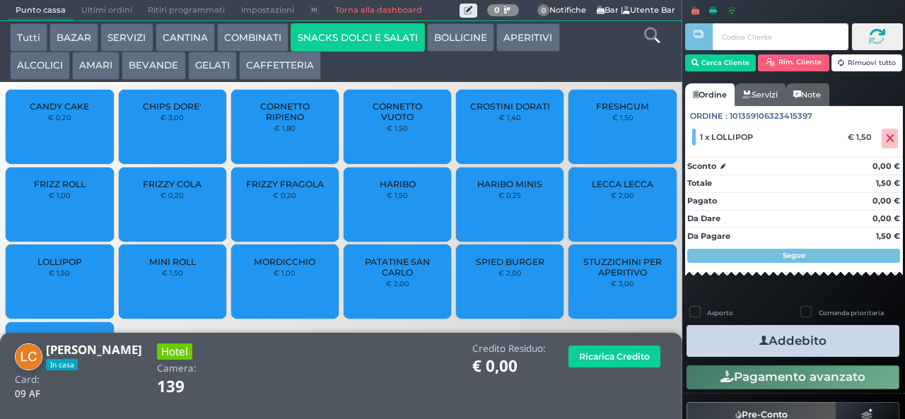
click at [739, 337] on button "Addebito" at bounding box center [793, 341] width 213 height 32
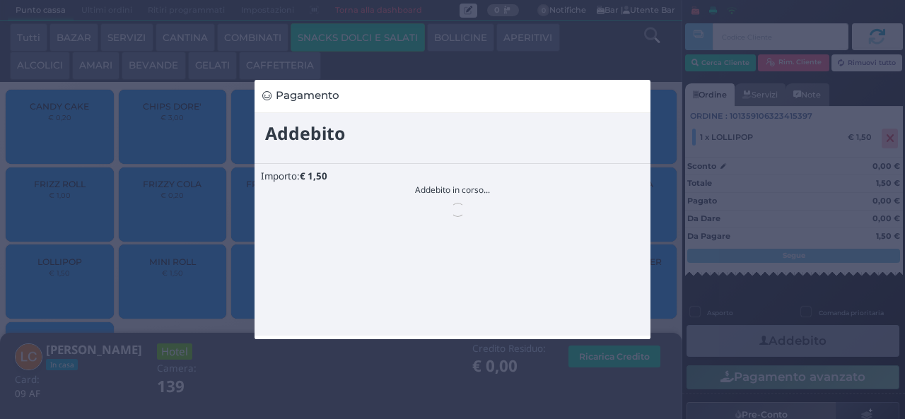
scroll to position [0, 0]
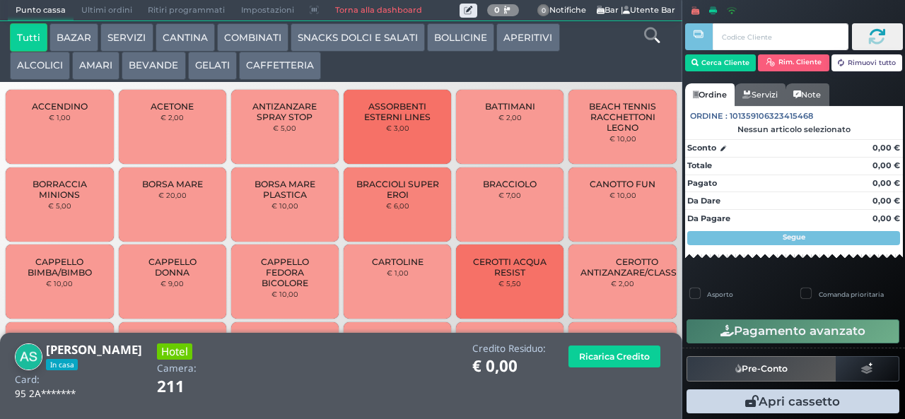
click at [117, 58] on button "AMARI" at bounding box center [95, 66] width 47 height 28
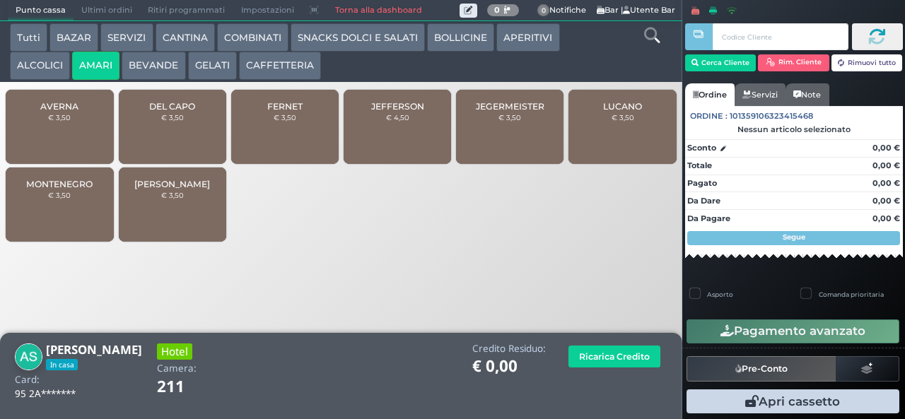
click at [160, 67] on button "BEVANDE" at bounding box center [154, 66] width 64 height 28
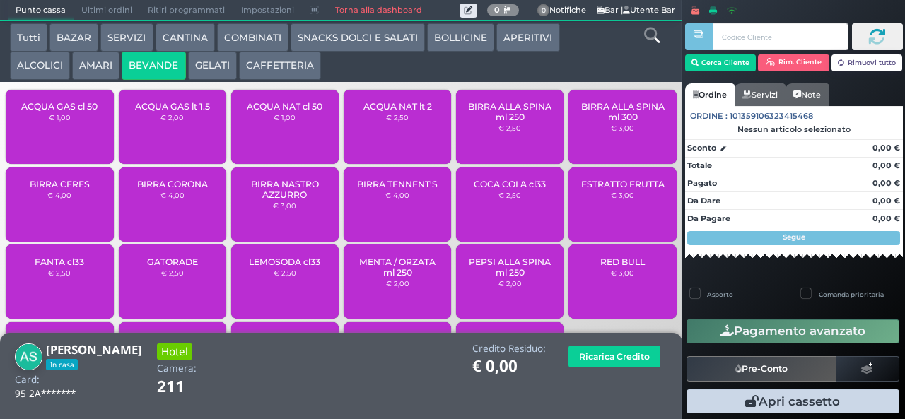
click at [59, 122] on small "€ 1,00" at bounding box center [60, 117] width 22 height 8
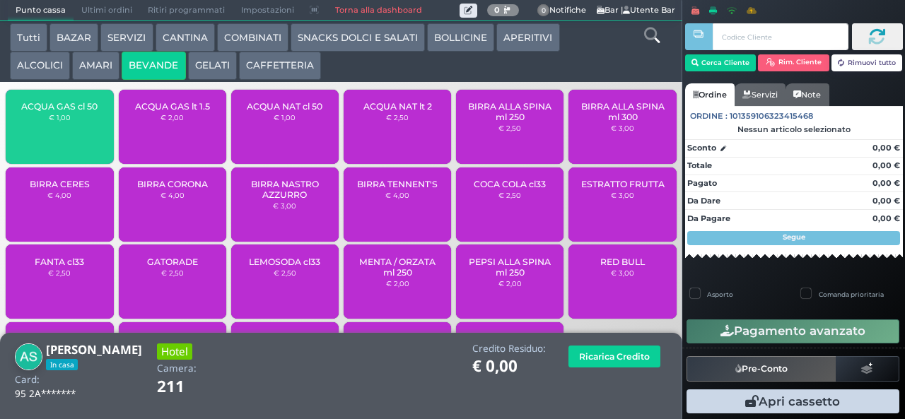
click at [47, 142] on div "ACQUA GAS cl 50 € 1,00" at bounding box center [59, 127] width 107 height 74
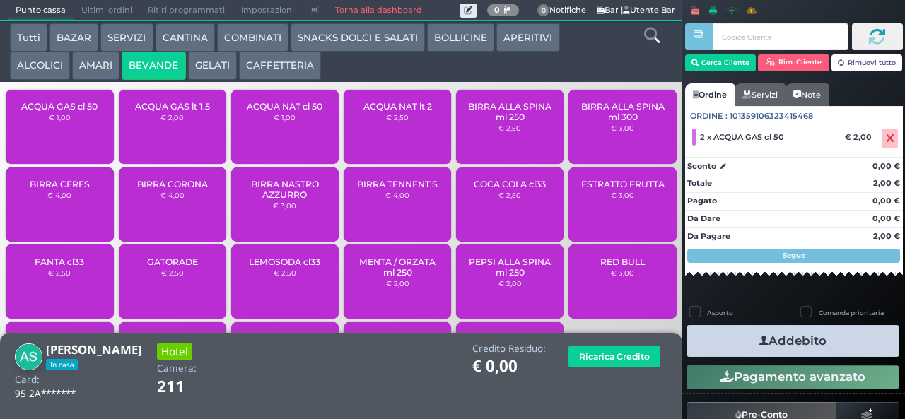
click at [759, 340] on icon "button" at bounding box center [763, 341] width 9 height 15
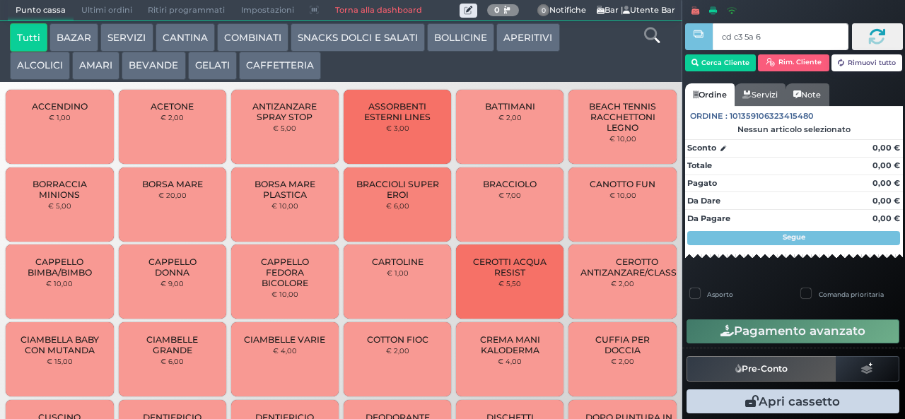
type input "cd c3 5a 66"
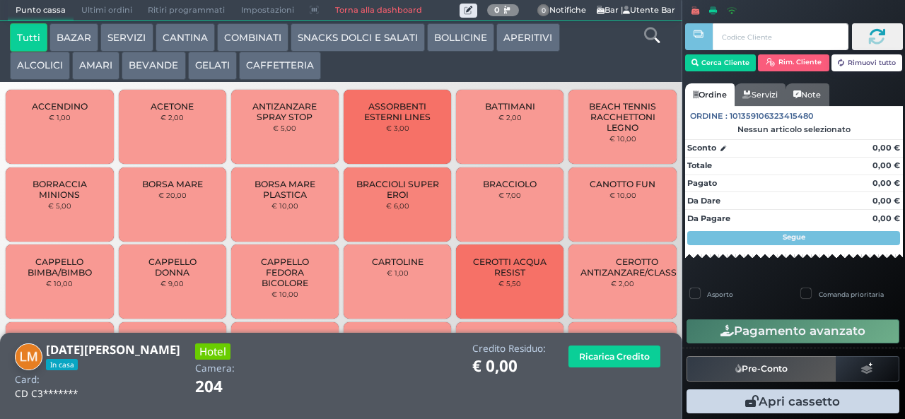
click at [28, 69] on button "ALCOLICI" at bounding box center [40, 66] width 60 height 28
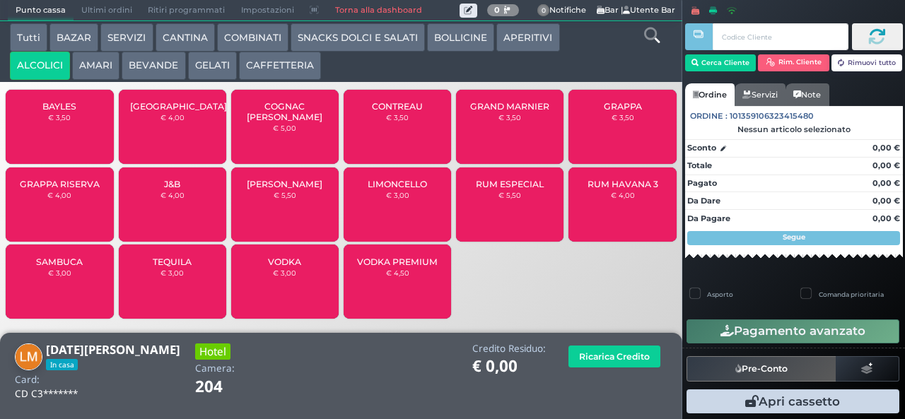
click at [92, 76] on button "AMARI" at bounding box center [95, 66] width 47 height 28
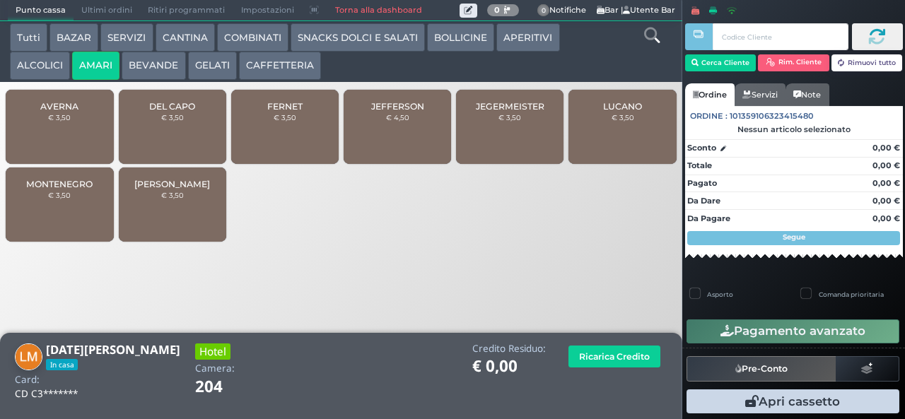
click at [384, 134] on div "JEFFERSON € 4,50" at bounding box center [397, 127] width 107 height 74
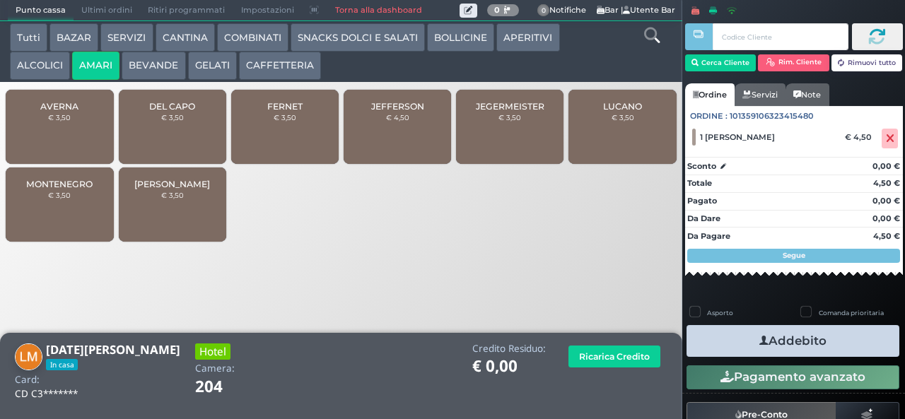
click at [724, 339] on button "Addebito" at bounding box center [793, 341] width 213 height 32
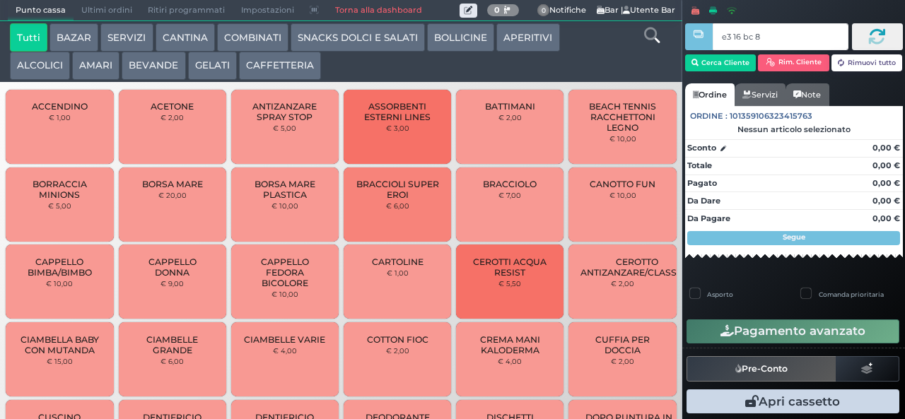
type input "e3 16 bc 8b"
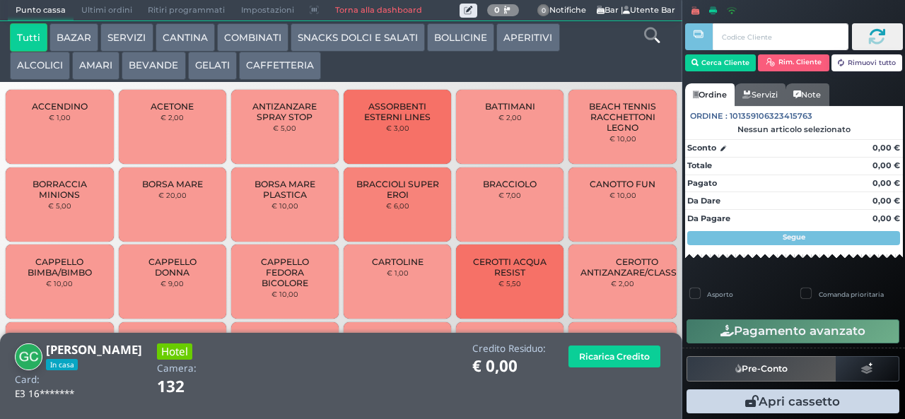
click at [232, 37] on button "COMBINATI" at bounding box center [252, 37] width 71 height 28
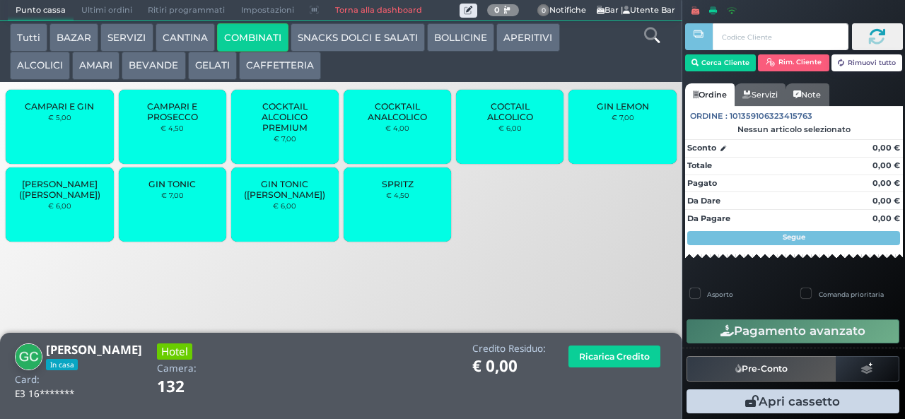
click at [166, 189] on span "GIN TONIC" at bounding box center [171, 184] width 47 height 11
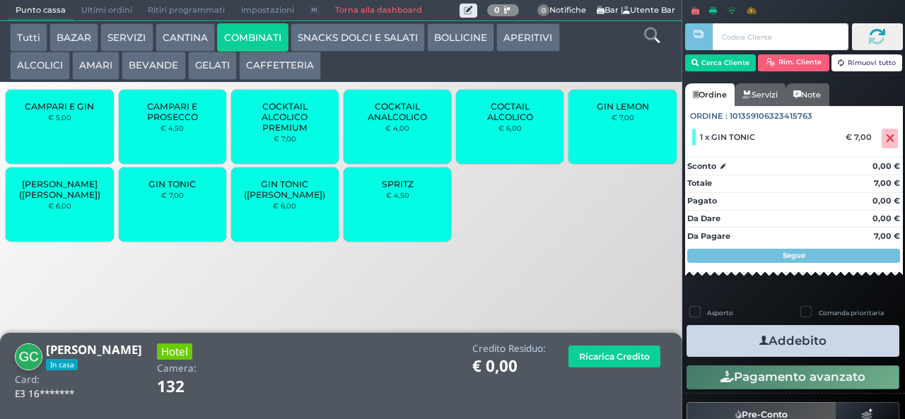
click at [163, 189] on span "GIN TONIC" at bounding box center [171, 184] width 47 height 11
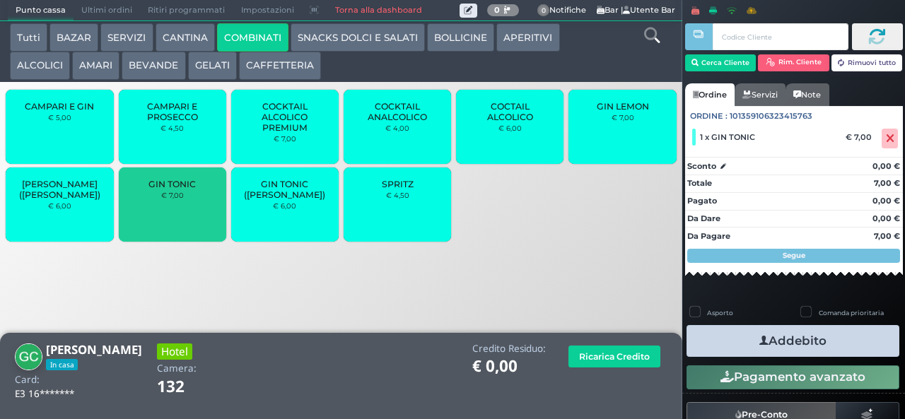
click at [164, 199] on small "€ 7,00" at bounding box center [172, 195] width 23 height 8
click at [170, 216] on div "GIN TONIC € 7,00" at bounding box center [172, 205] width 107 height 74
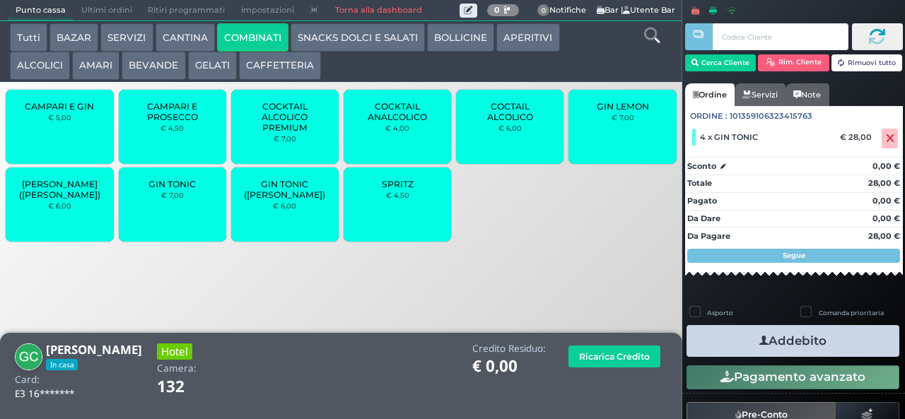
click at [720, 338] on button "Addebito" at bounding box center [793, 341] width 213 height 32
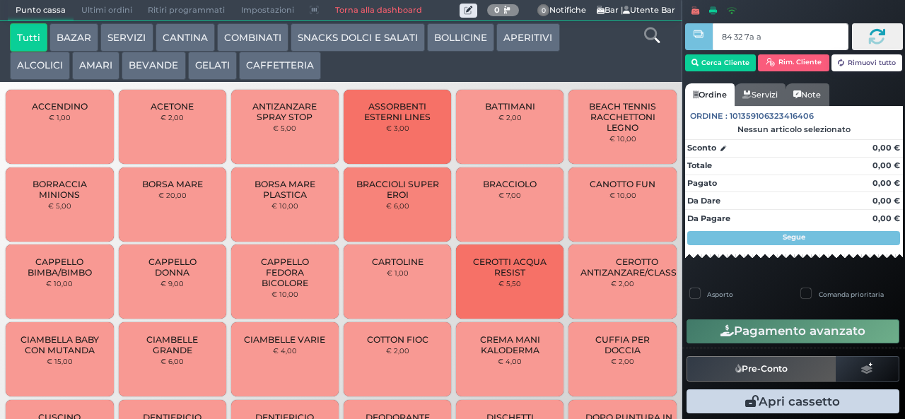
type input "84 32 7a af"
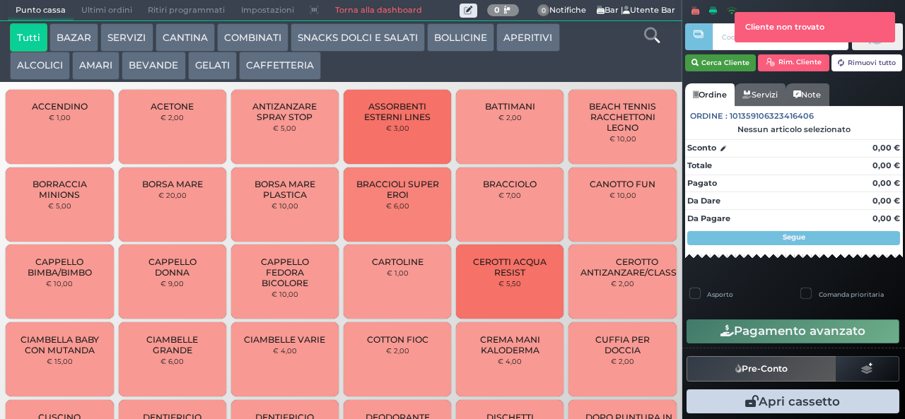
click at [694, 63] on icon "button" at bounding box center [695, 63] width 7 height 12
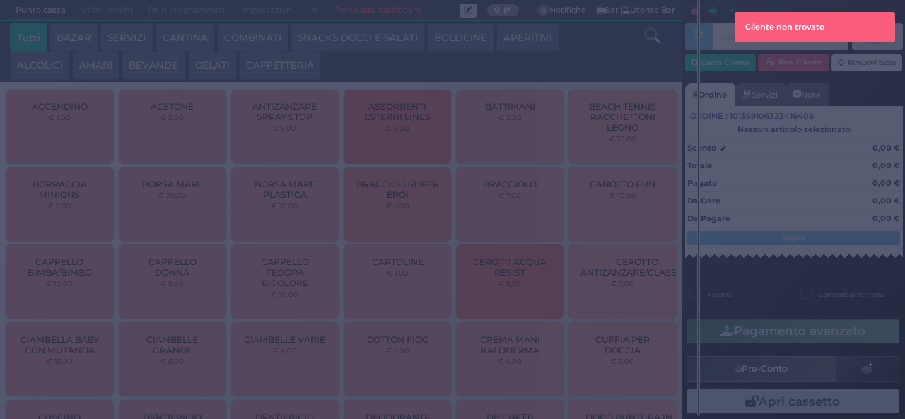
click at [0, 0] on div "Ricerca cliente × Numero di camera, cliente o card Chiudi" at bounding box center [0, 0] width 0 height 0
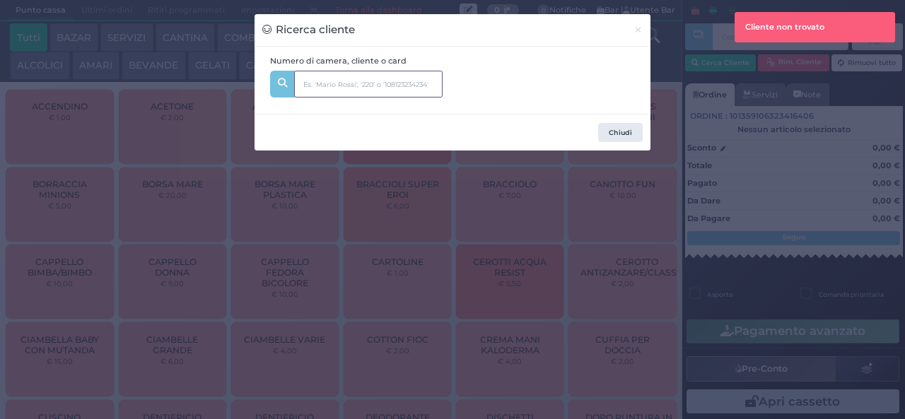
click at [320, 86] on input "text" at bounding box center [368, 84] width 148 height 27
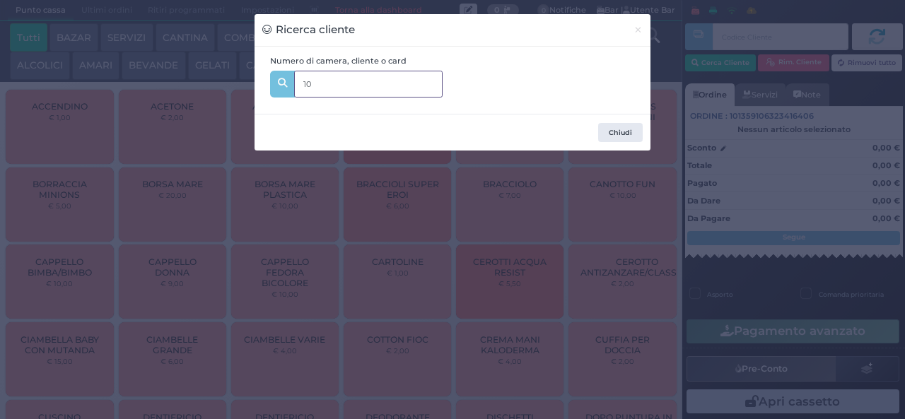
type input "101"
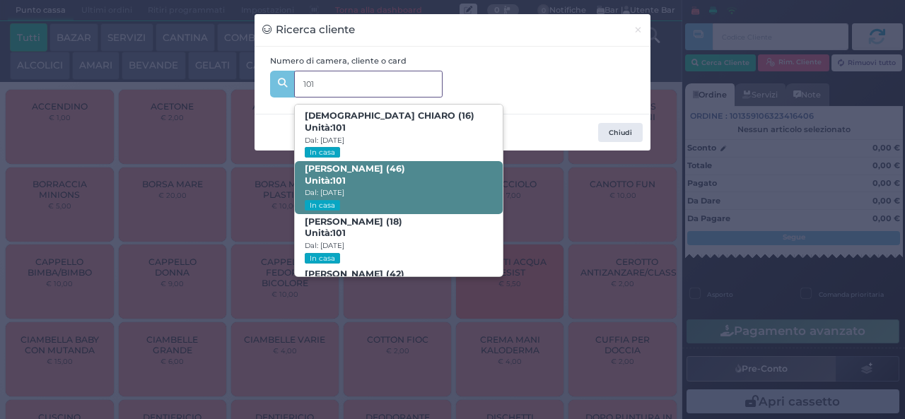
click at [321, 179] on span "Unità: 101" at bounding box center [325, 181] width 41 height 12
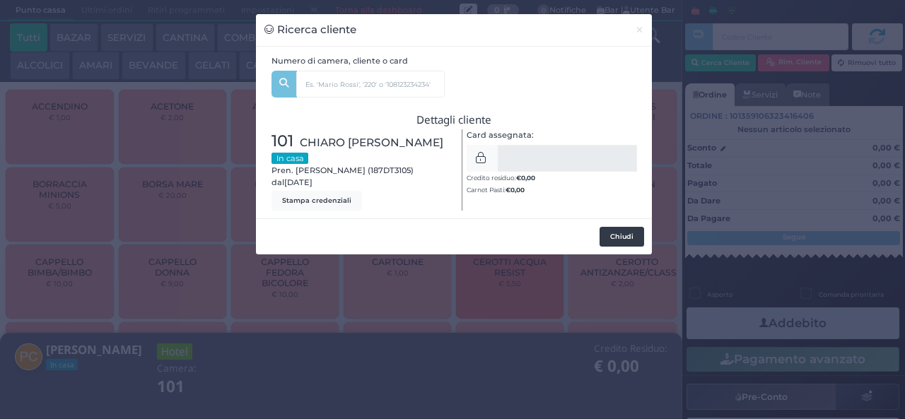
click at [615, 240] on button "Chiudi" at bounding box center [622, 237] width 45 height 20
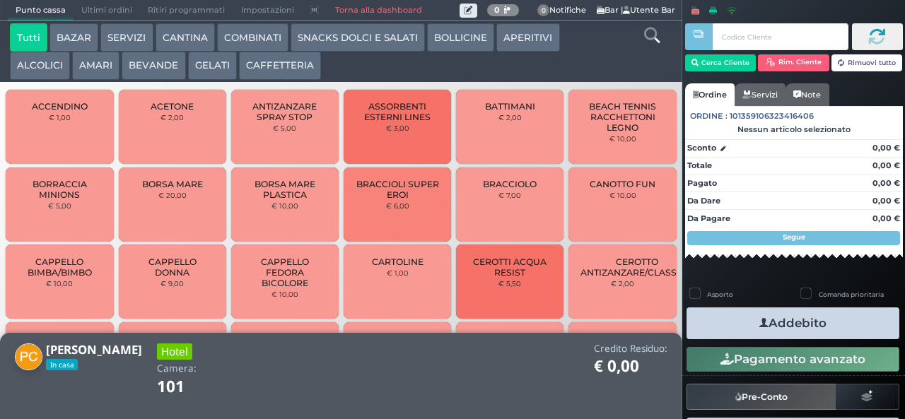
click at [134, 73] on button "BEVANDE" at bounding box center [154, 66] width 64 height 28
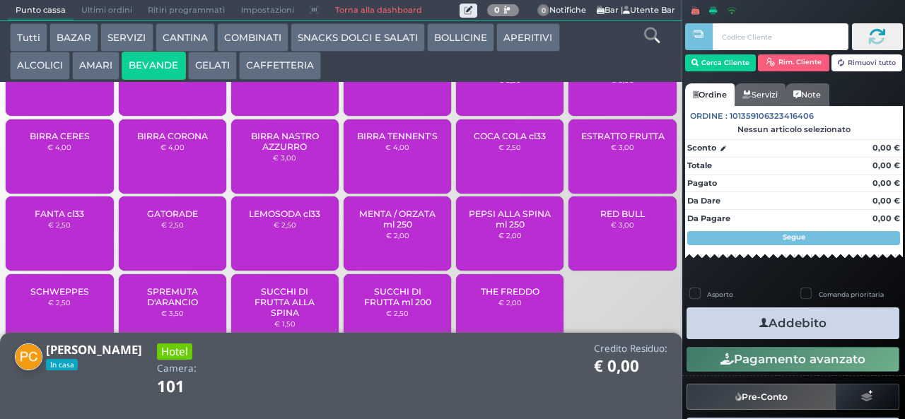
scroll to position [94, 0]
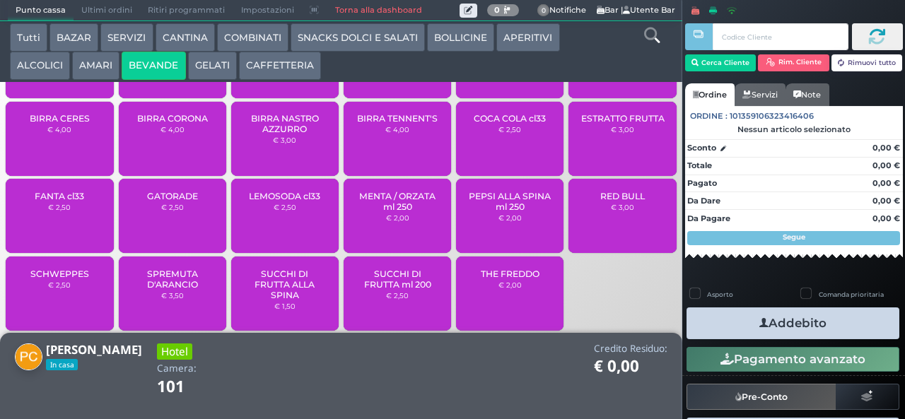
click at [486, 124] on span "COCA COLA cl33" at bounding box center [510, 118] width 72 height 11
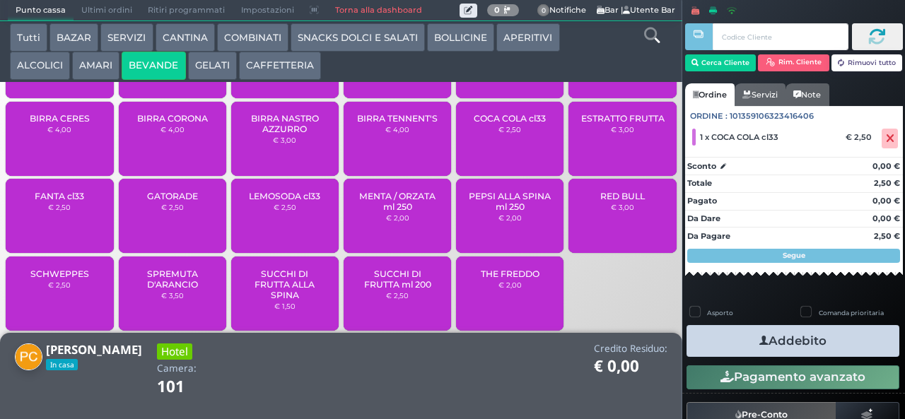
click at [741, 337] on button "Addebito" at bounding box center [793, 341] width 213 height 32
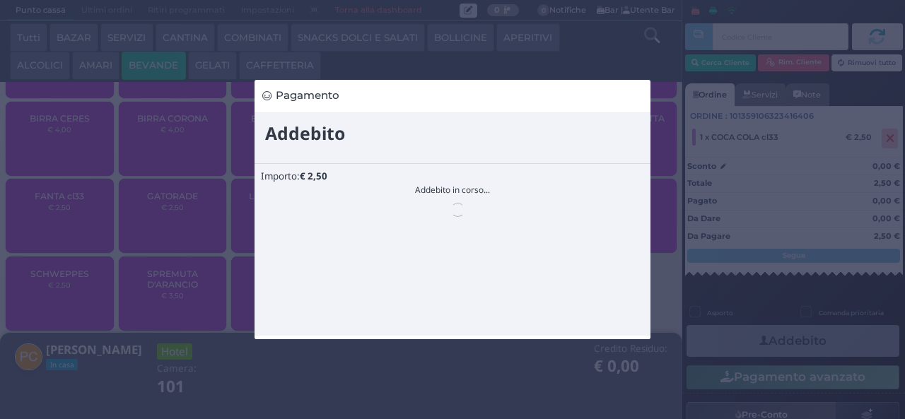
scroll to position [0, 0]
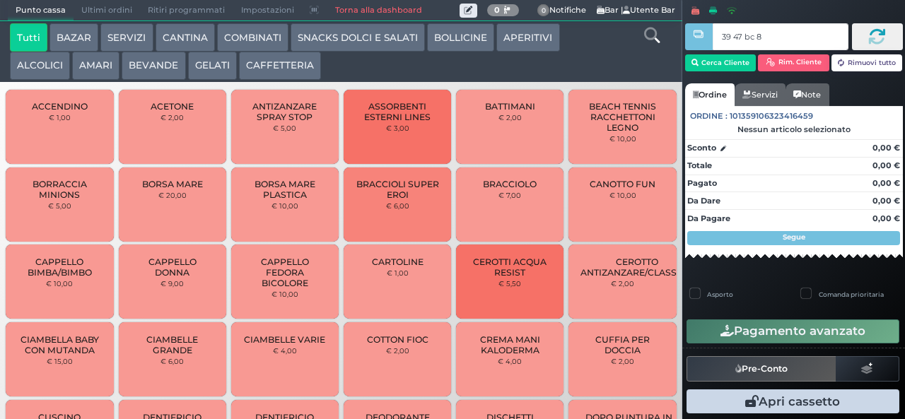
type input "39 47 bc 8b"
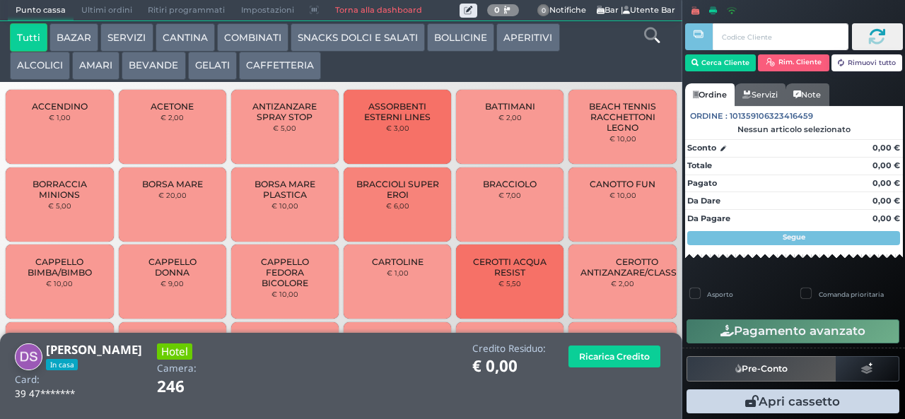
click at [340, 38] on button "SNACKS DOLCI E SALATI" at bounding box center [358, 37] width 134 height 28
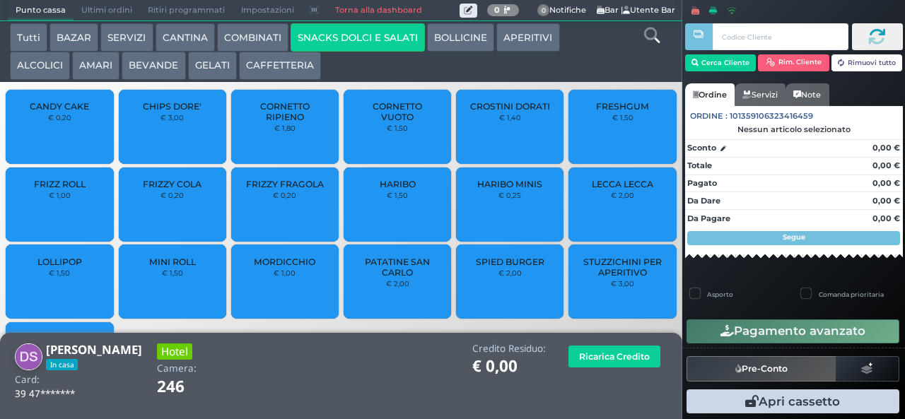
click at [163, 221] on div "FRIZZY COLA € 0,20" at bounding box center [172, 205] width 107 height 74
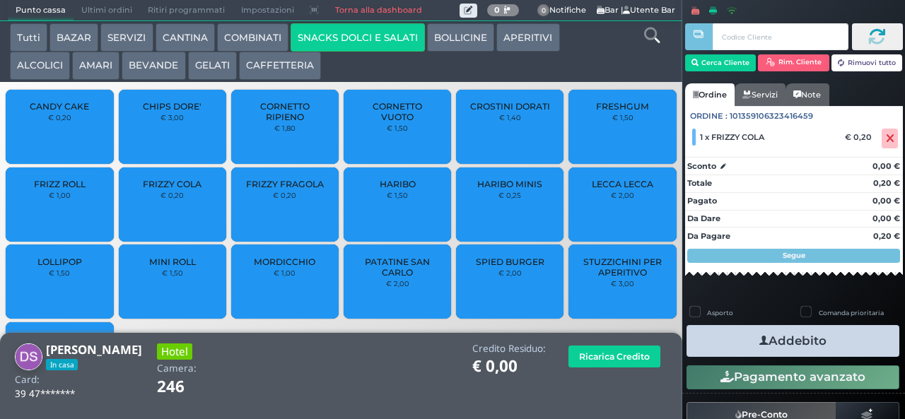
click at [156, 189] on span "FRIZZY COLA" at bounding box center [172, 184] width 59 height 11
click at [729, 337] on button "Addebito" at bounding box center [793, 341] width 213 height 32
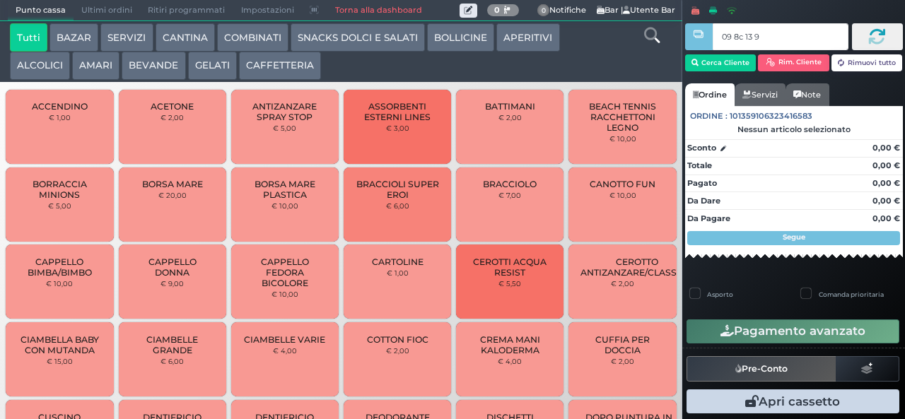
type input "09 8c 13 95"
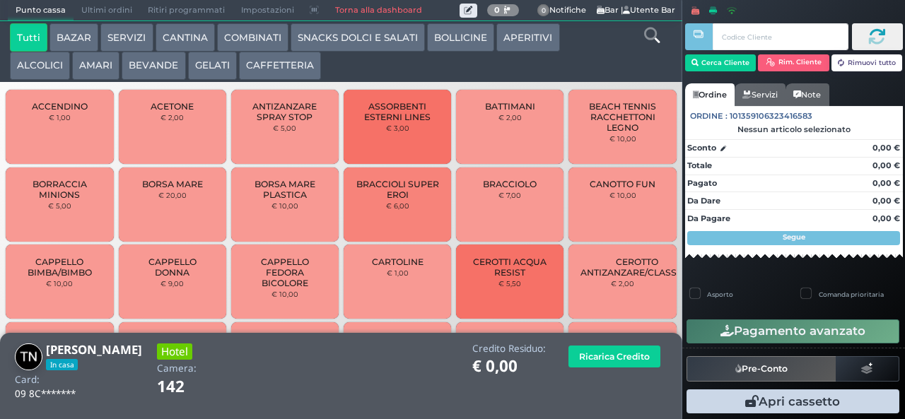
click at [30, 69] on button "ALCOLICI" at bounding box center [40, 66] width 60 height 28
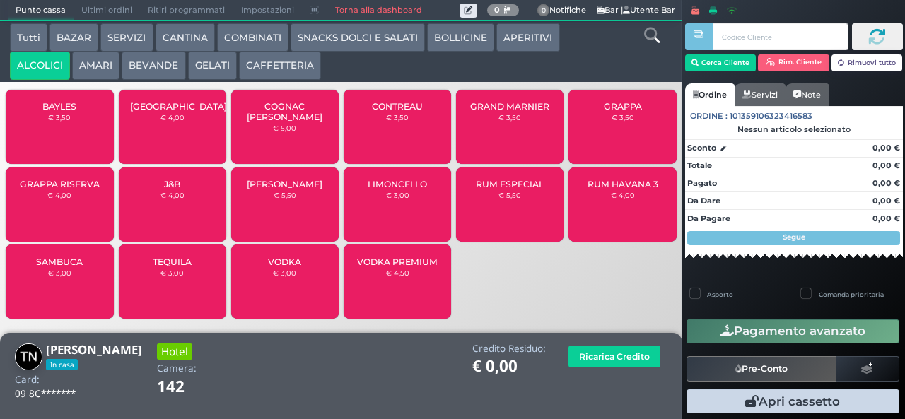
click at [49, 122] on small "€ 3,50" at bounding box center [59, 117] width 23 height 8
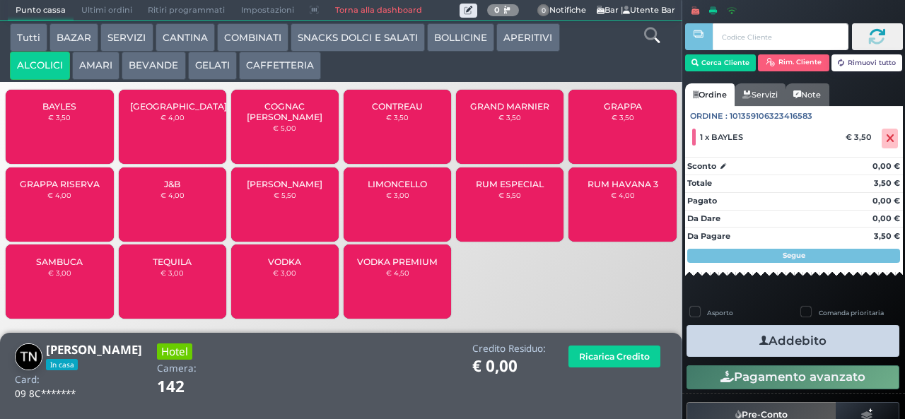
click at [52, 120] on div "BAYLES € 3,50" at bounding box center [59, 127] width 107 height 74
click at [724, 338] on button "Addebito" at bounding box center [793, 341] width 213 height 32
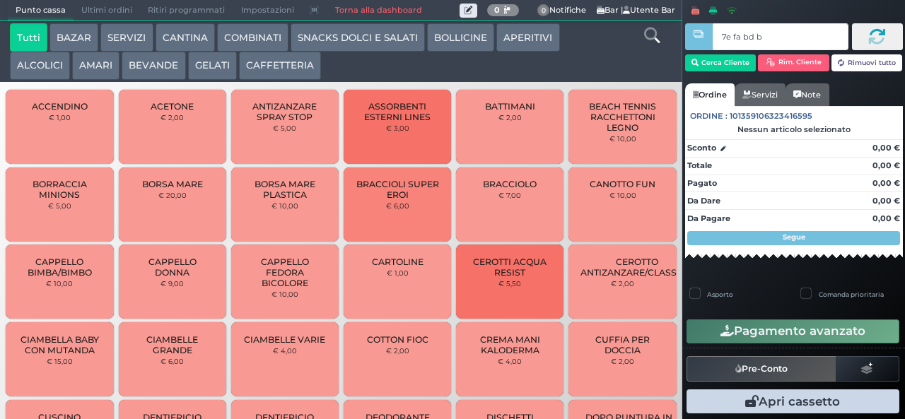
type input "7e fa bd b9"
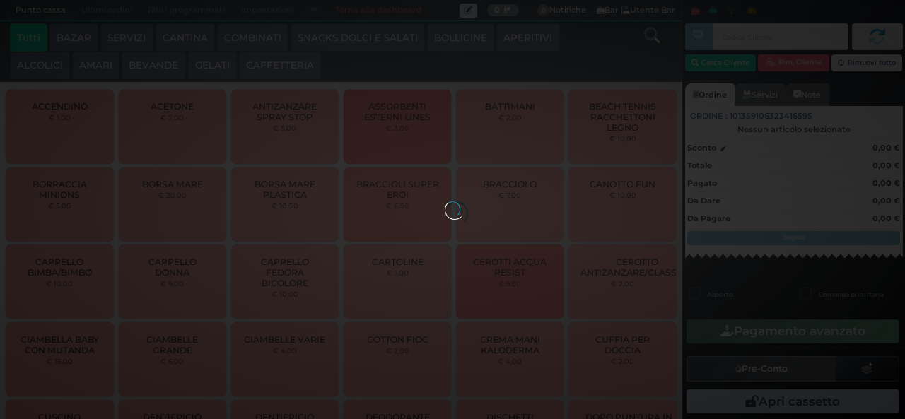
click at [163, 75] on button "BEVANDE" at bounding box center [154, 66] width 64 height 28
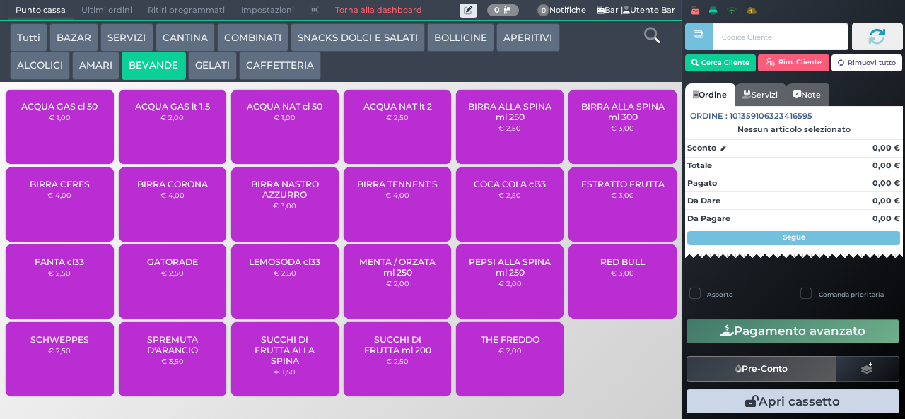
click at [160, 66] on button "BEVANDE" at bounding box center [154, 66] width 64 height 28
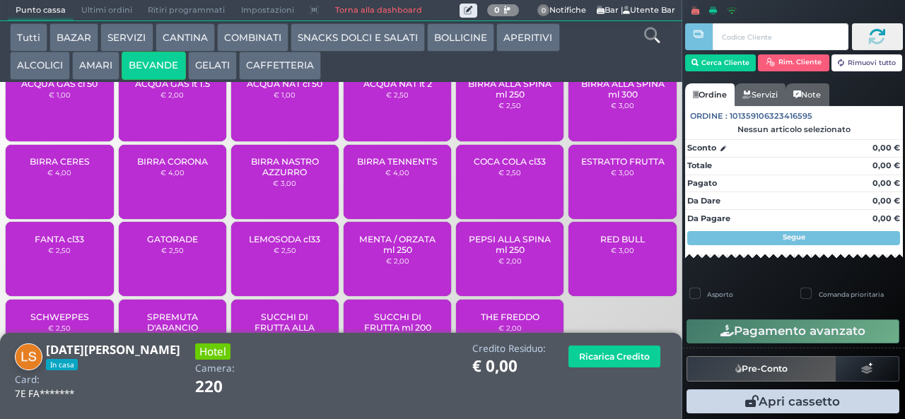
scroll to position [57, 0]
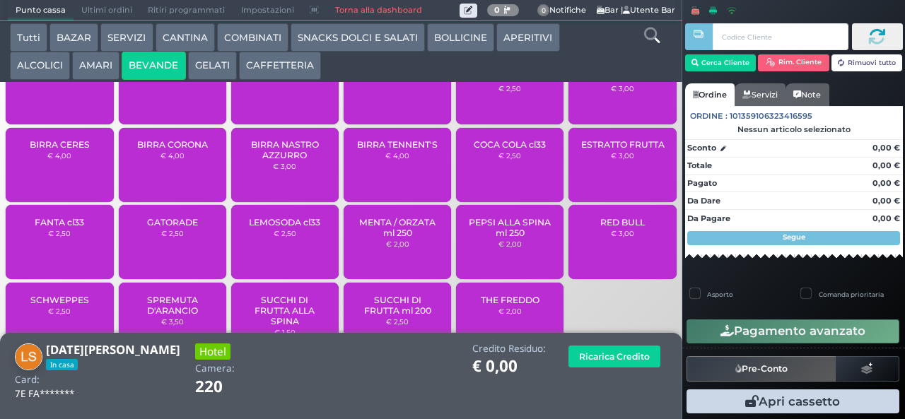
click at [478, 150] on span "COCA COLA cl33" at bounding box center [510, 144] width 72 height 11
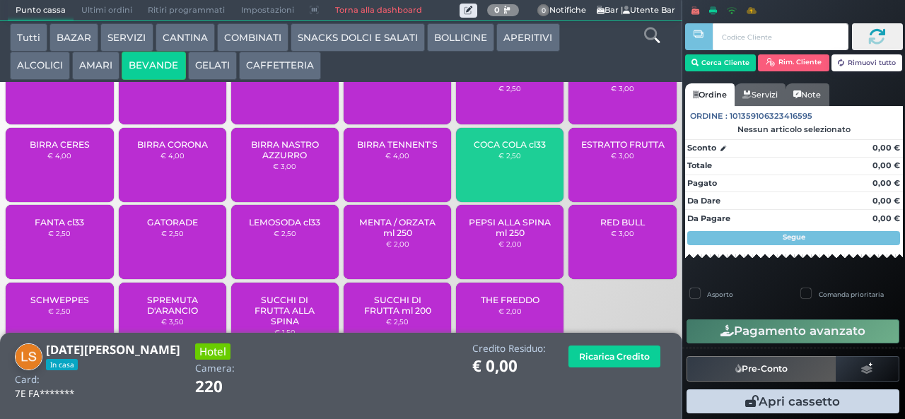
click at [479, 150] on span "COCA COLA cl33" at bounding box center [510, 144] width 72 height 11
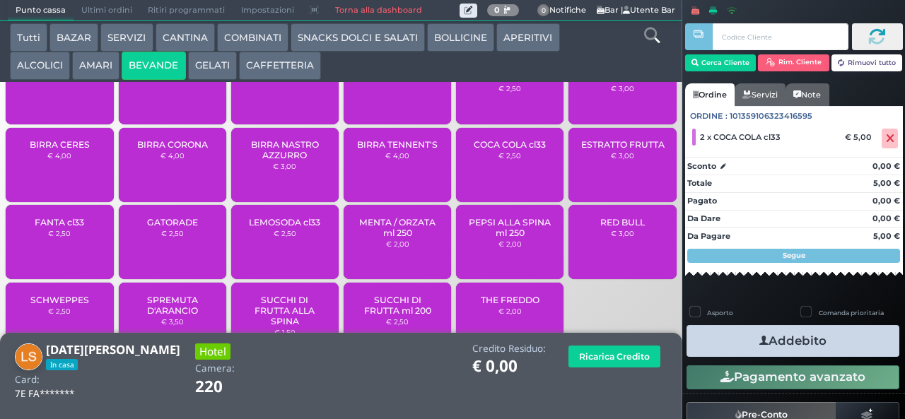
click at [759, 337] on icon "button" at bounding box center [763, 341] width 9 height 15
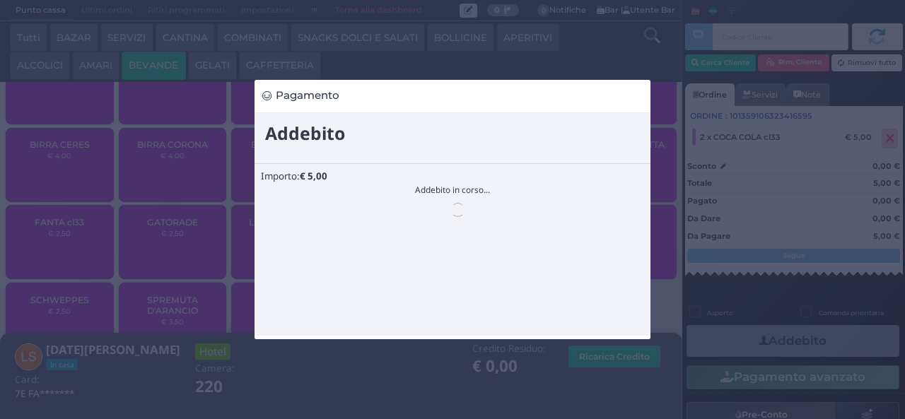
scroll to position [0, 0]
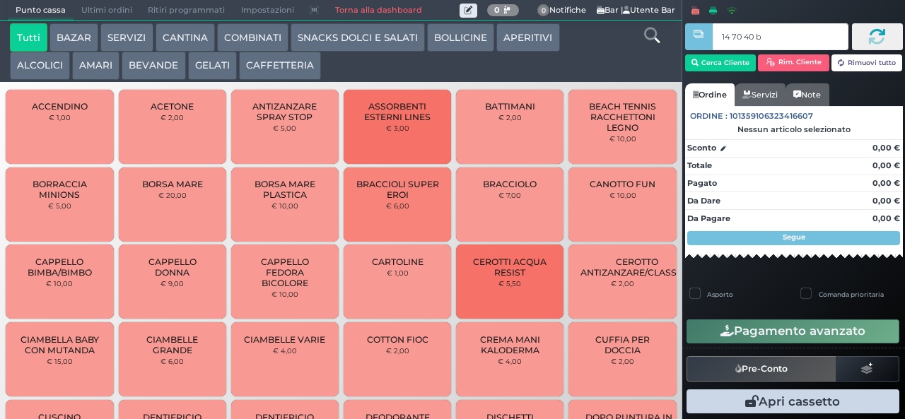
type input "14 70 40 b0"
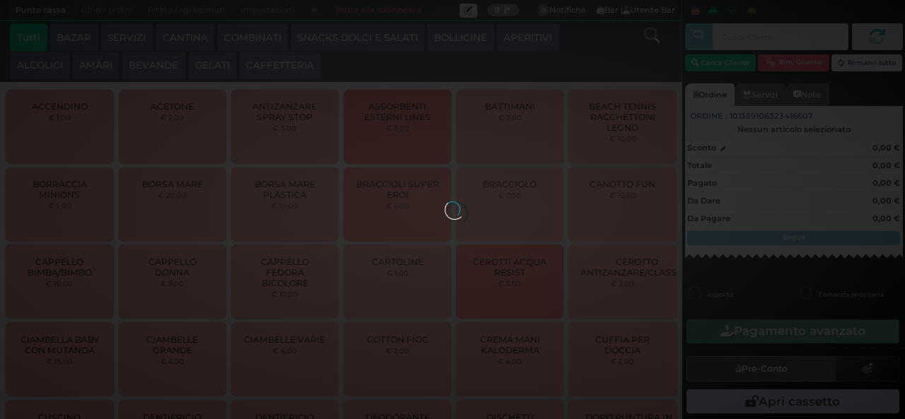
click at [445, 202] on div at bounding box center [453, 210] width 16 height 16
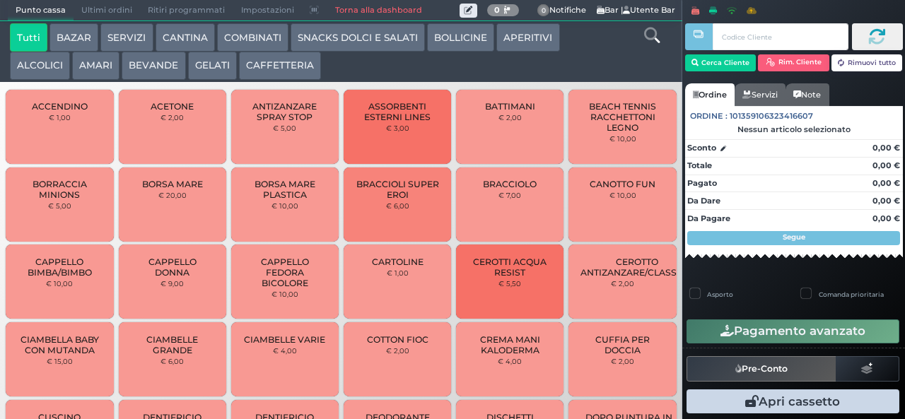
click at [163, 66] on button "BEVANDE" at bounding box center [154, 66] width 64 height 28
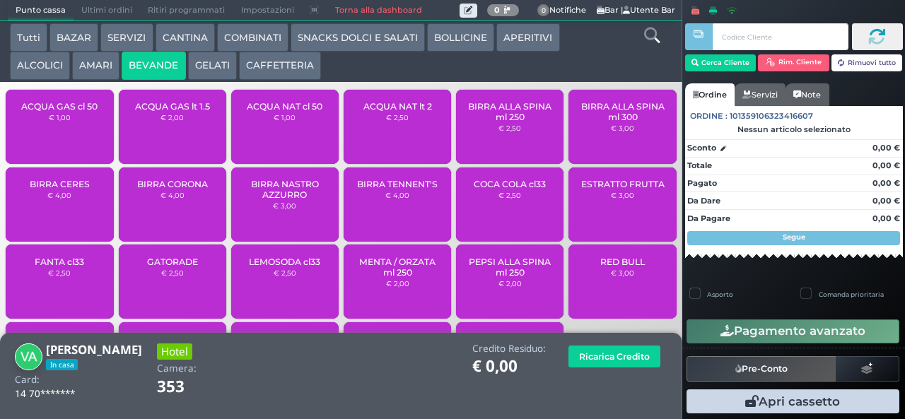
click at [393, 199] on small "€ 4,00" at bounding box center [397, 195] width 24 height 8
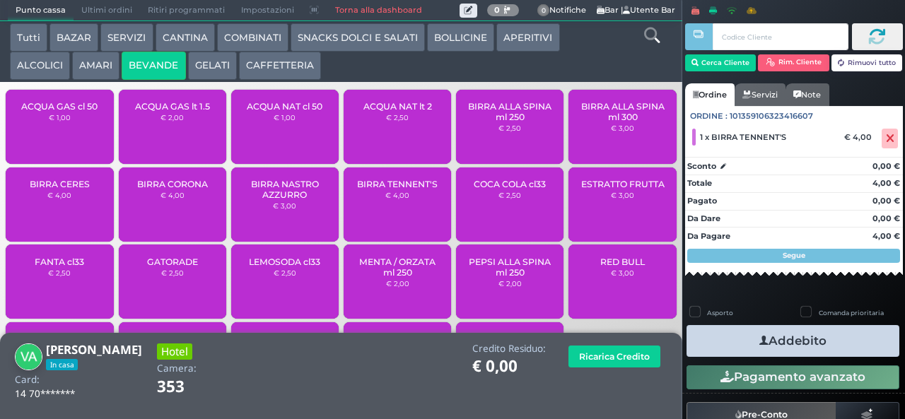
click at [759, 340] on icon "button" at bounding box center [763, 341] width 9 height 15
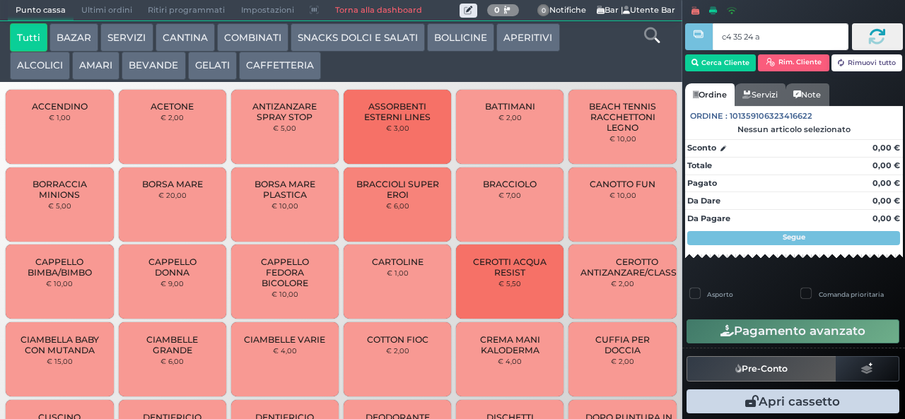
type input "c4 35 24 af"
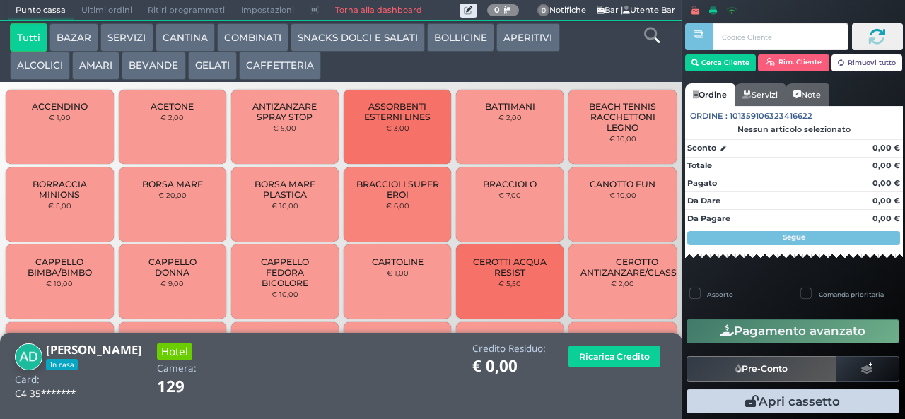
click at [137, 64] on button "BEVANDE" at bounding box center [154, 66] width 64 height 28
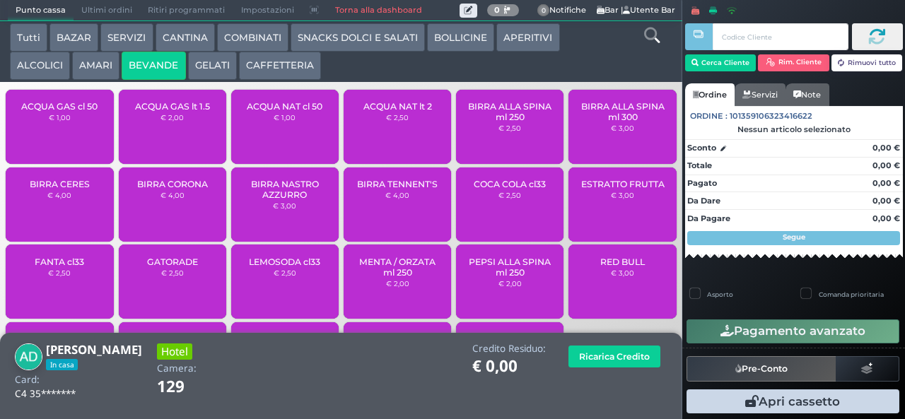
click at [270, 112] on span "ACQUA NAT cl 50" at bounding box center [285, 106] width 76 height 11
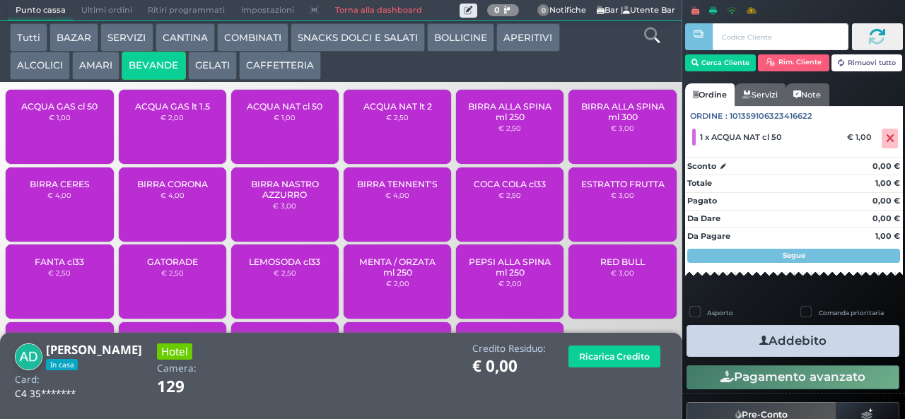
click at [272, 151] on div "ACQUA NAT cl 50 € 1,00" at bounding box center [284, 127] width 107 height 74
click at [269, 136] on div "ACQUA NAT cl 50 € 1,00" at bounding box center [284, 127] width 107 height 74
click at [732, 343] on button "Addebito" at bounding box center [793, 341] width 213 height 32
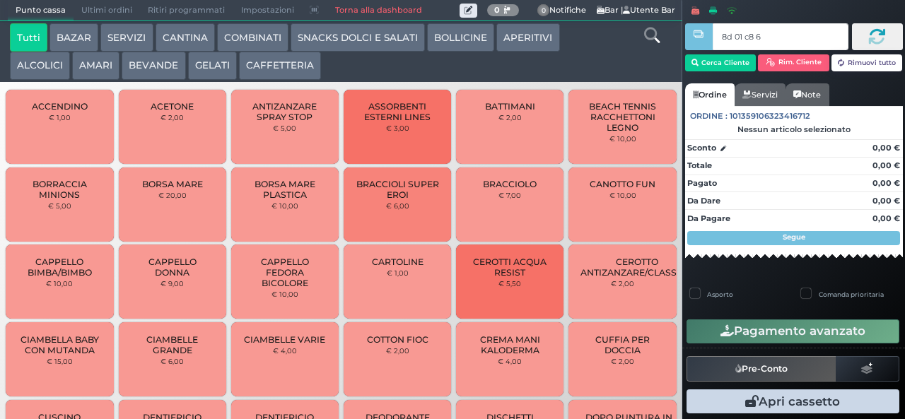
type input "8d 01 c8 65"
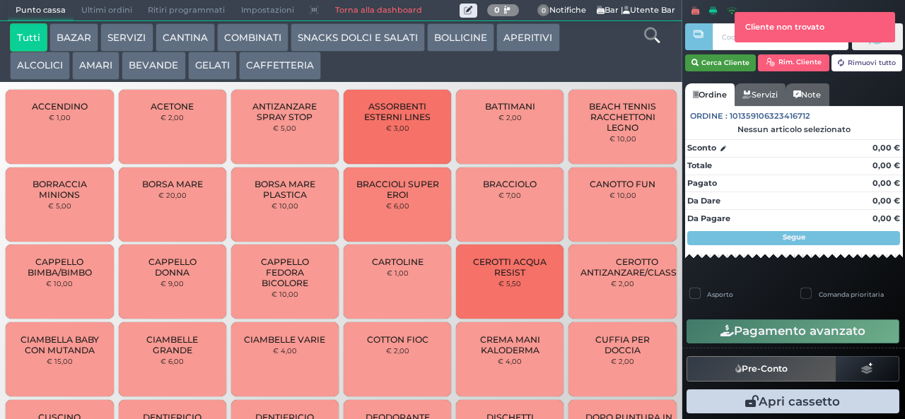
click at [712, 62] on button "Cerca Cliente" at bounding box center [720, 62] width 71 height 17
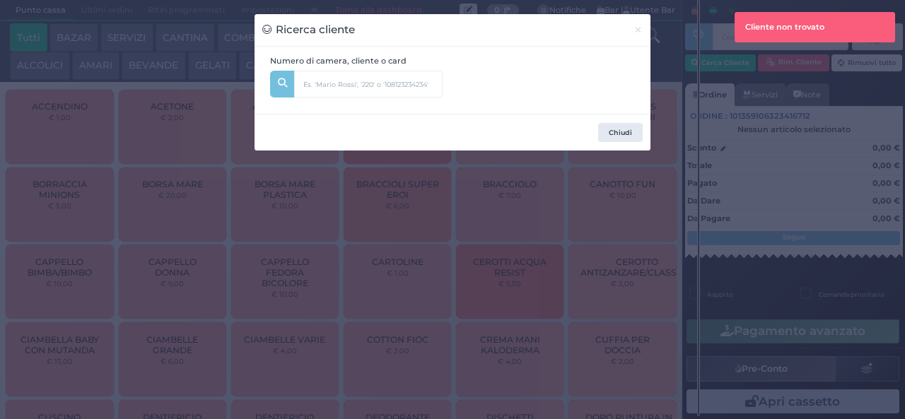
click at [704, 64] on div "Ricerca cliente × Numero di camera, cliente o card [GEOGRAPHIC_DATA]" at bounding box center [452, 209] width 905 height 419
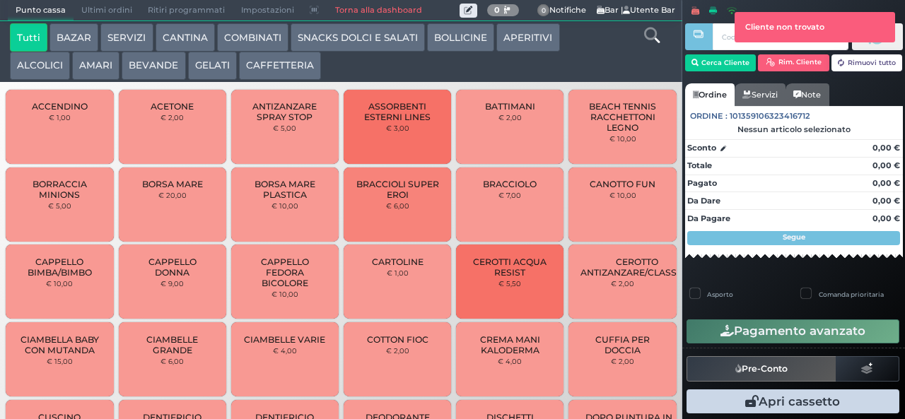
click at [698, 62] on div at bounding box center [698, 208] width 3 height 416
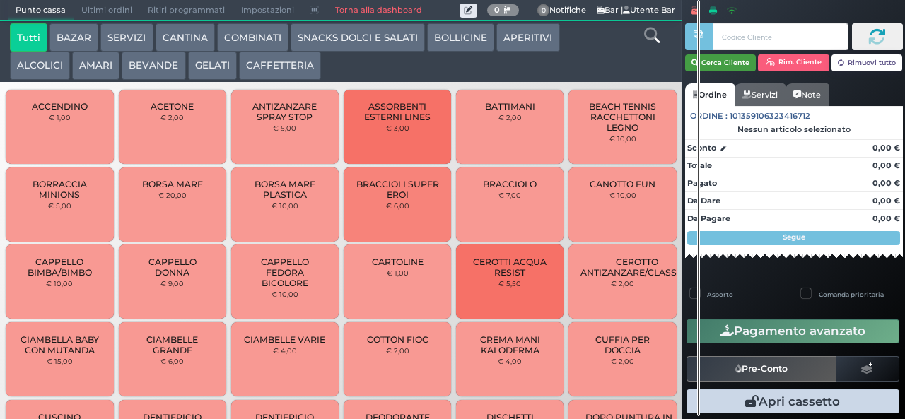
click at [716, 62] on button "Cerca Cliente" at bounding box center [720, 62] width 71 height 17
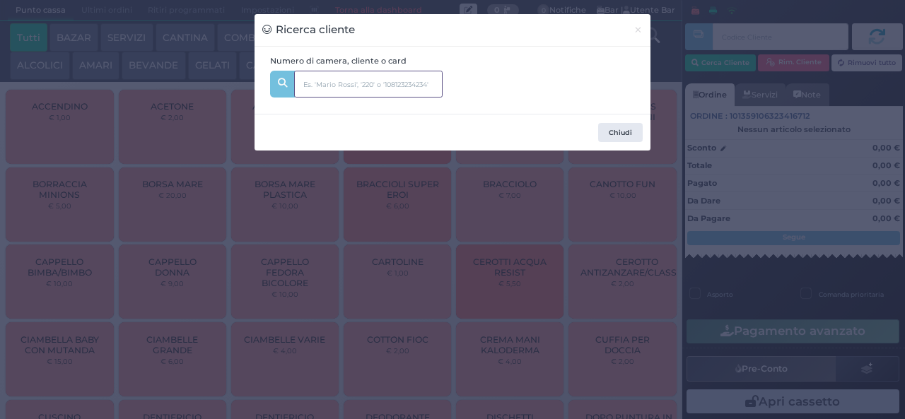
click at [317, 85] on input "text" at bounding box center [368, 84] width 148 height 27
type input "340"
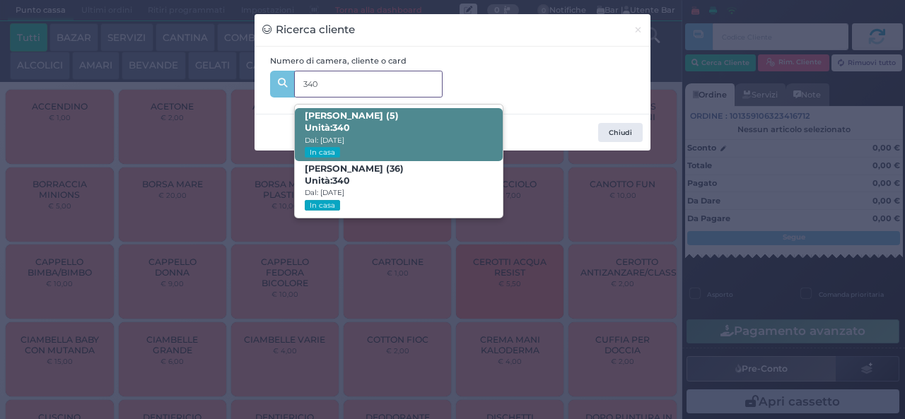
click at [331, 126] on span "Unità: 340" at bounding box center [327, 128] width 45 height 12
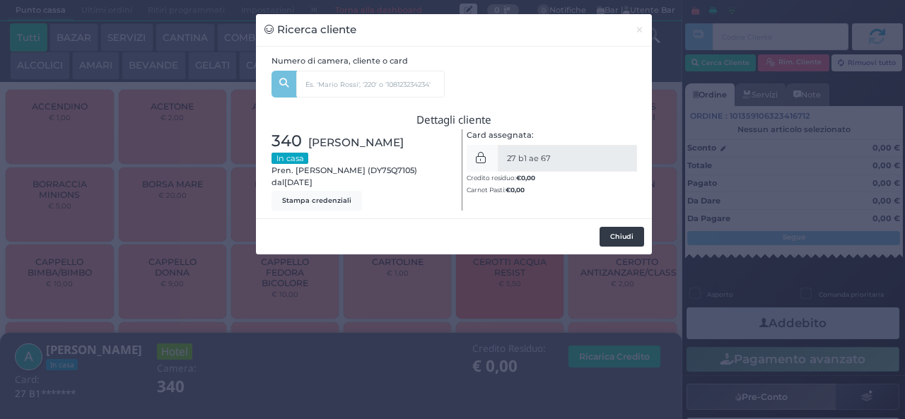
click at [611, 240] on button "Chiudi" at bounding box center [622, 237] width 45 height 20
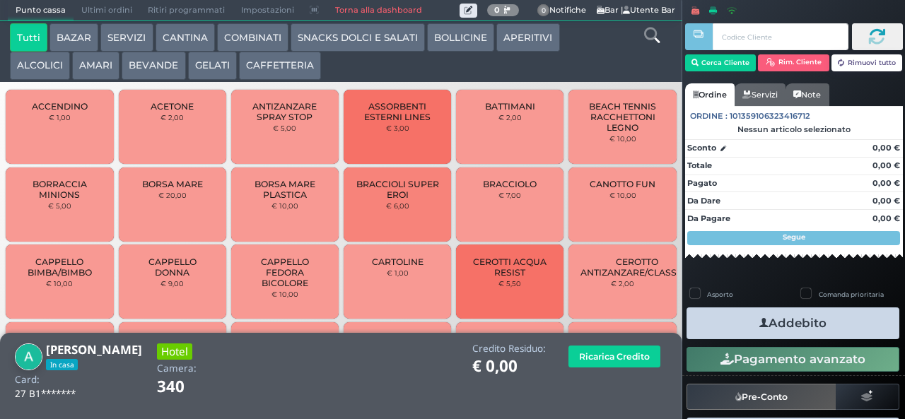
click at [317, 45] on button "SNACKS DOLCI E SALATI" at bounding box center [358, 37] width 134 height 28
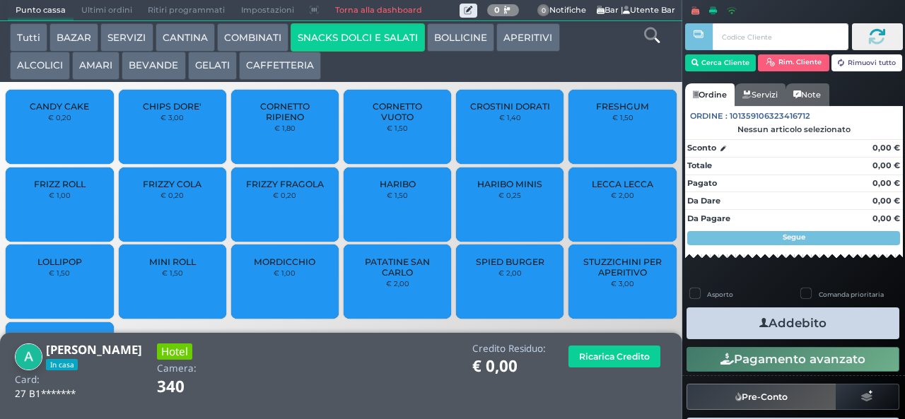
click at [161, 267] on span "MINI ROLL" at bounding box center [172, 262] width 47 height 11
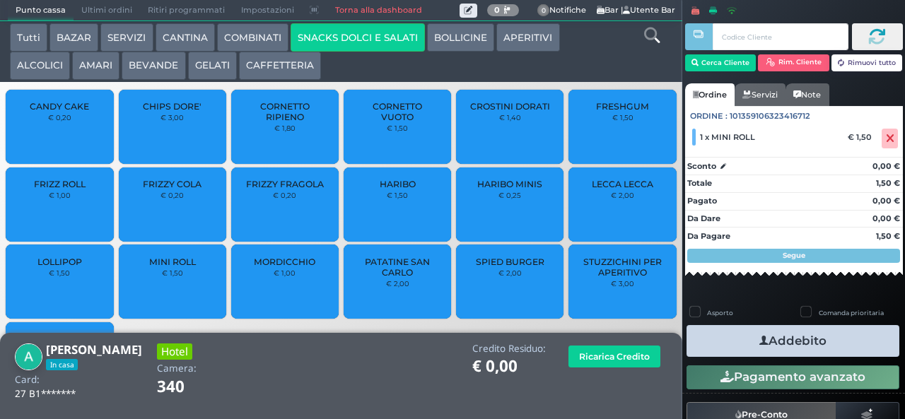
click at [730, 334] on button "Addebito" at bounding box center [793, 341] width 213 height 32
